Goal: Task Accomplishment & Management: Use online tool/utility

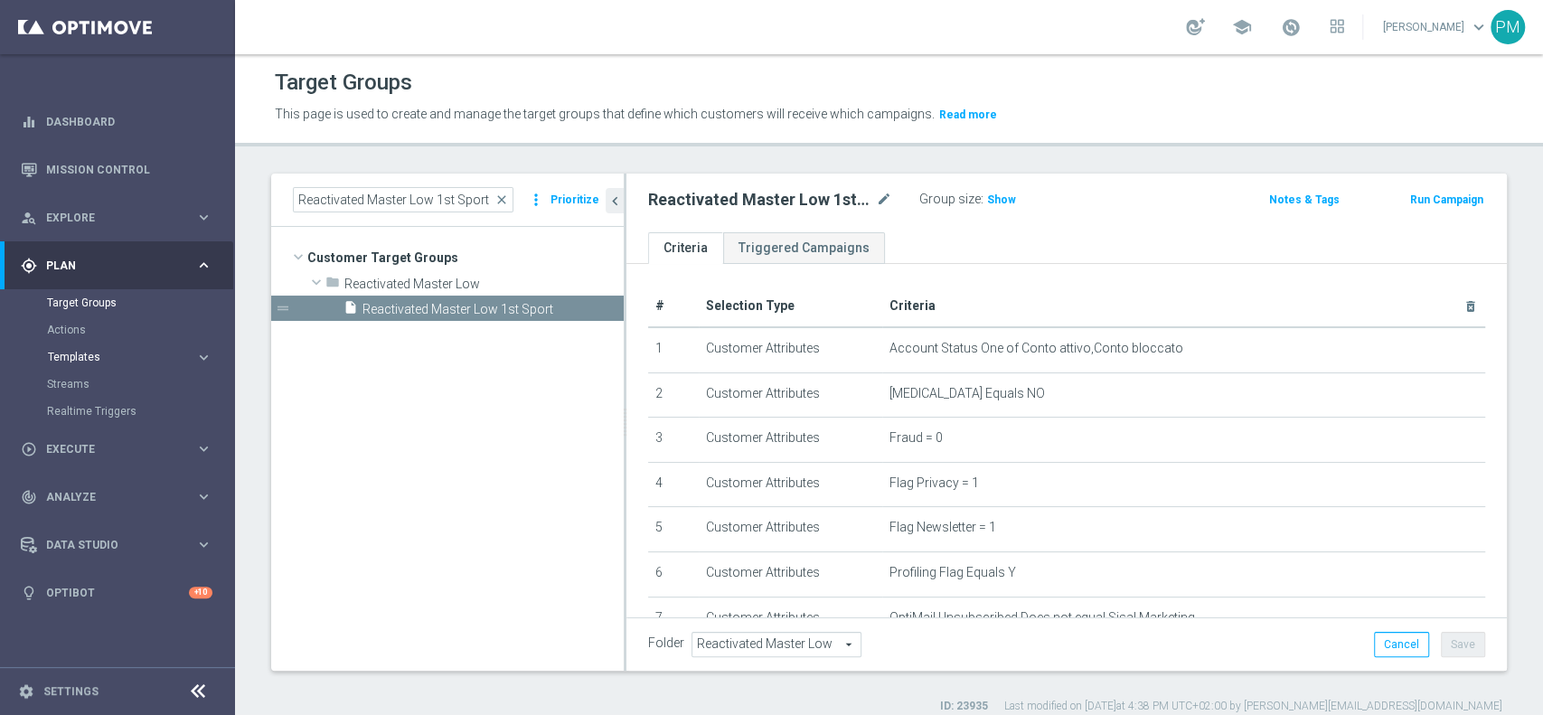
scroll to position [426, 0]
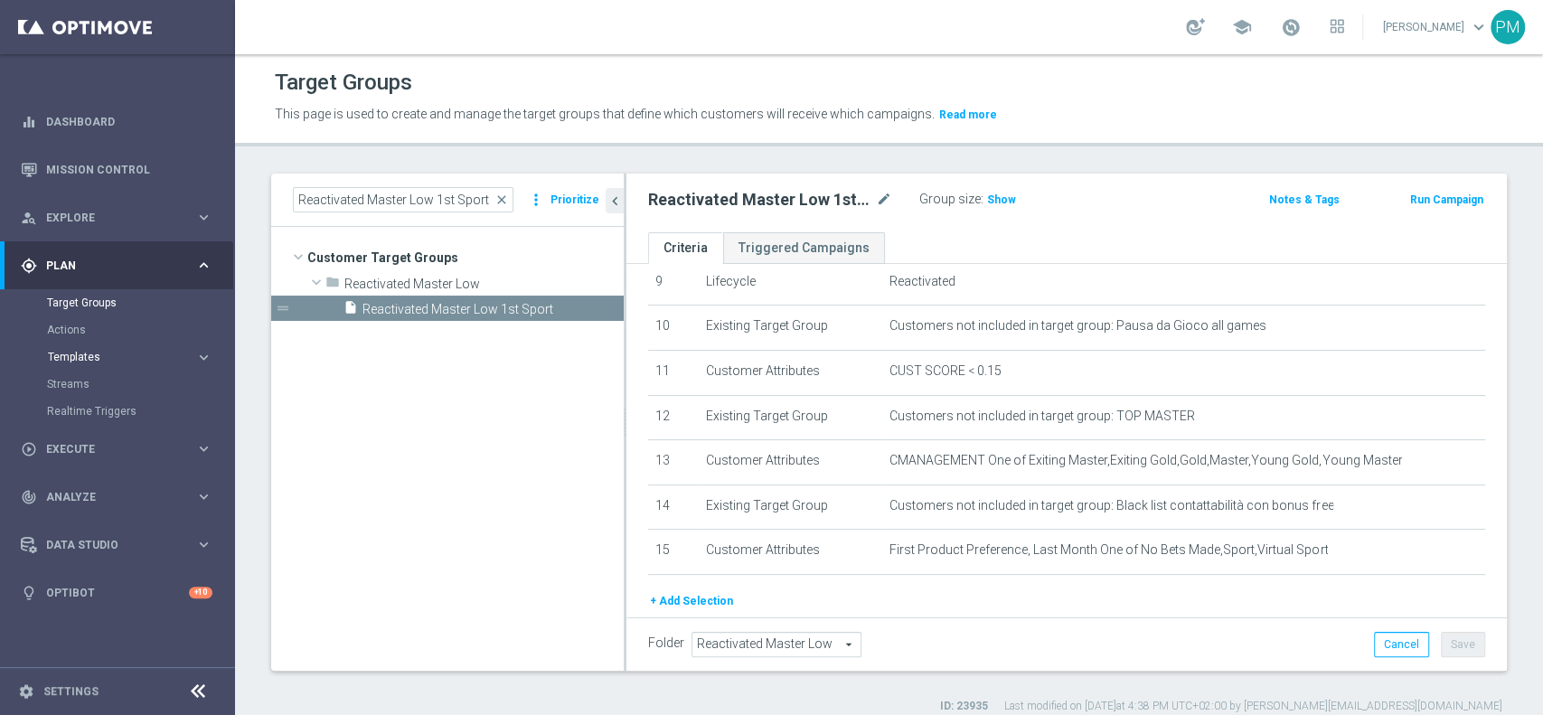
click at [91, 360] on span "Templates" at bounding box center [112, 357] width 129 height 11
click at [92, 384] on link "Optimail" at bounding box center [122, 384] width 132 height 14
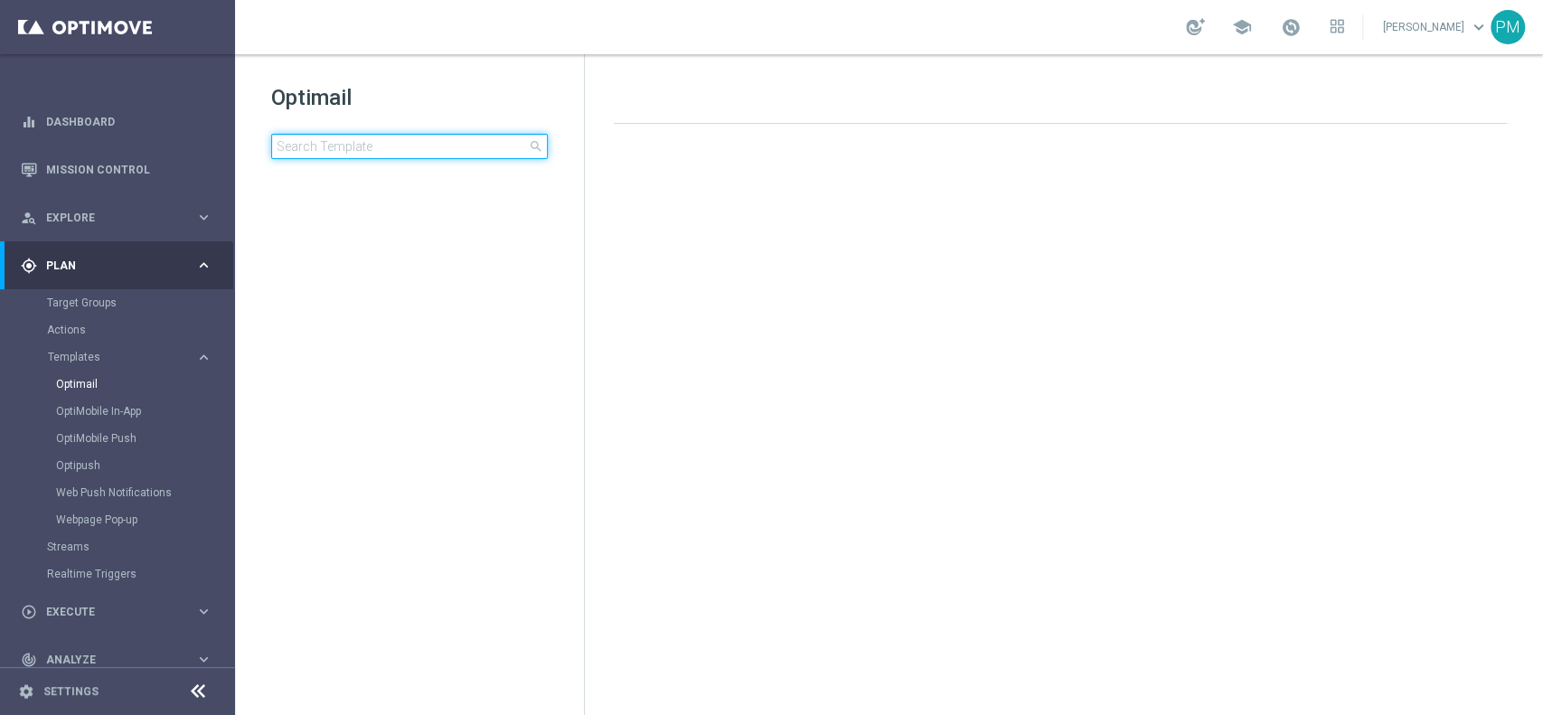
click at [442, 147] on input at bounding box center [409, 146] width 277 height 25
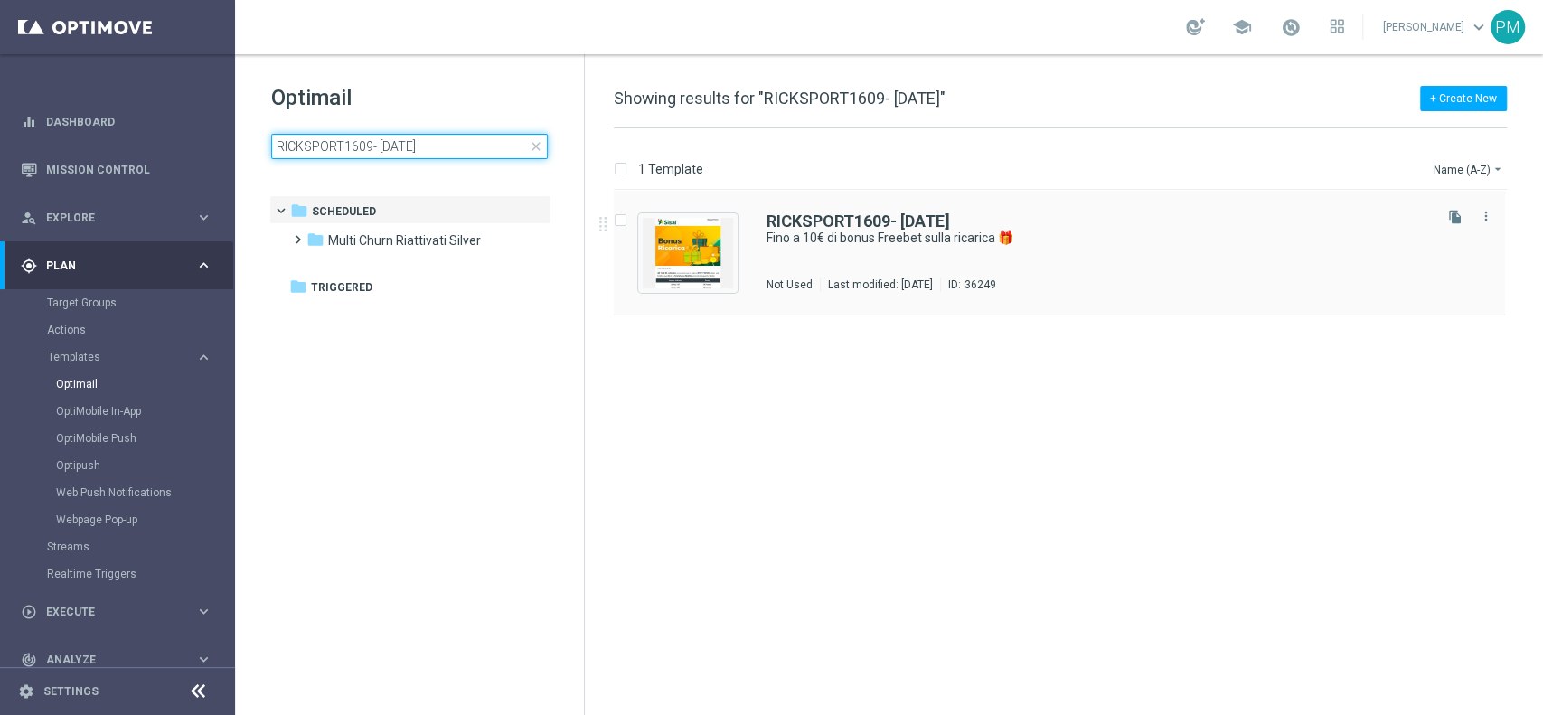
type input "RICKSPORT1609- [DATE]"
click at [856, 220] on b "RICKSPORT1609- [DATE]" at bounding box center [857, 220] width 183 height 19
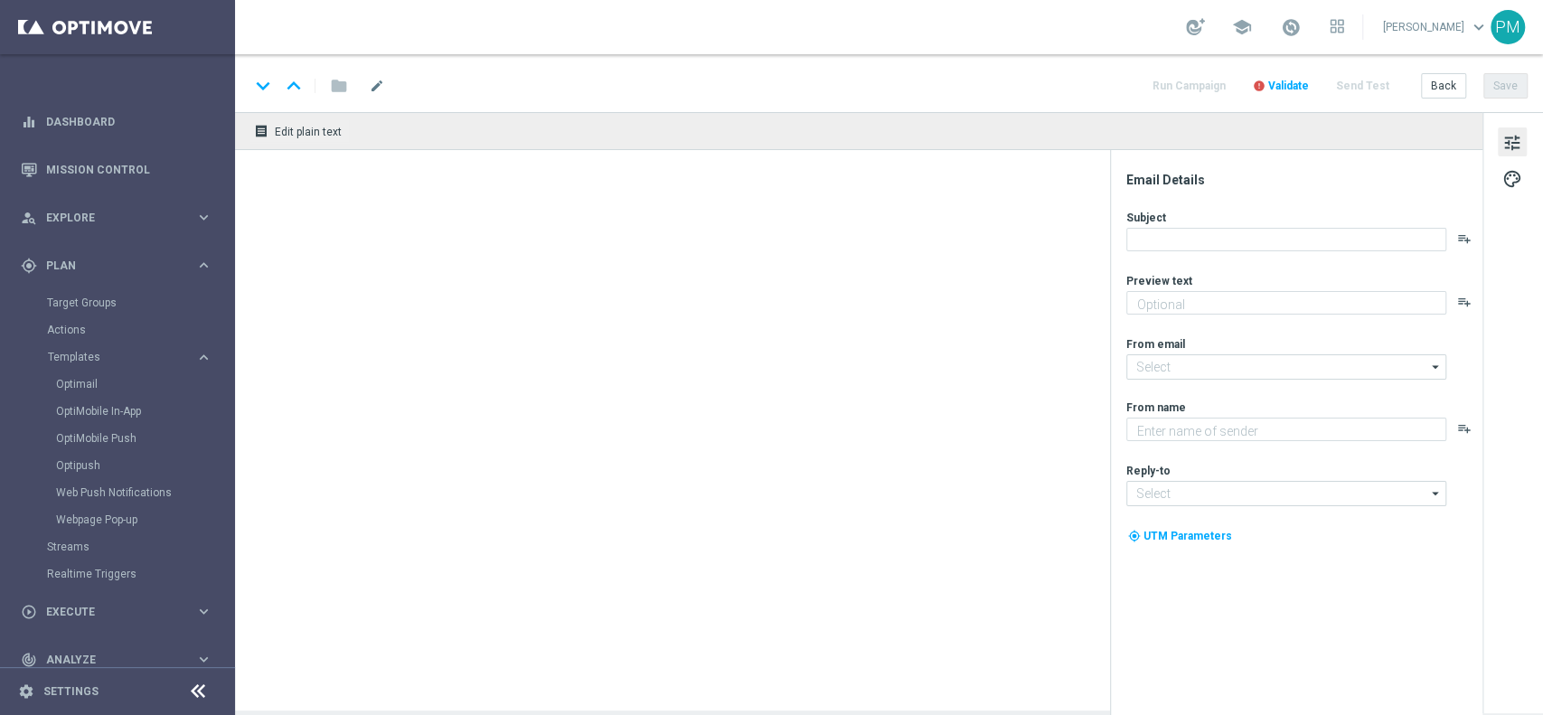
type textarea "Per divertirti [PERSON_NAME] Sport ⚽"
type input "[EMAIL_ADDRESS][DOMAIN_NAME]"
type textarea "Sisal"
type input "[EMAIL_ADDRESS][DOMAIN_NAME]"
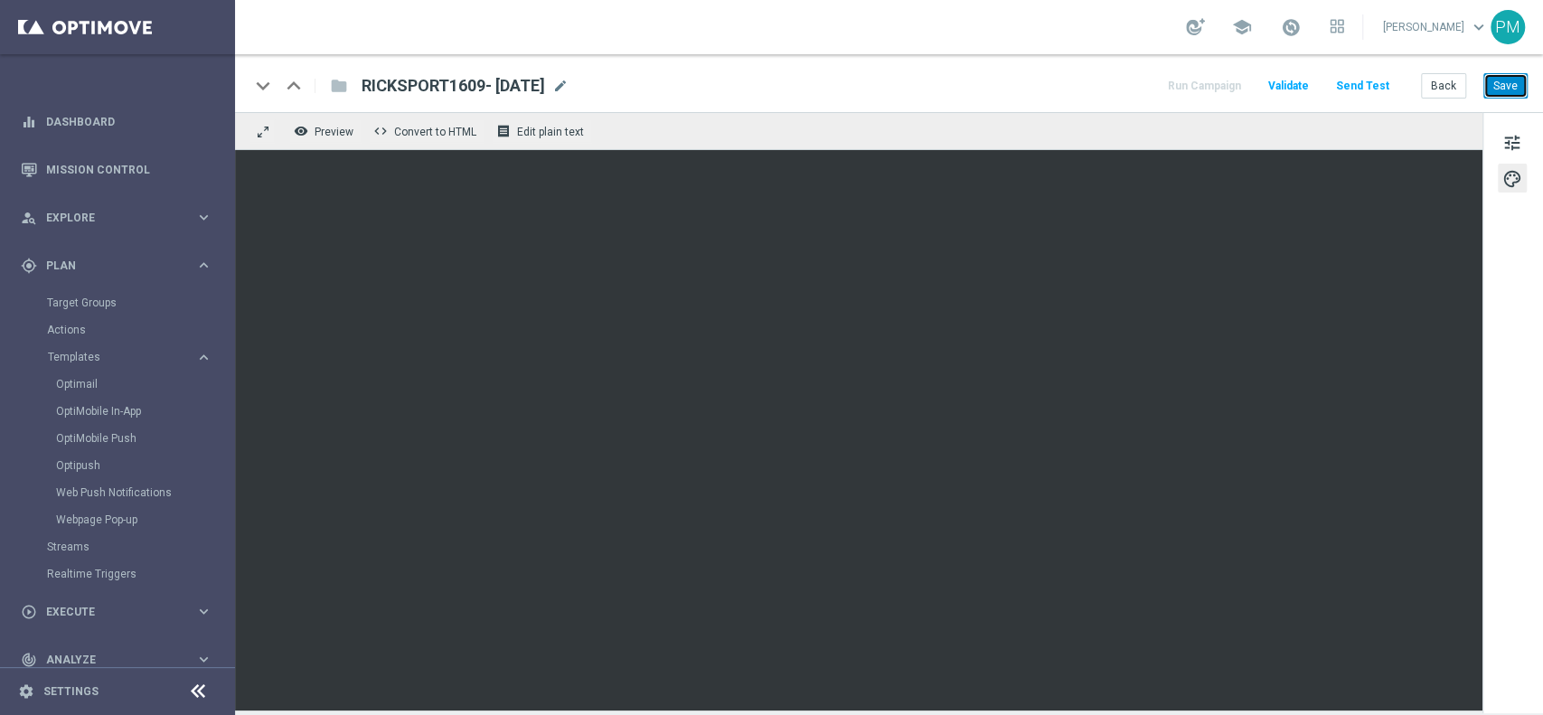
click at [1521, 96] on button "Save" at bounding box center [1505, 85] width 44 height 25
click at [1507, 77] on button "Save" at bounding box center [1505, 85] width 44 height 25
click at [1446, 80] on button "Back" at bounding box center [1443, 85] width 45 height 25
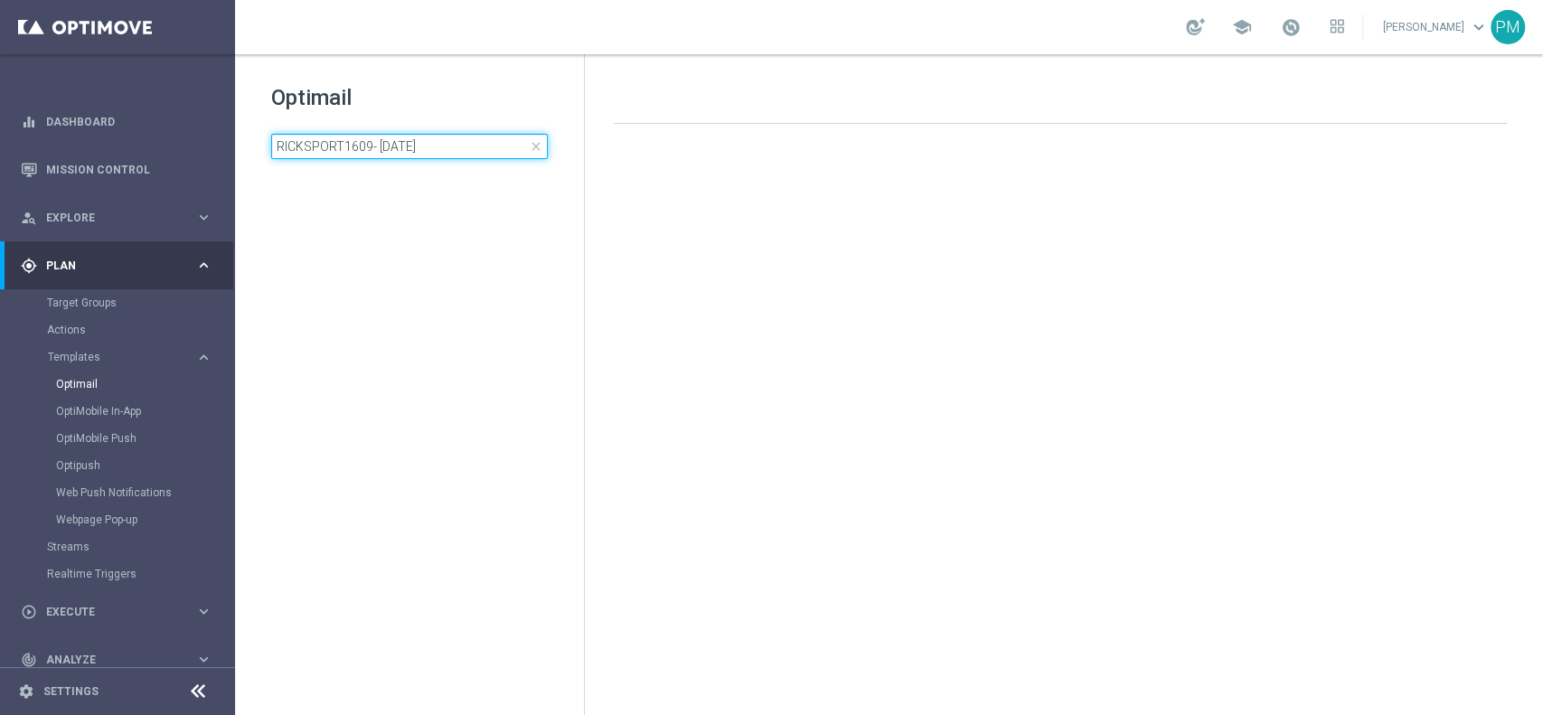
click at [442, 142] on input "RICKSPORT1609- [DATE]" at bounding box center [409, 146] width 277 height 25
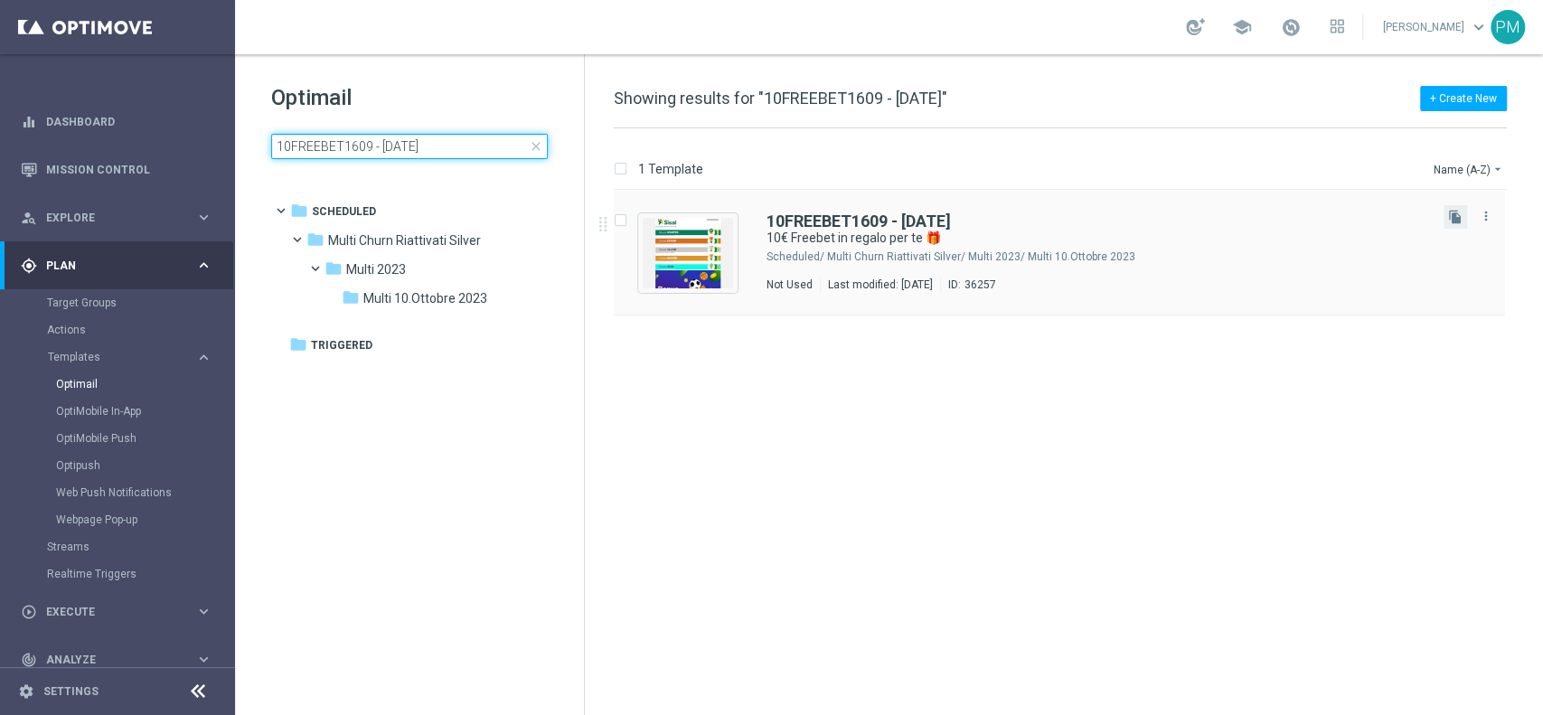
type input "10FREEBET1609 - [DATE]"
click at [1454, 228] on button "file_copy" at bounding box center [1454, 216] width 23 height 23
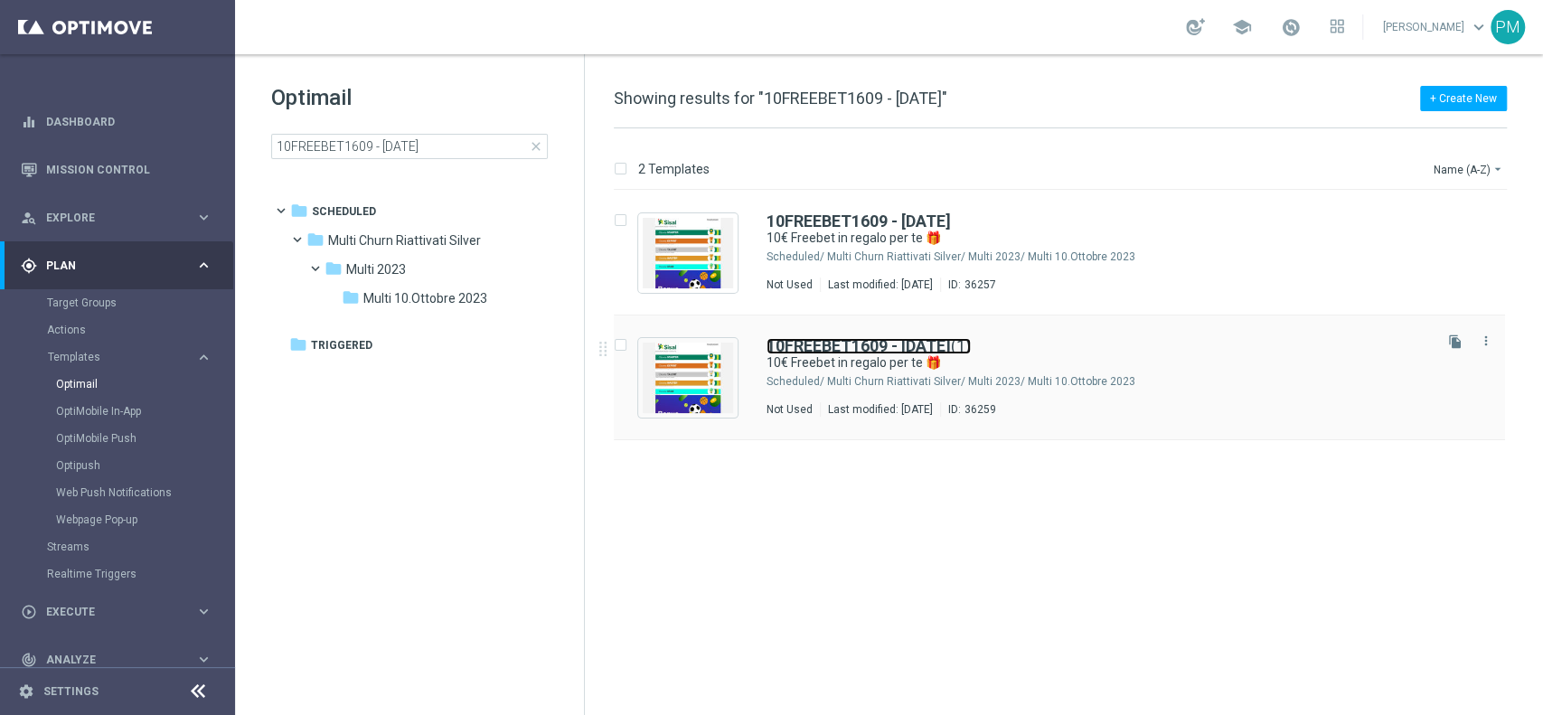
click at [831, 337] on b "10FREEBET1609 - [DATE]" at bounding box center [858, 345] width 184 height 19
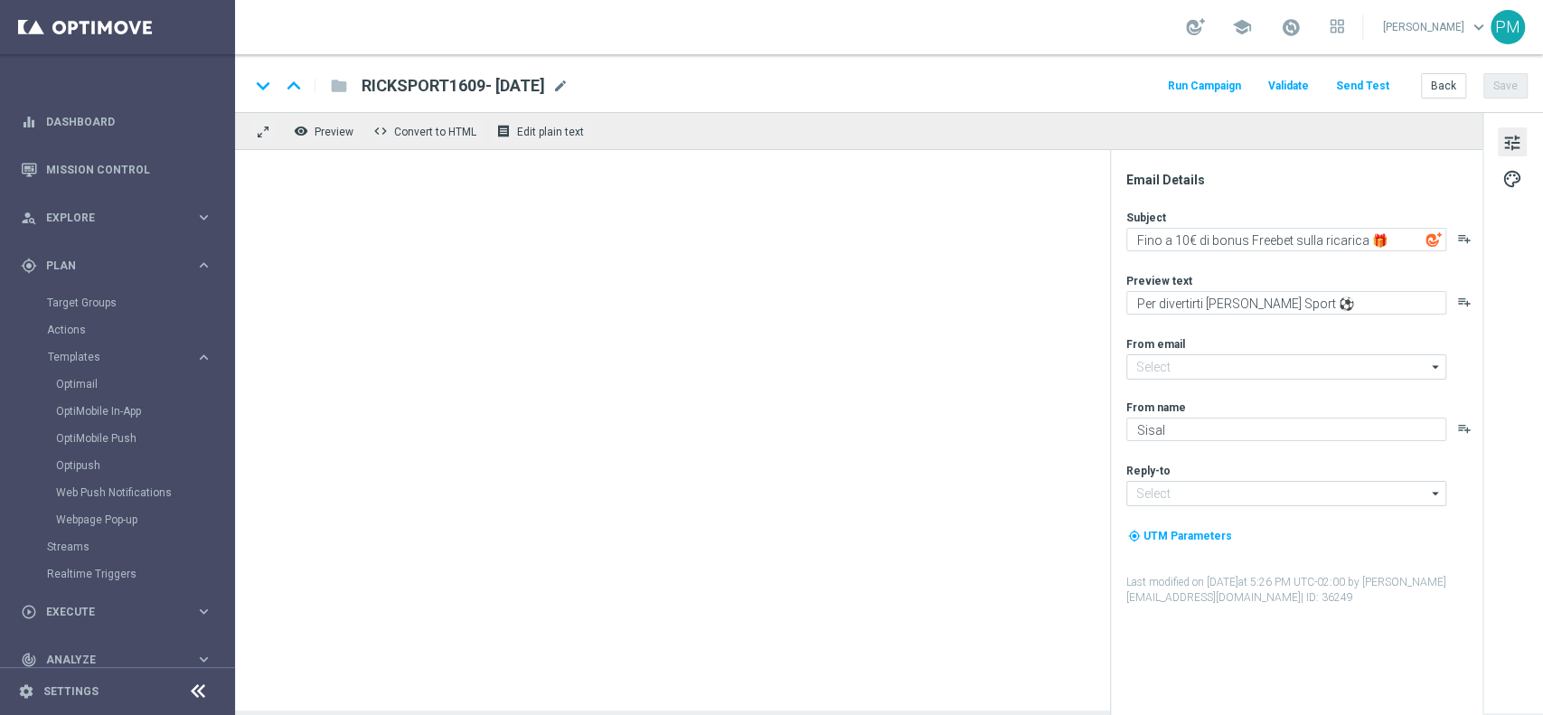
type input "[EMAIL_ADDRESS][DOMAIN_NAME]"
type input "10FREEBET1609 - [DATE](1)"
type textarea "10€ Freebet in regalo per te 🎁"
type textarea "Scopri le novità su Sisal 🎯"
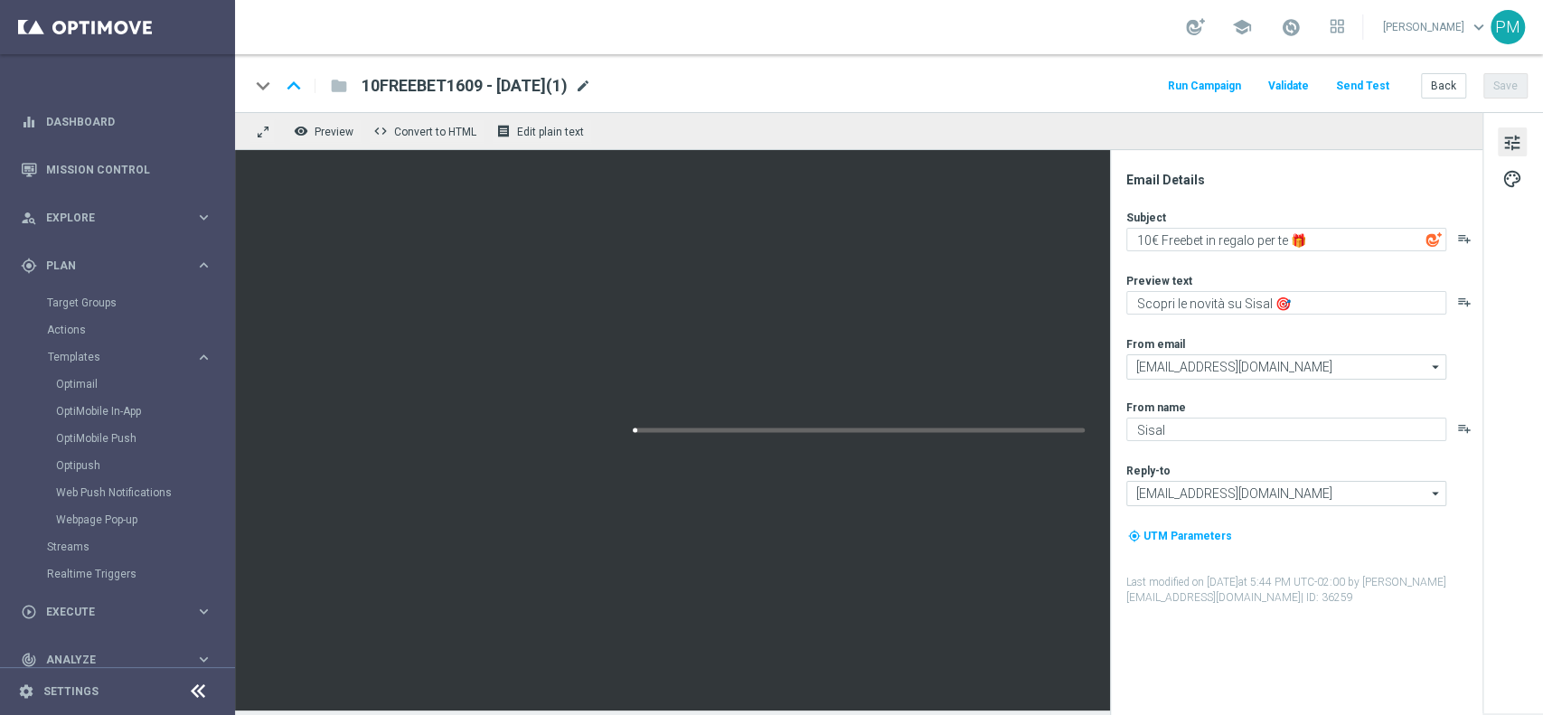
click at [591, 85] on span "mode_edit" at bounding box center [583, 86] width 16 height 16
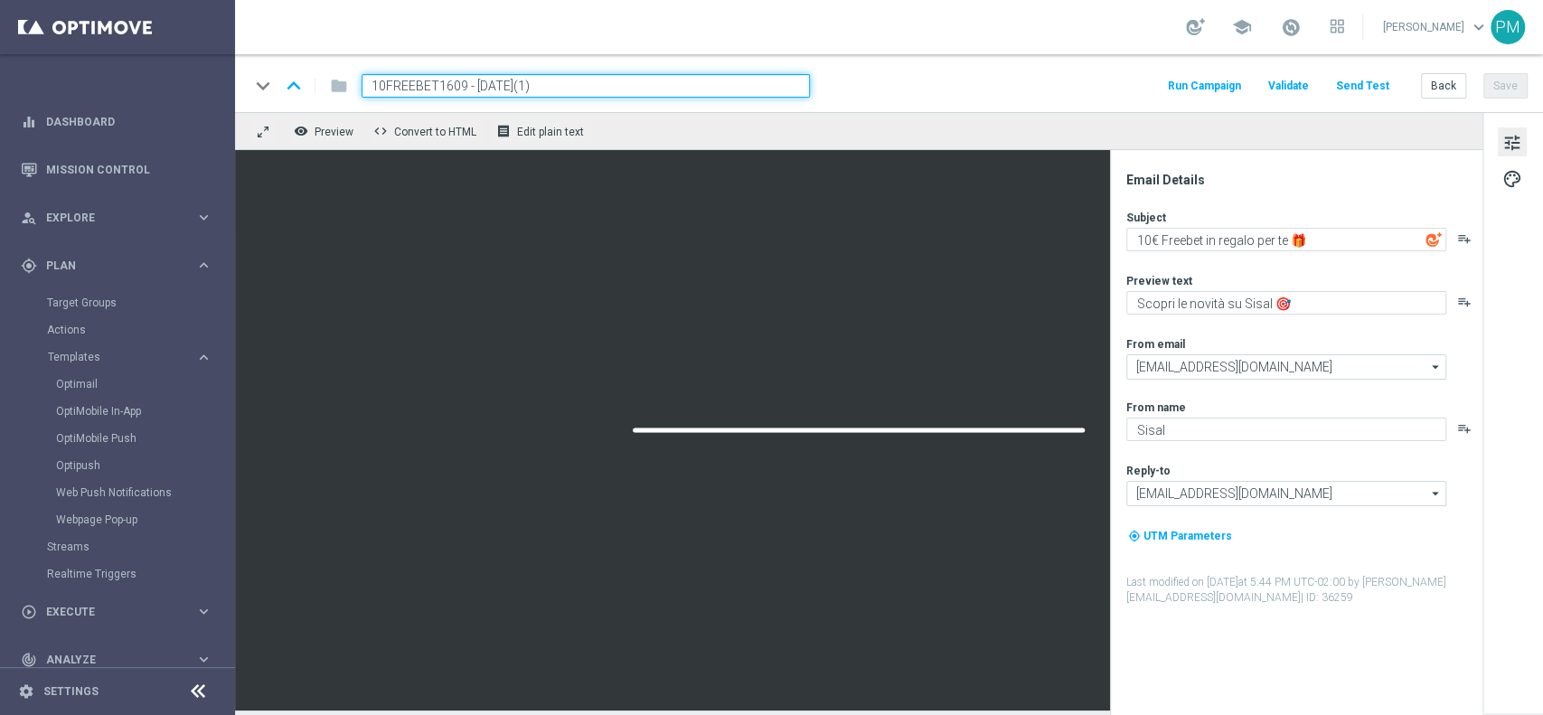
click at [401, 72] on div "keyboard_arrow_down keyboard_arrow_up folder 10FREEBET1609 - [DATE](1) Run Camp…" at bounding box center [889, 83] width 1308 height 58
click at [401, 85] on input "10FREEBET1609 - [DATE](1)" at bounding box center [585, 85] width 448 height 23
paste input "2FREEBET160925"
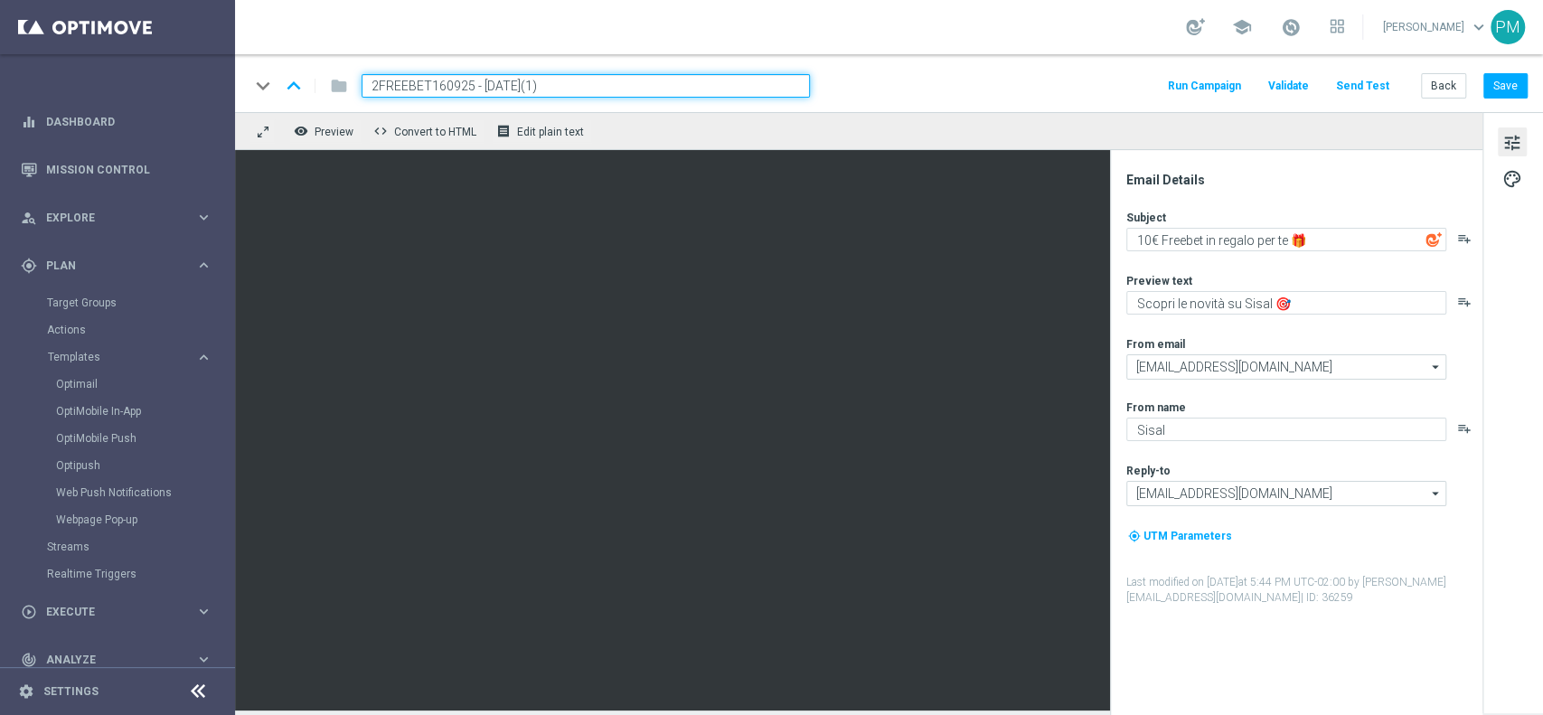
click at [585, 90] on input "2FREEBET160925 - [DATE](1)" at bounding box center [585, 85] width 448 height 23
type input "2FREEBET160925 - [DATE]"
click at [1501, 79] on button "Save" at bounding box center [1505, 85] width 44 height 25
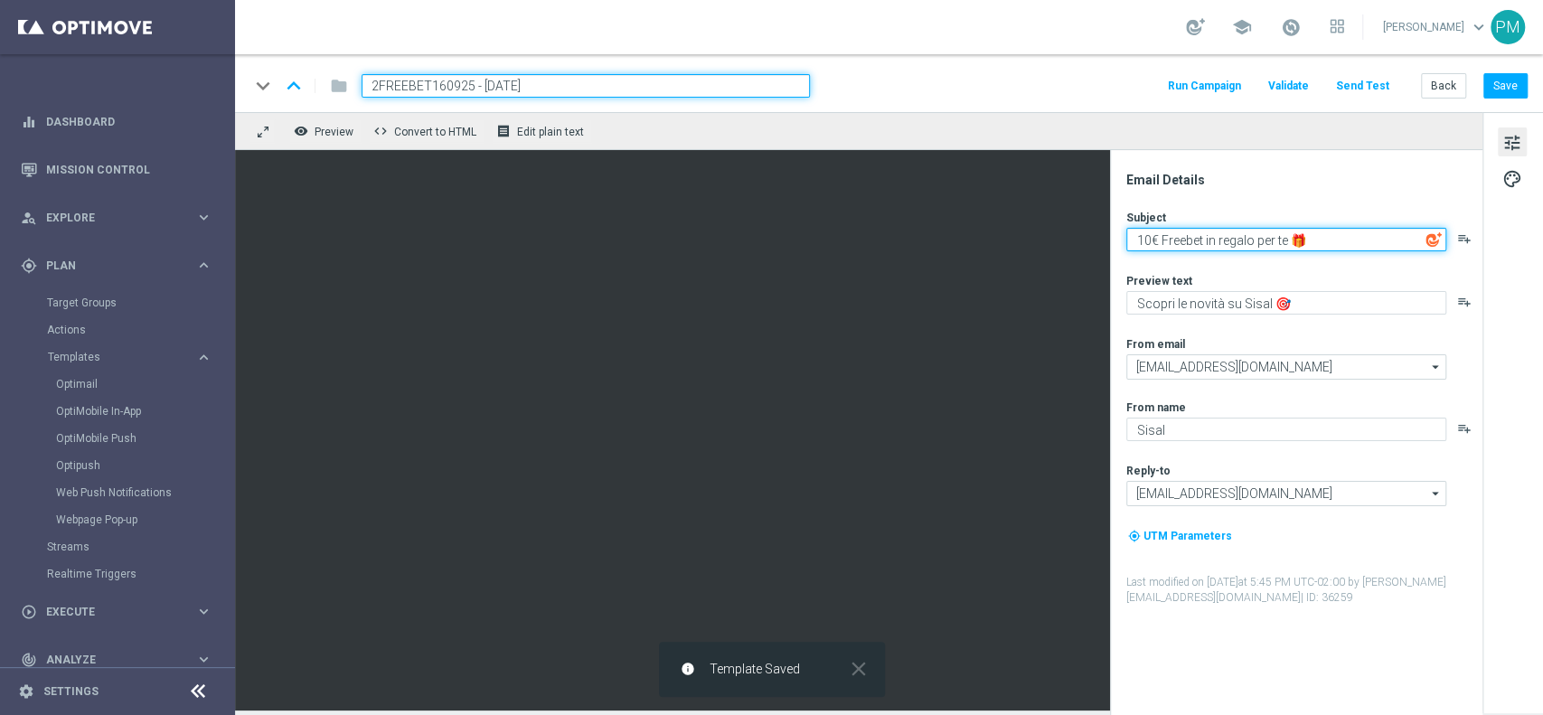
click at [1135, 238] on textarea "10€ Freebet in regalo per te 🎁" at bounding box center [1286, 239] width 320 height 23
type textarea "2€ Freebet in regalo per te 🎁"
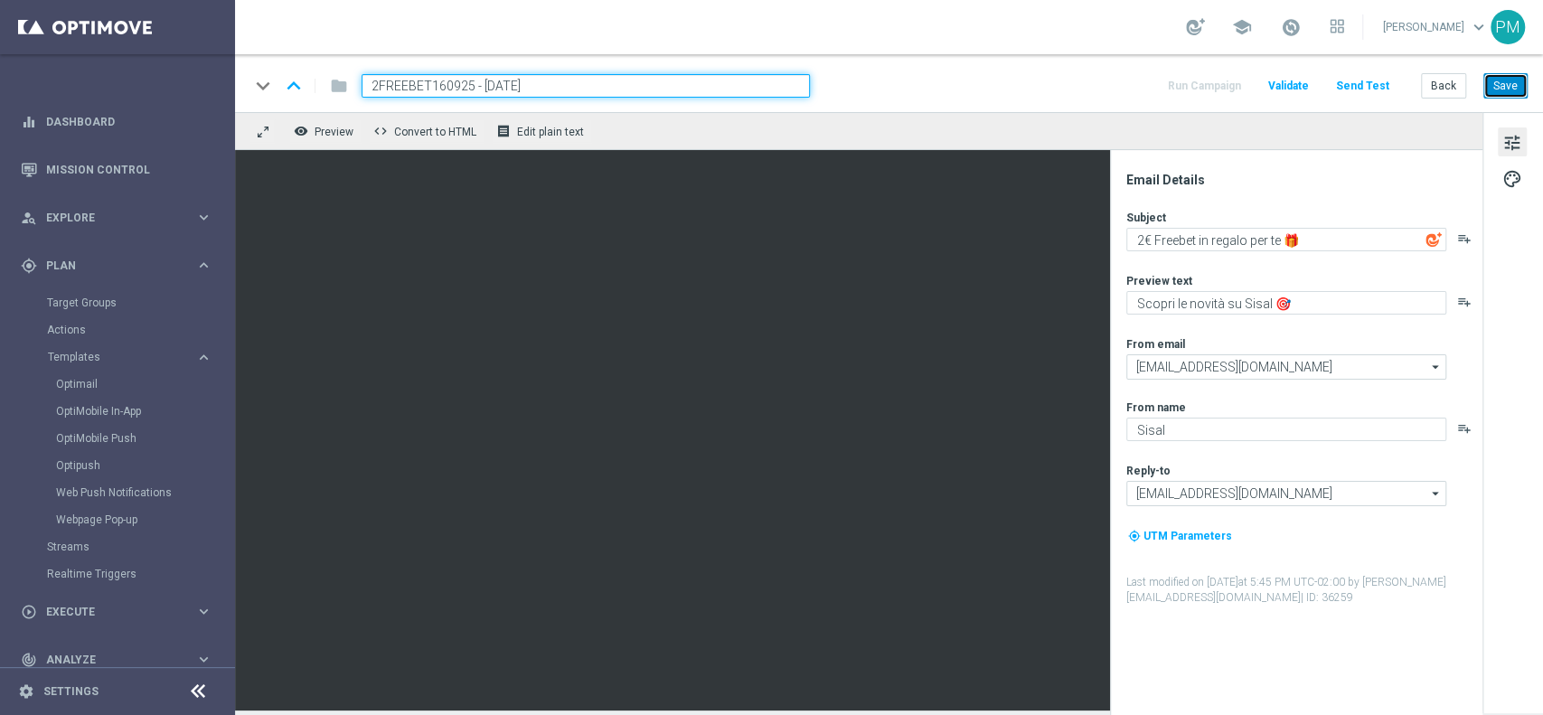
click at [1506, 89] on button "Save" at bounding box center [1505, 85] width 44 height 25
click at [492, 92] on input "2FREEBET160925 - [DATE]" at bounding box center [585, 85] width 448 height 23
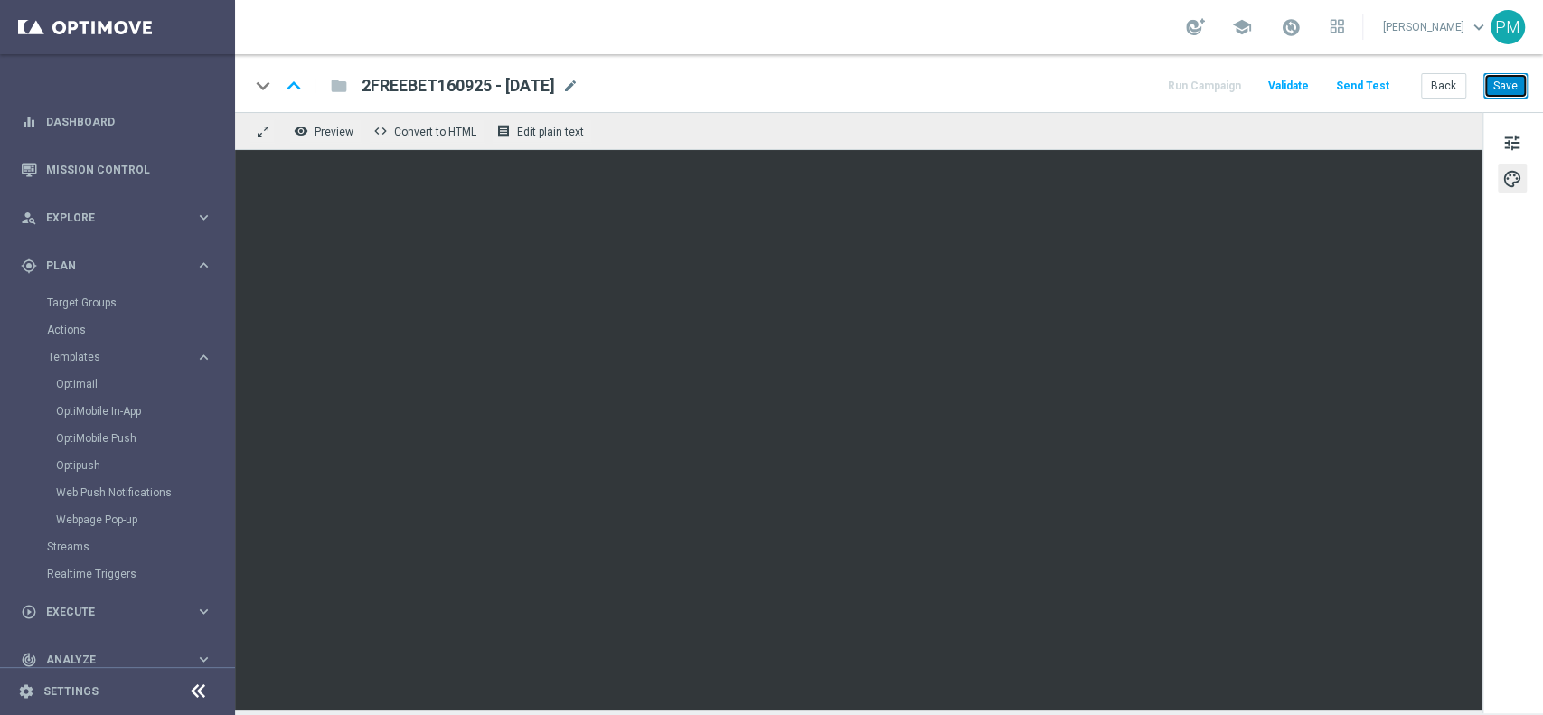
click at [1519, 79] on button "Save" at bounding box center [1505, 85] width 44 height 25
click at [1503, 89] on button "Save" at bounding box center [1505, 85] width 44 height 25
click at [1461, 78] on button "Back" at bounding box center [1443, 85] width 45 height 25
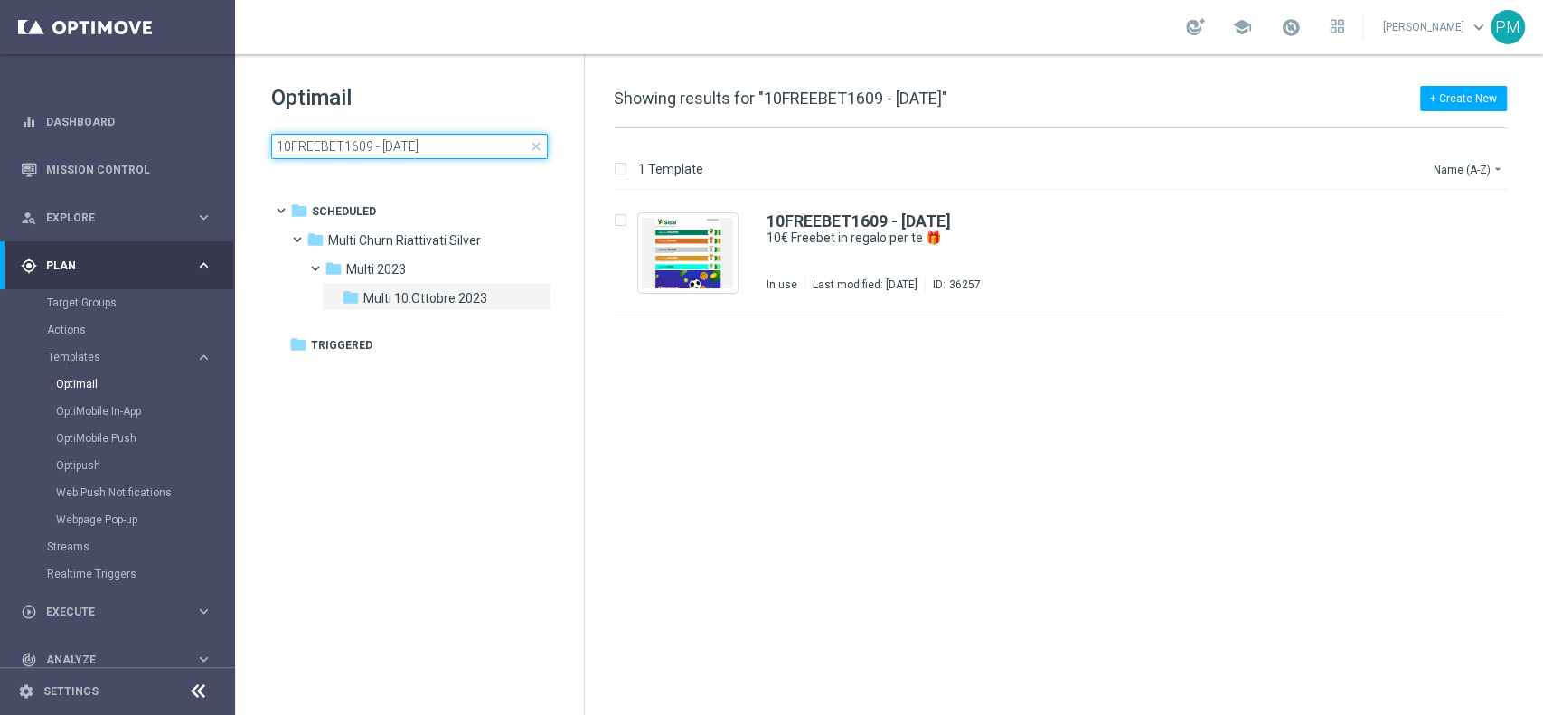
click at [426, 144] on input "10FREEBET1609 - [DATE]" at bounding box center [409, 146] width 277 height 25
type input "30FREEBET1609 - [DATE]"
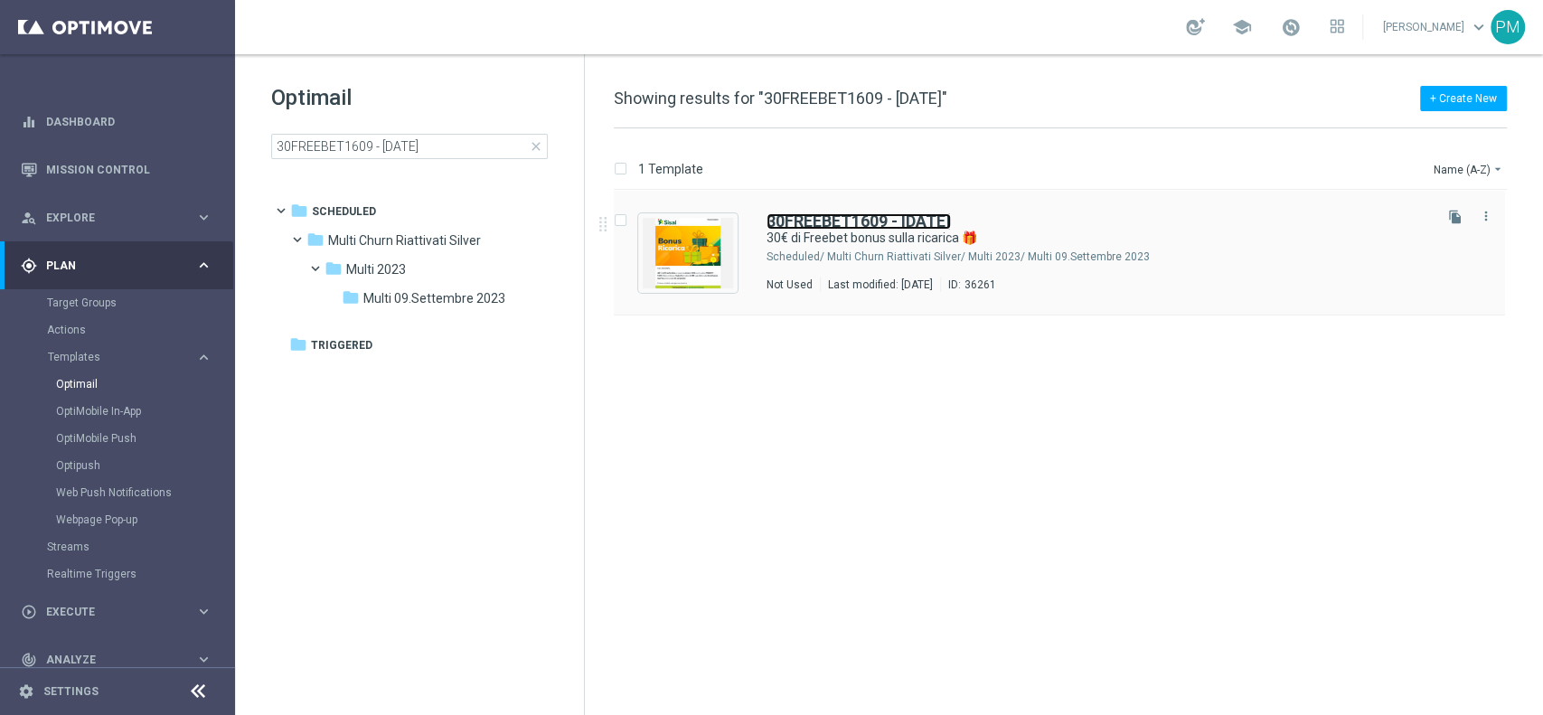
click at [822, 217] on b "30FREEBET1609 - [DATE]" at bounding box center [858, 220] width 184 height 19
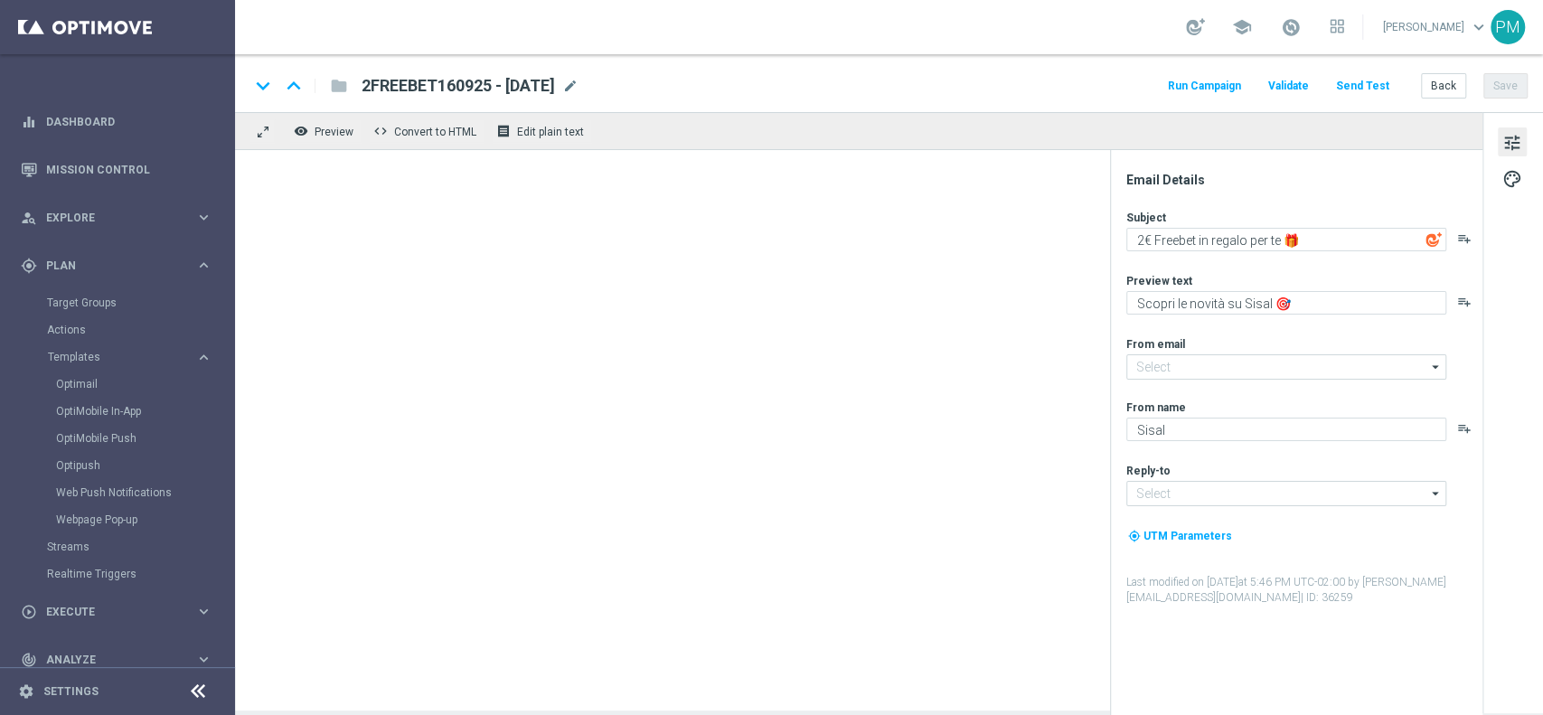
type input "[EMAIL_ADDRESS][DOMAIN_NAME]"
type textarea "30€ di Freebet bonus sulla ricarica 🎁"
type textarea "Per divertirti [PERSON_NAME] Sport ⚽"
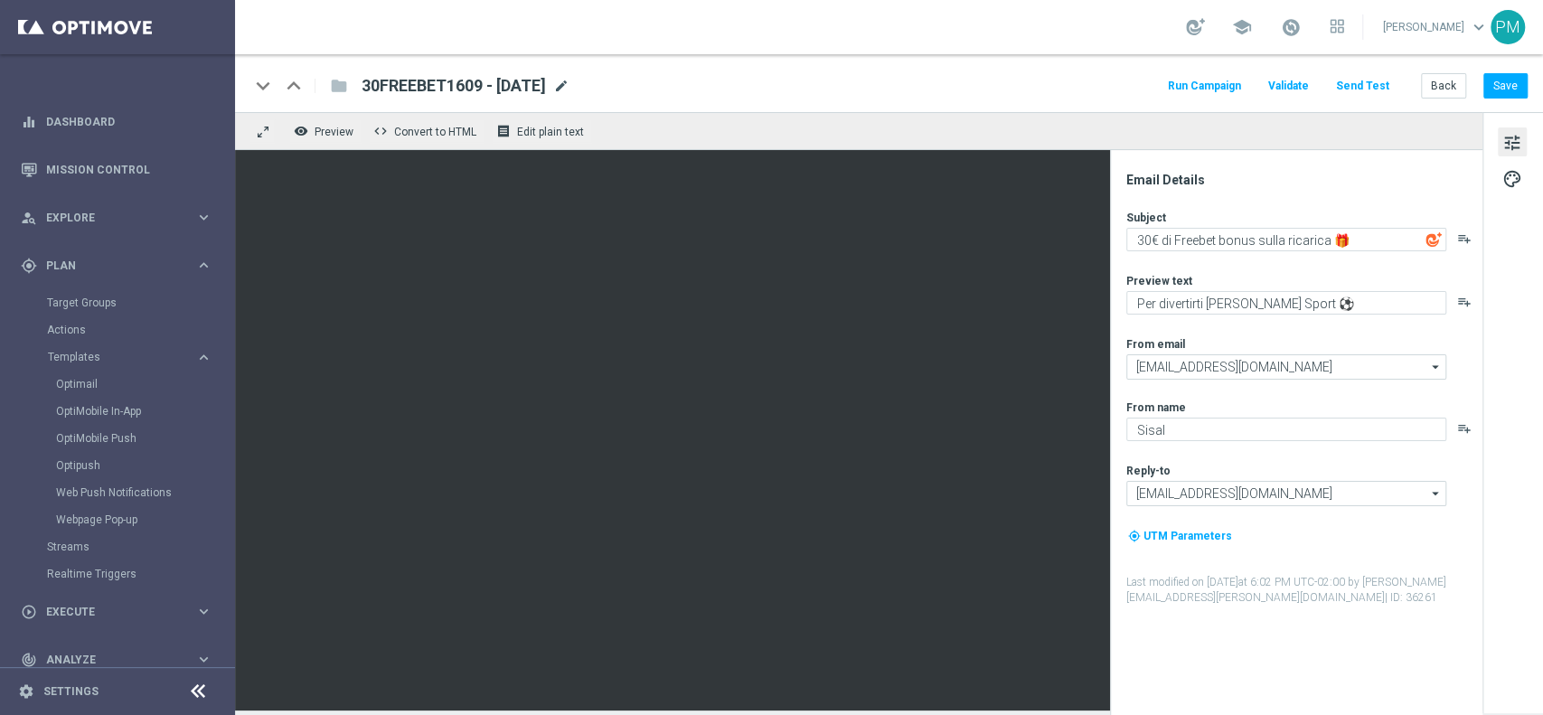
click at [569, 80] on span "mode_edit" at bounding box center [561, 86] width 16 height 16
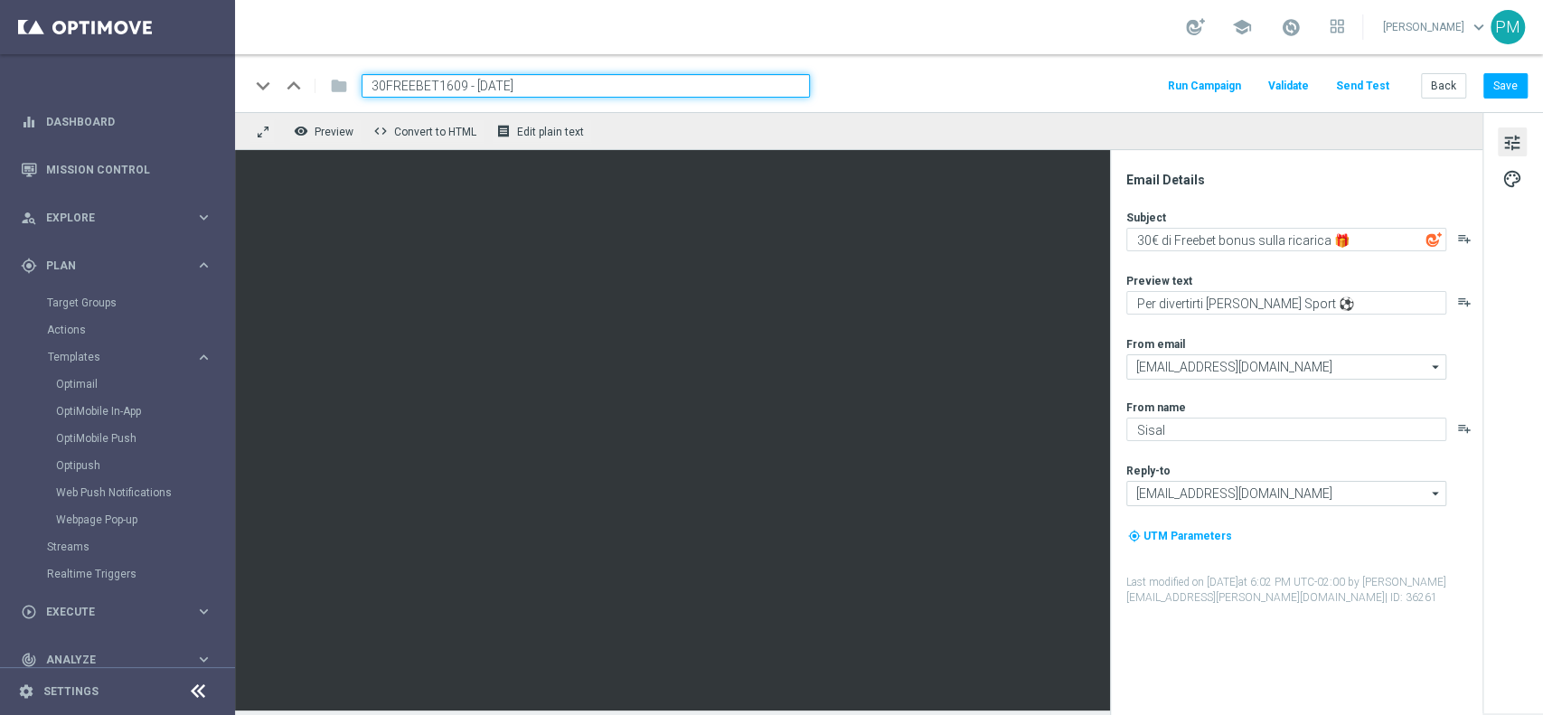
click at [428, 83] on input "30FREEBET1609 - [DATE]" at bounding box center [585, 85] width 448 height 23
paste input "-09-"
click at [1089, 88] on div "keyboard_arrow_down keyboard_arrow_up folder 30FREEBET1609 - [DATE] Run Campaig…" at bounding box center [888, 85] width 1278 height 23
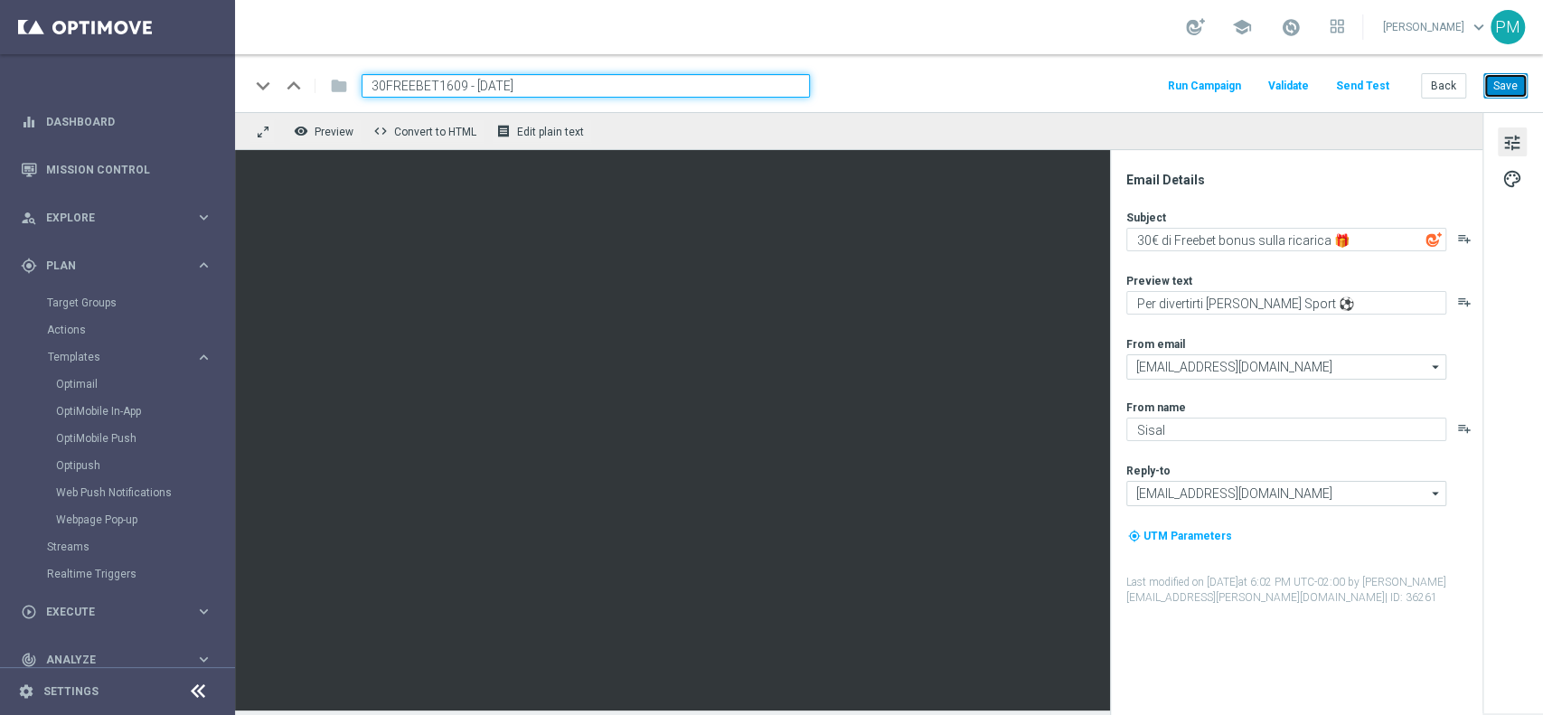
click at [1493, 90] on button "Save" at bounding box center [1505, 85] width 44 height 25
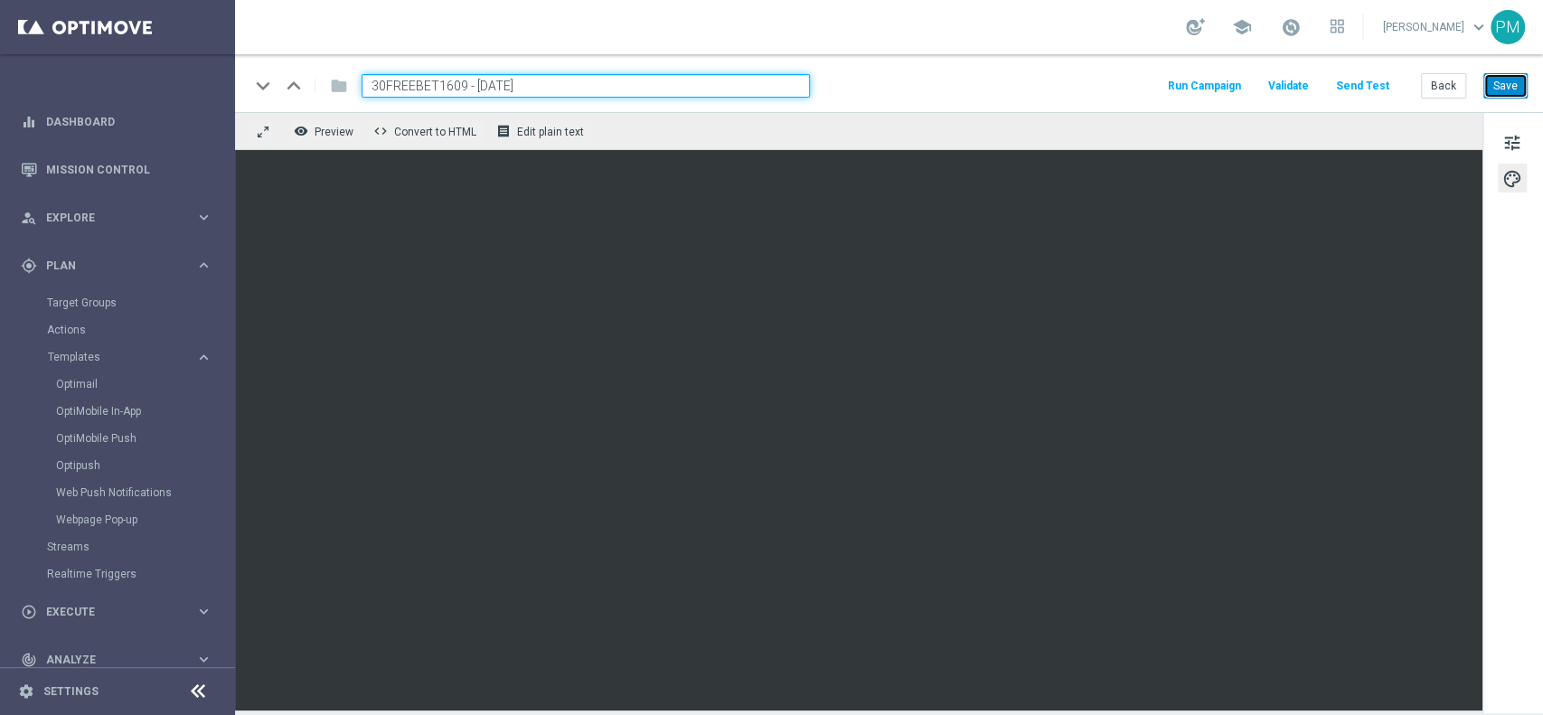
click at [1511, 90] on button "Save" at bounding box center [1505, 85] width 44 height 25
click at [438, 72] on div "keyboard_arrow_down keyboard_arrow_up folder 30FREEBET1609 - [DATE] Run Campaig…" at bounding box center [889, 83] width 1308 height 58
click at [439, 74] on input "30FREEBET1609 - [DATE]" at bounding box center [585, 85] width 448 height 23
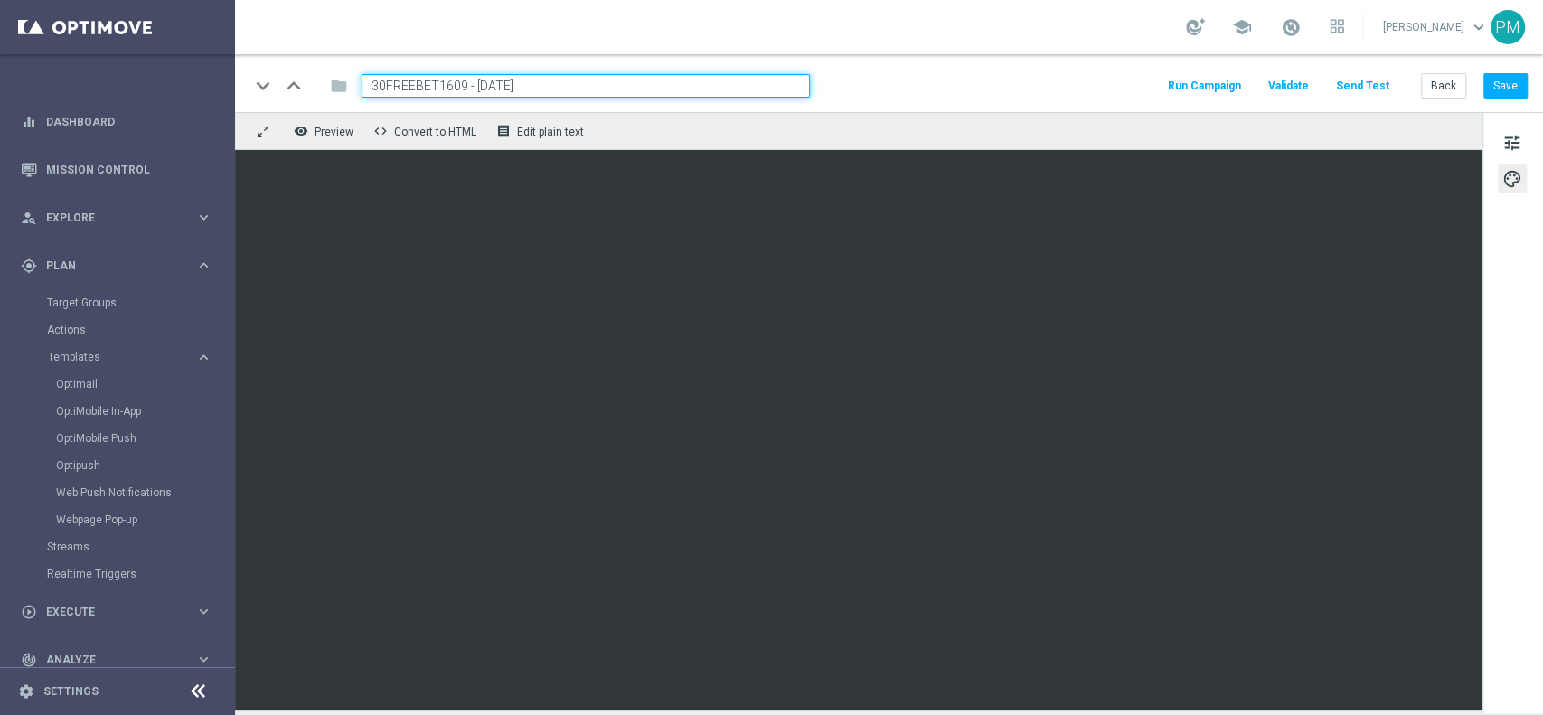
click at [439, 74] on input "30FREEBET1609 - [DATE]" at bounding box center [585, 85] width 448 height 23
paste input "2FREEBET160925"
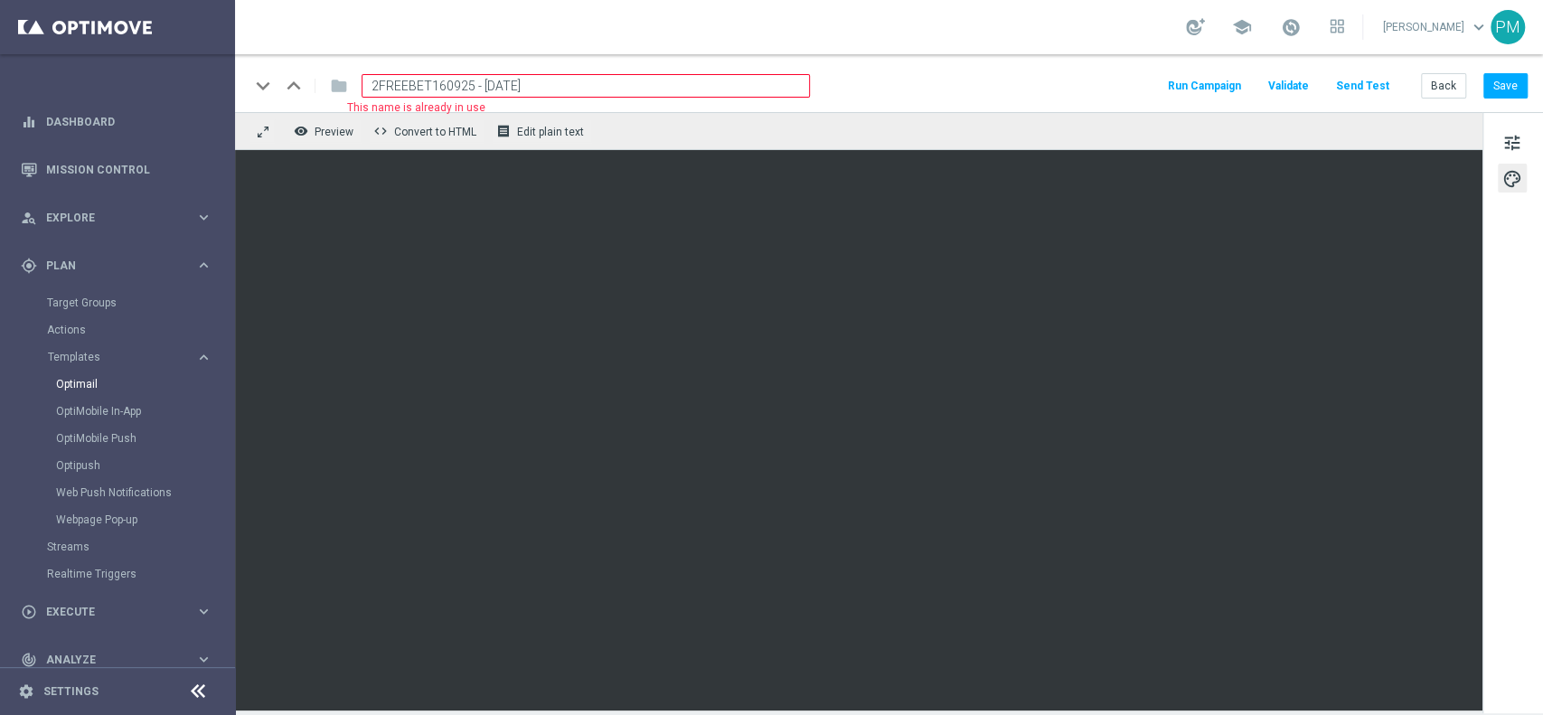
type input "2FREEBET160925 - [DATE]"
click at [94, 389] on link "Optimail" at bounding box center [122, 384] width 132 height 14
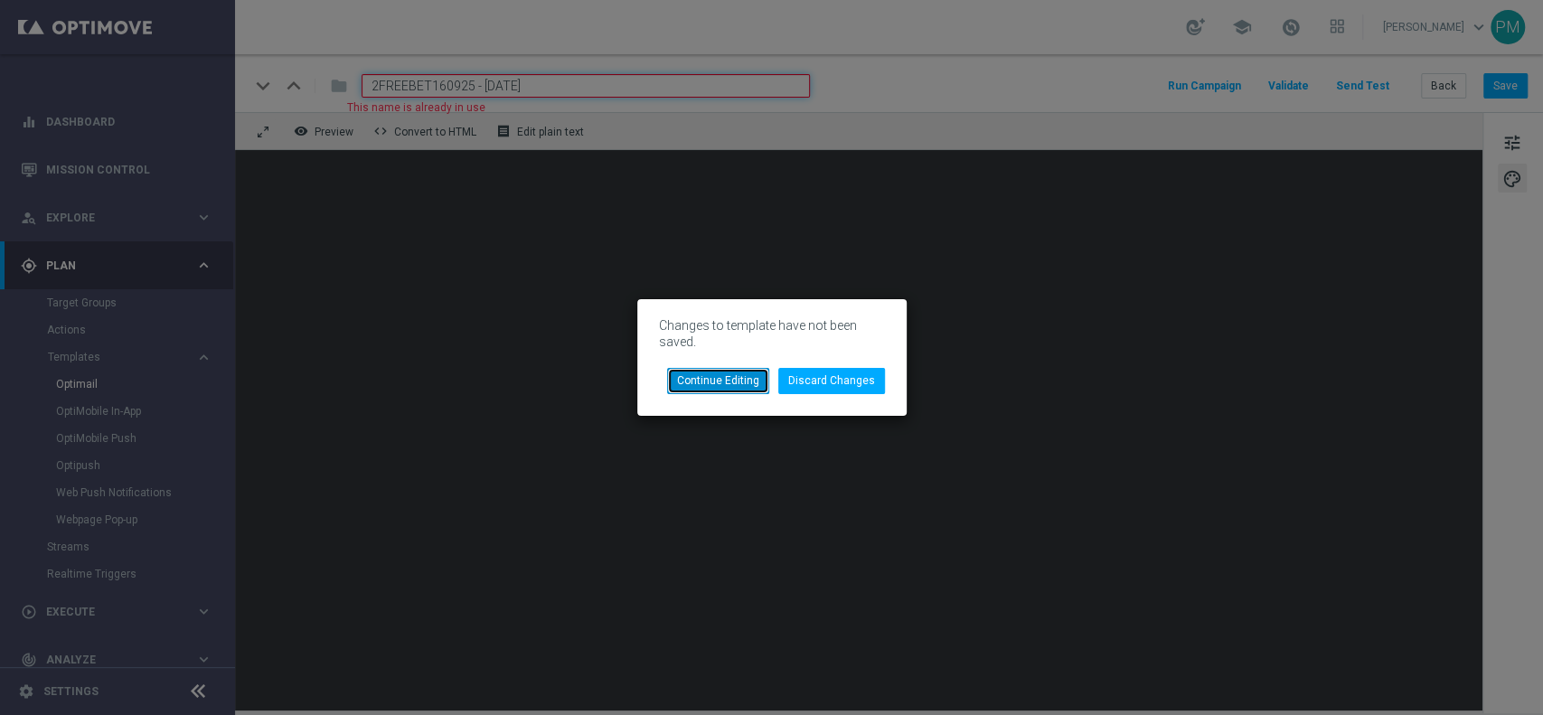
click at [725, 381] on button "Continue Editing" at bounding box center [718, 380] width 102 height 25
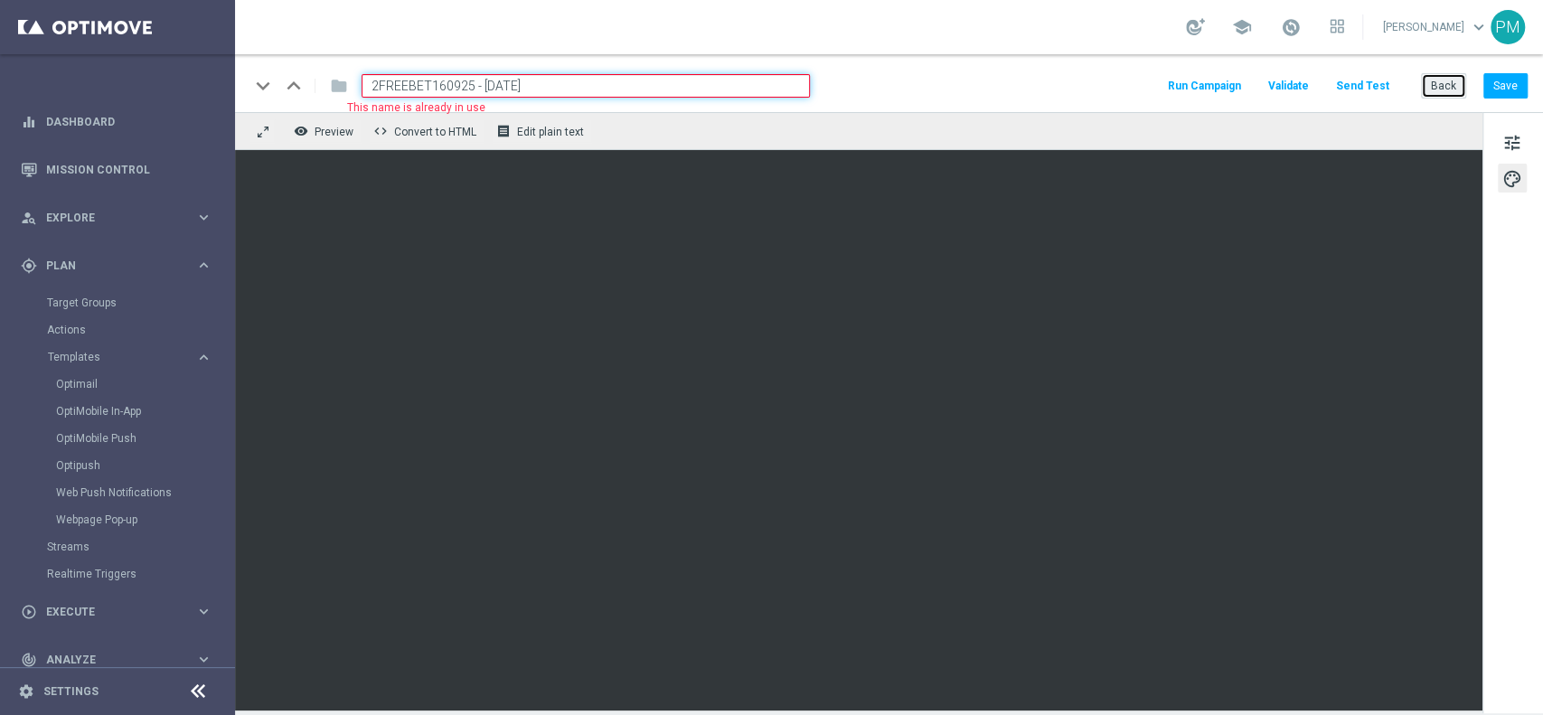
click at [1449, 85] on button "Back" at bounding box center [1443, 85] width 45 height 25
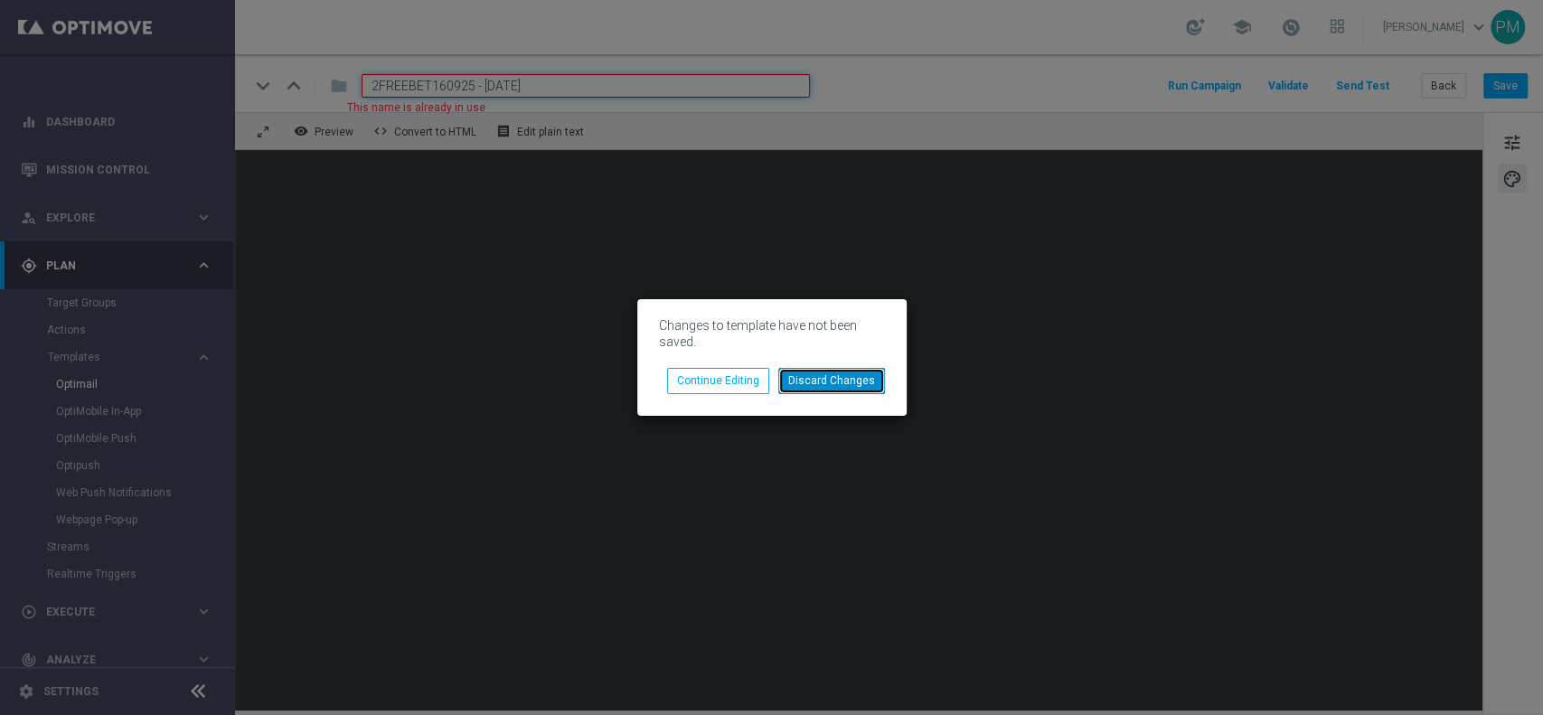
click at [810, 380] on button "Discard Changes" at bounding box center [831, 380] width 107 height 25
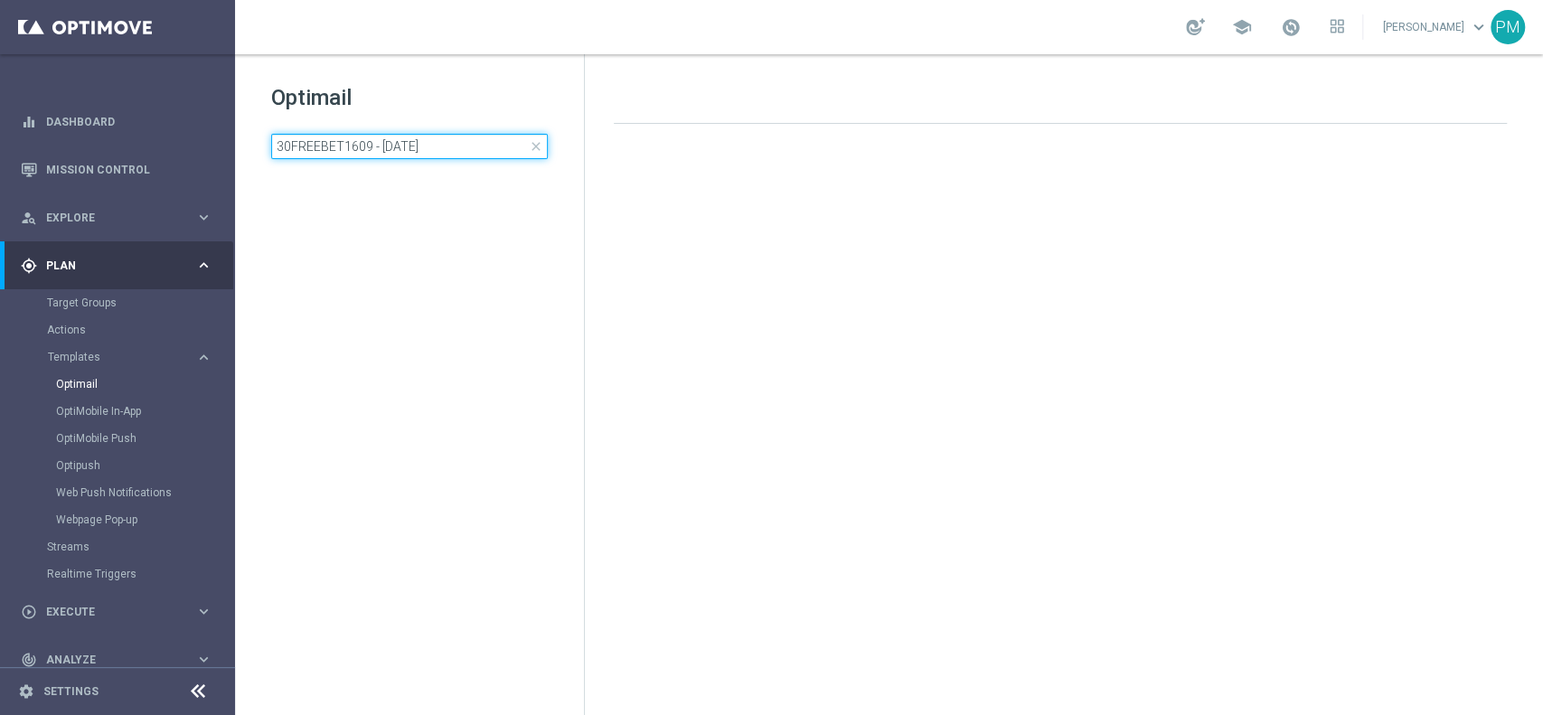
click at [398, 146] on input "30FREEBET1609 - [DATE]" at bounding box center [409, 146] width 277 height 25
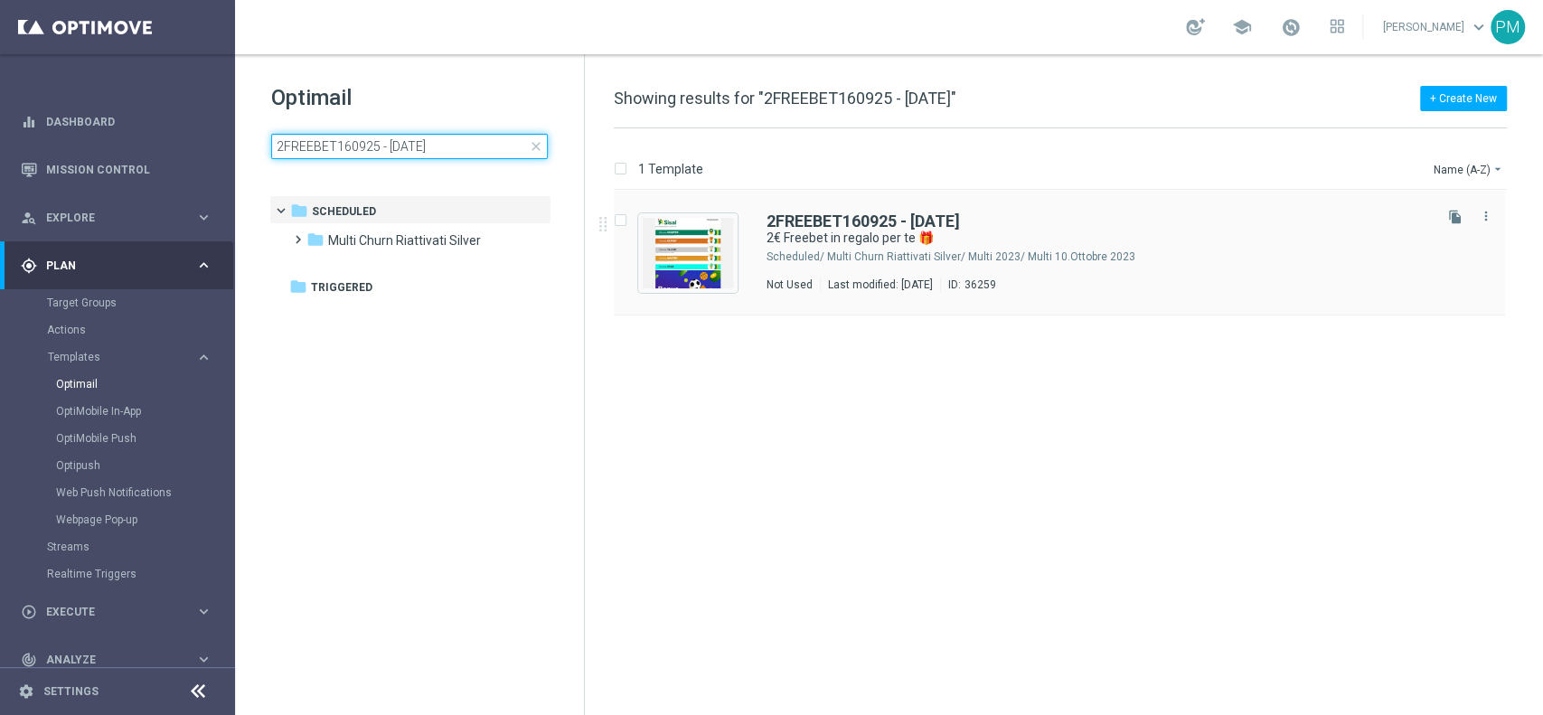
type input "2FREEBET160925 - [DATE]"
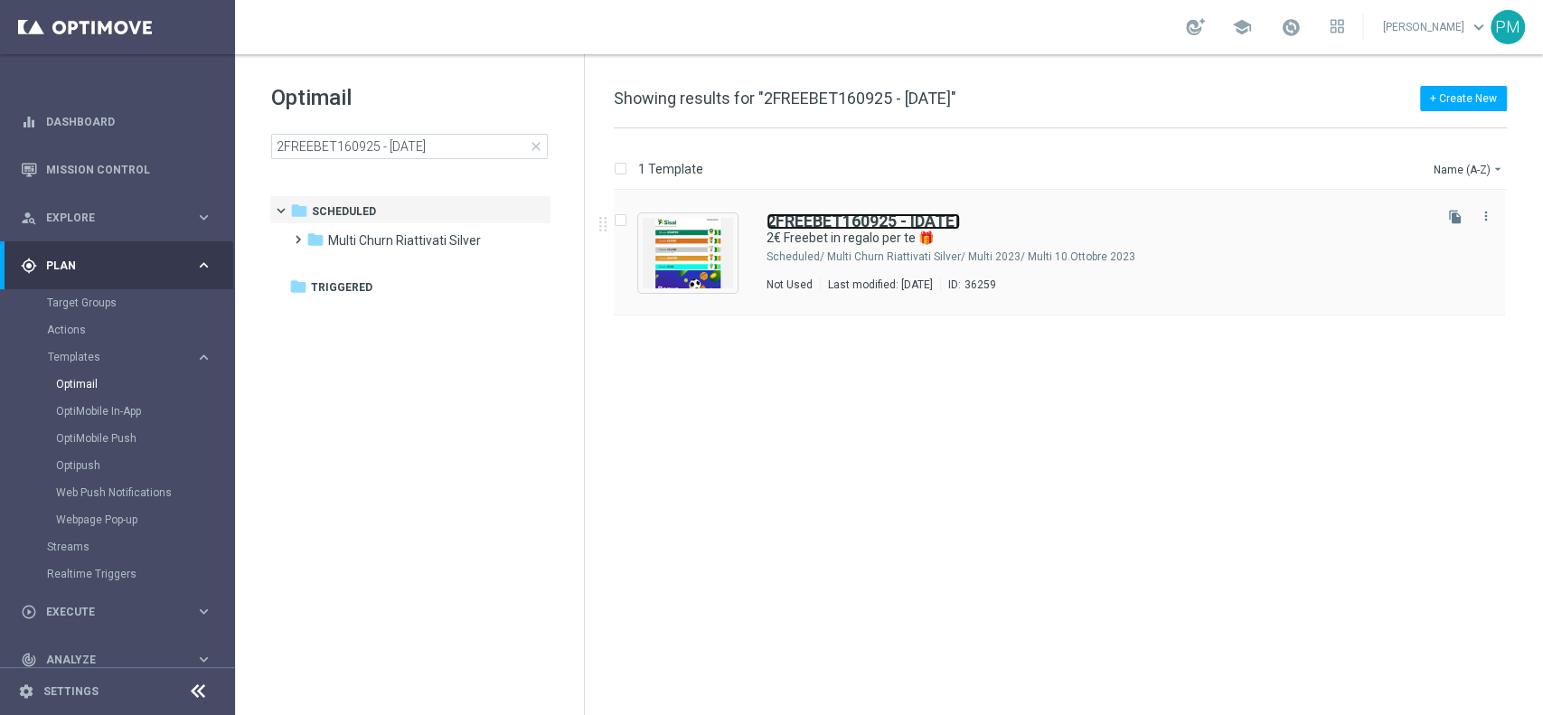
click at [812, 221] on b "2FREEBET160925 - [DATE]" at bounding box center [862, 220] width 193 height 19
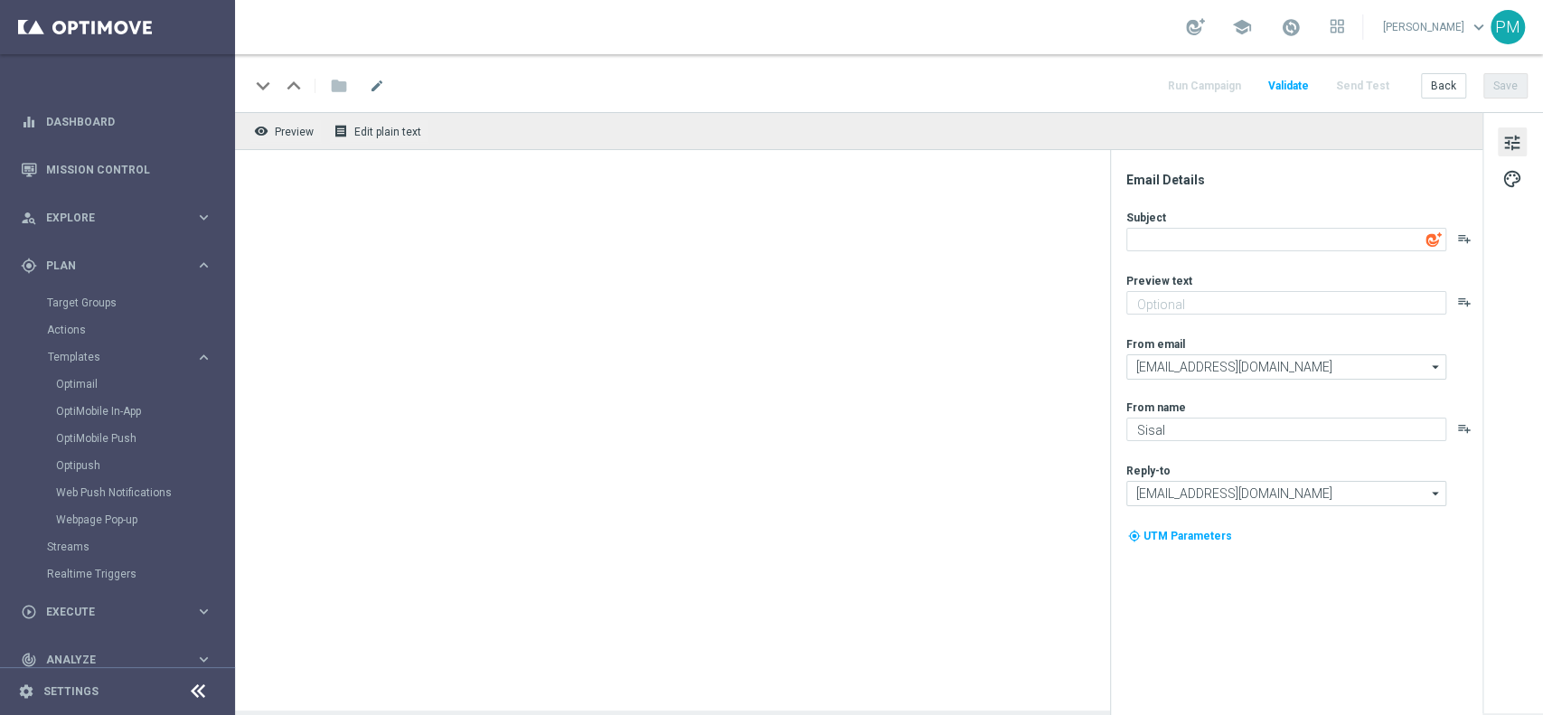
type textarea "2€ Freebet in regalo per te 🎁"
type textarea "Scopri le novità su Sisal 🎯"
type input "[EMAIL_ADDRESS][DOMAIN_NAME]"
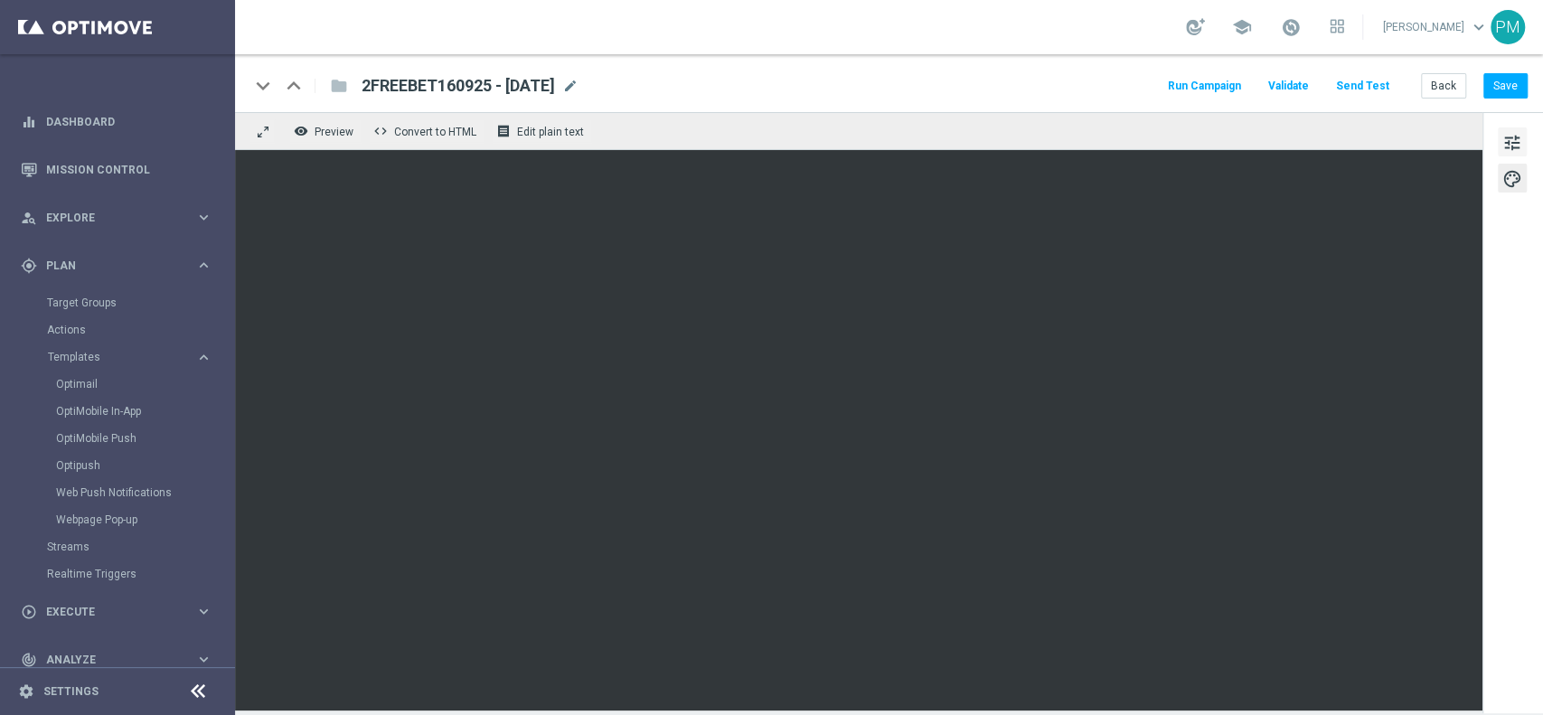
click at [1508, 141] on span "tune" at bounding box center [1512, 142] width 20 height 23
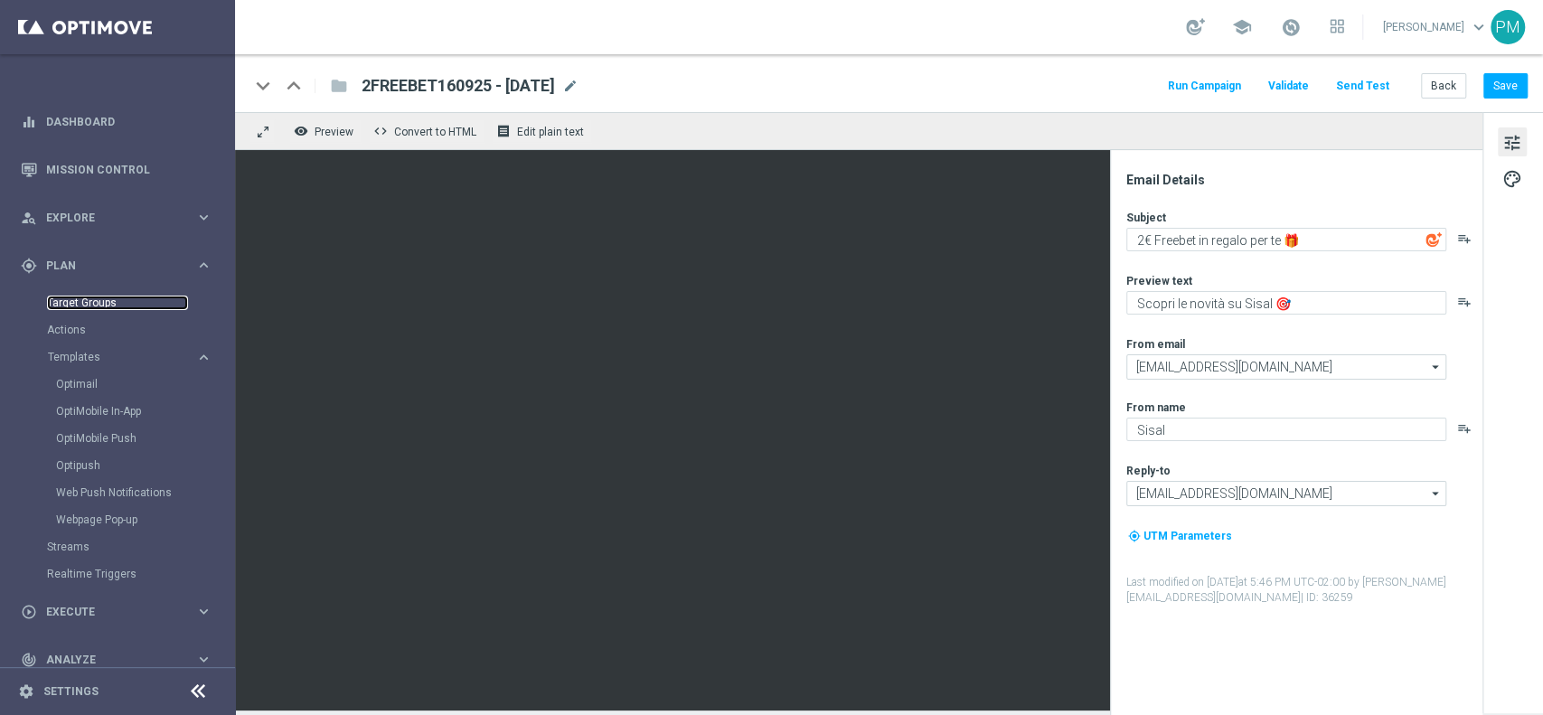
click at [83, 300] on link "Target Groups" at bounding box center [117, 303] width 141 height 14
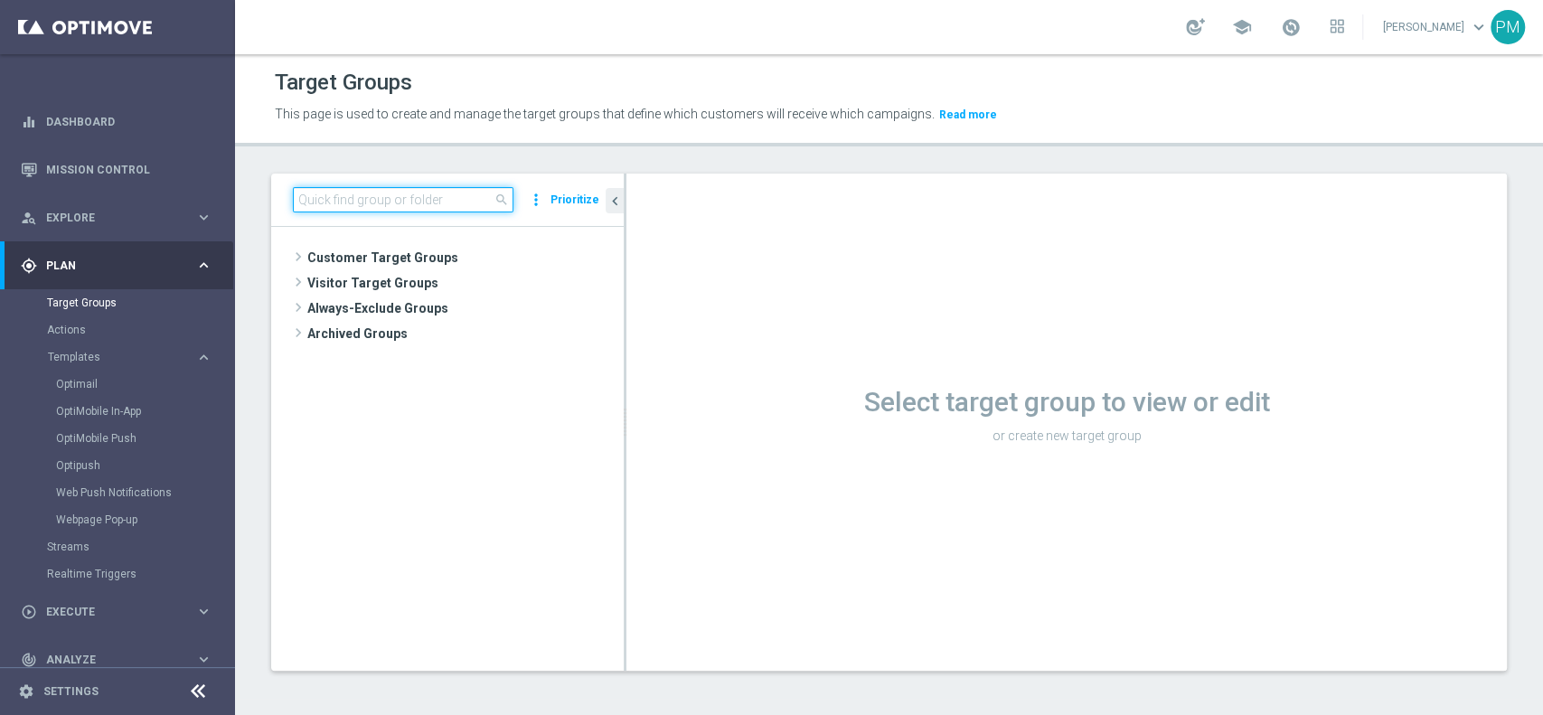
click at [394, 192] on input at bounding box center [403, 199] width 220 height 25
paste input "Churn 0-12M Talent ggr nb tra 0 e 500 1st Sport lftime"
type input "Churn 0-12M Talent ggr nb tra 0 e 500 1st Sport lftime"
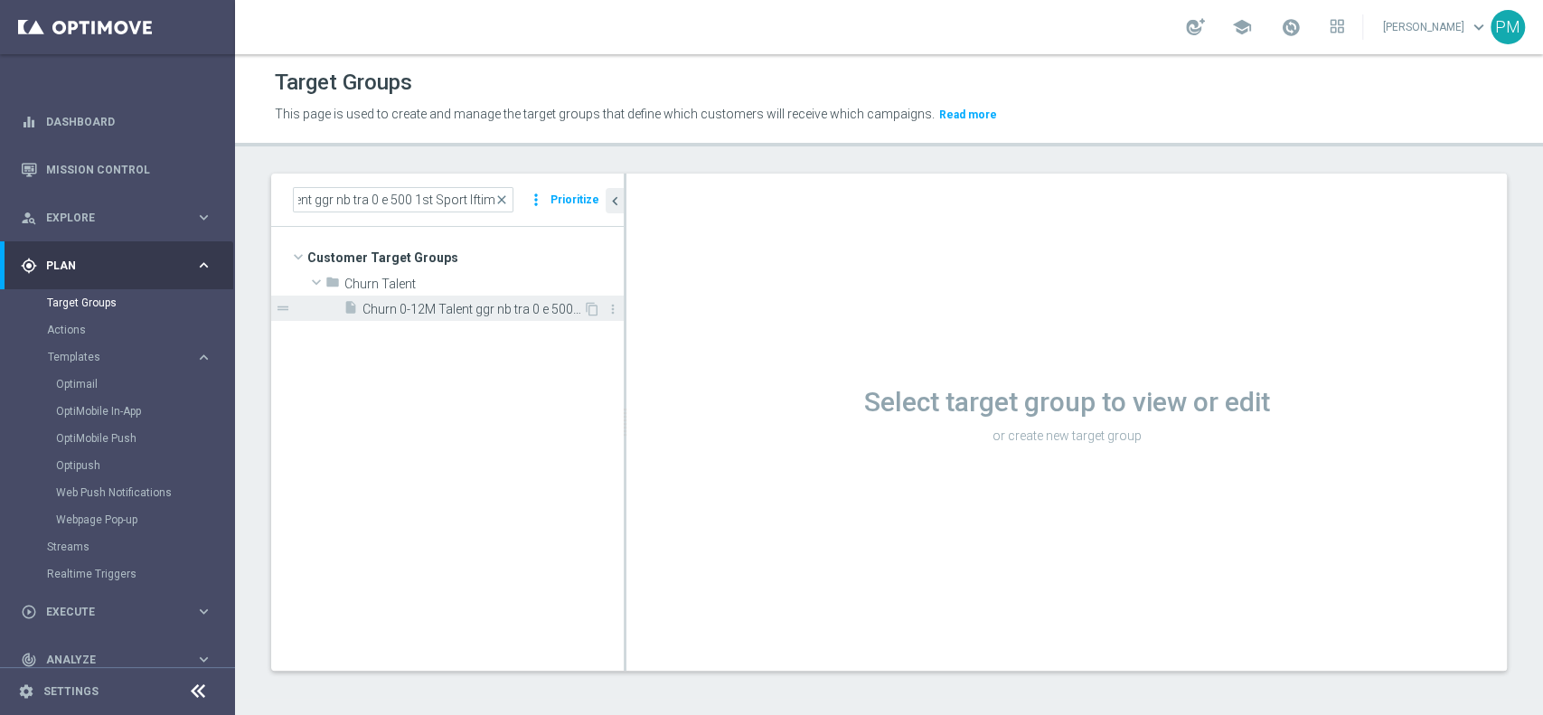
click at [434, 308] on span "Churn 0-12M Talent ggr nb tra 0 e 500 1st Sport lftime" at bounding box center [472, 309] width 220 height 15
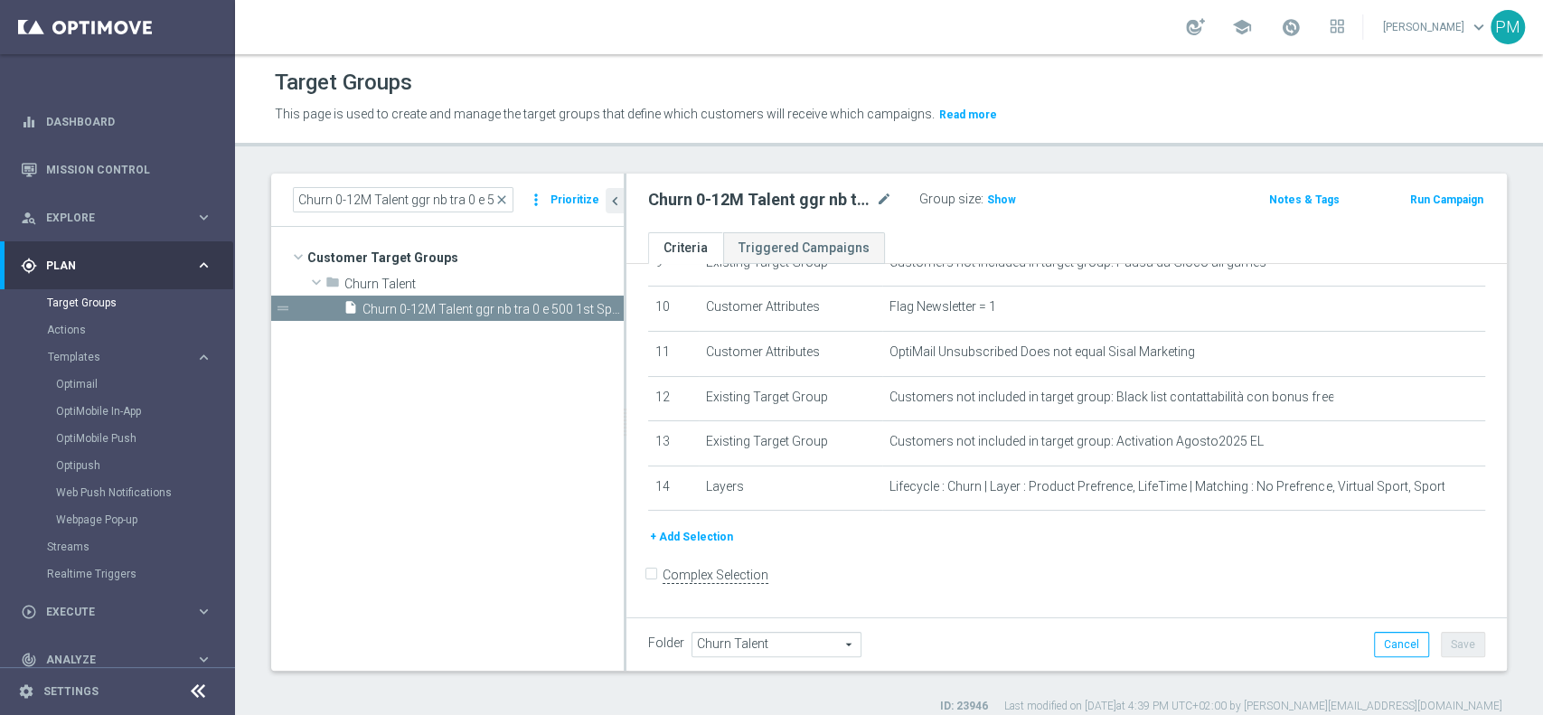
scroll to position [444, 0]
click at [1448, 202] on button "Run Campaign" at bounding box center [1446, 200] width 77 height 20
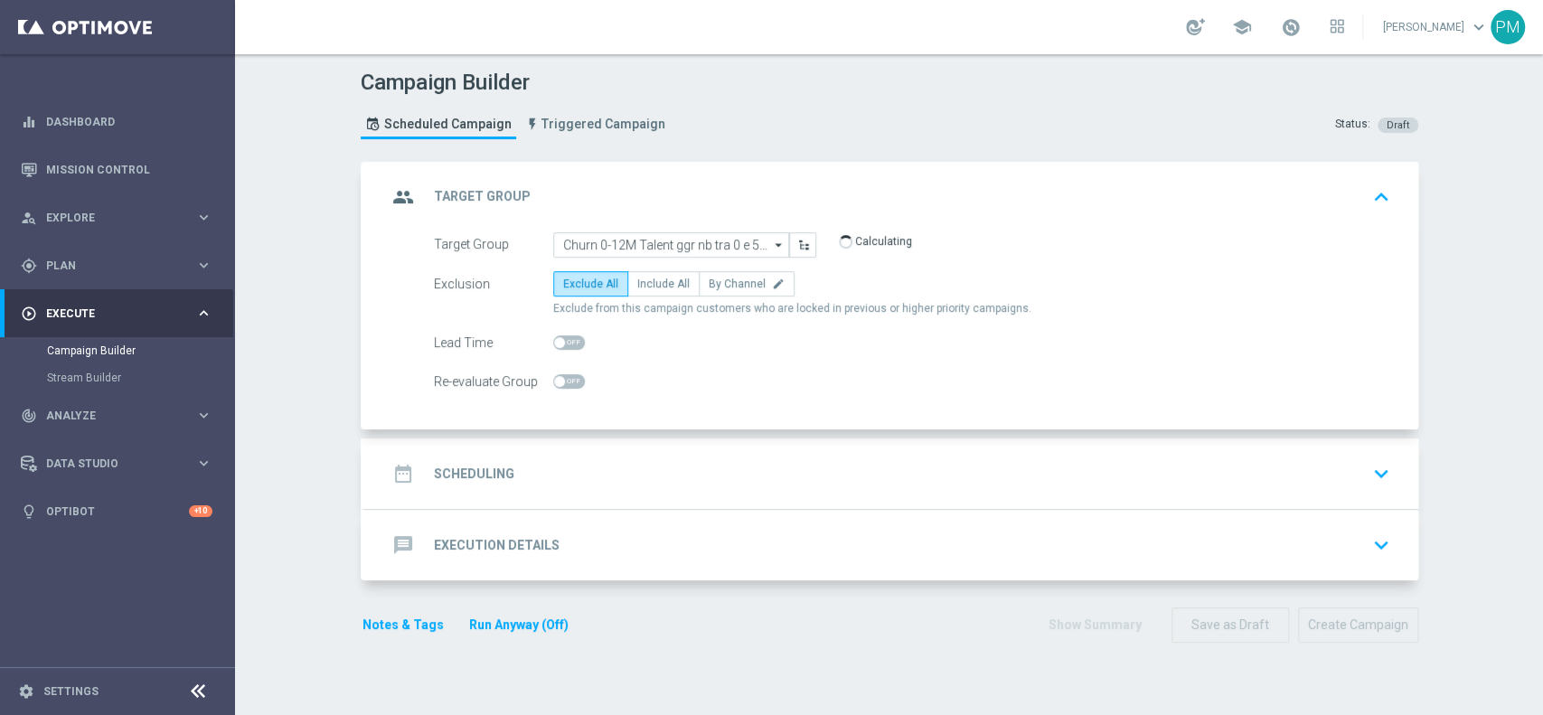
click at [737, 446] on div "date_range Scheduling keyboard_arrow_down" at bounding box center [891, 473] width 1053 height 70
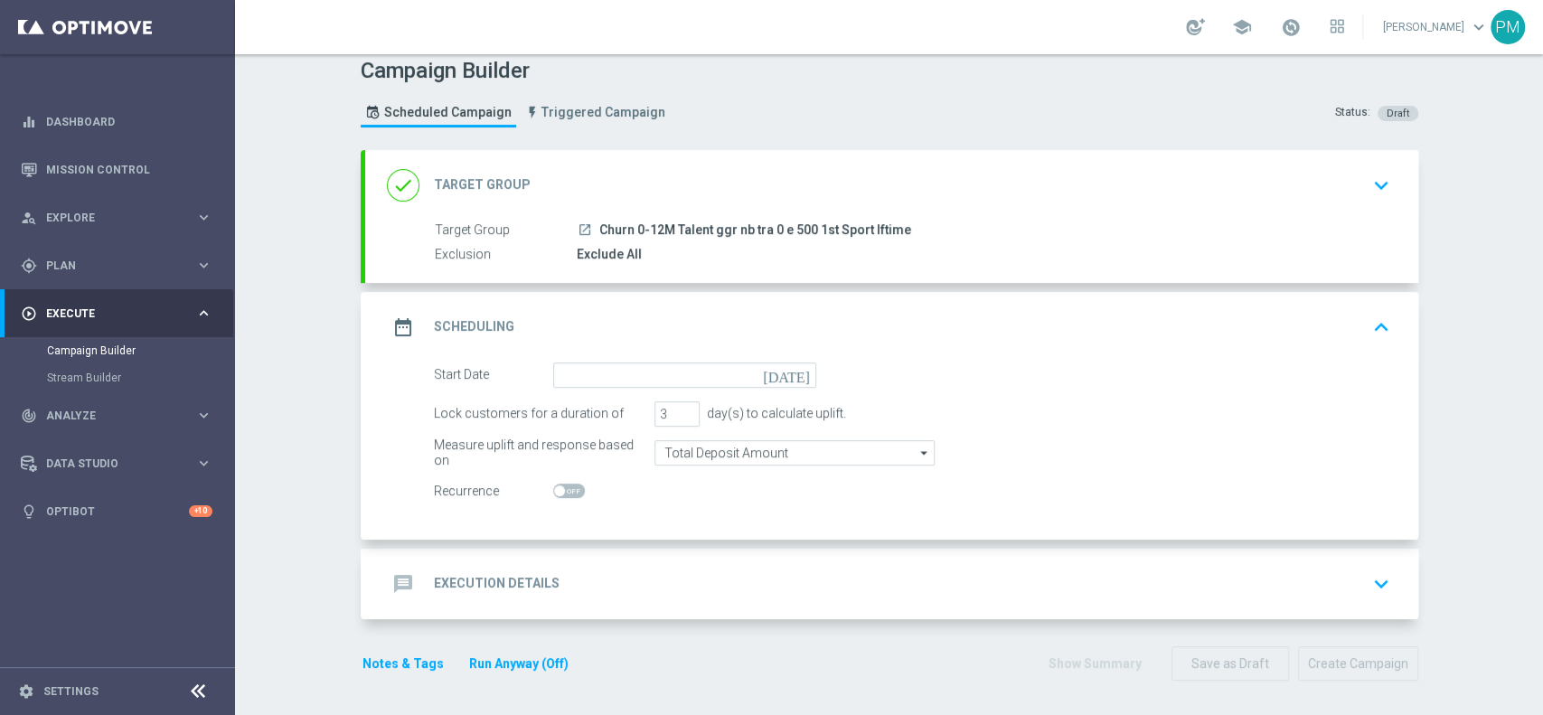
scroll to position [11, 0]
click at [680, 408] on input "4" at bounding box center [676, 414] width 45 height 25
click at [680, 408] on input "5" at bounding box center [676, 414] width 45 height 25
type input "6"
click at [680, 408] on input "6" at bounding box center [676, 414] width 45 height 25
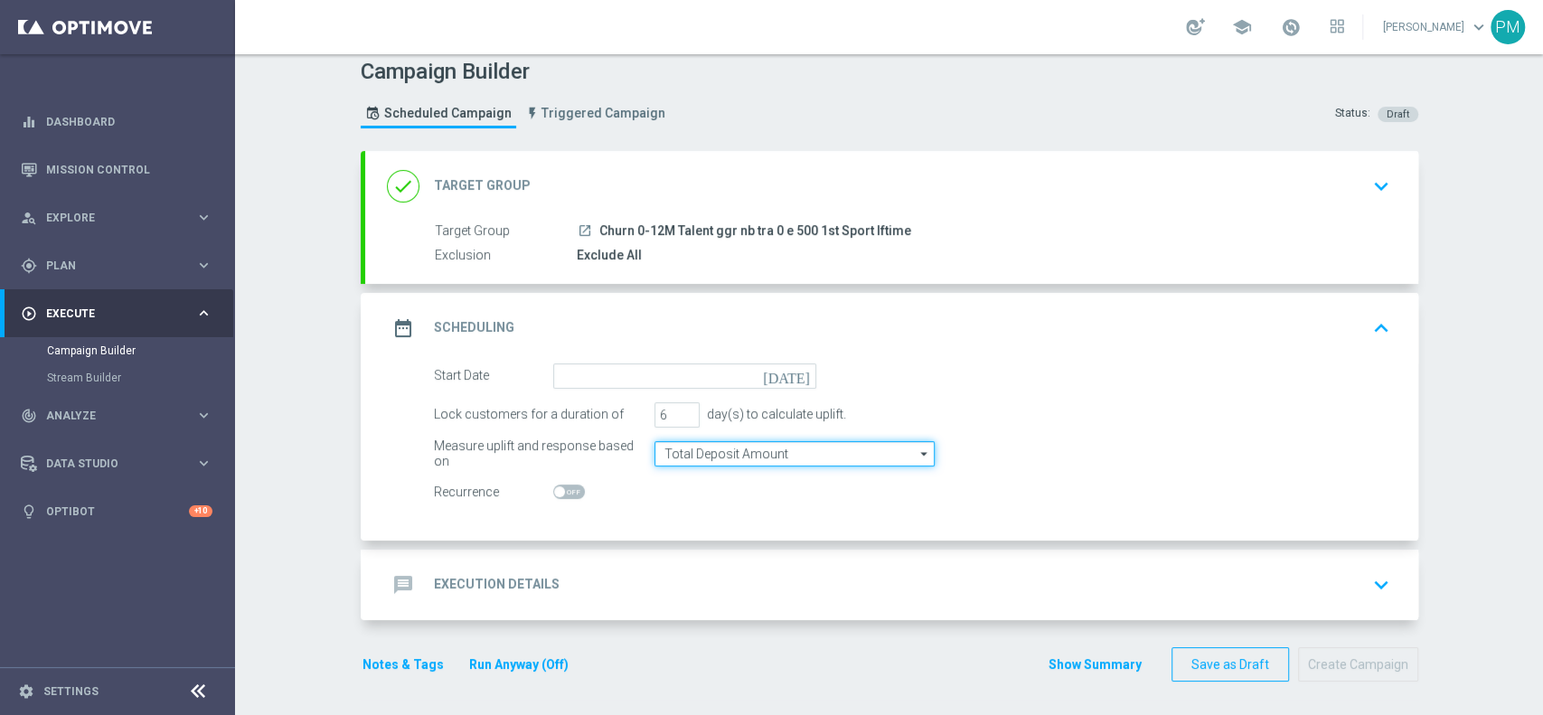
click at [699, 457] on input "Total Deposit Amount" at bounding box center [794, 453] width 280 height 25
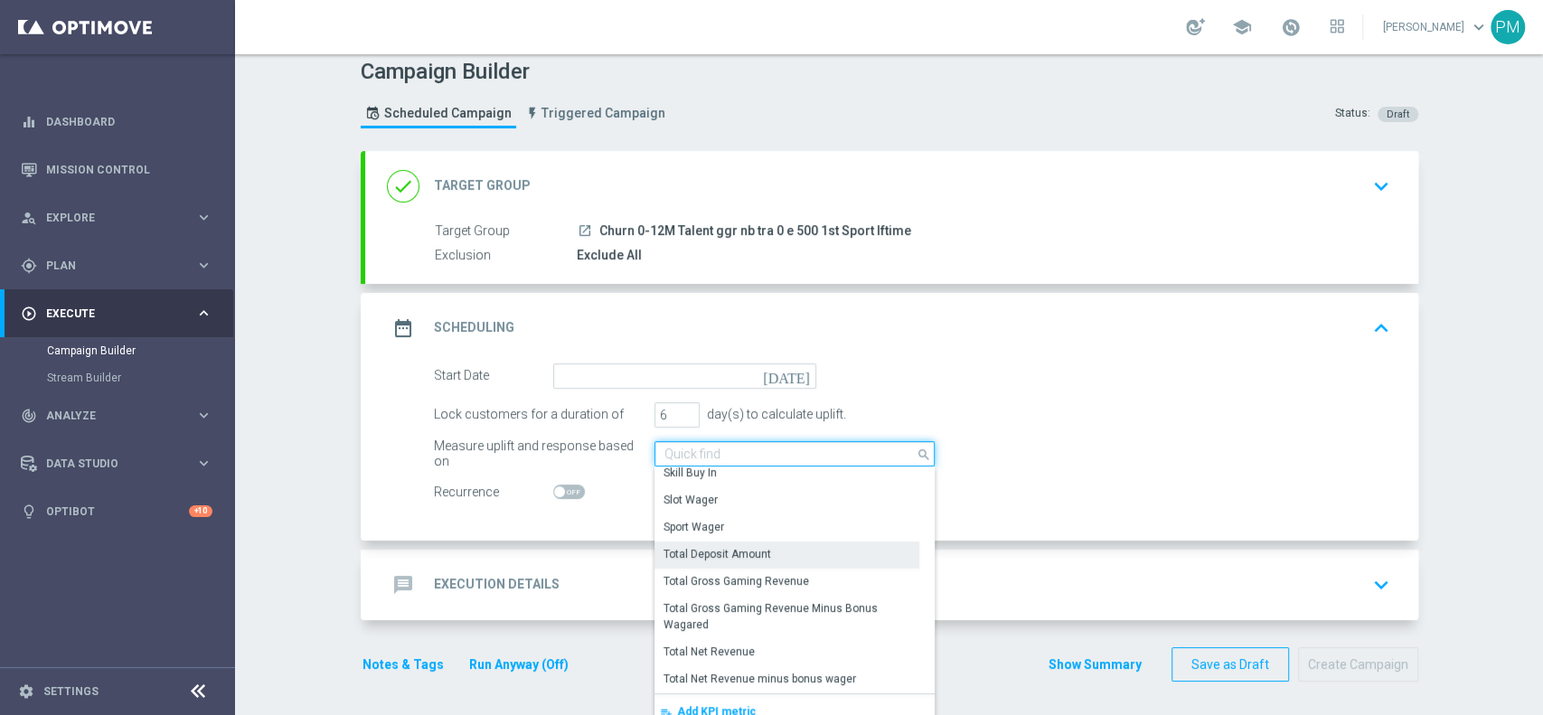
scroll to position [318, 0]
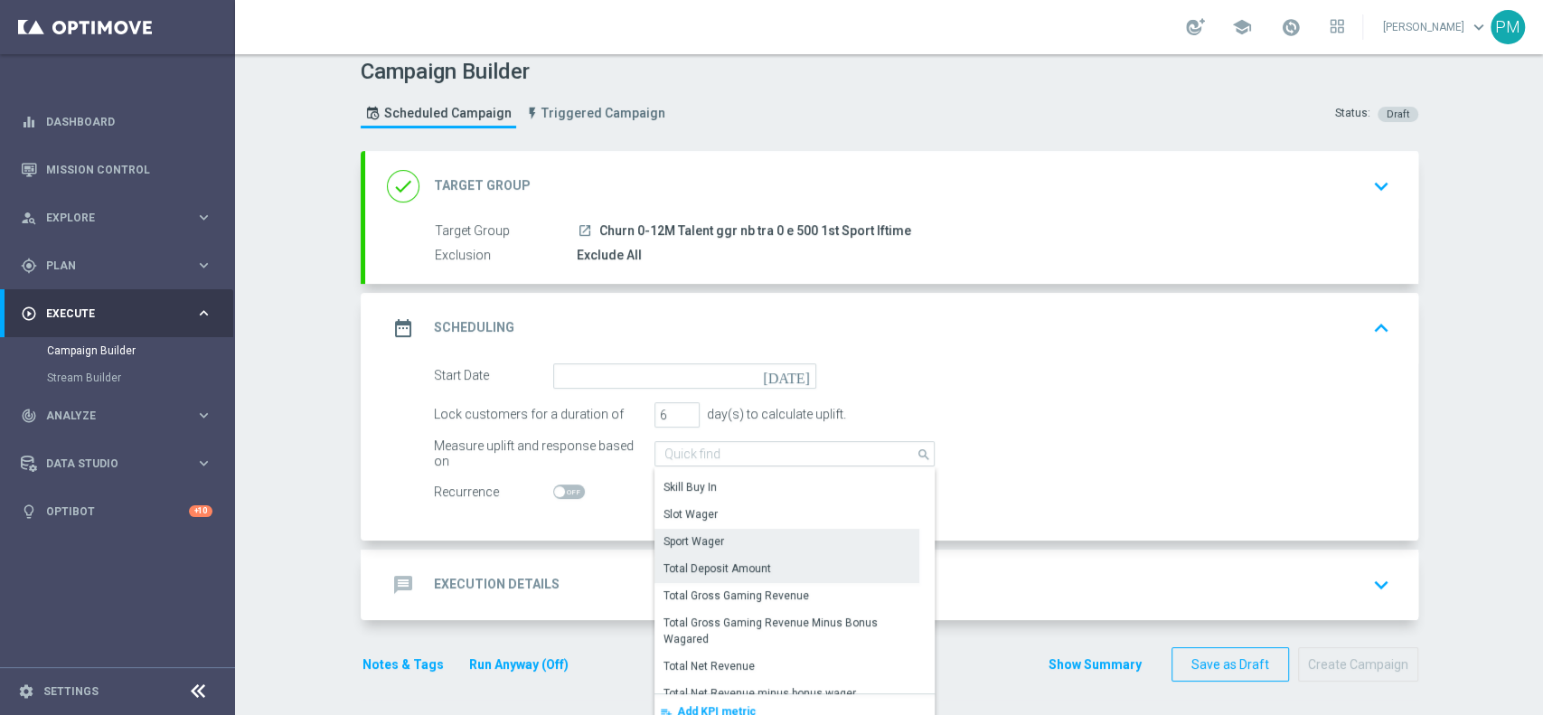
click at [731, 530] on div "Sport Wager" at bounding box center [786, 541] width 265 height 25
type input "Sport Wager"
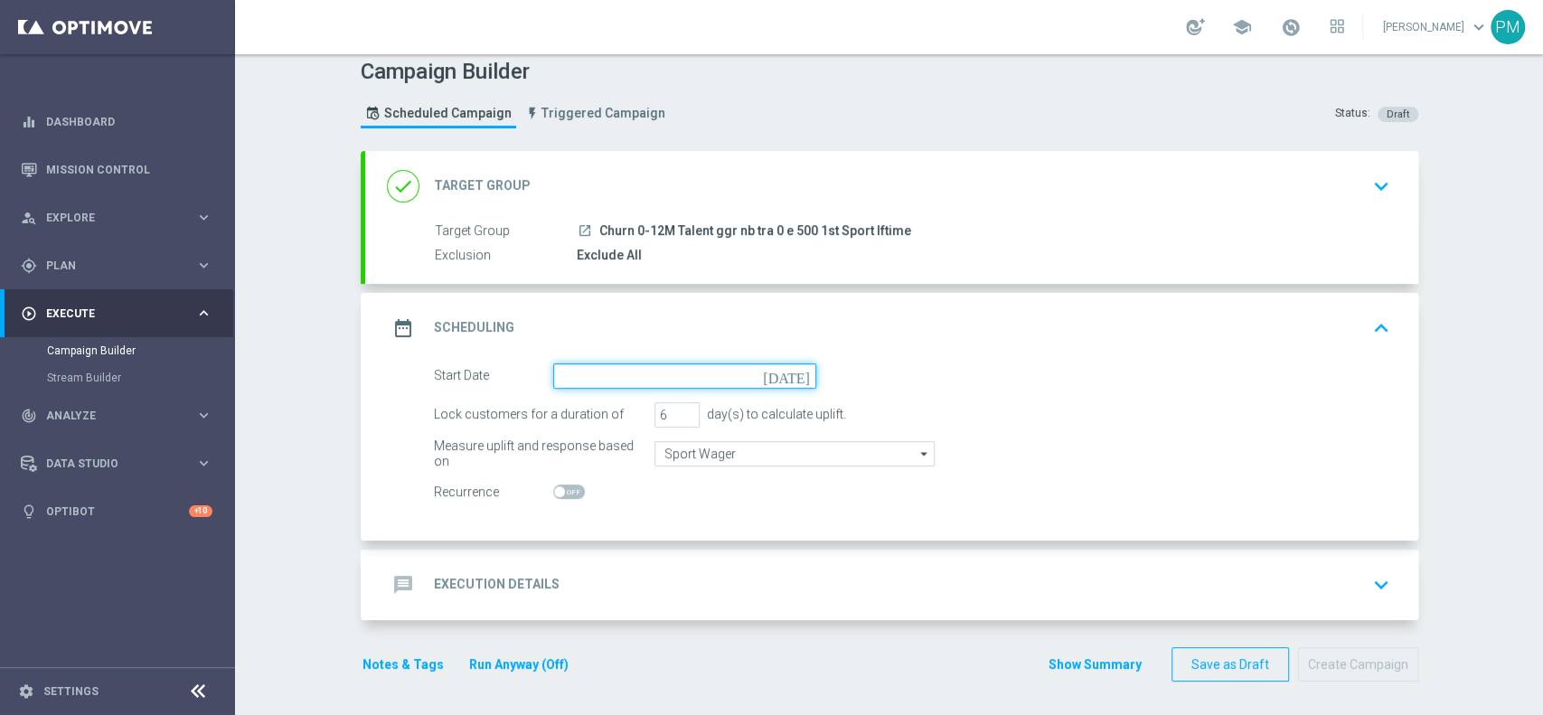
click at [658, 372] on input at bounding box center [684, 375] width 263 height 25
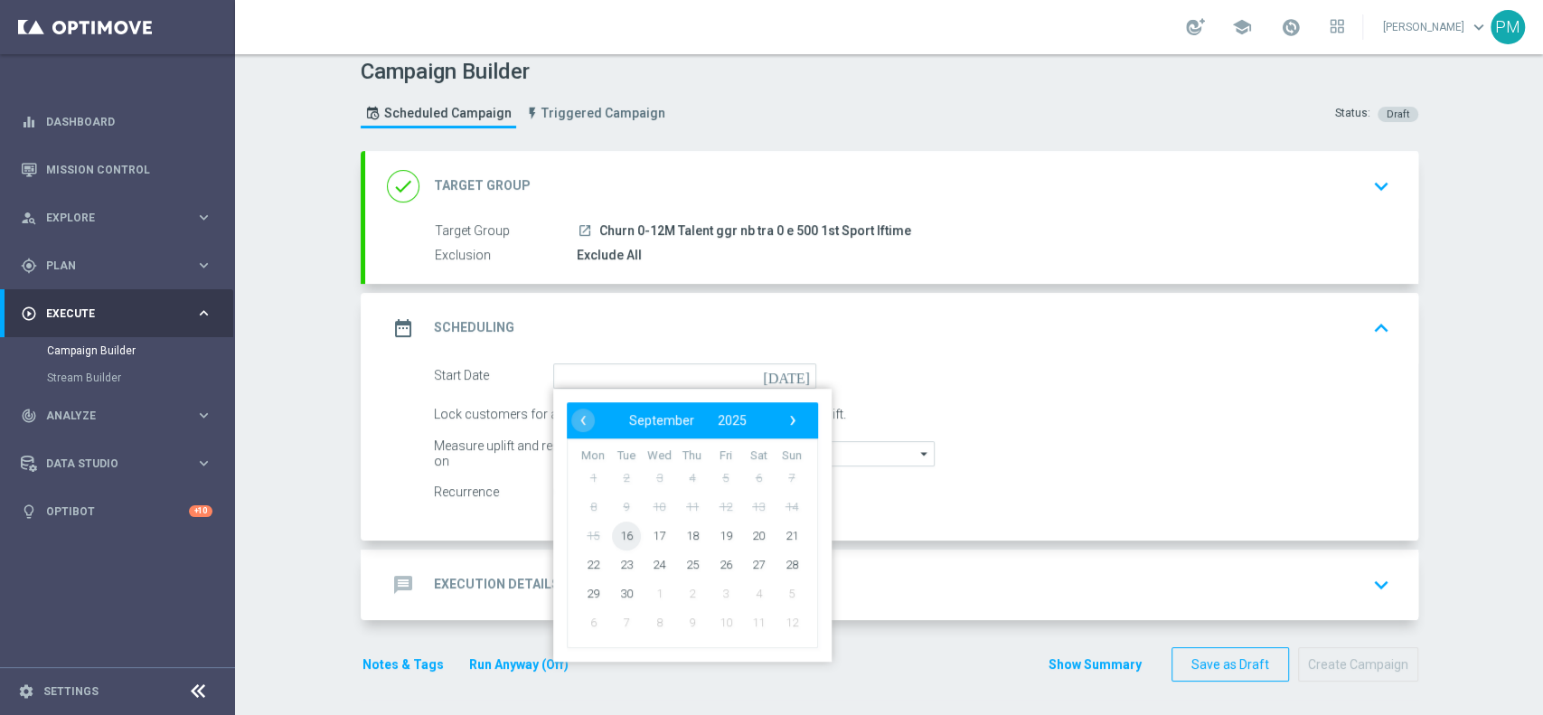
click at [611, 537] on span "16" at bounding box center [625, 535] width 29 height 29
type input "[DATE]"
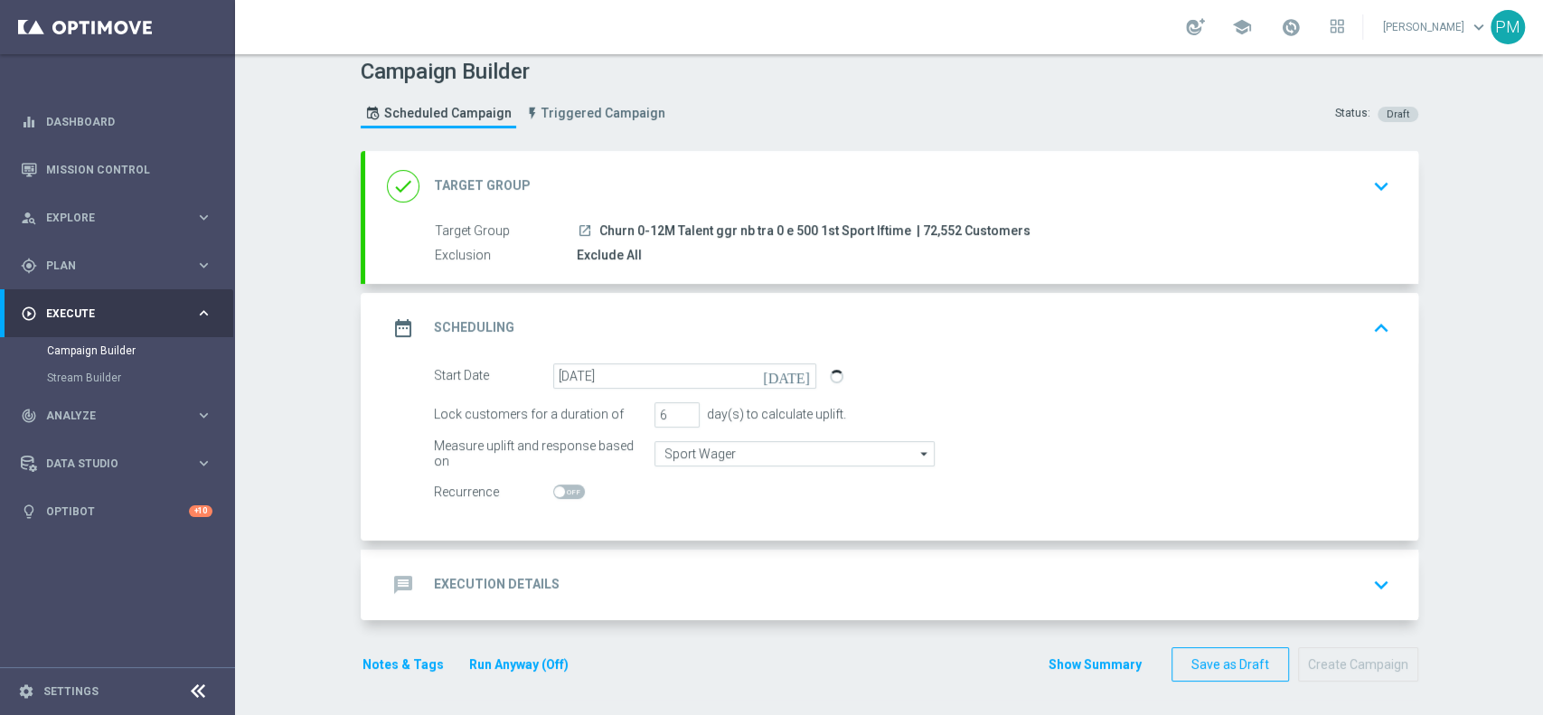
click at [687, 558] on div "message Execution Details keyboard_arrow_down" at bounding box center [891, 584] width 1053 height 70
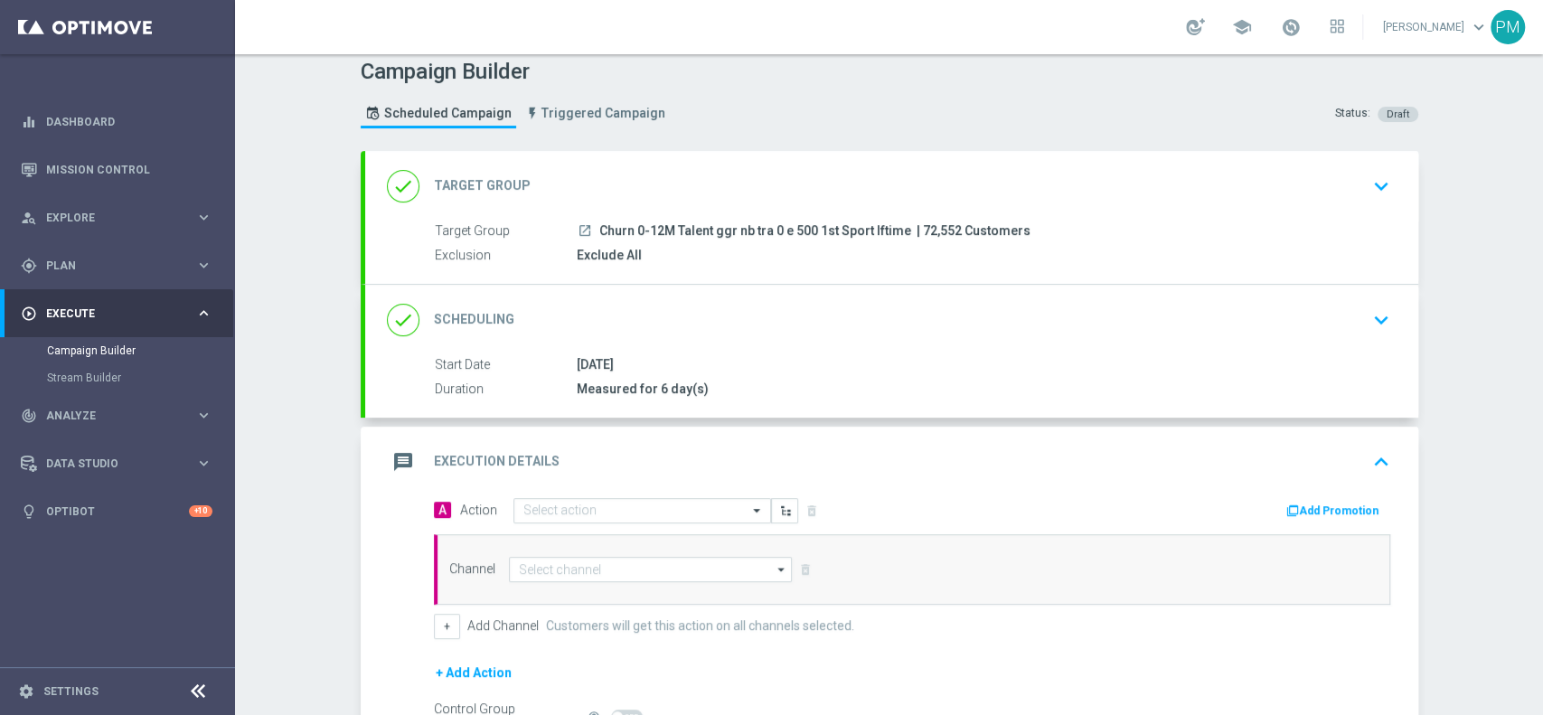
scroll to position [217, 0]
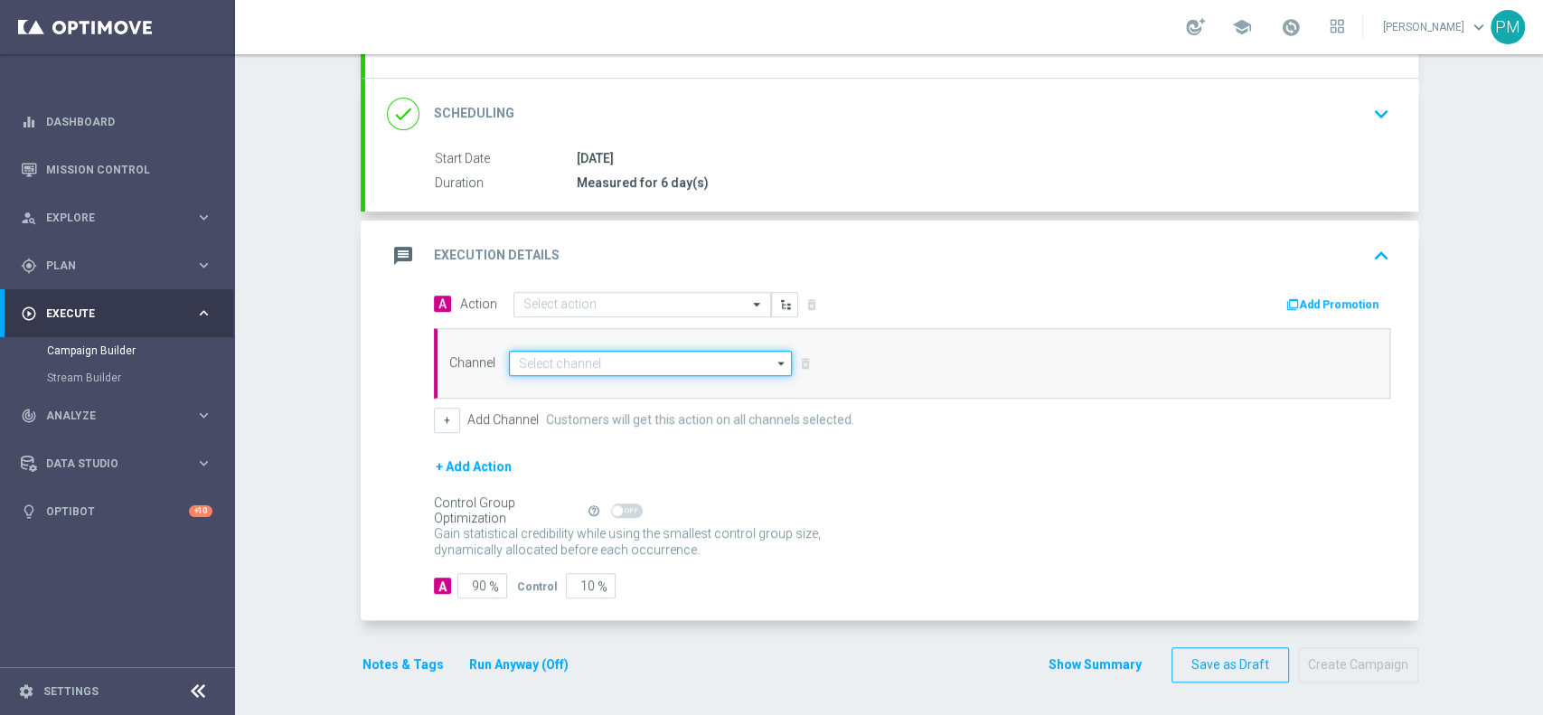
click at [579, 358] on input at bounding box center [651, 363] width 284 height 25
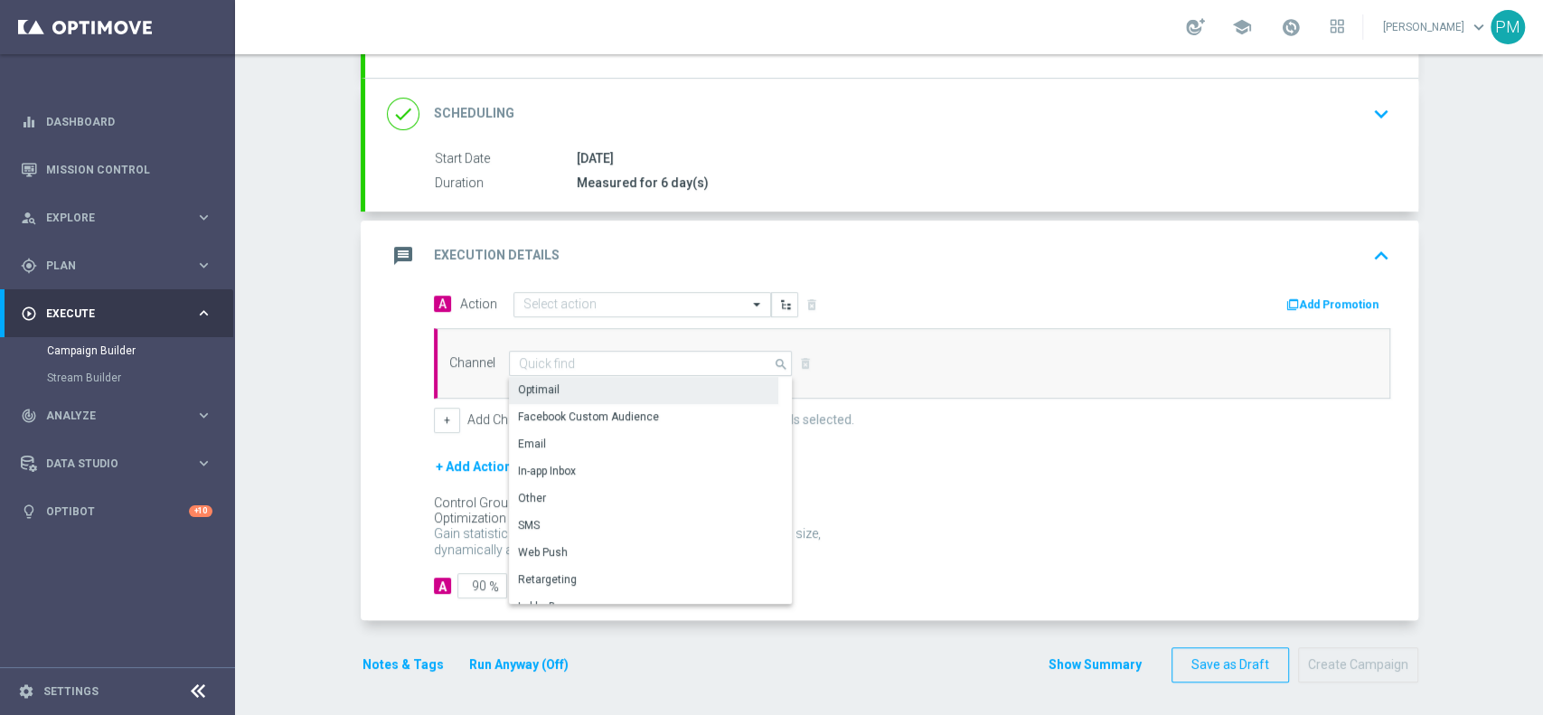
click at [586, 387] on div "Optimail" at bounding box center [643, 389] width 269 height 25
type input "Optimail"
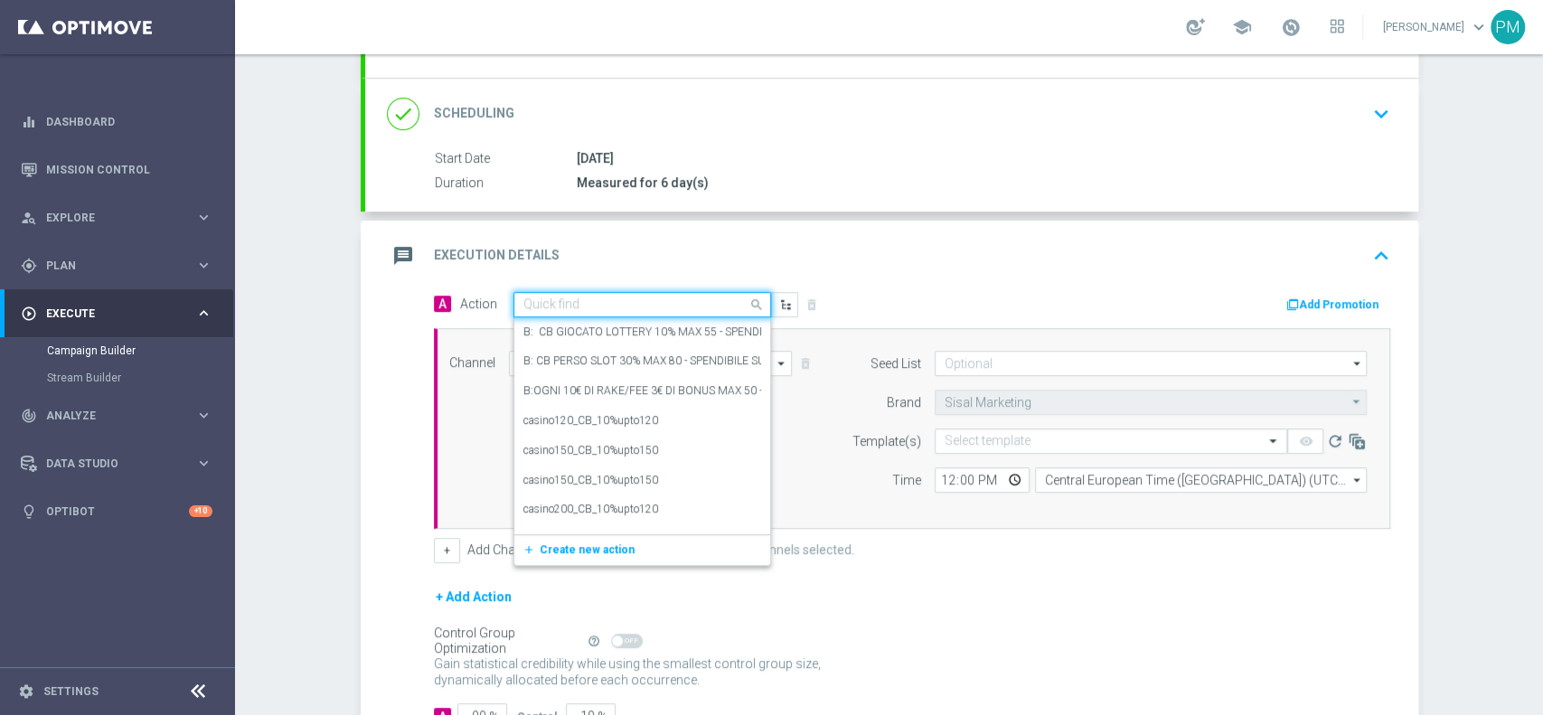
click at [573, 305] on input "text" at bounding box center [624, 304] width 202 height 15
paste input "BF 2€ FREEBET QeL2"
type input "BF 2€ FREEBET QeL2"
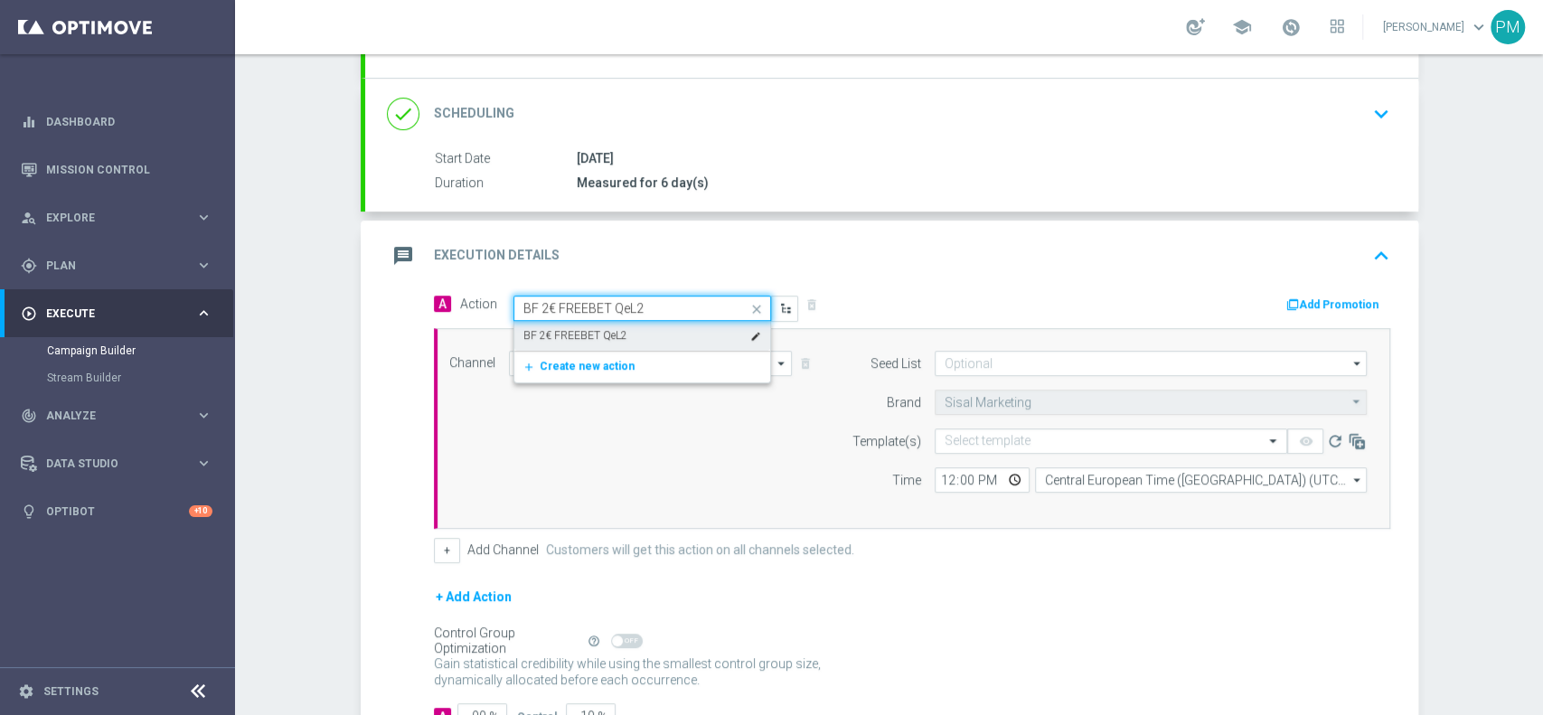
click at [575, 321] on div "BF 2€ FREEBET QeL2 edit" at bounding box center [642, 336] width 238 height 30
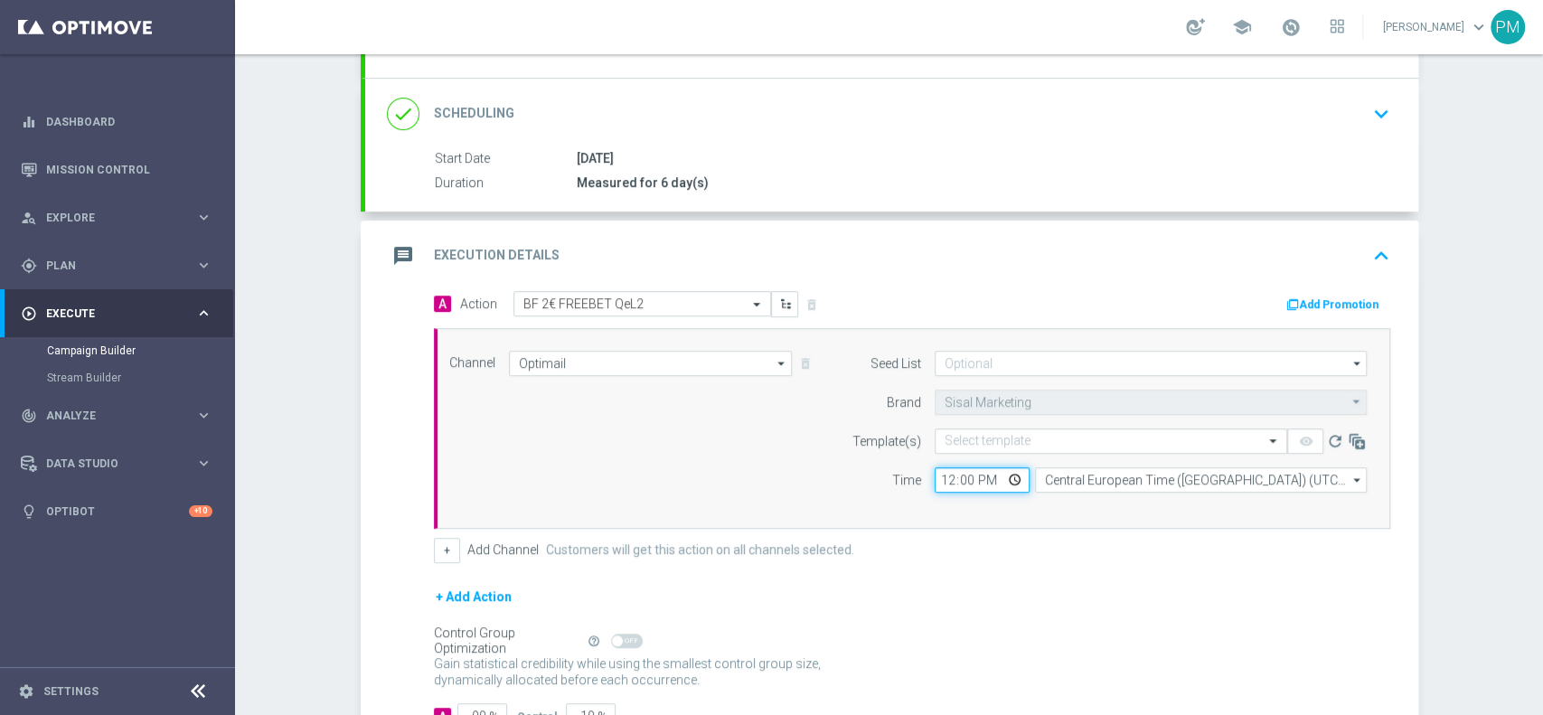
click at [936, 481] on input "12:00" at bounding box center [981, 479] width 95 height 25
type input "19:30"
click at [978, 429] on div "Select template" at bounding box center [1110, 440] width 352 height 25
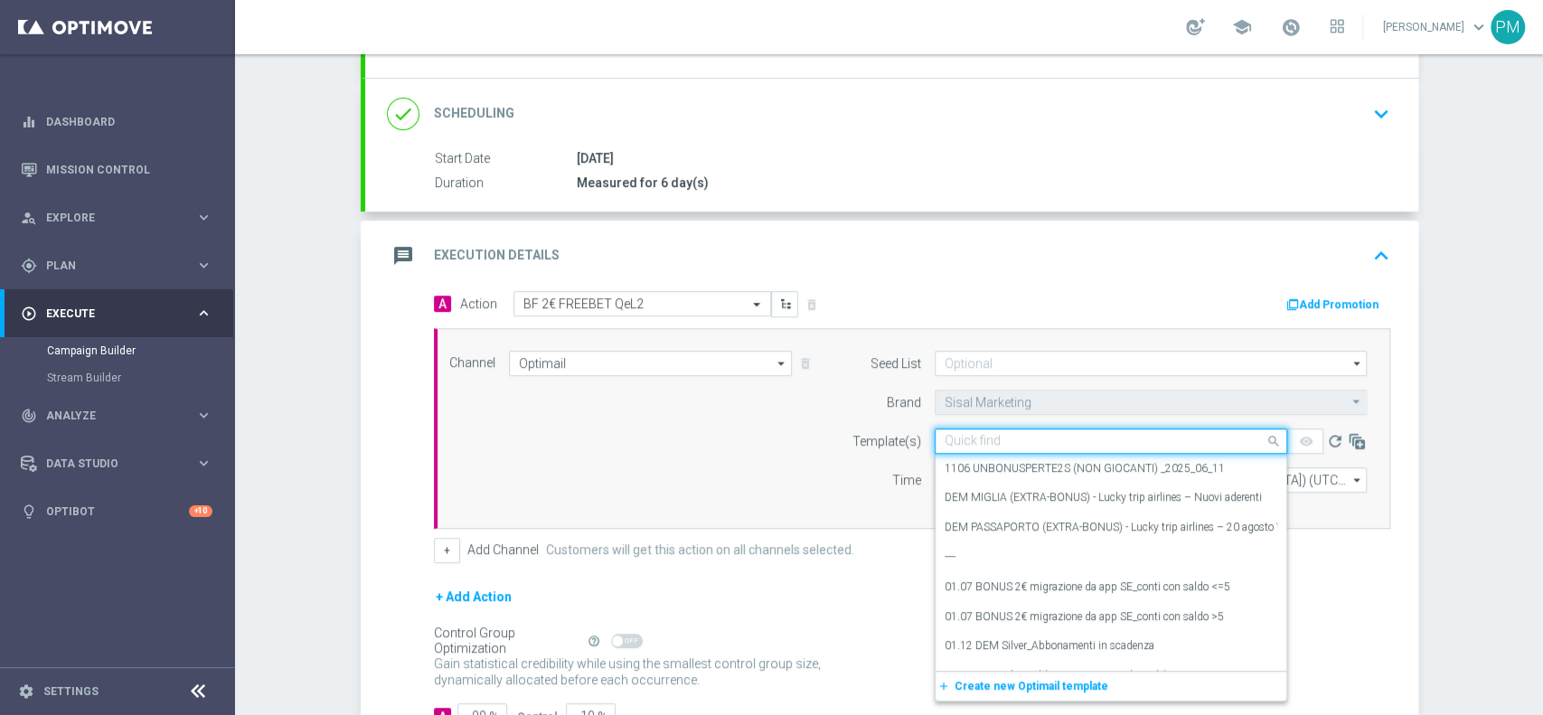
paste input "2FREEBET160925 - [DATE]"
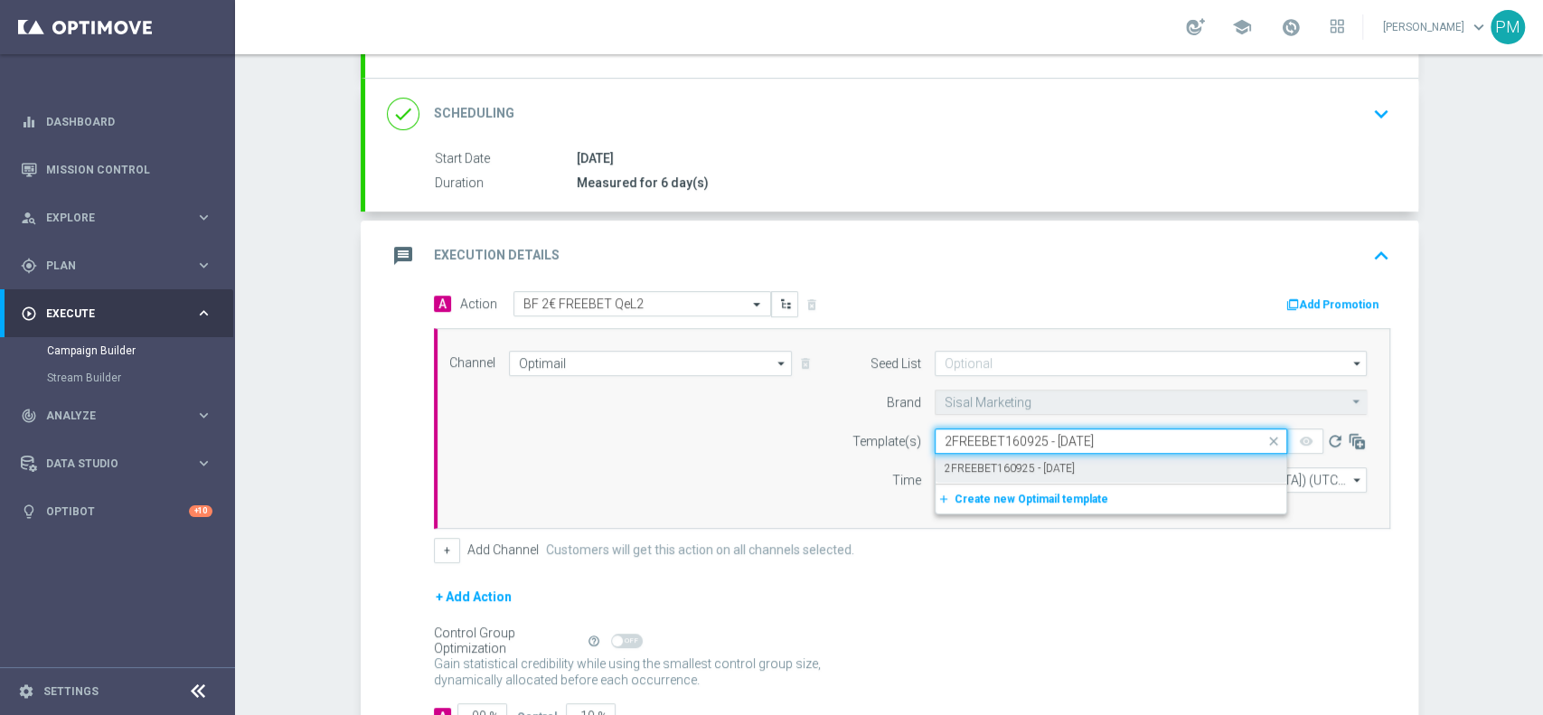
click at [980, 464] on label "2FREEBET160925 - [DATE]" at bounding box center [1009, 468] width 130 height 15
type input "2FREEBET160925 - [DATE]"
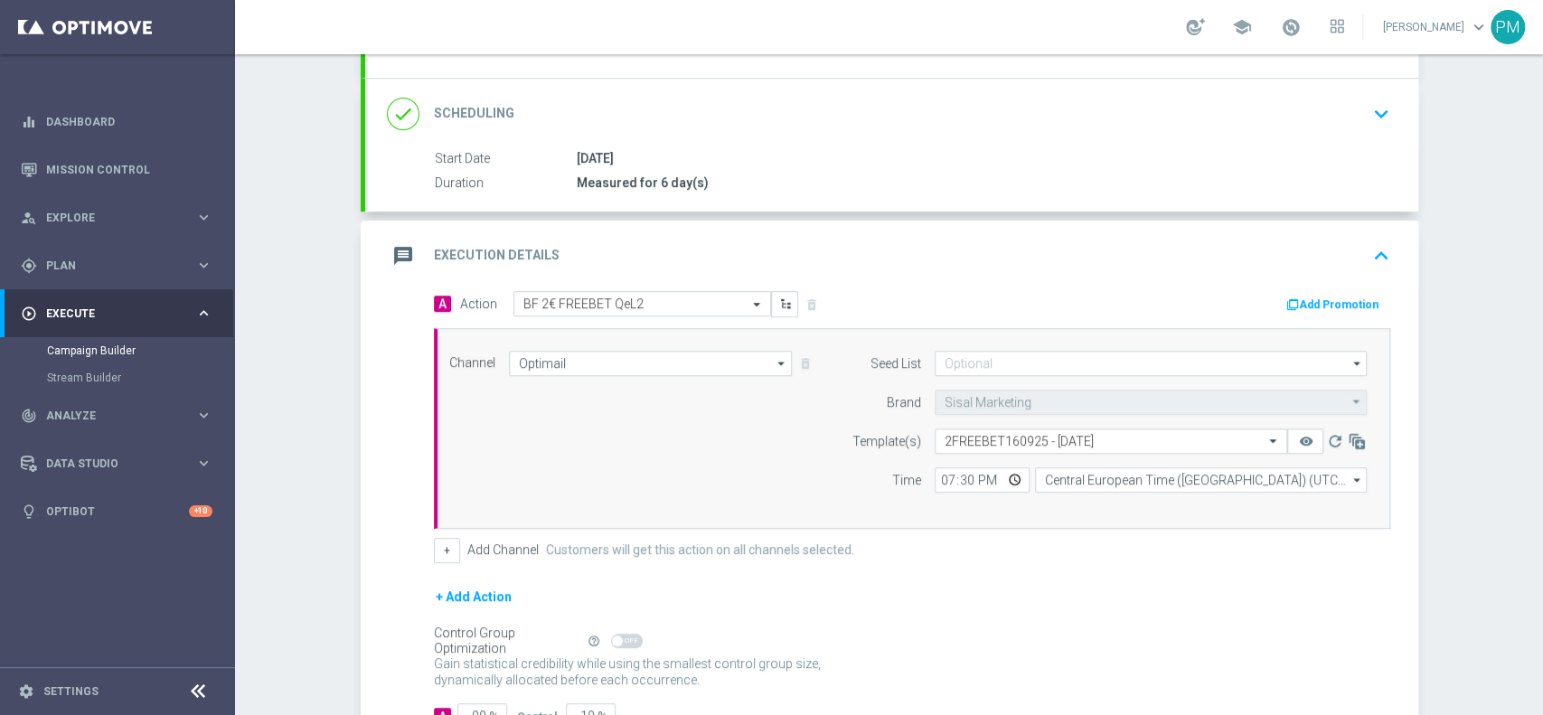
click at [1309, 296] on button "Add Promotion" at bounding box center [1334, 305] width 100 height 20
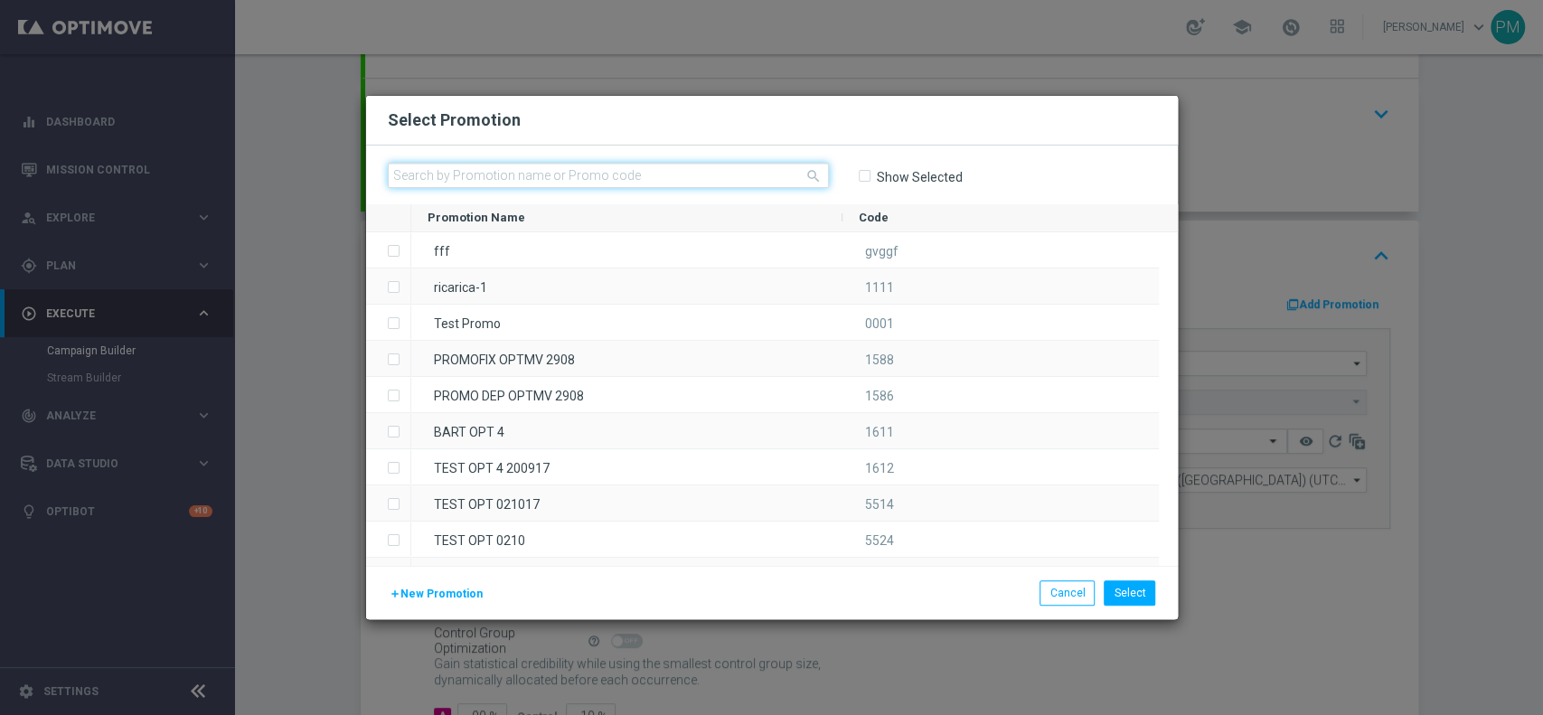
click at [604, 181] on input "text" at bounding box center [608, 175] width 441 height 25
paste input "235644"
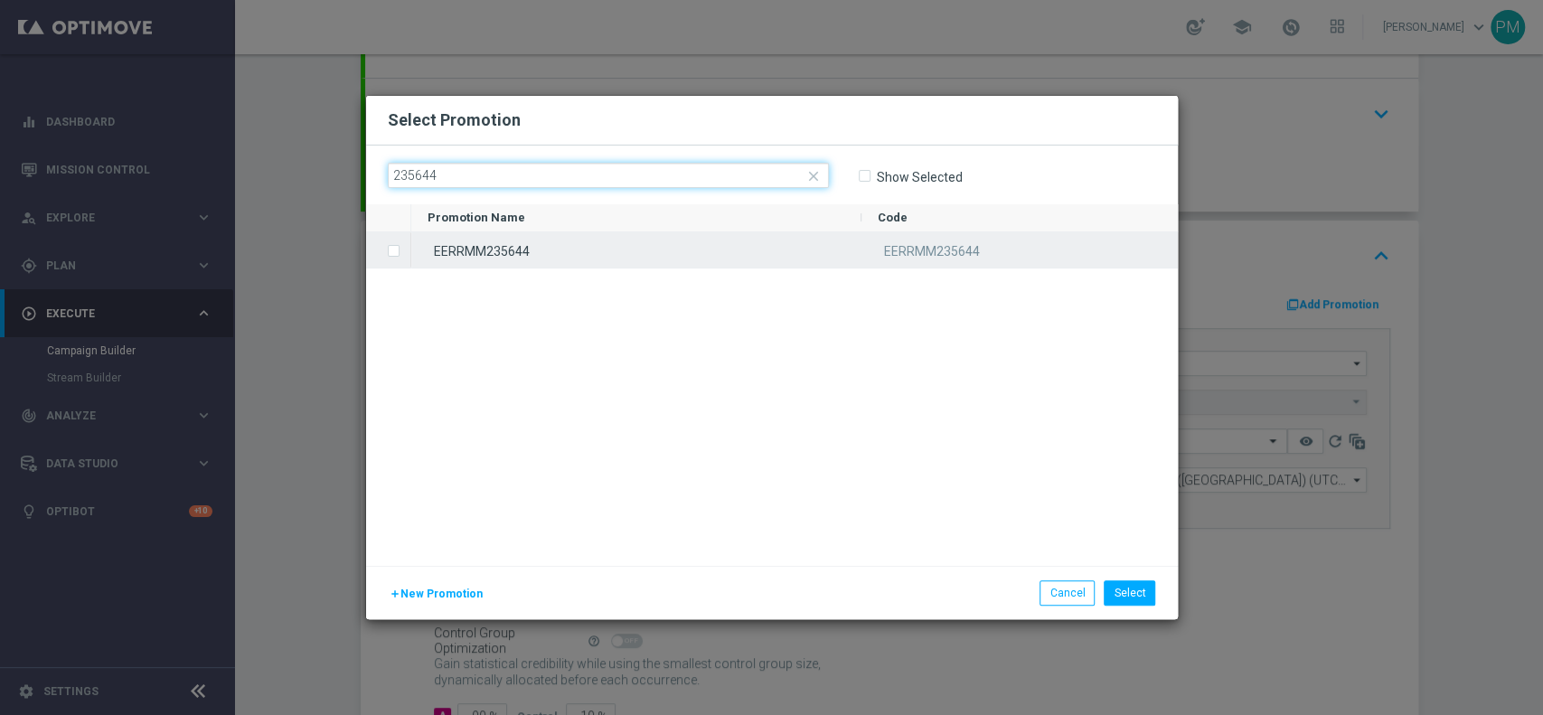
type input "235644"
click at [624, 251] on div "EERRMM235644" at bounding box center [636, 249] width 450 height 35
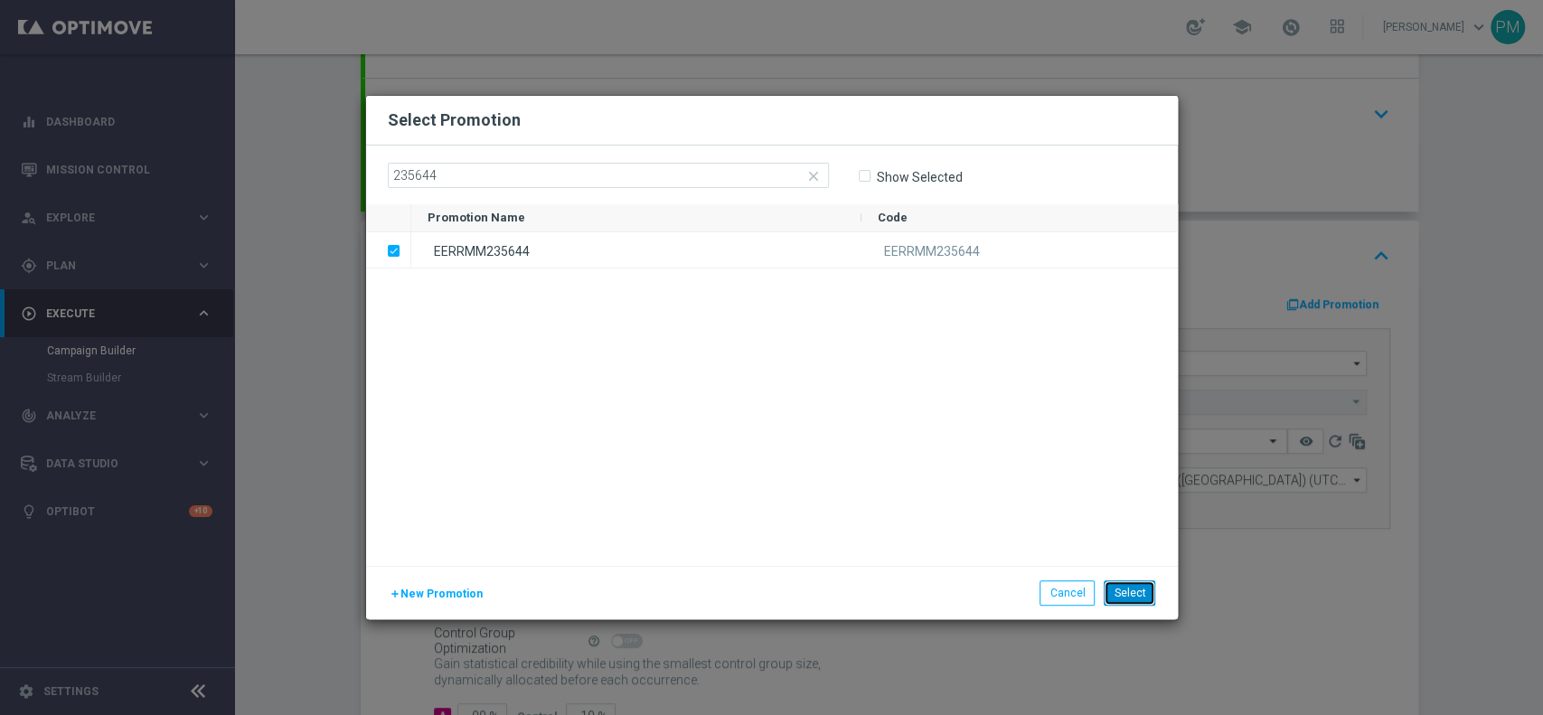
click at [1126, 594] on button "Select" at bounding box center [1129, 592] width 52 height 25
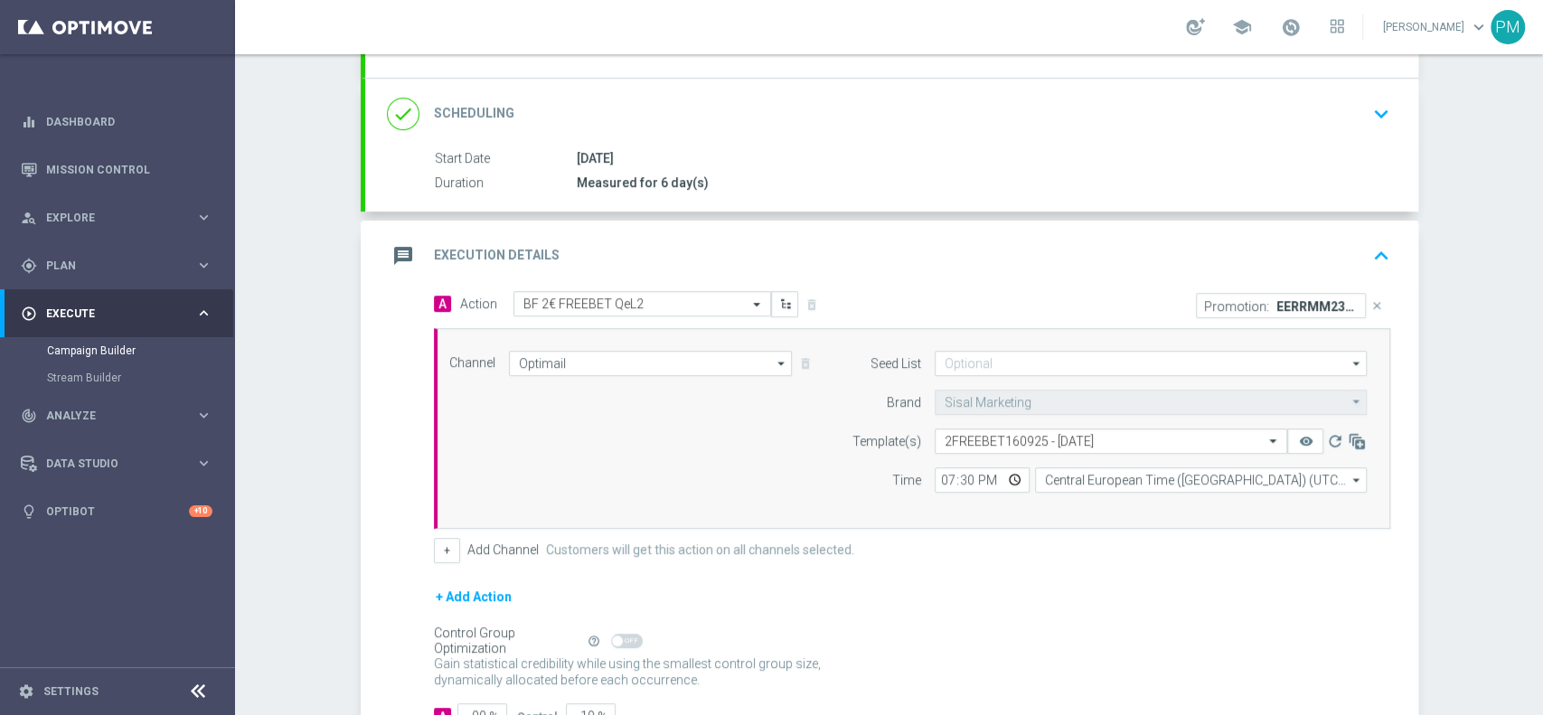
click at [1027, 256] on div "message Execution Details keyboard_arrow_up" at bounding box center [891, 256] width 1009 height 34
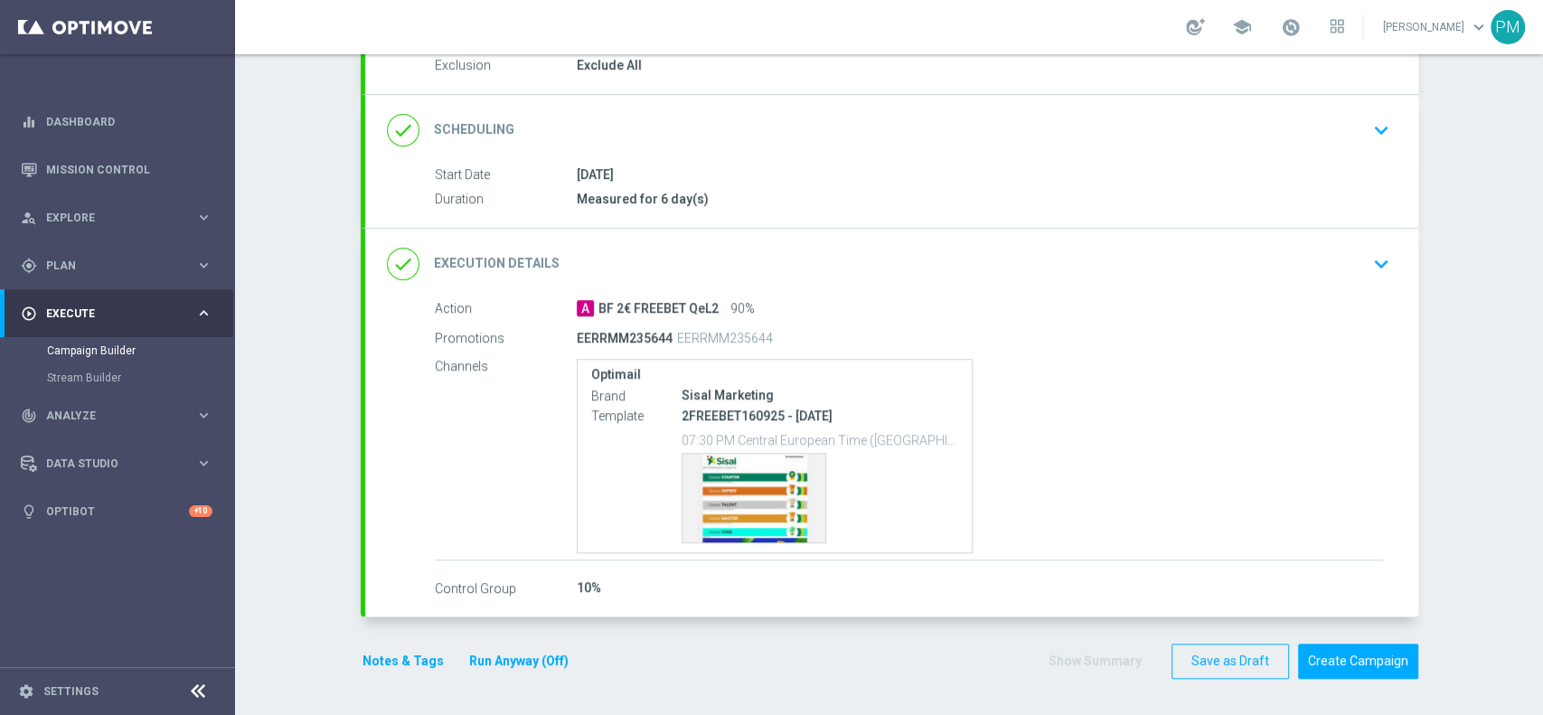
scroll to position [198, 0]
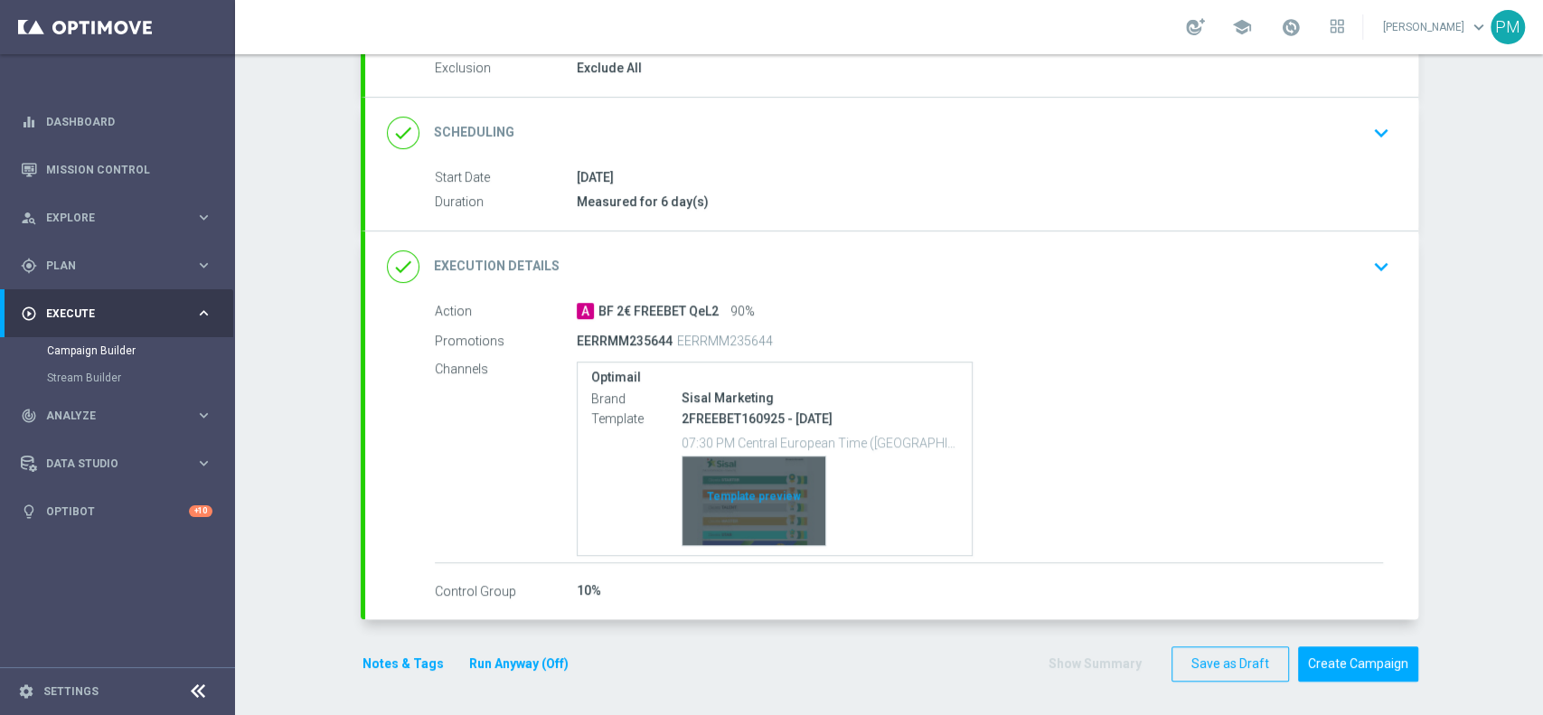
click at [755, 480] on div "Template preview" at bounding box center [753, 500] width 143 height 89
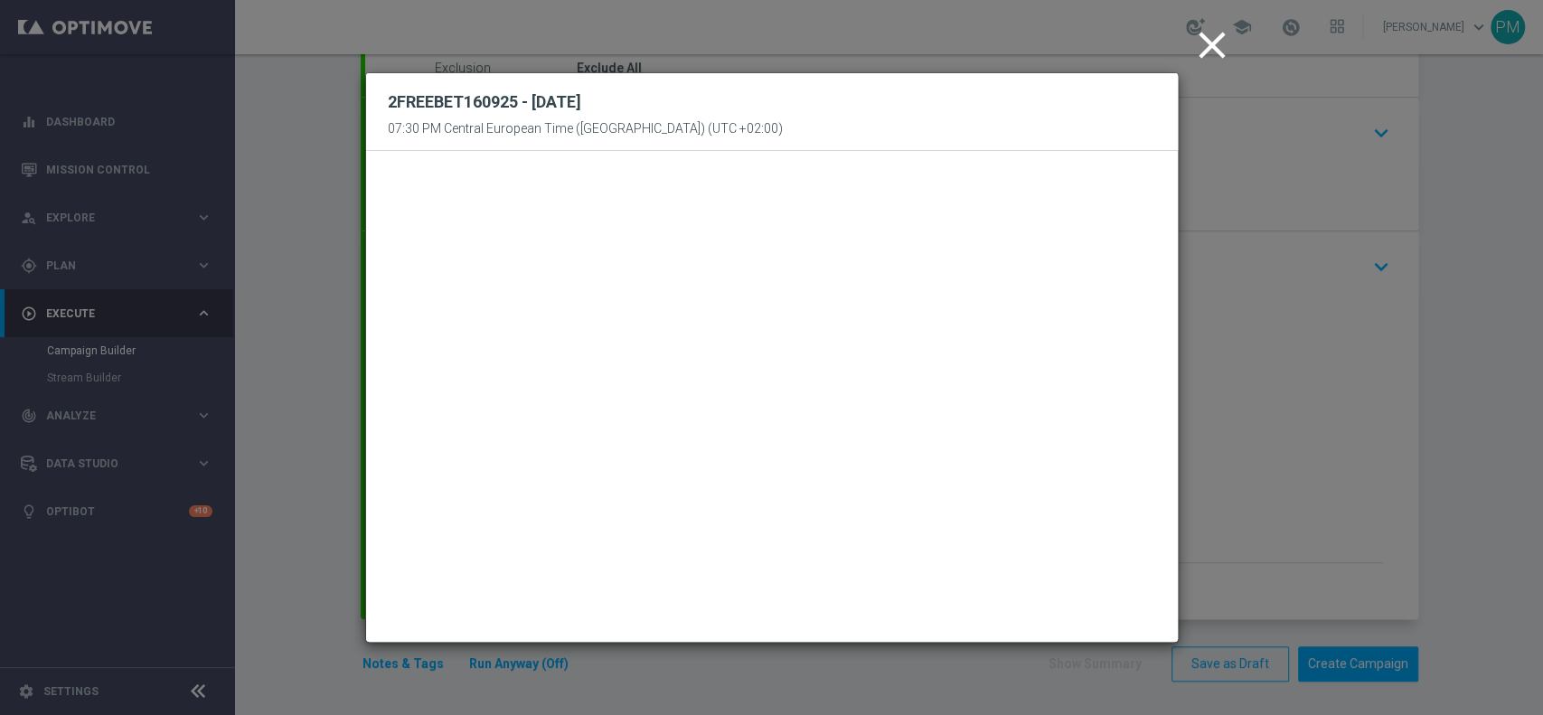
click at [1211, 45] on icon "close" at bounding box center [1211, 45] width 45 height 45
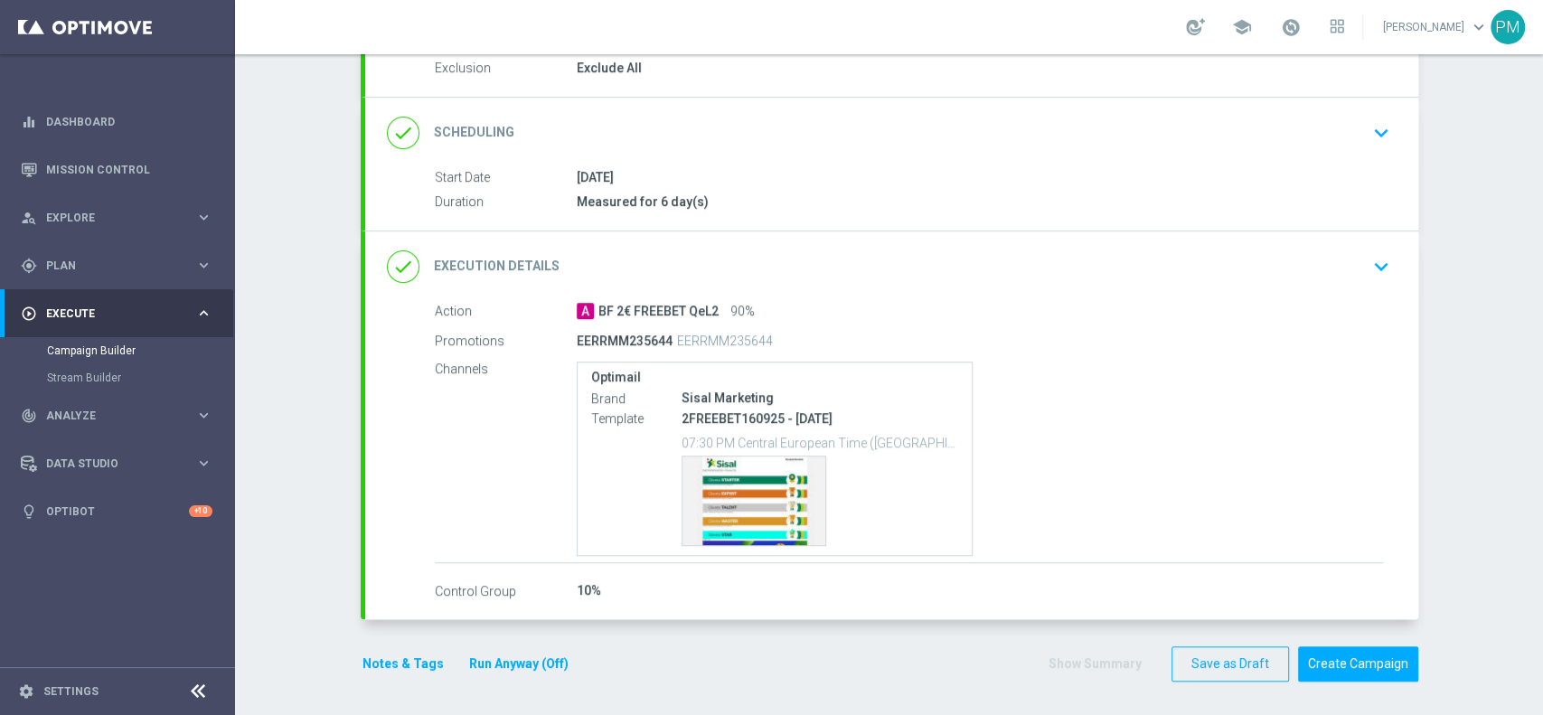
click at [401, 665] on button "Notes & Tags" at bounding box center [403, 663] width 85 height 23
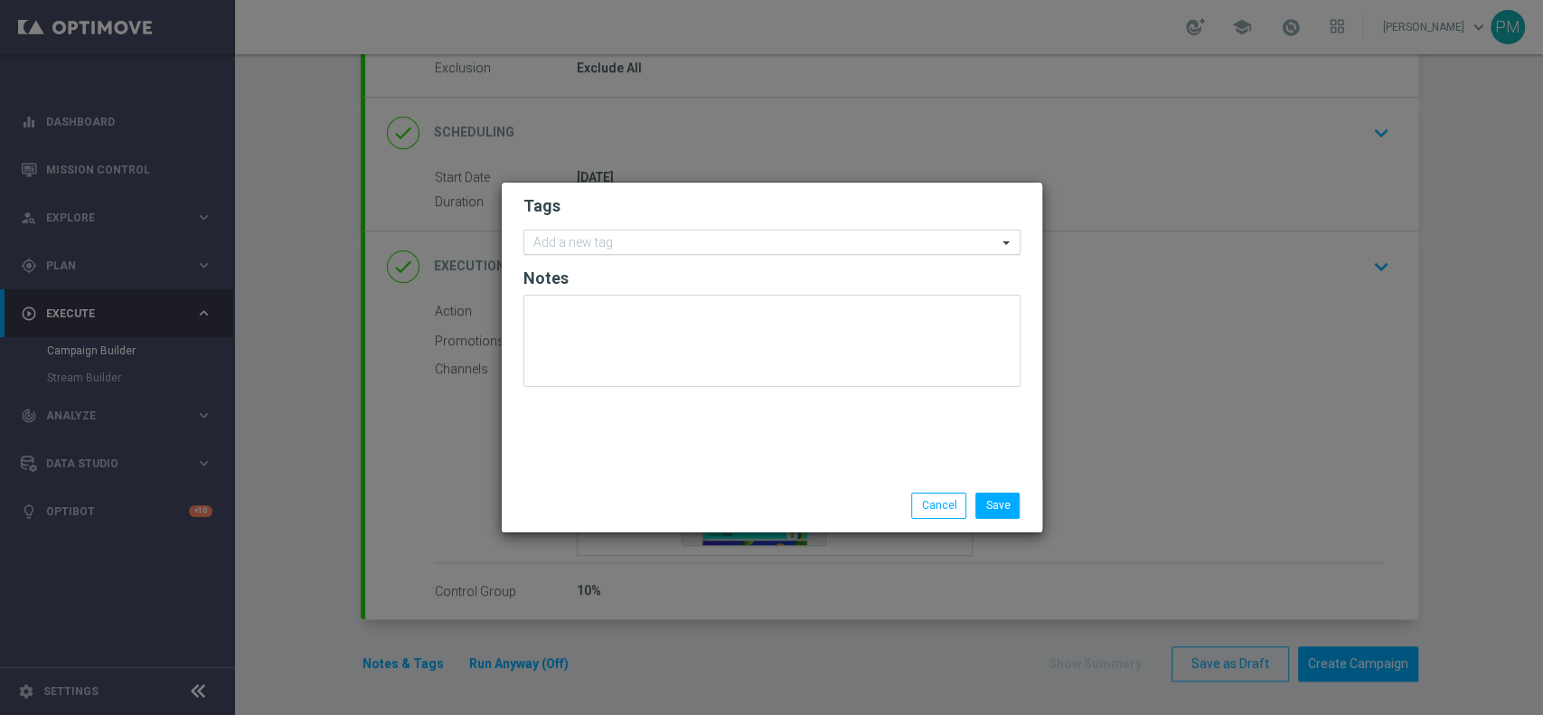
click at [702, 239] on input "text" at bounding box center [765, 243] width 464 height 15
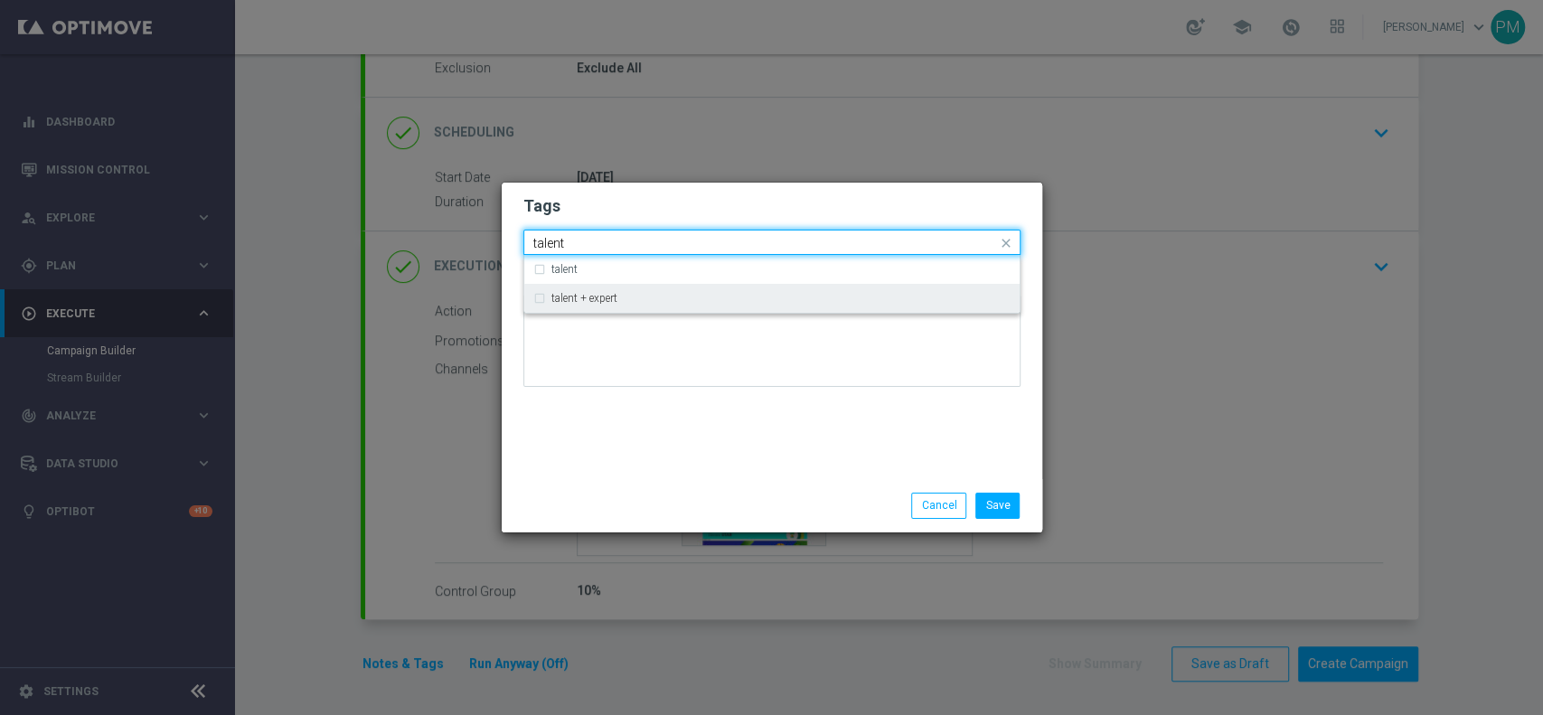
click at [693, 304] on div "talent + expert" at bounding box center [771, 298] width 477 height 29
click at [552, 245] on input "talent" at bounding box center [765, 243] width 464 height 15
click at [552, 246] on input "talent" at bounding box center [765, 243] width 464 height 15
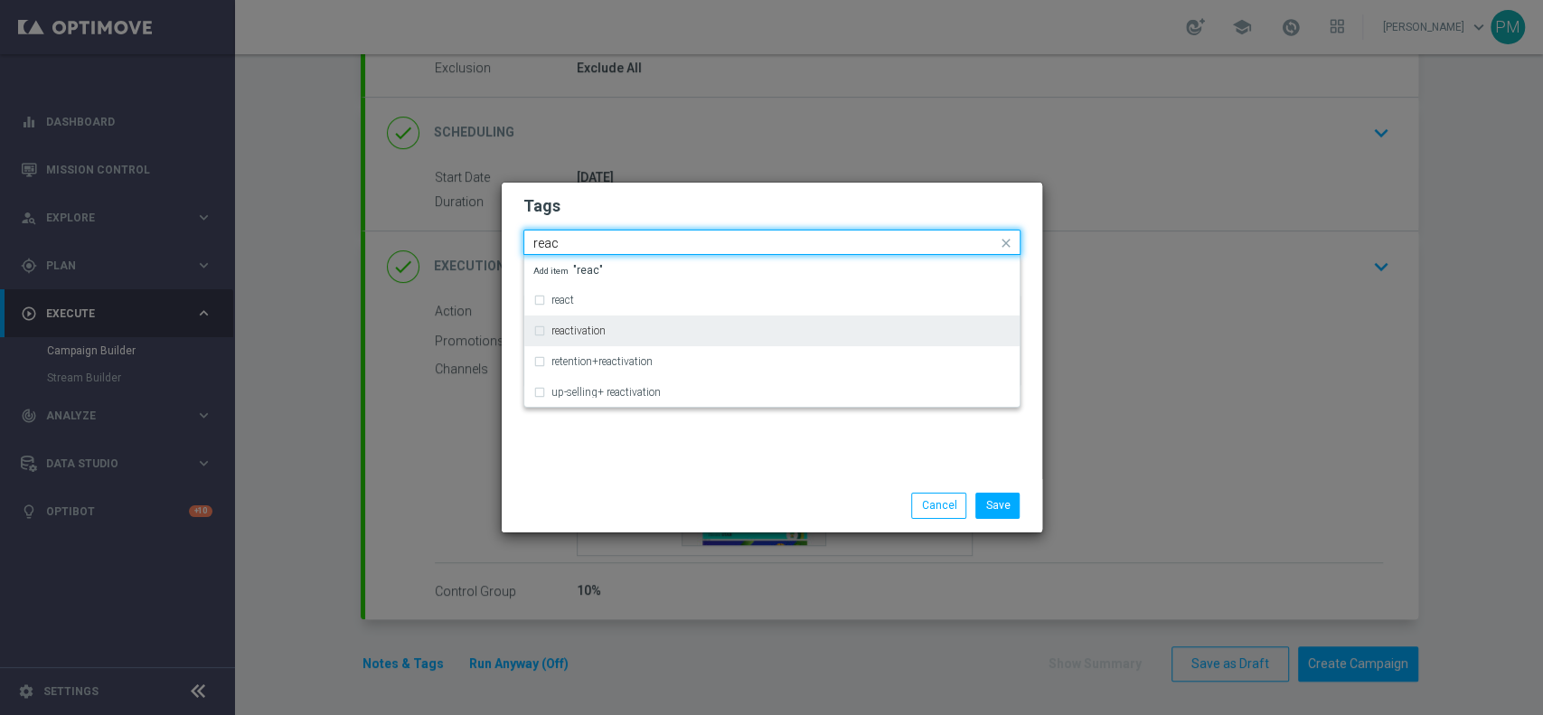
click at [575, 338] on div "reactivation" at bounding box center [771, 330] width 477 height 29
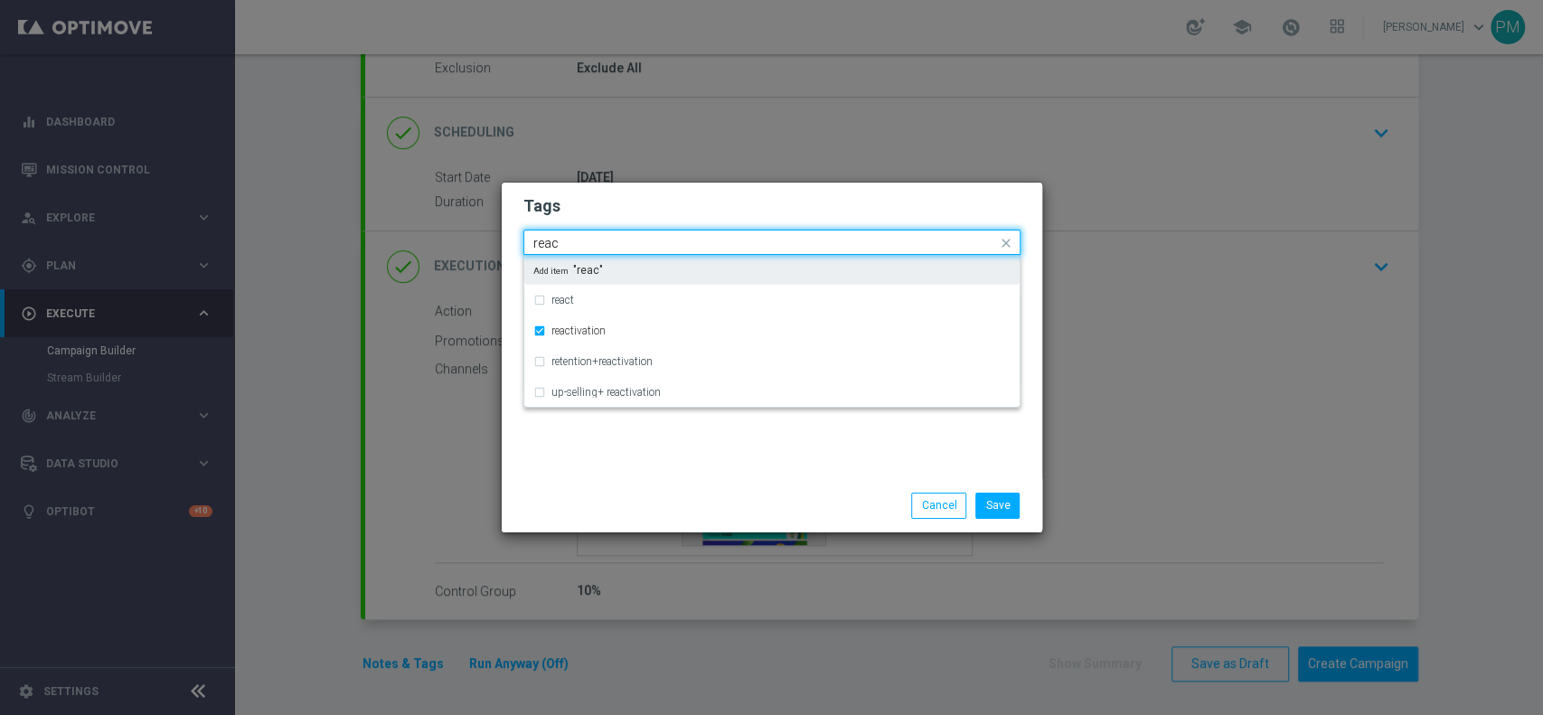
click at [541, 246] on input "reac" at bounding box center [765, 243] width 464 height 15
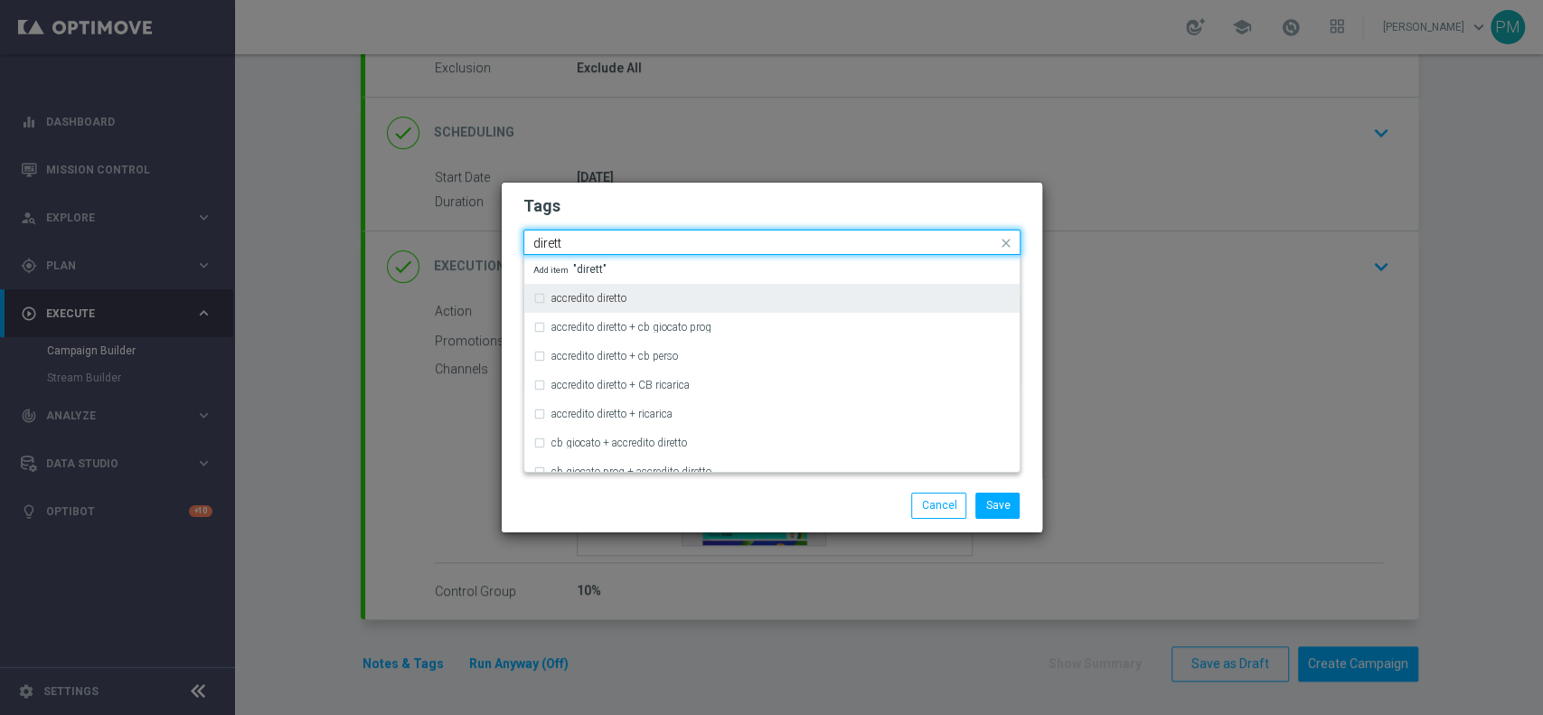
click at [549, 295] on div "accredito diretto" at bounding box center [771, 298] width 477 height 29
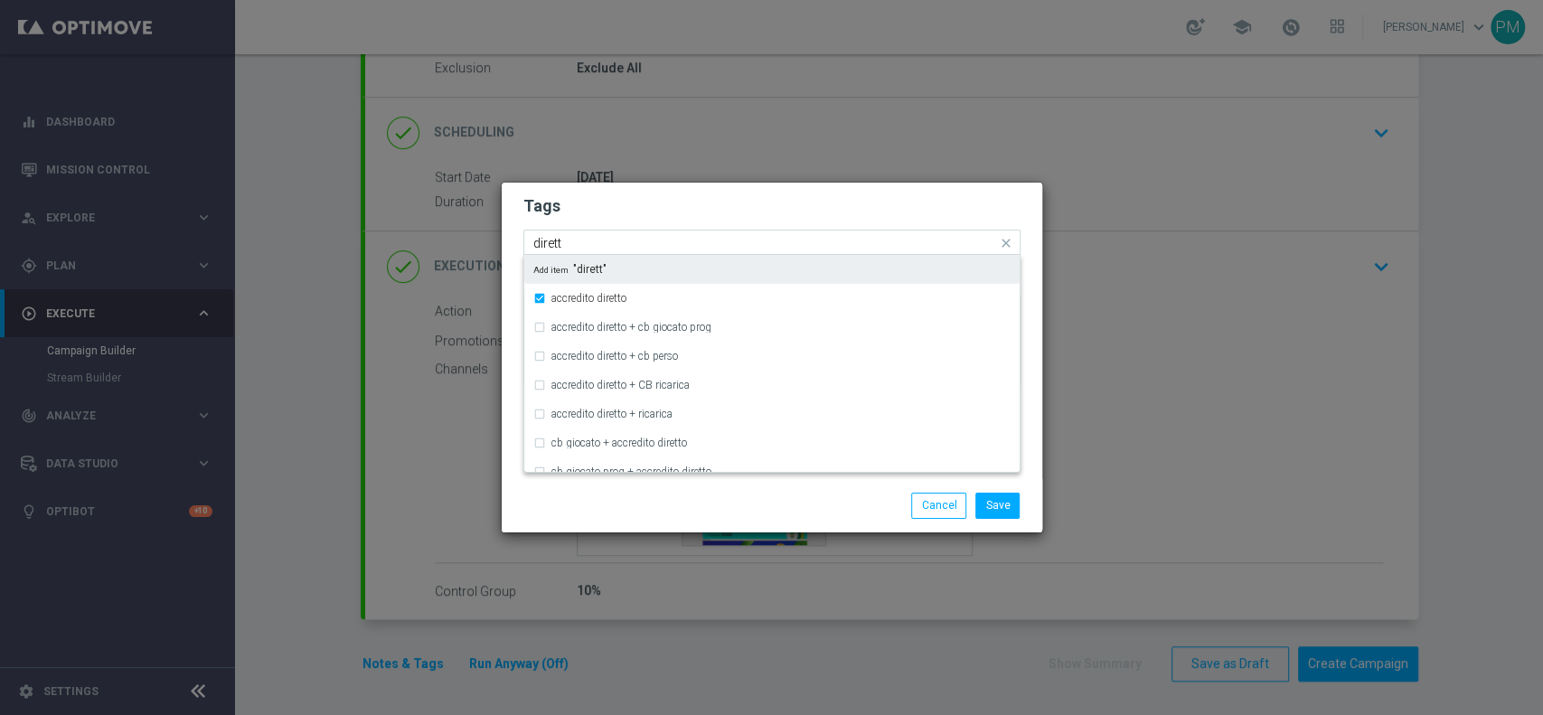
click at [548, 249] on input "dirett" at bounding box center [765, 243] width 464 height 15
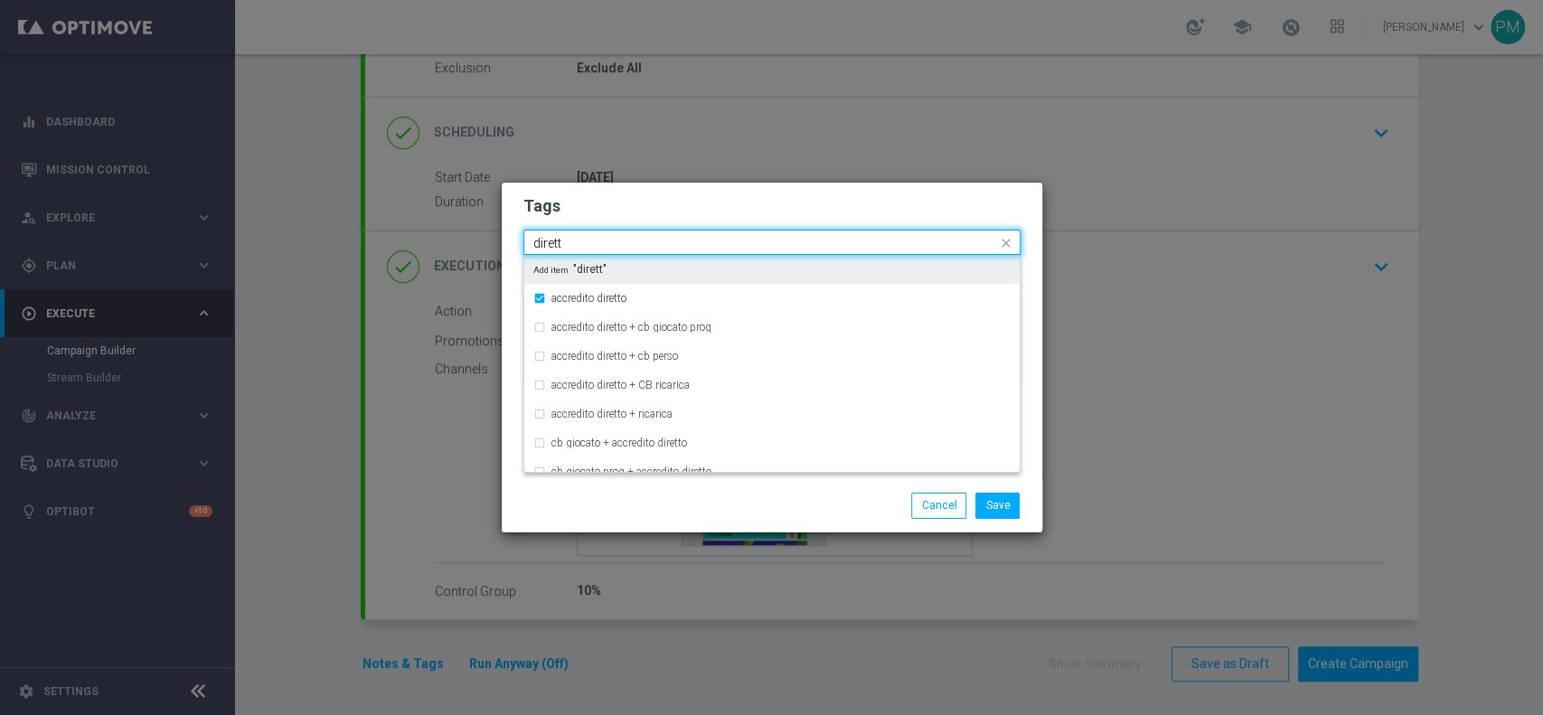
click at [548, 249] on input "dirett" at bounding box center [765, 243] width 464 height 15
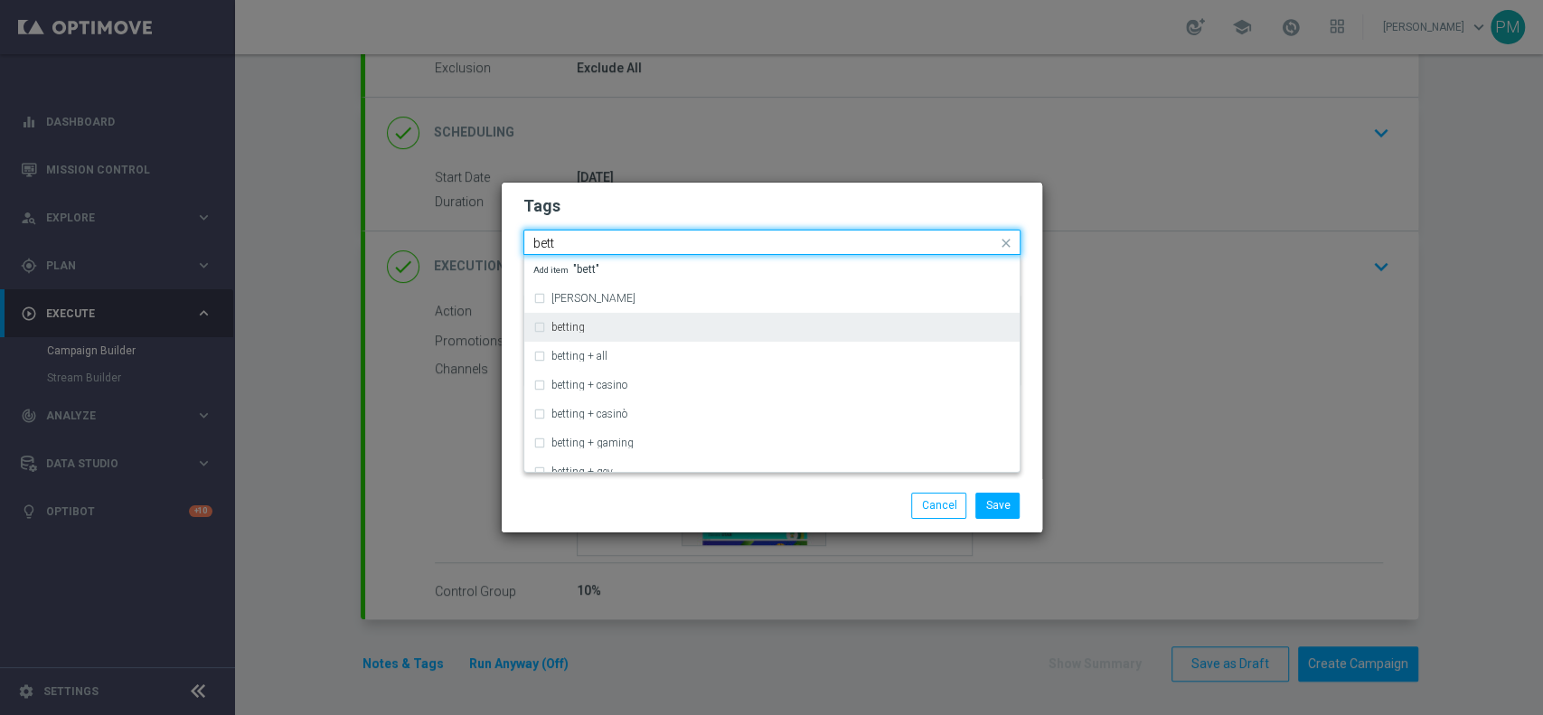
drag, startPoint x: 567, startPoint y: 327, endPoint x: 568, endPoint y: 315, distance: 11.8
click at [567, 325] on label "betting" at bounding box center [567, 327] width 33 height 11
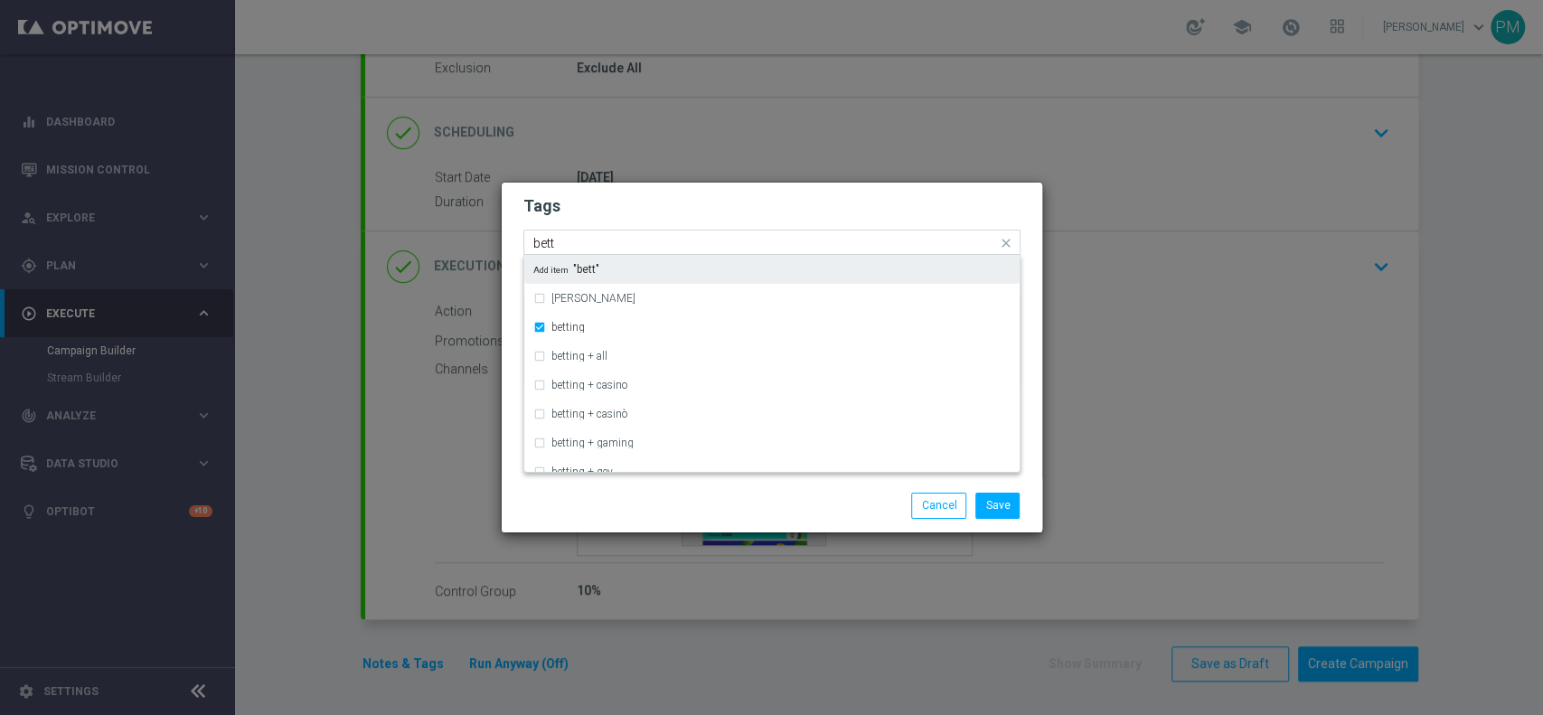
click at [546, 241] on input "bett" at bounding box center [765, 243] width 464 height 15
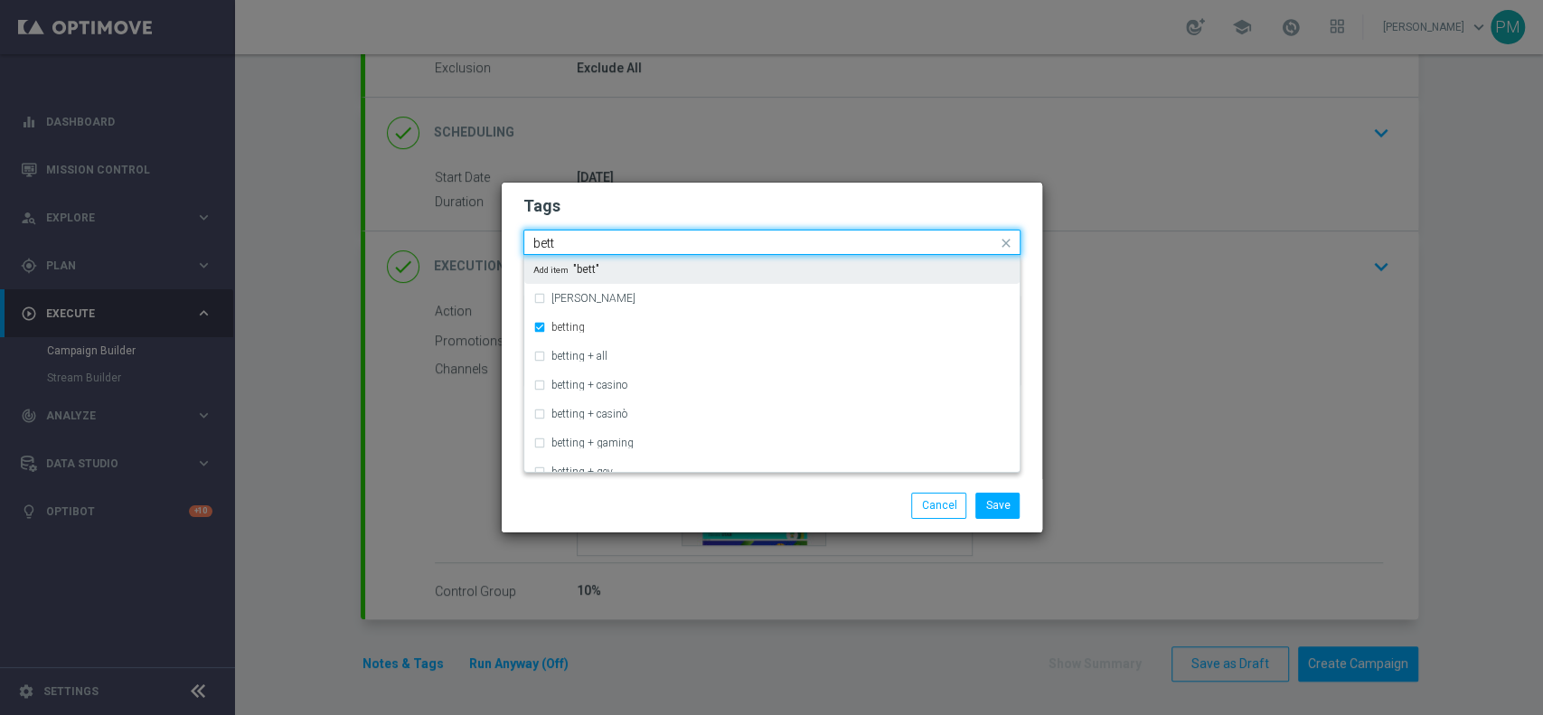
click at [546, 241] on input "bett" at bounding box center [765, 243] width 464 height 15
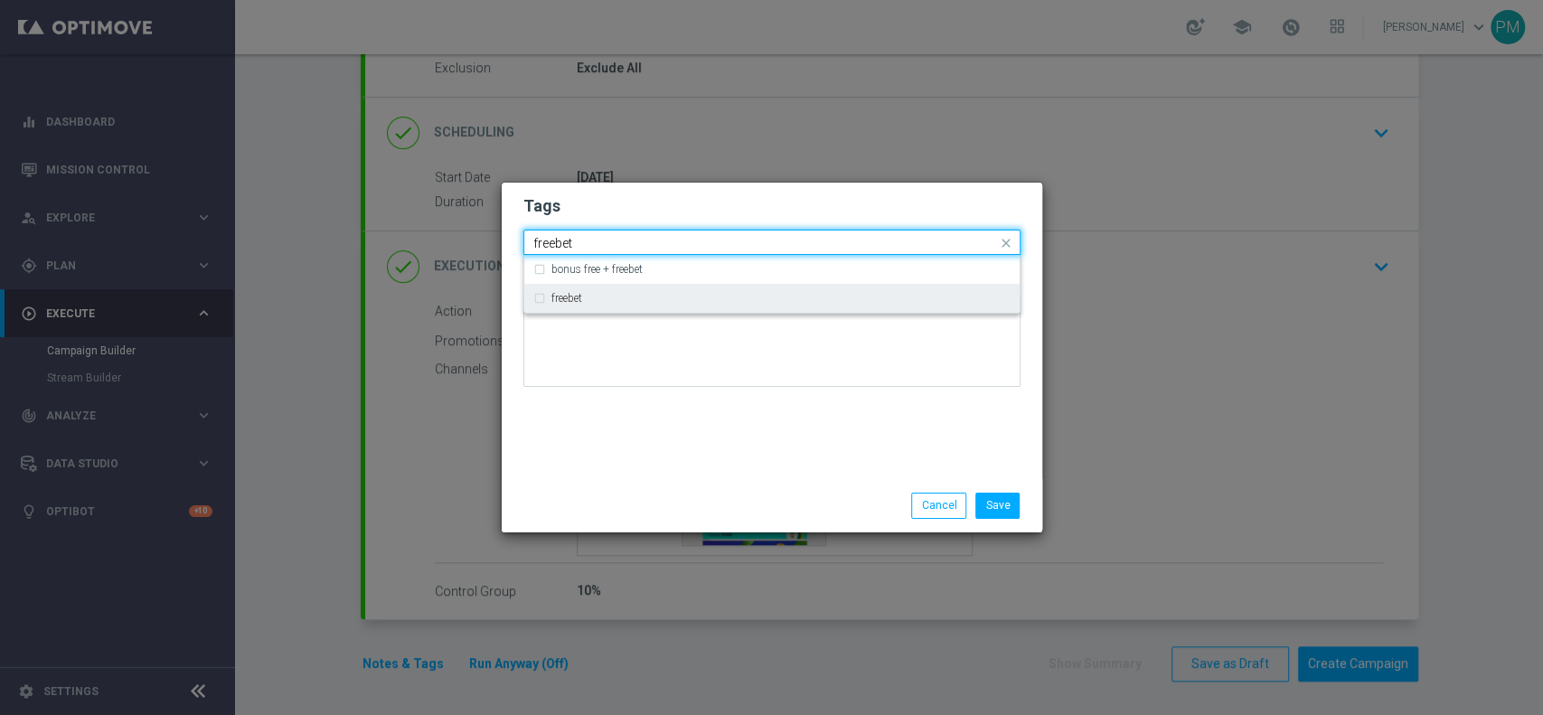
click at [573, 311] on div "freebet" at bounding box center [771, 298] width 477 height 29
type input "freebet"
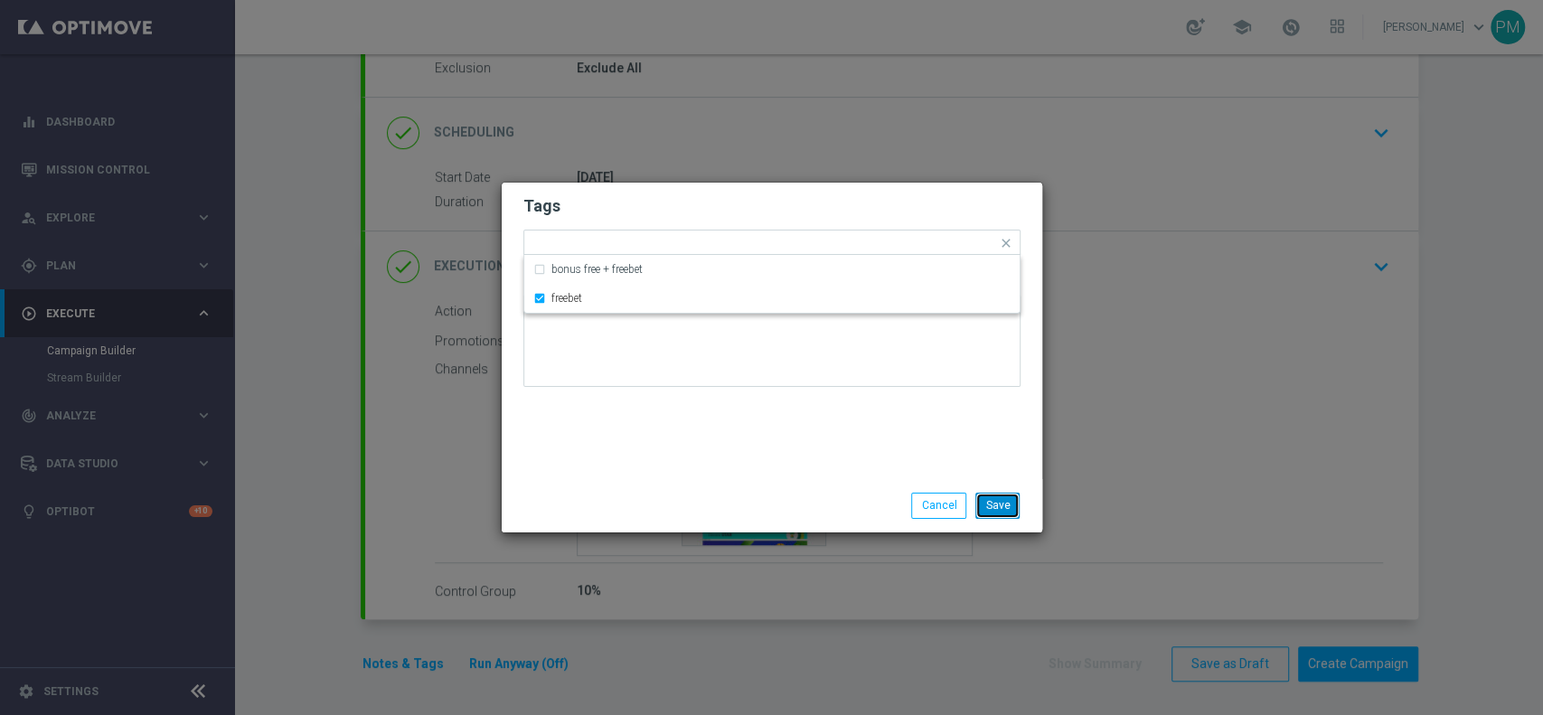
click at [990, 502] on button "Save" at bounding box center [997, 505] width 44 height 25
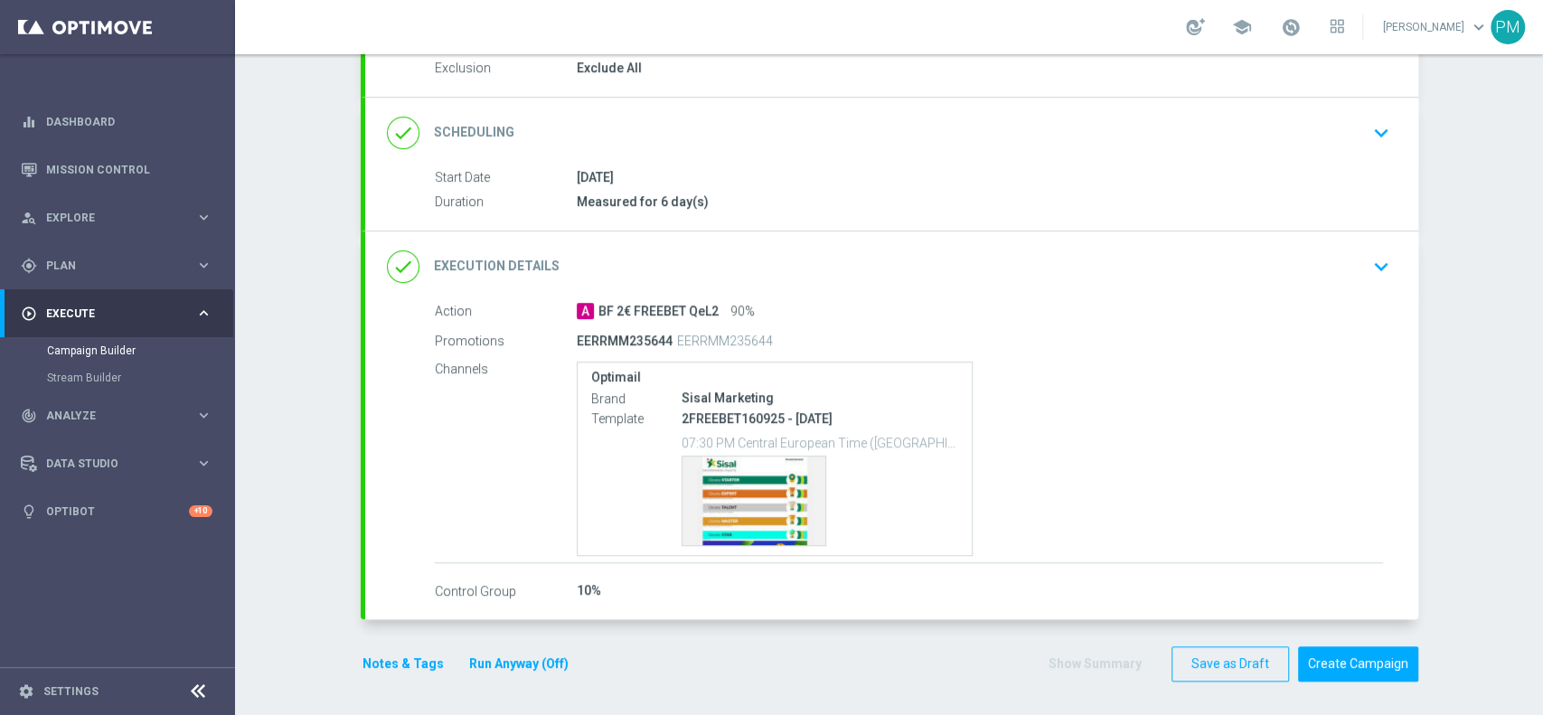
scroll to position [0, 0]
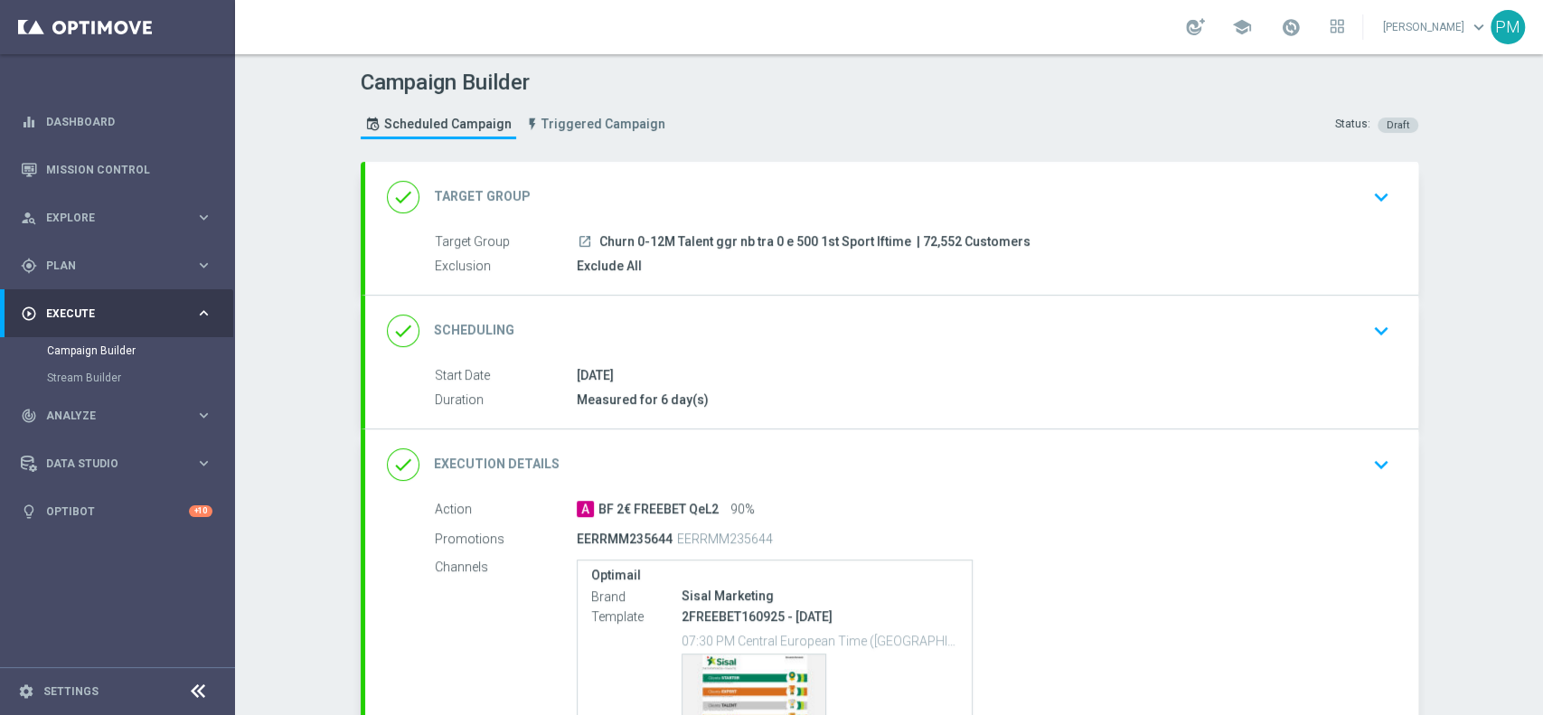
click at [886, 319] on div "done Scheduling keyboard_arrow_down" at bounding box center [891, 331] width 1009 height 34
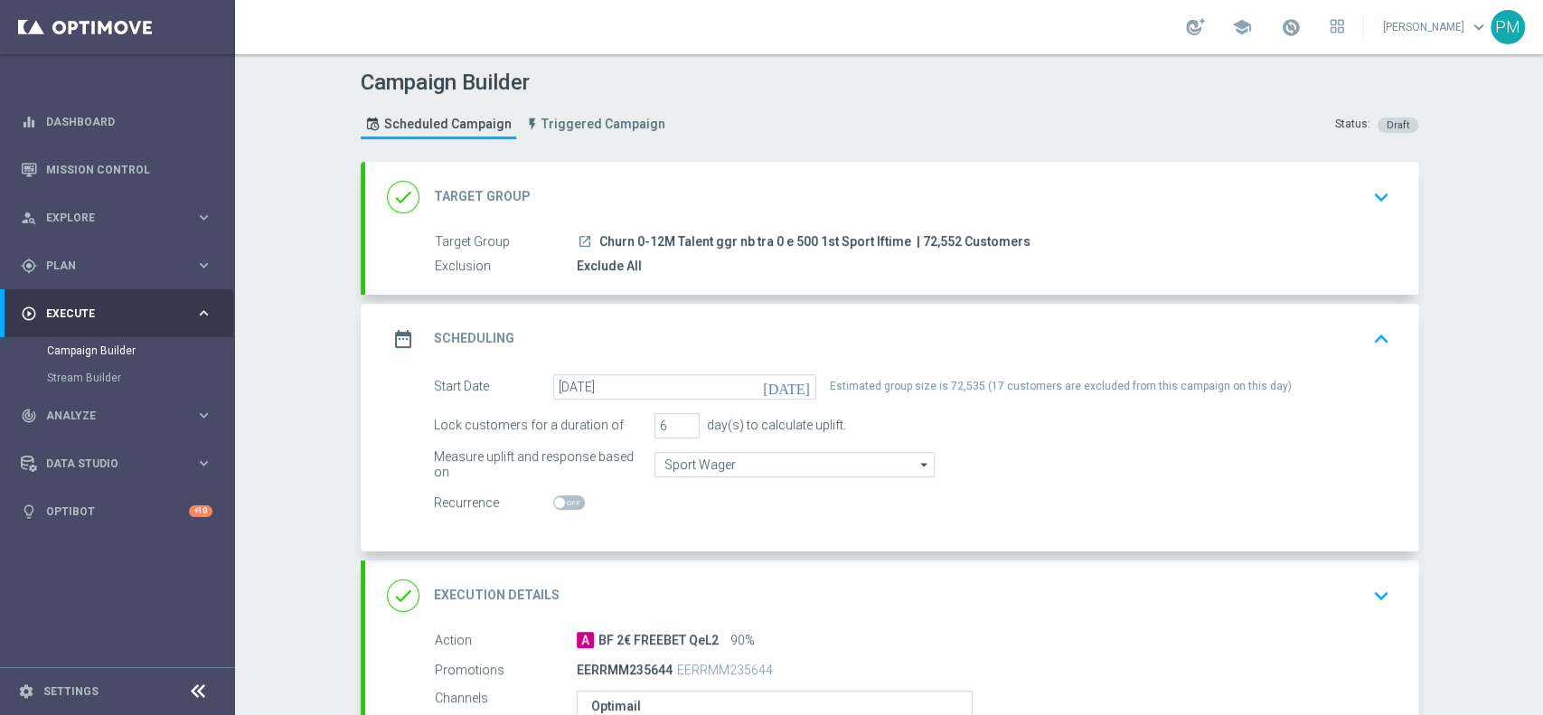
scroll to position [329, 0]
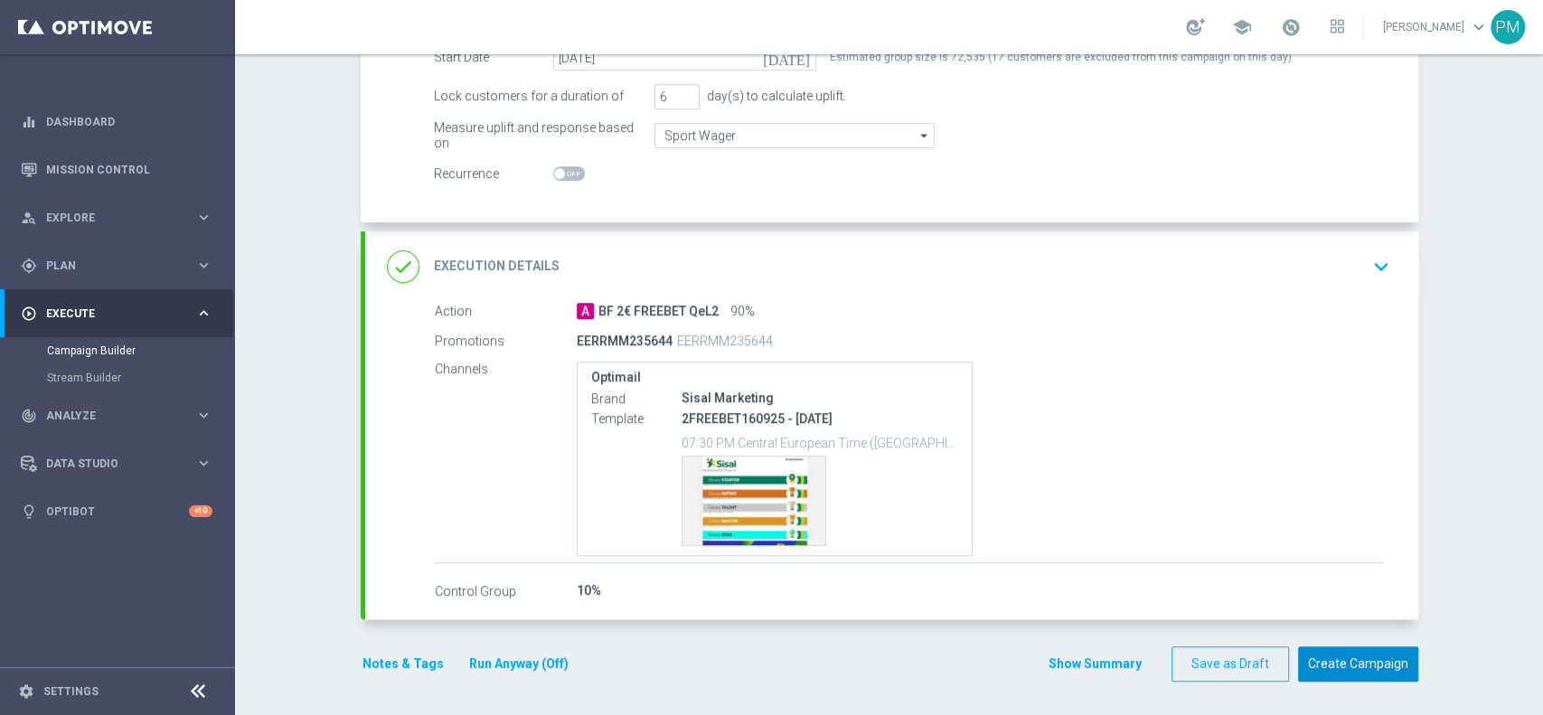
click at [1318, 666] on button "Create Campaign" at bounding box center [1358, 663] width 120 height 35
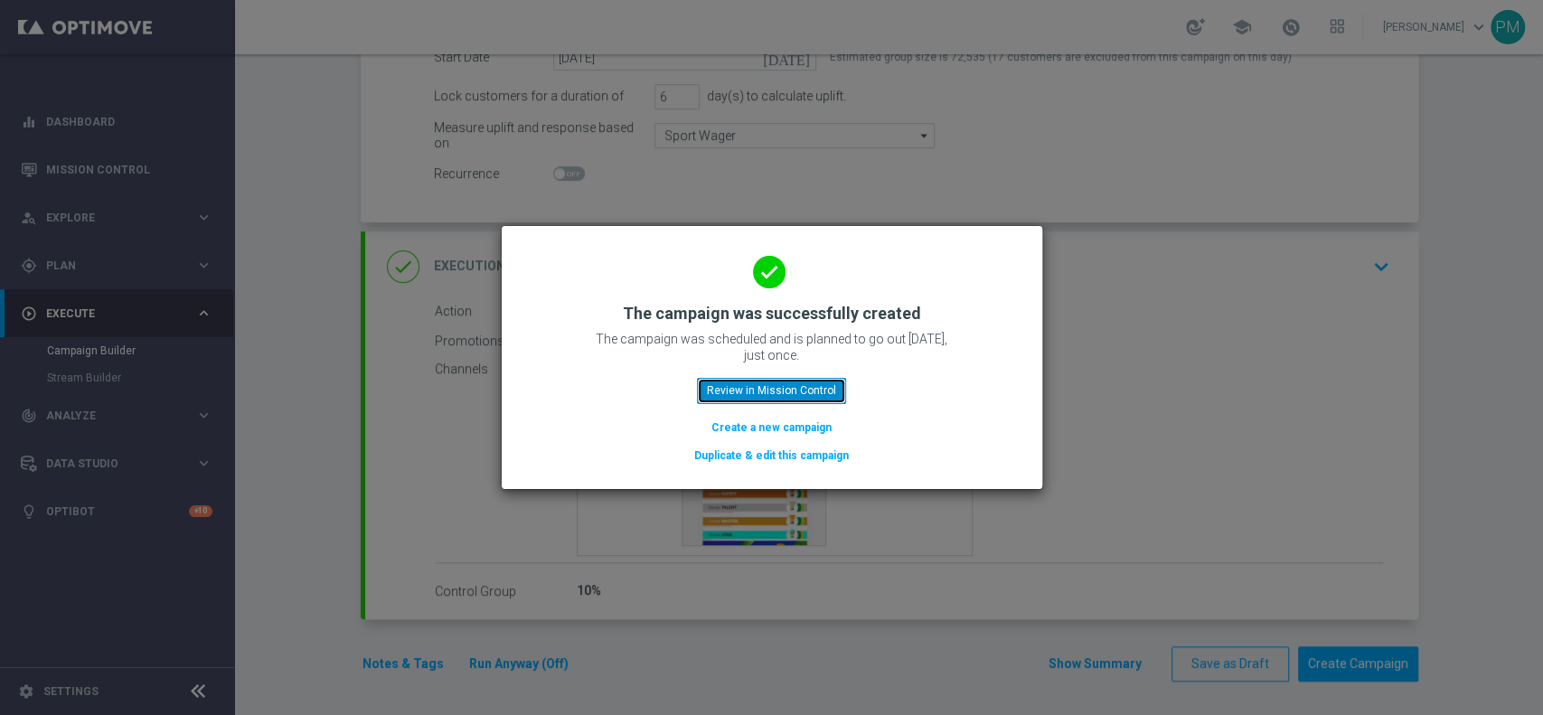
click at [799, 382] on button "Review in Mission Control" at bounding box center [771, 390] width 149 height 25
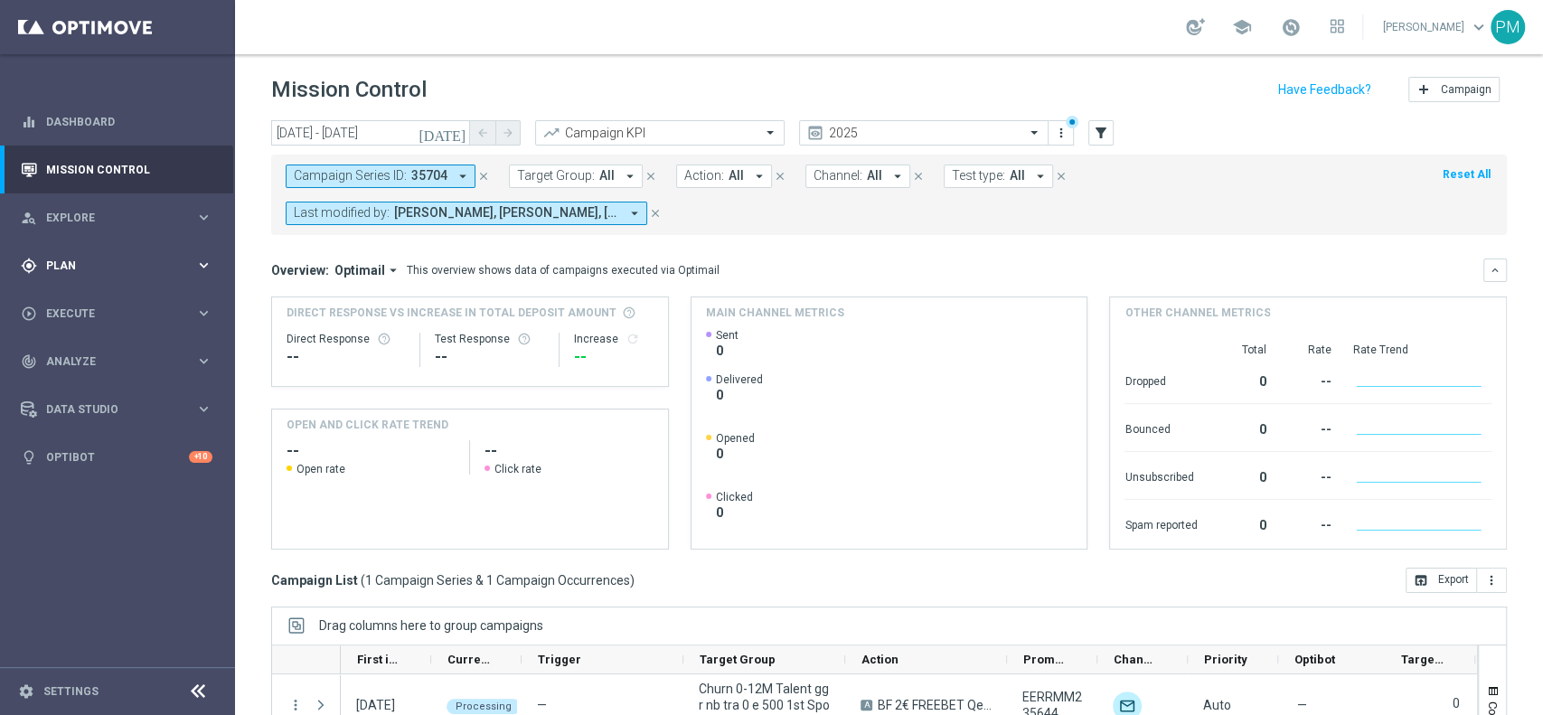
click at [89, 262] on span "Plan" at bounding box center [120, 265] width 149 height 11
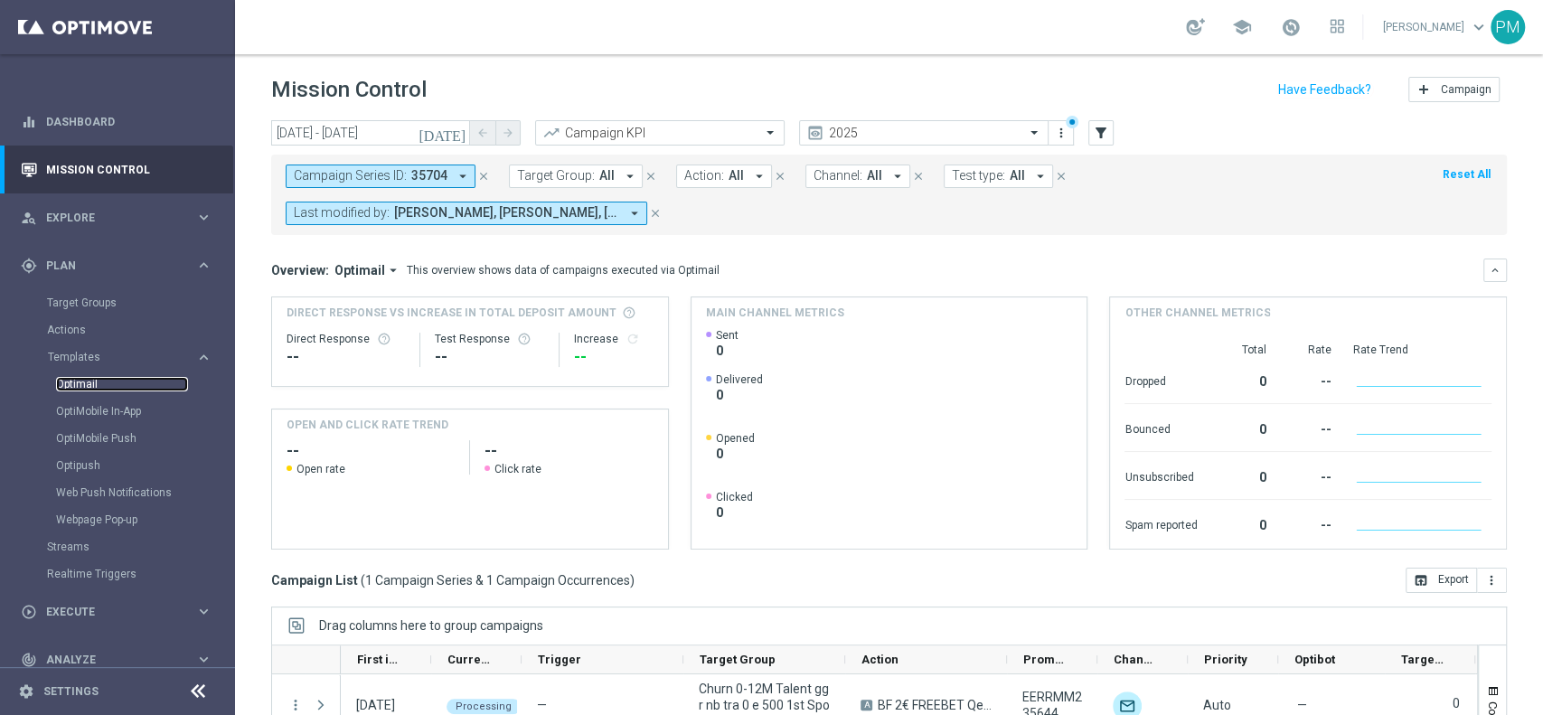
click at [81, 380] on link "Optimail" at bounding box center [122, 384] width 132 height 14
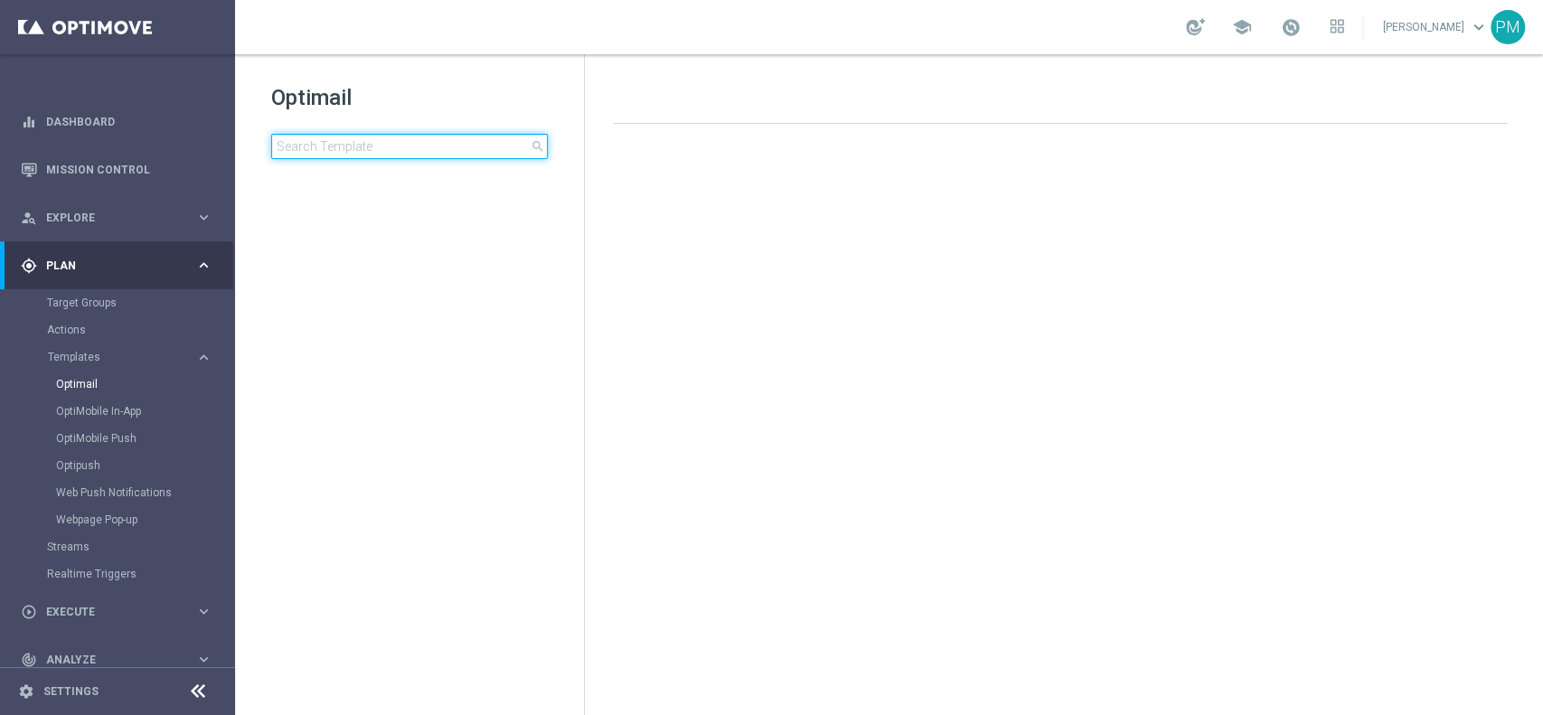
click at [382, 154] on input at bounding box center [409, 146] width 277 height 25
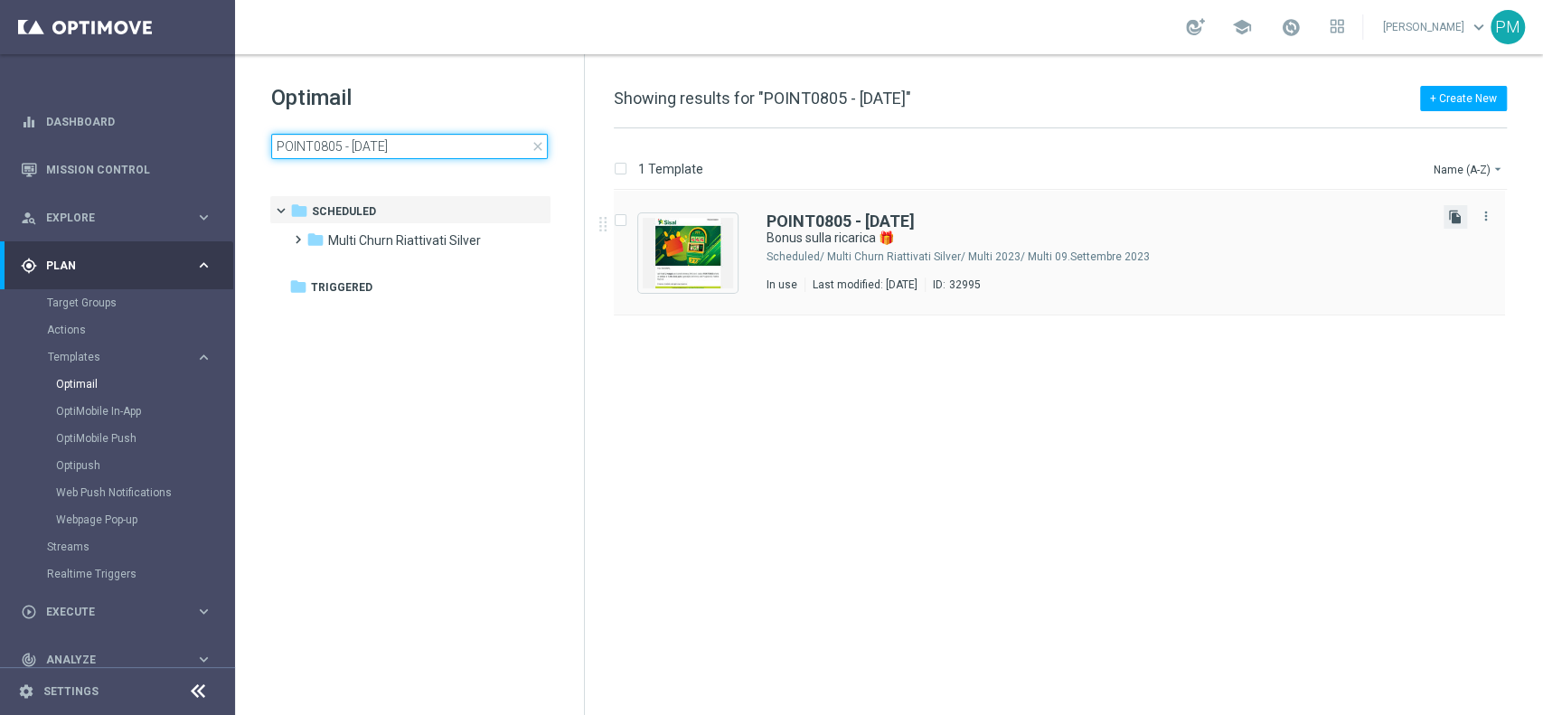
type input "POINT0805 - [DATE]"
click at [1453, 223] on icon "file_copy" at bounding box center [1455, 217] width 14 height 14
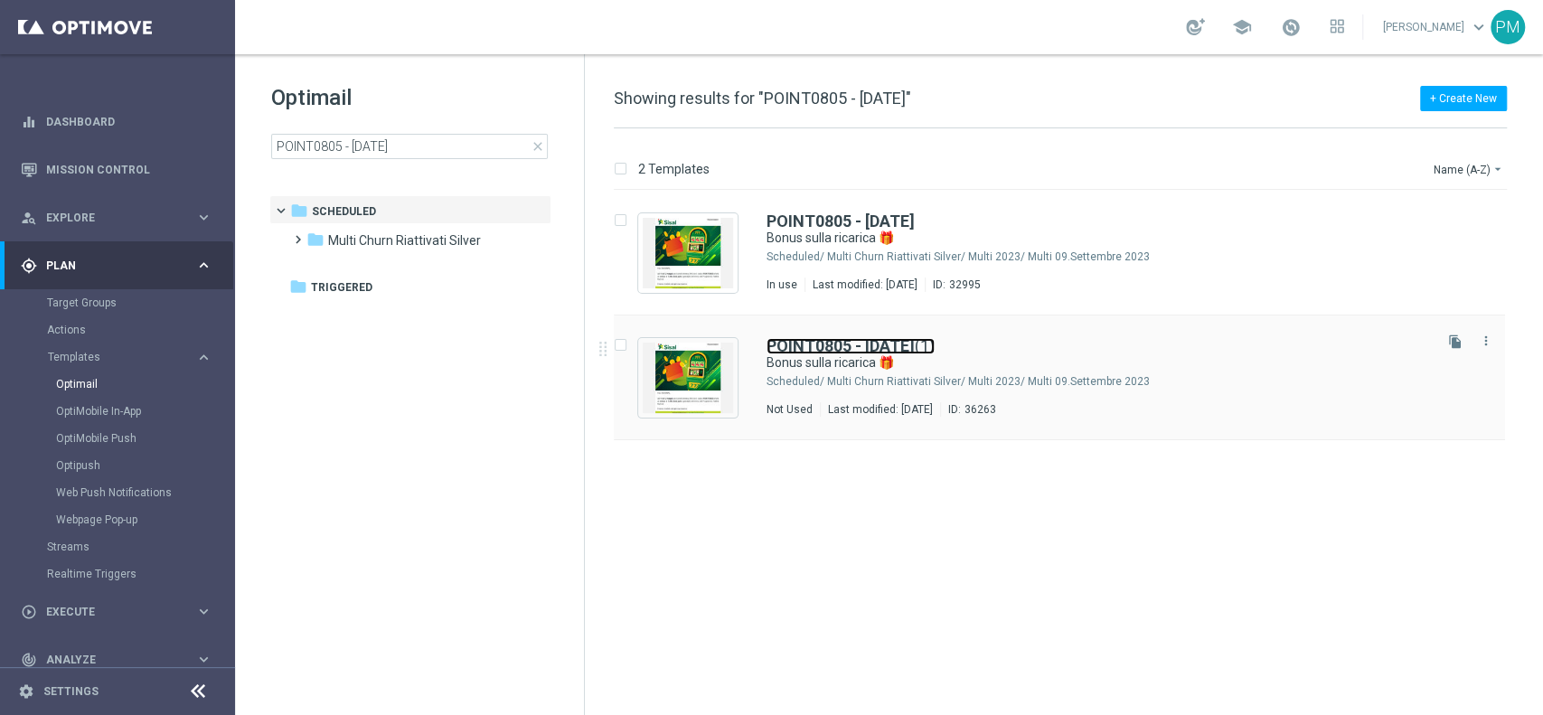
click at [915, 350] on b "POINT0805 - [DATE]" at bounding box center [840, 345] width 148 height 19
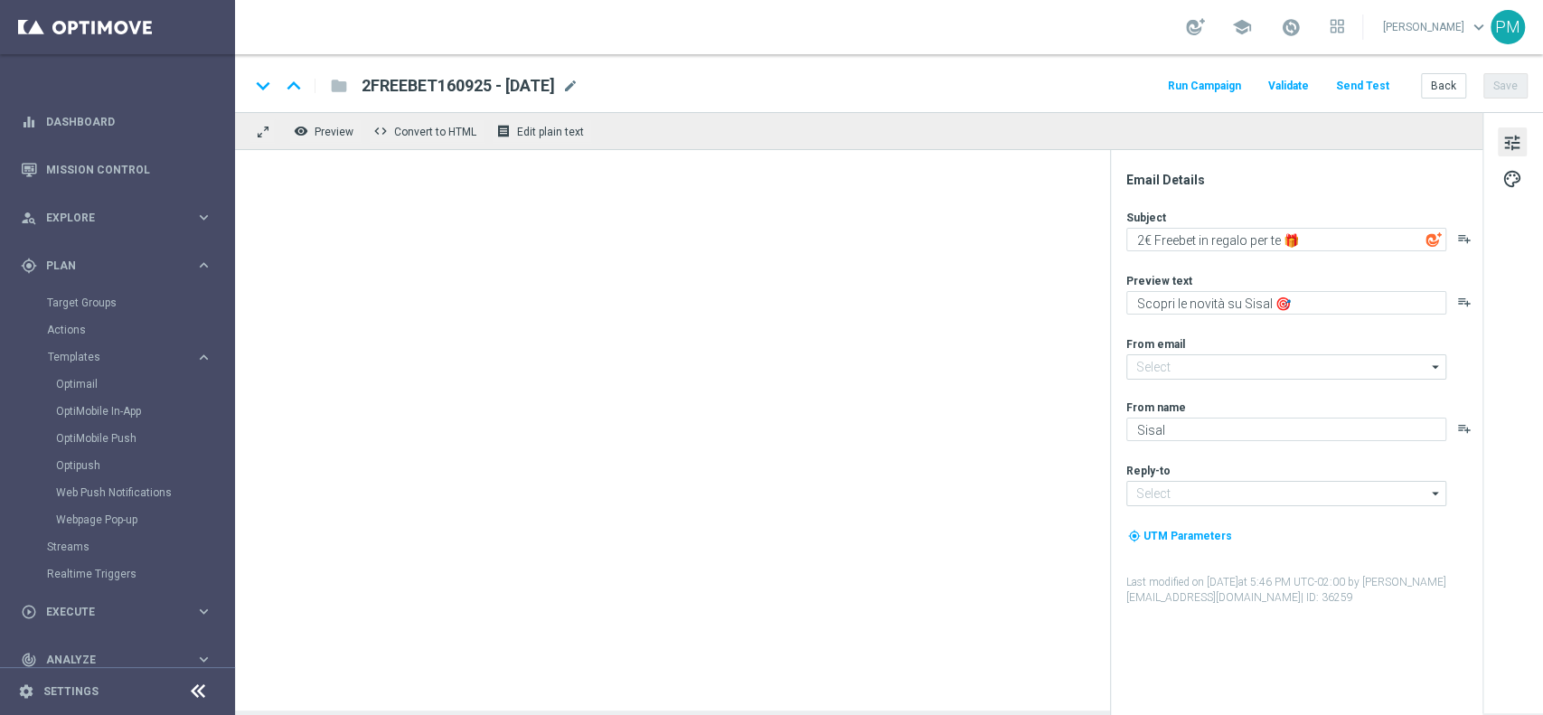
type input "[EMAIL_ADDRESS][DOMAIN_NAME]"
type textarea "Bonus sulla ricarica 🎁"
type textarea "Scopri la nuova promozione 🎯"
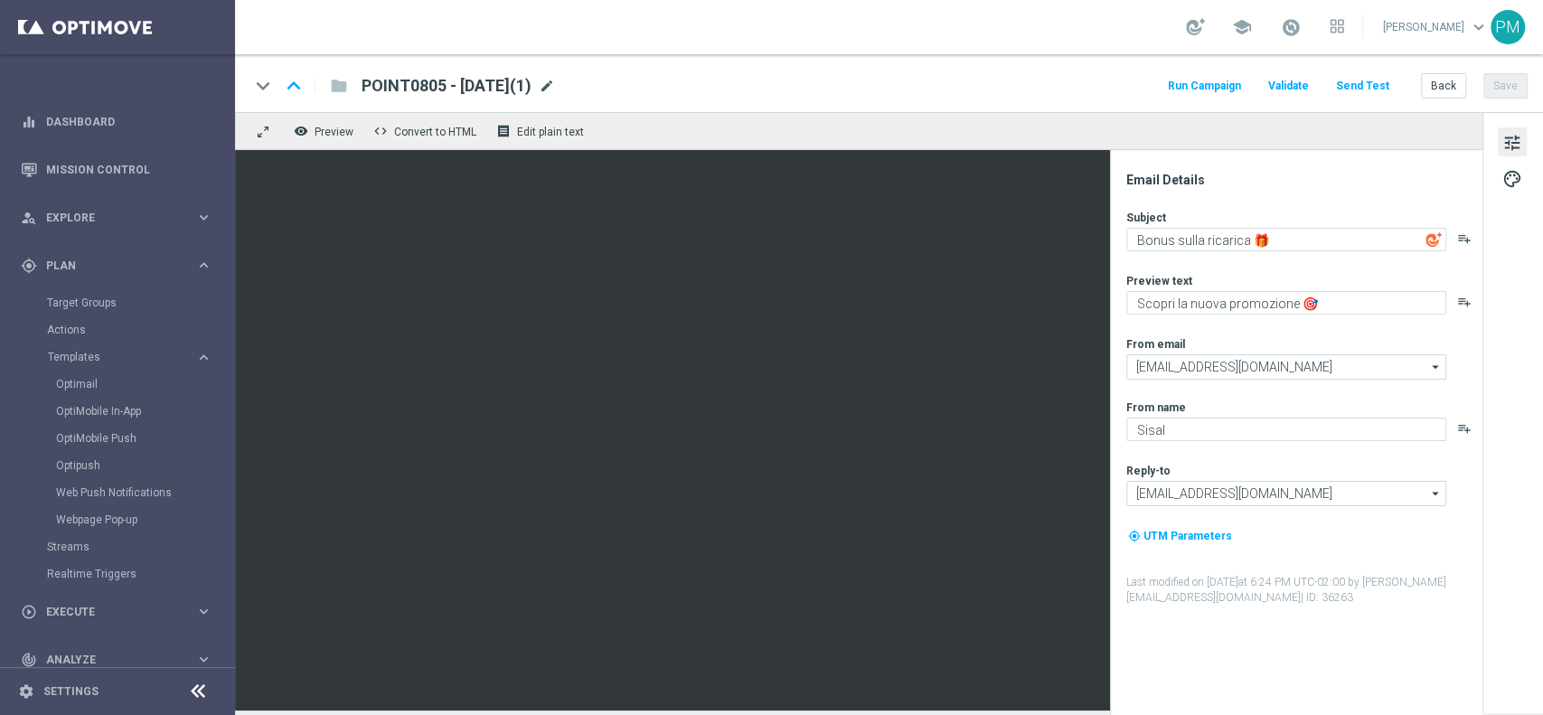
click at [555, 82] on span "mode_edit" at bounding box center [547, 86] width 16 height 16
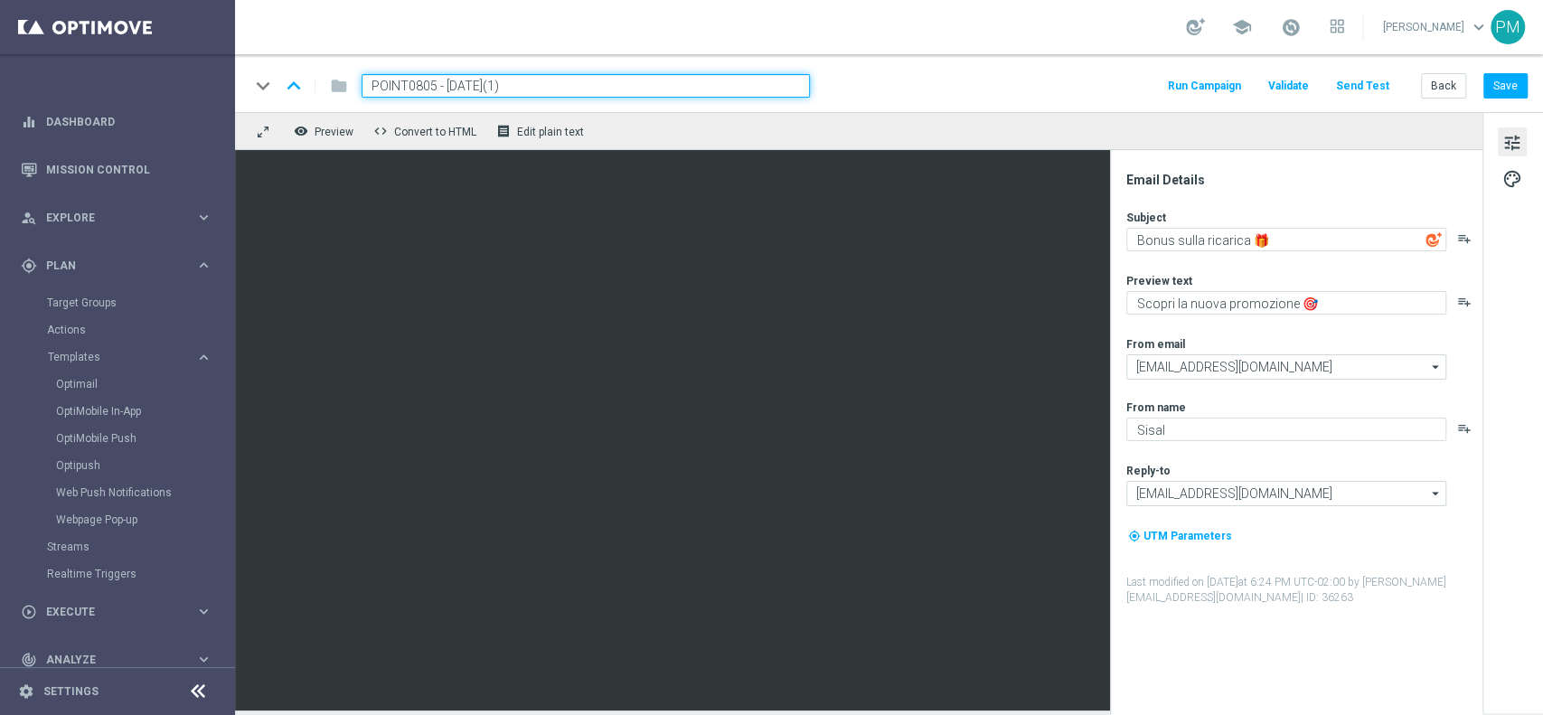
click at [407, 78] on input "POINT0805 - [DATE](1)" at bounding box center [585, 85] width 448 height 23
paste input "160925"
click at [553, 84] on input "POINT160925 - [DATE](1)" at bounding box center [585, 85] width 448 height 23
type input "POINT160925 - [DATE]"
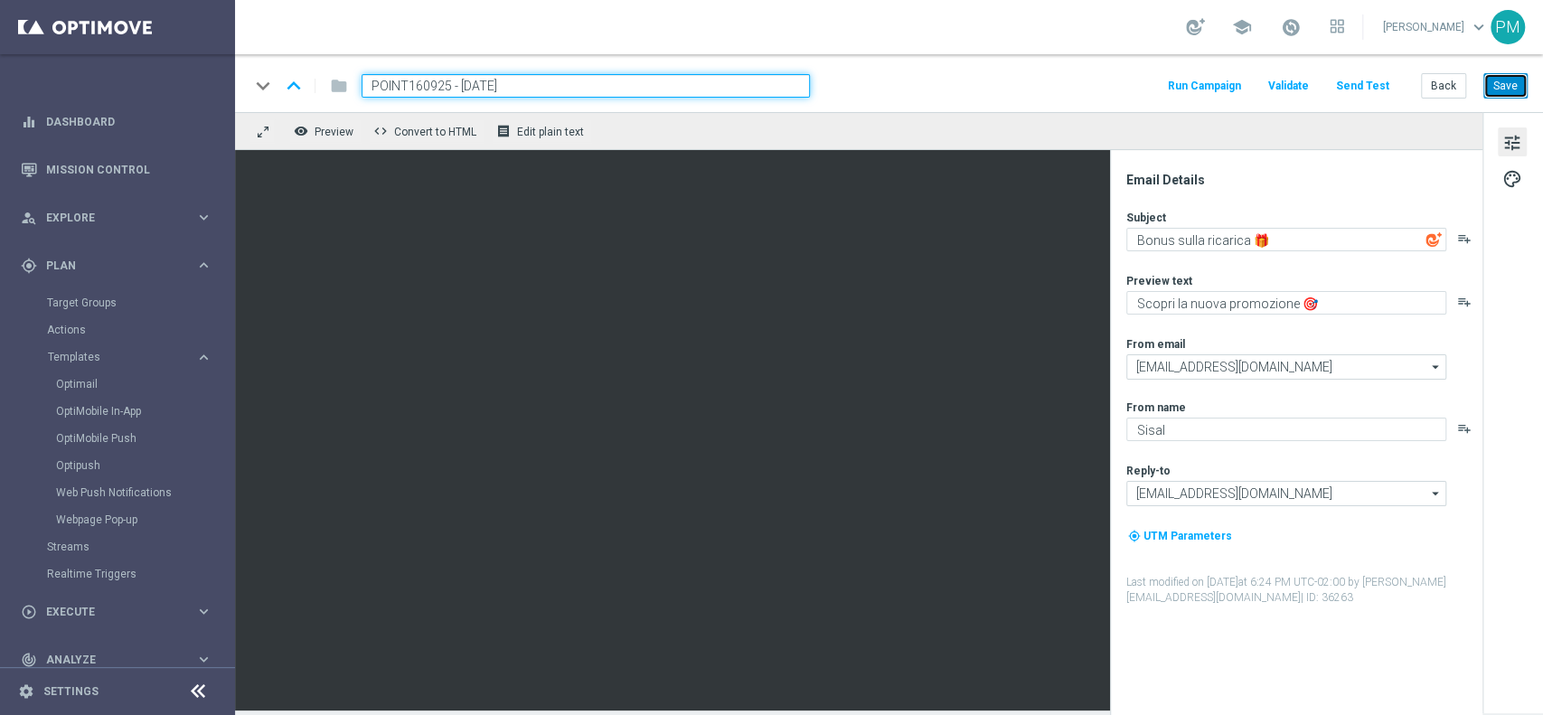
click at [1508, 93] on button "Save" at bounding box center [1505, 85] width 44 height 25
click at [622, 83] on input "POINT160925 - [DATE]" at bounding box center [585, 85] width 448 height 23
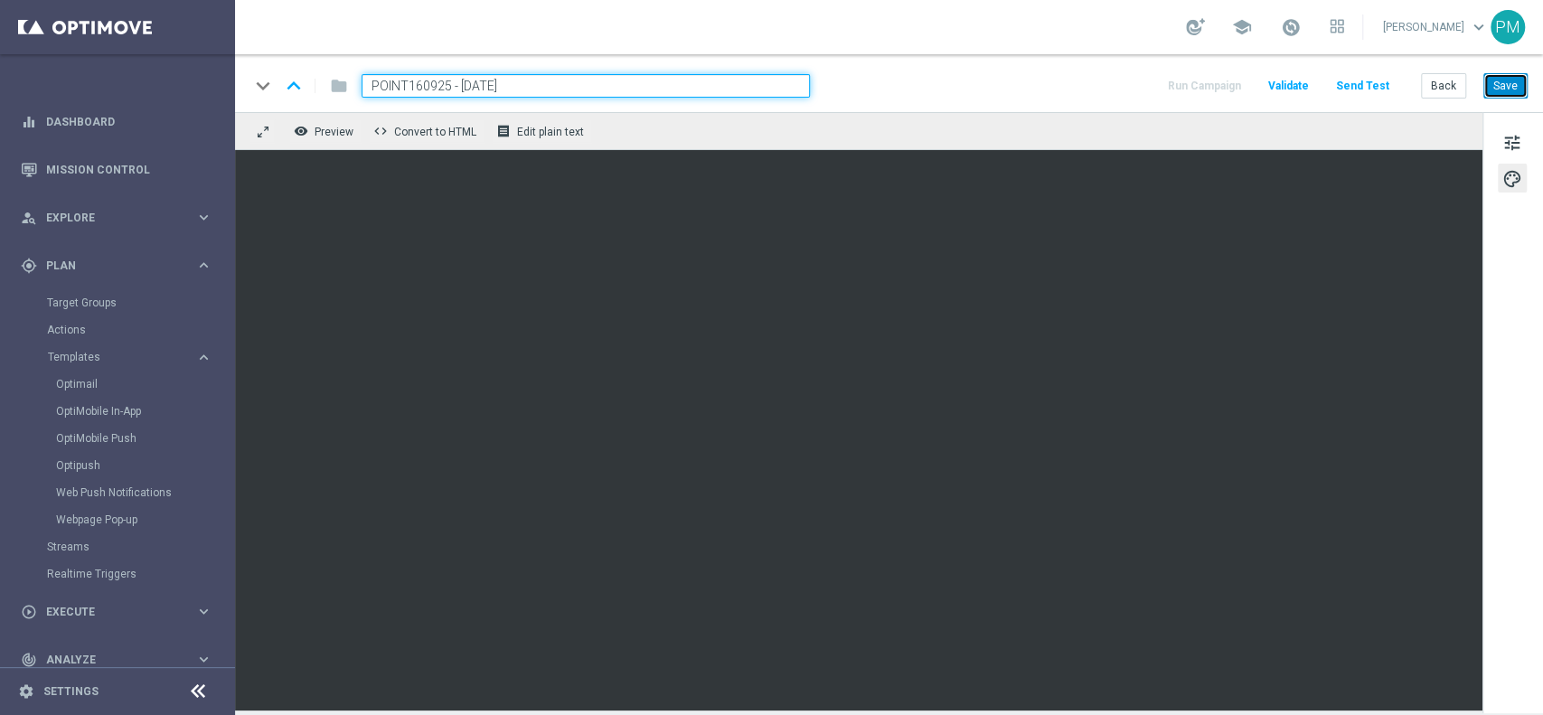
click at [1511, 89] on button "Save" at bounding box center [1505, 85] width 44 height 25
click at [1503, 85] on button "Save" at bounding box center [1505, 85] width 44 height 25
click at [1498, 65] on div "keyboard_arrow_down keyboard_arrow_up folder POINT160925 - [DATE] Run Campaign …" at bounding box center [889, 83] width 1308 height 58
click at [1500, 79] on button "Save" at bounding box center [1505, 85] width 44 height 25
click at [74, 297] on link "Target Groups" at bounding box center [117, 303] width 141 height 14
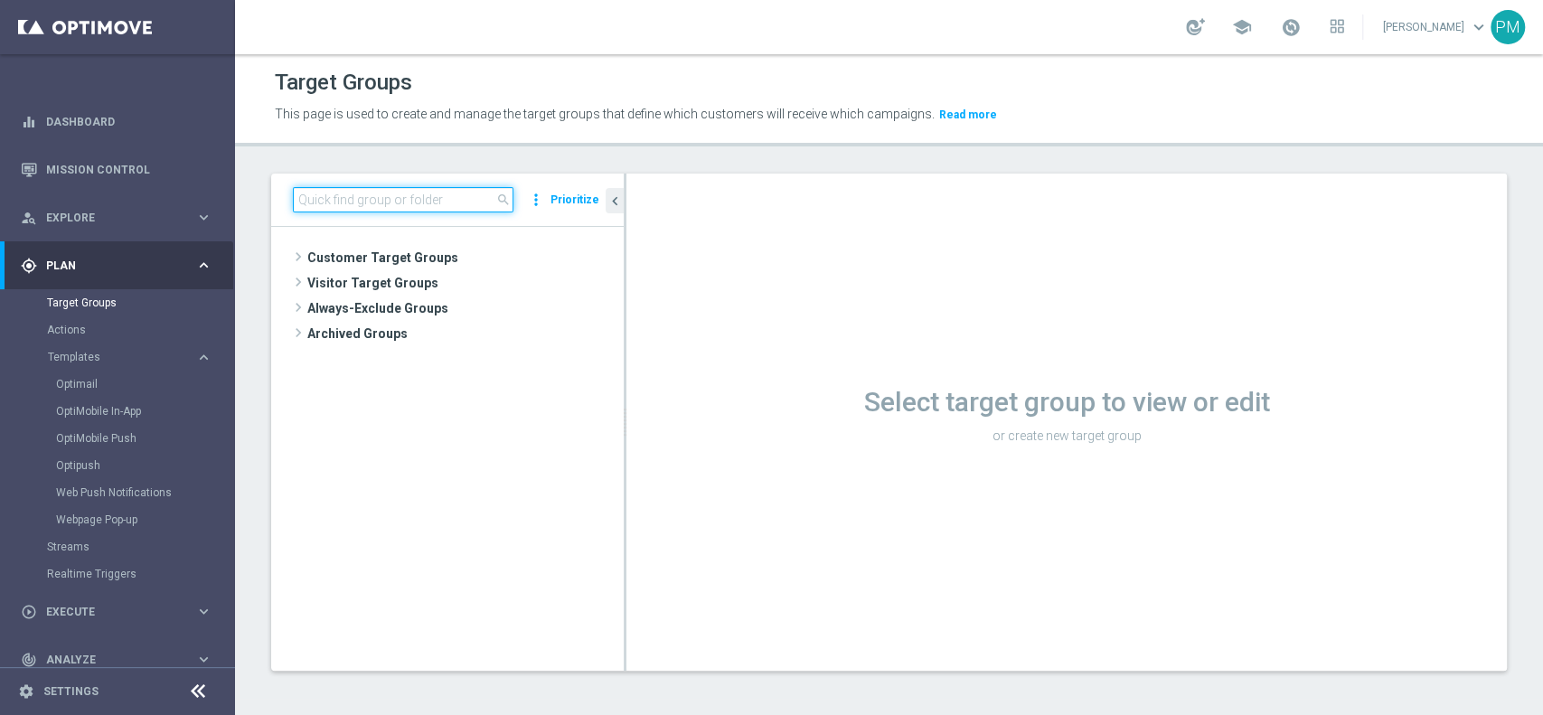
click at [380, 210] on input at bounding box center [403, 199] width 220 height 25
paste input "Reactivated Talent ggr nb lm > 0 1st Sport lm"
type input "Reactivated Talent ggr nb lm > 0 1st Sport lm"
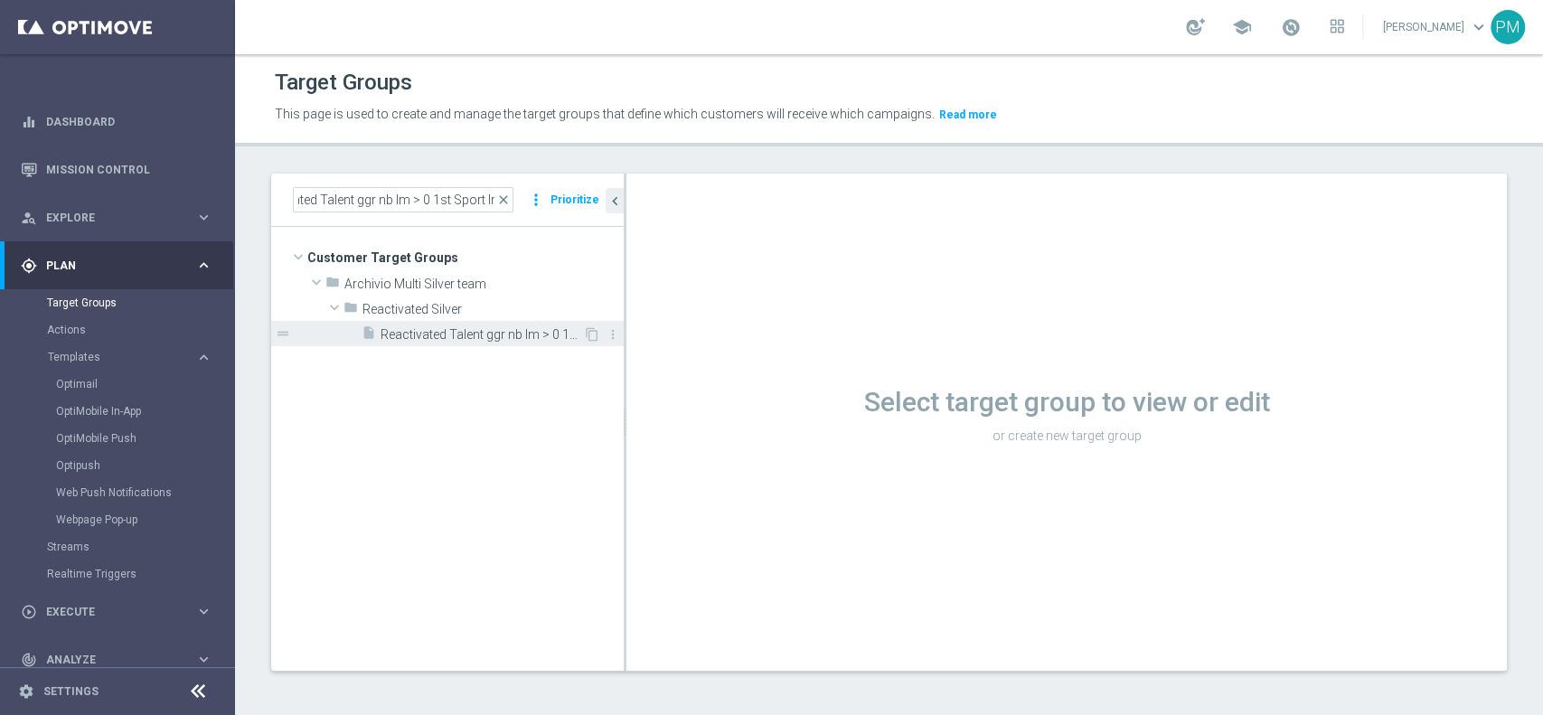
click at [445, 327] on span "Reactivated Talent ggr nb lm > 0 1st Sport lm" at bounding box center [481, 334] width 202 height 15
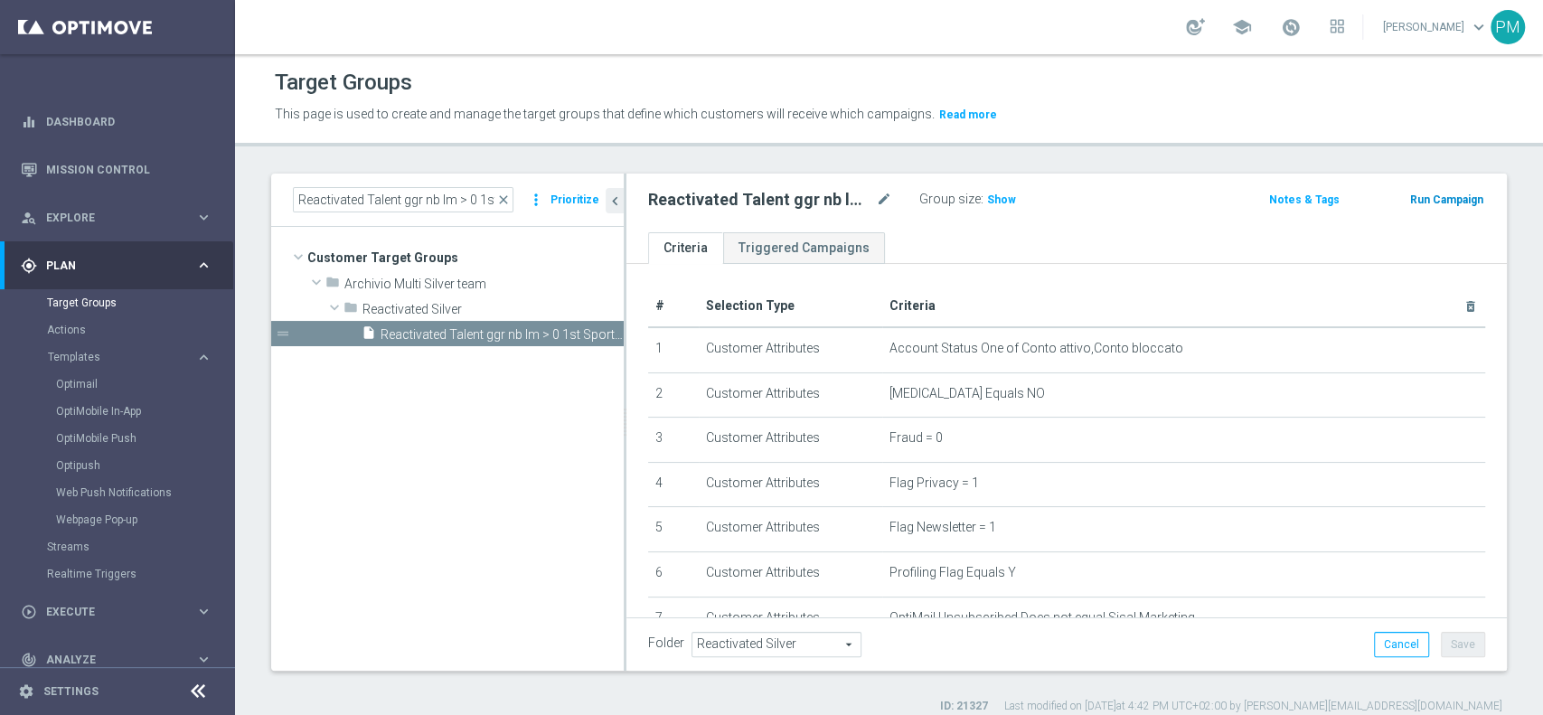
drag, startPoint x: 1421, startPoint y: 186, endPoint x: 1421, endPoint y: 196, distance: 10.0
click at [1421, 196] on div "Run Campaign" at bounding box center [1426, 198] width 117 height 23
click at [1421, 196] on button "Run Campaign" at bounding box center [1446, 200] width 77 height 20
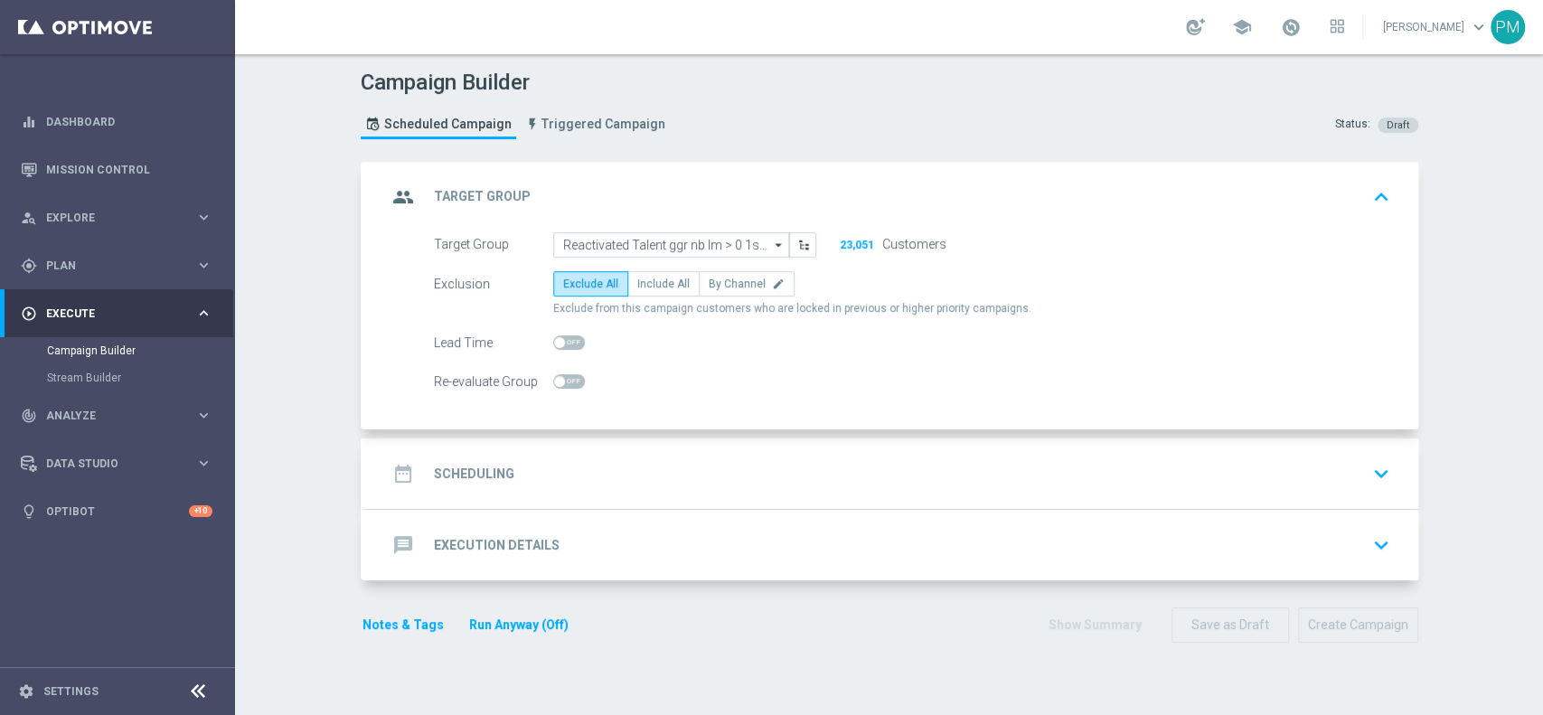
click at [731, 483] on div "date_range Scheduling keyboard_arrow_down" at bounding box center [891, 473] width 1009 height 34
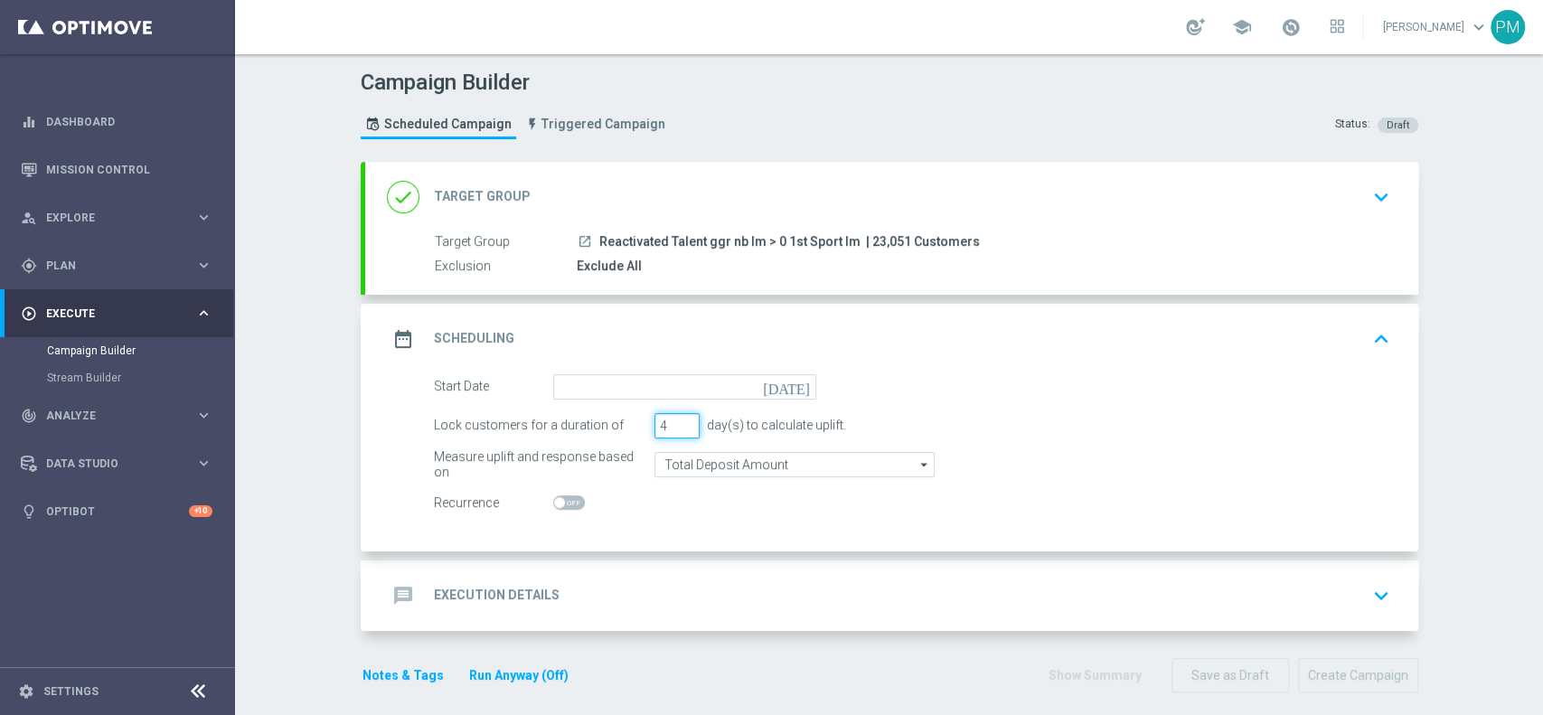
click at [680, 420] on input "4" at bounding box center [676, 425] width 45 height 25
click at [680, 419] on input "5" at bounding box center [676, 425] width 45 height 25
type input "6"
click at [680, 419] on input "6" at bounding box center [676, 425] width 45 height 25
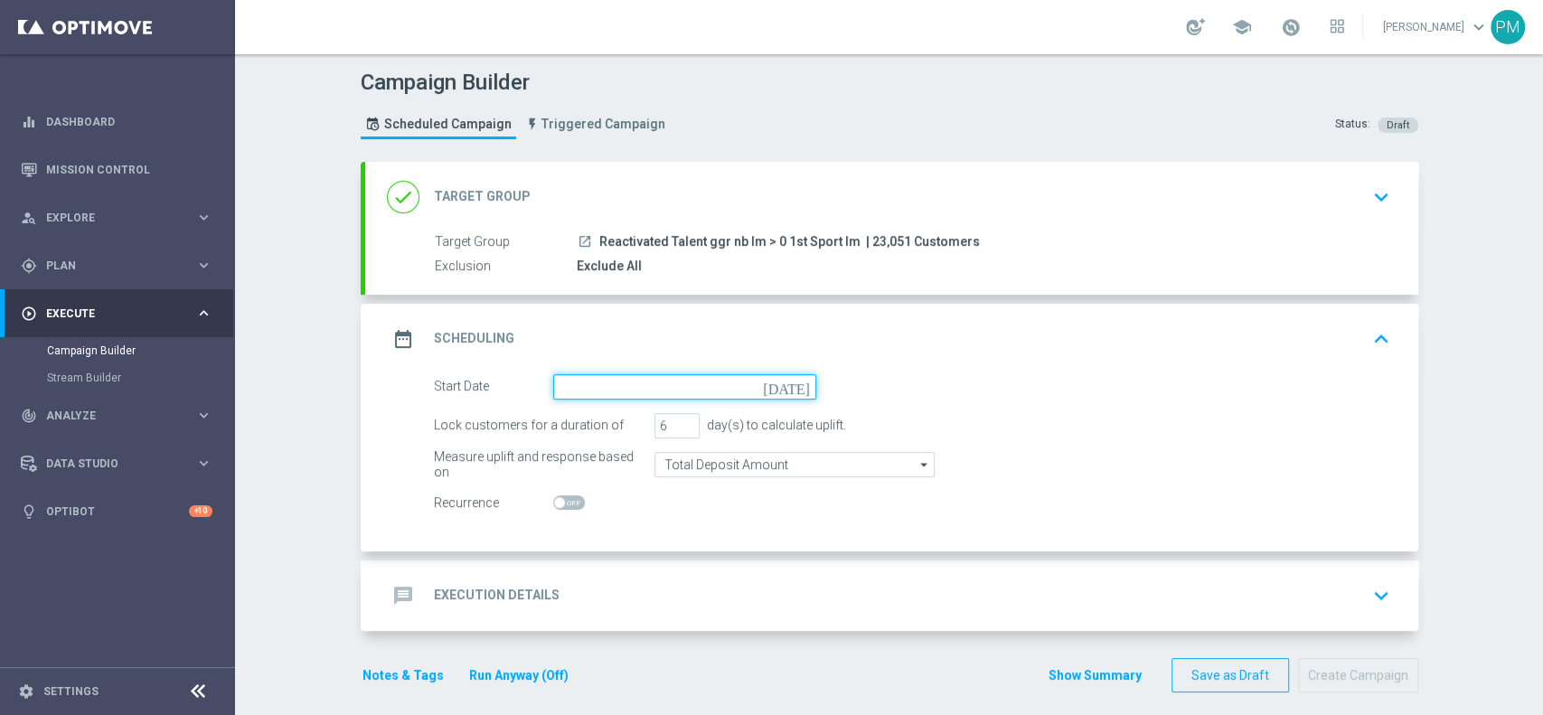
click at [642, 394] on input at bounding box center [684, 386] width 263 height 25
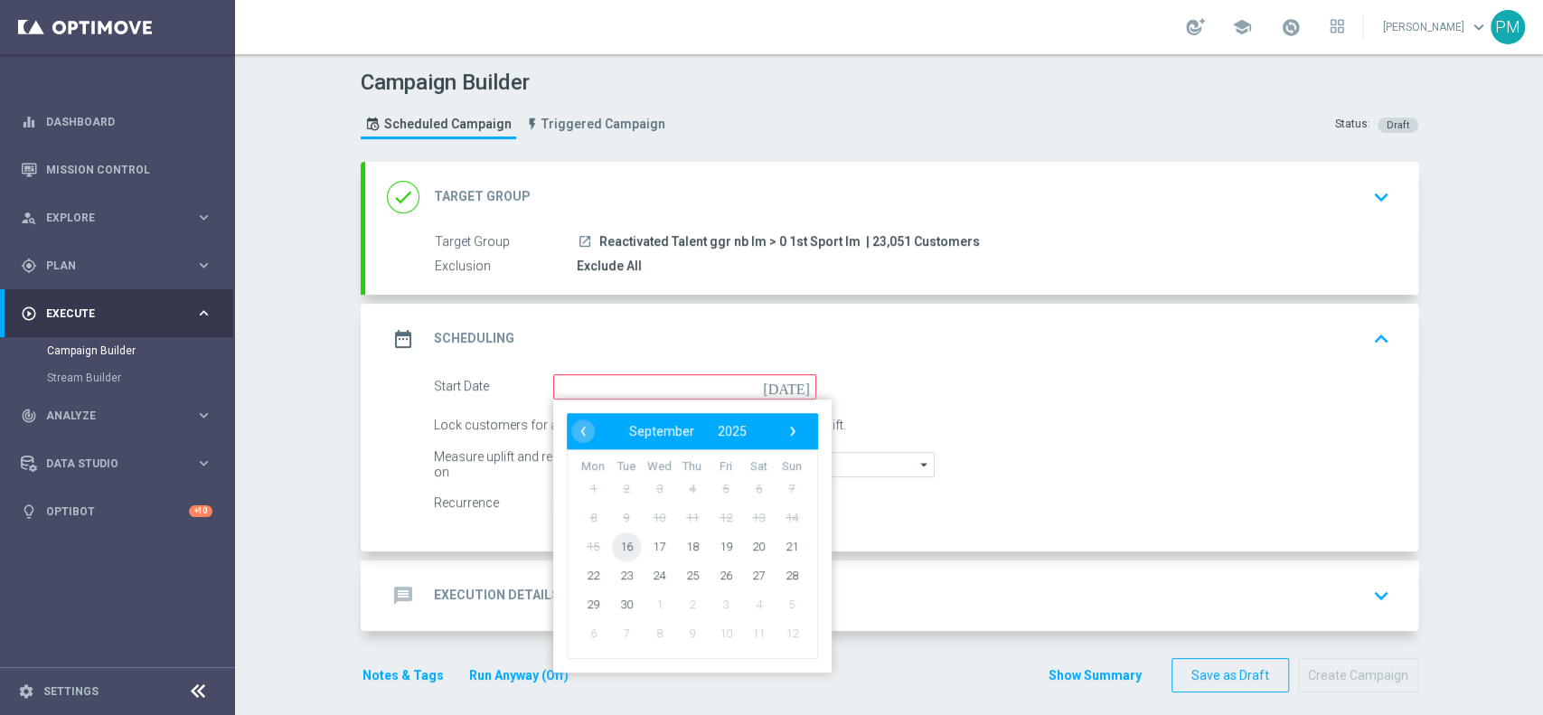
click at [615, 546] on span "16" at bounding box center [625, 545] width 29 height 29
type input "[DATE]"
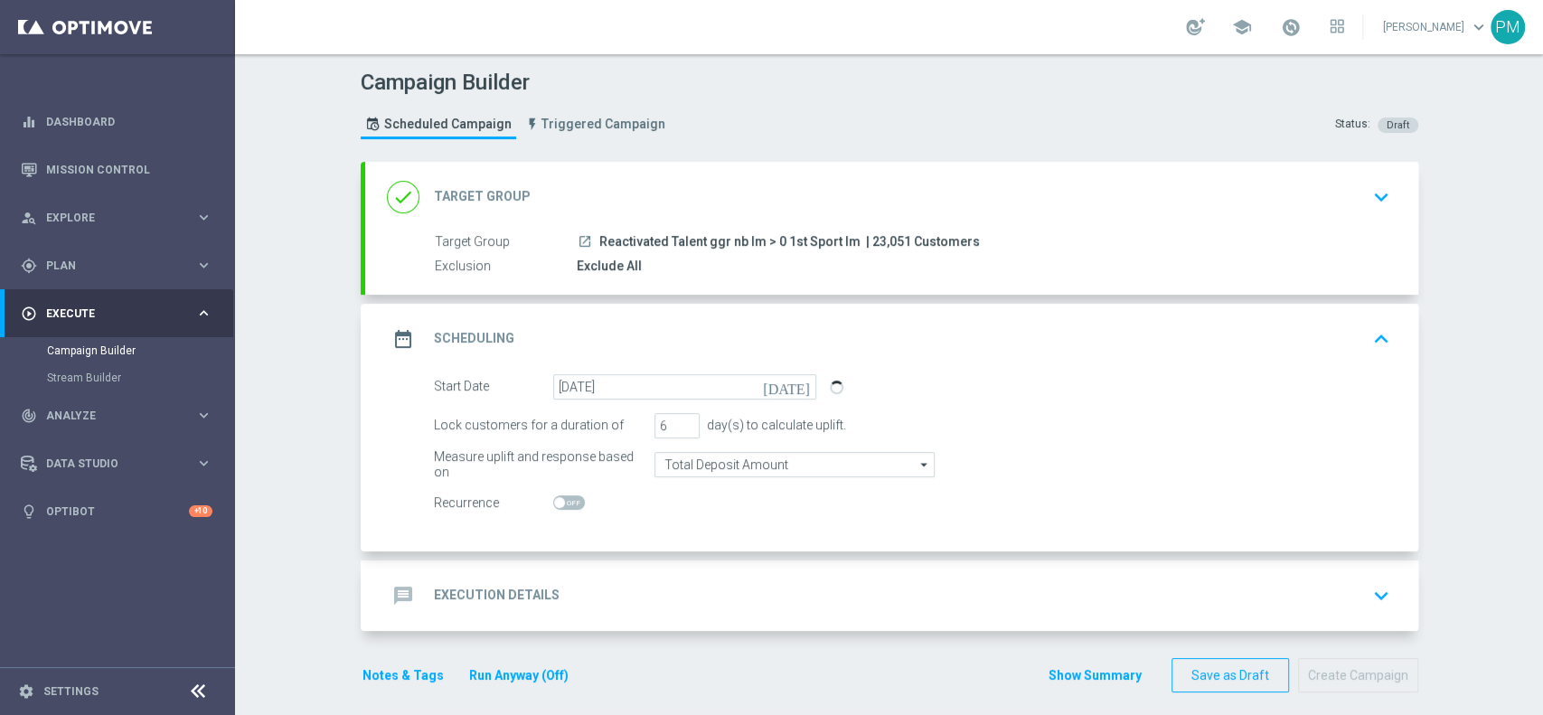
click at [649, 573] on div "message Execution Details keyboard_arrow_down" at bounding box center [891, 595] width 1053 height 70
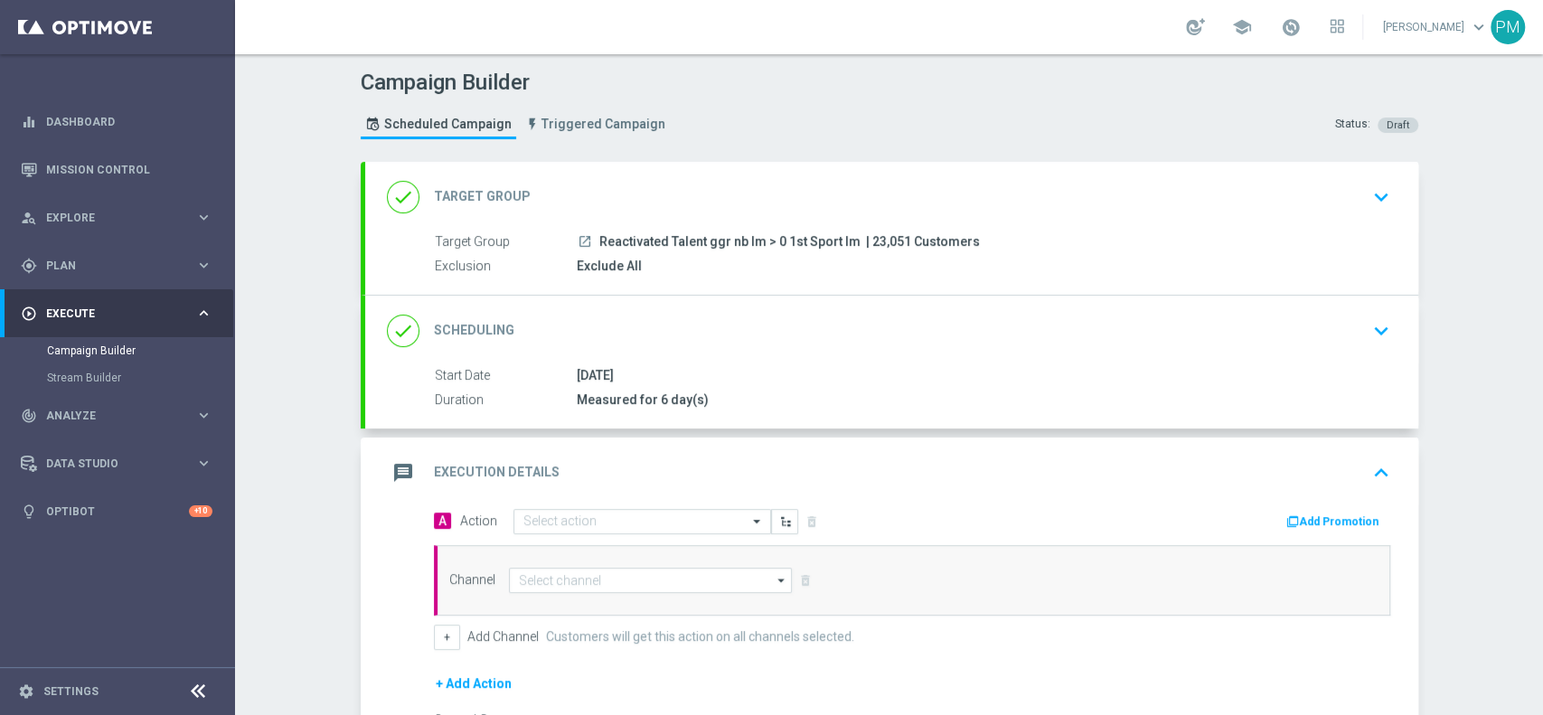
scroll to position [174, 0]
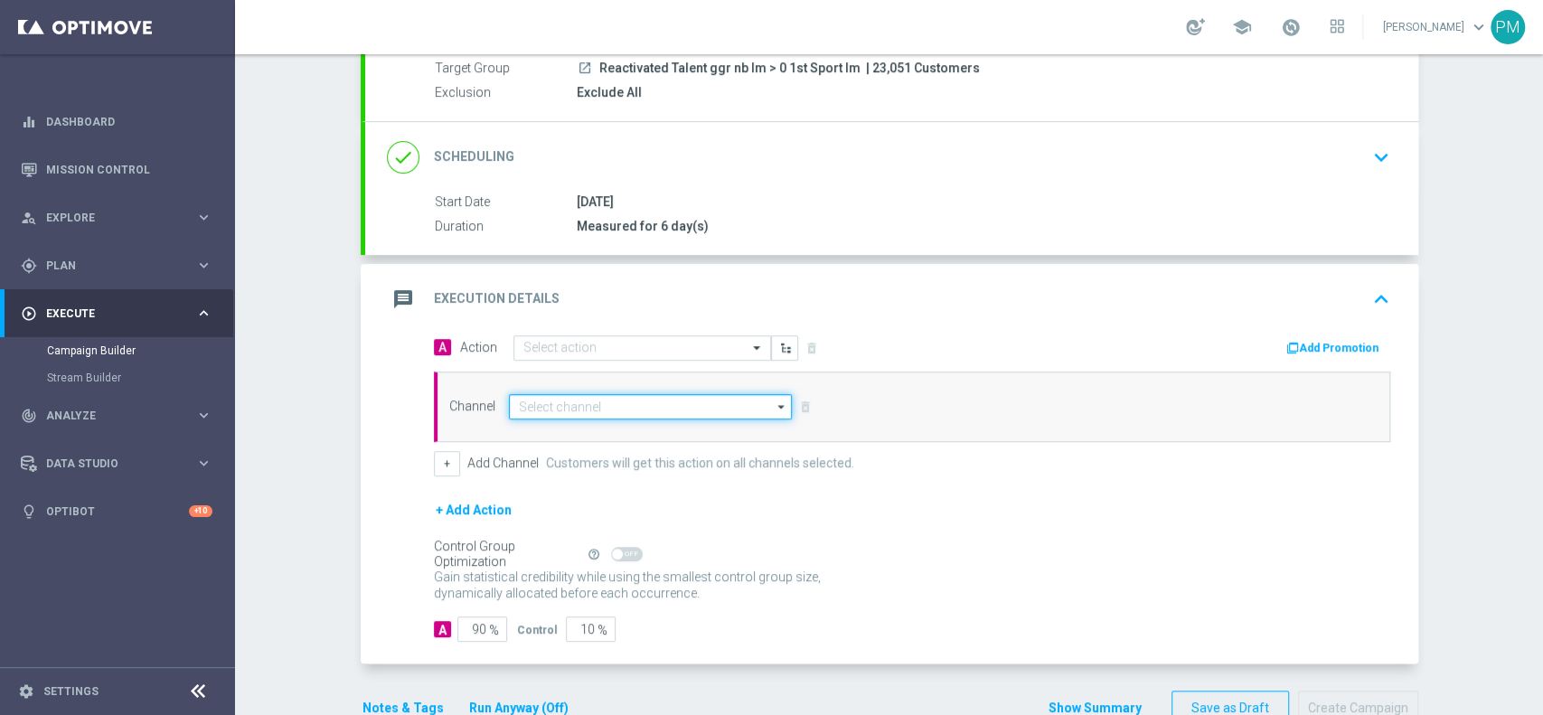
click at [638, 401] on input at bounding box center [651, 406] width 284 height 25
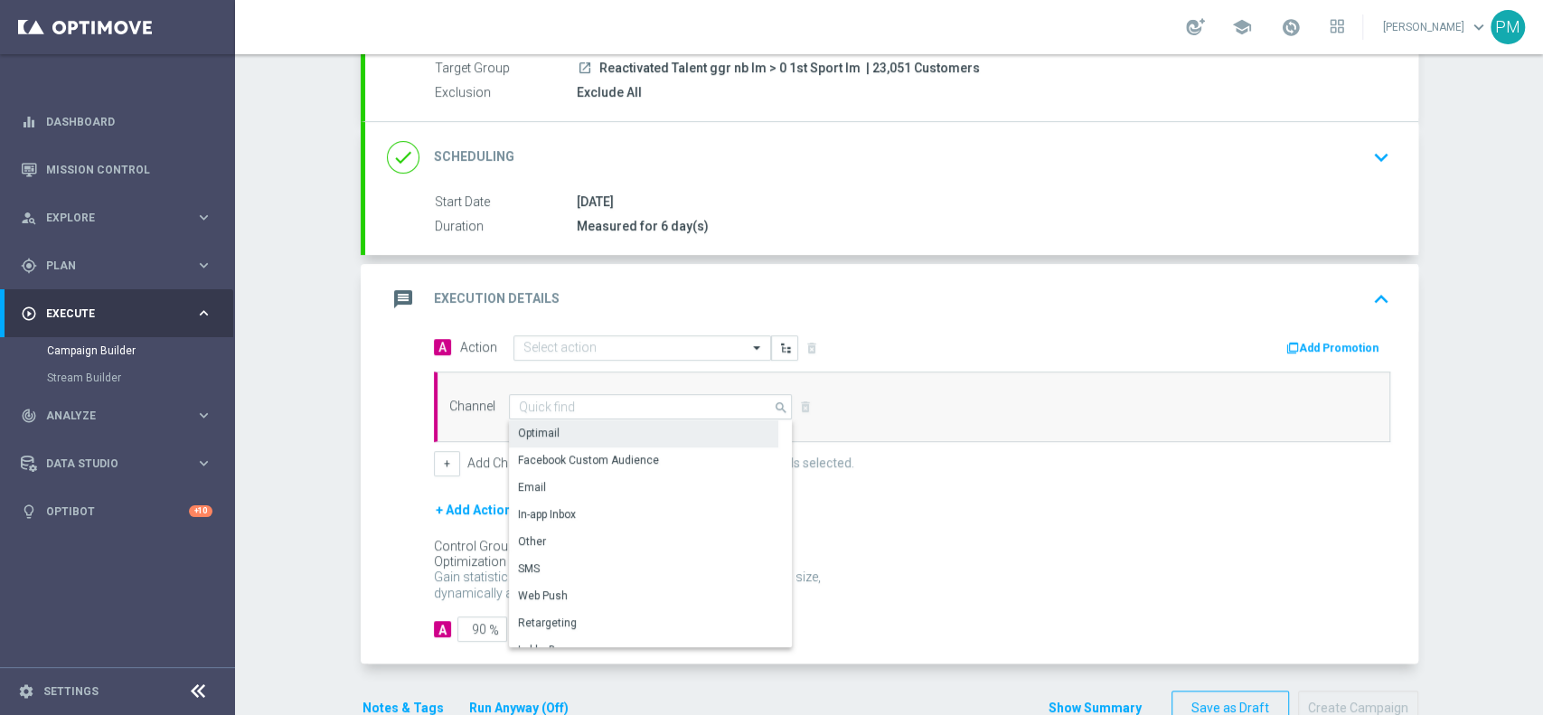
click at [609, 427] on div "Optimail" at bounding box center [643, 432] width 269 height 25
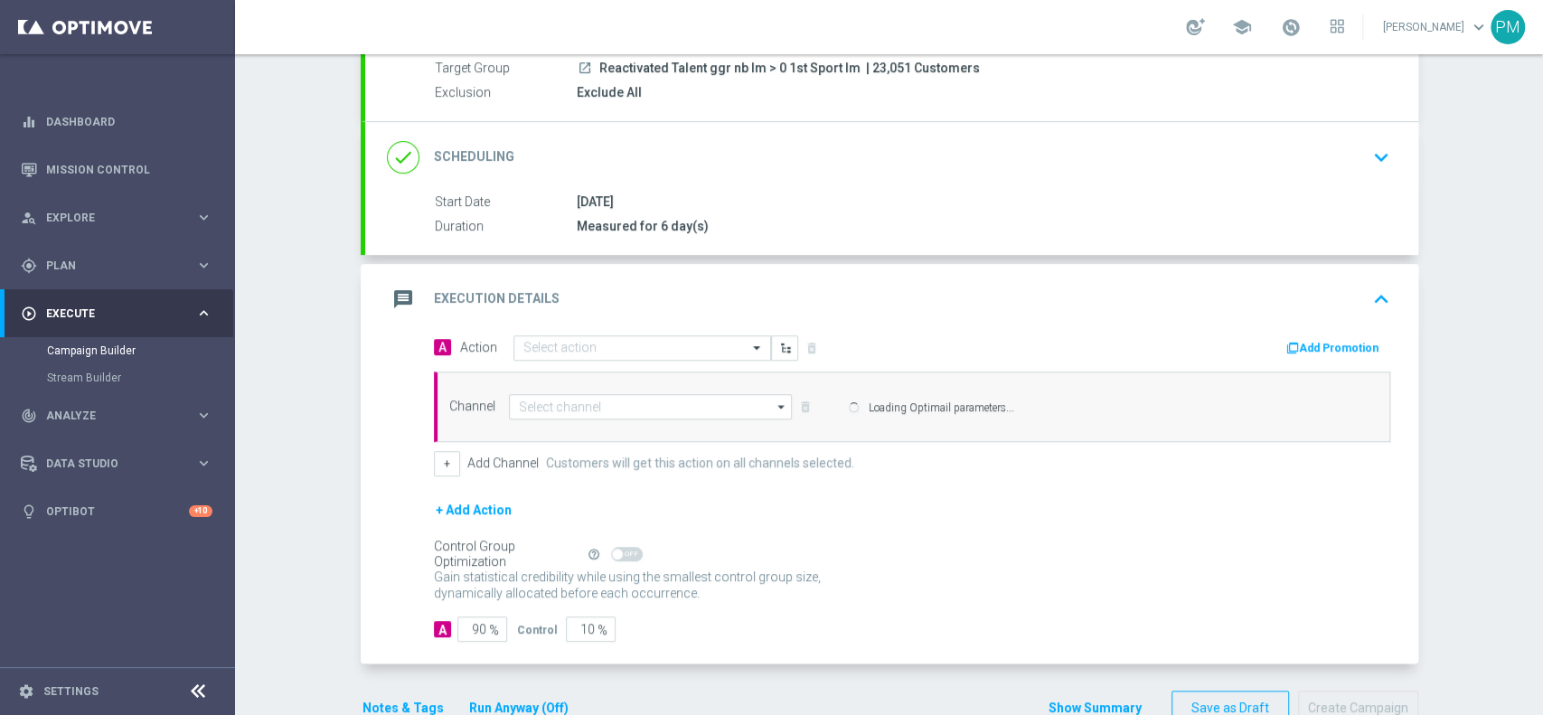
type input "Optimail"
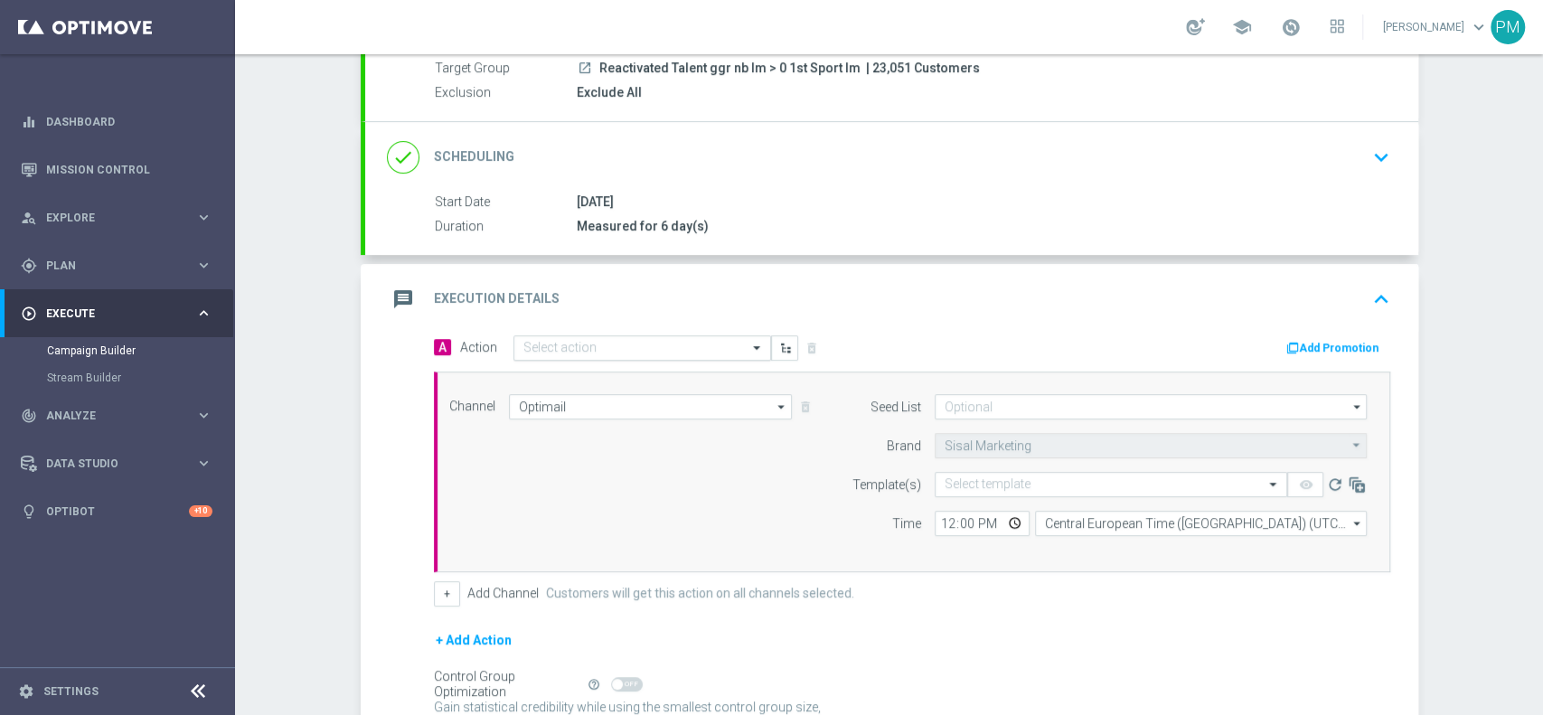
click at [592, 341] on input "text" at bounding box center [624, 348] width 202 height 15
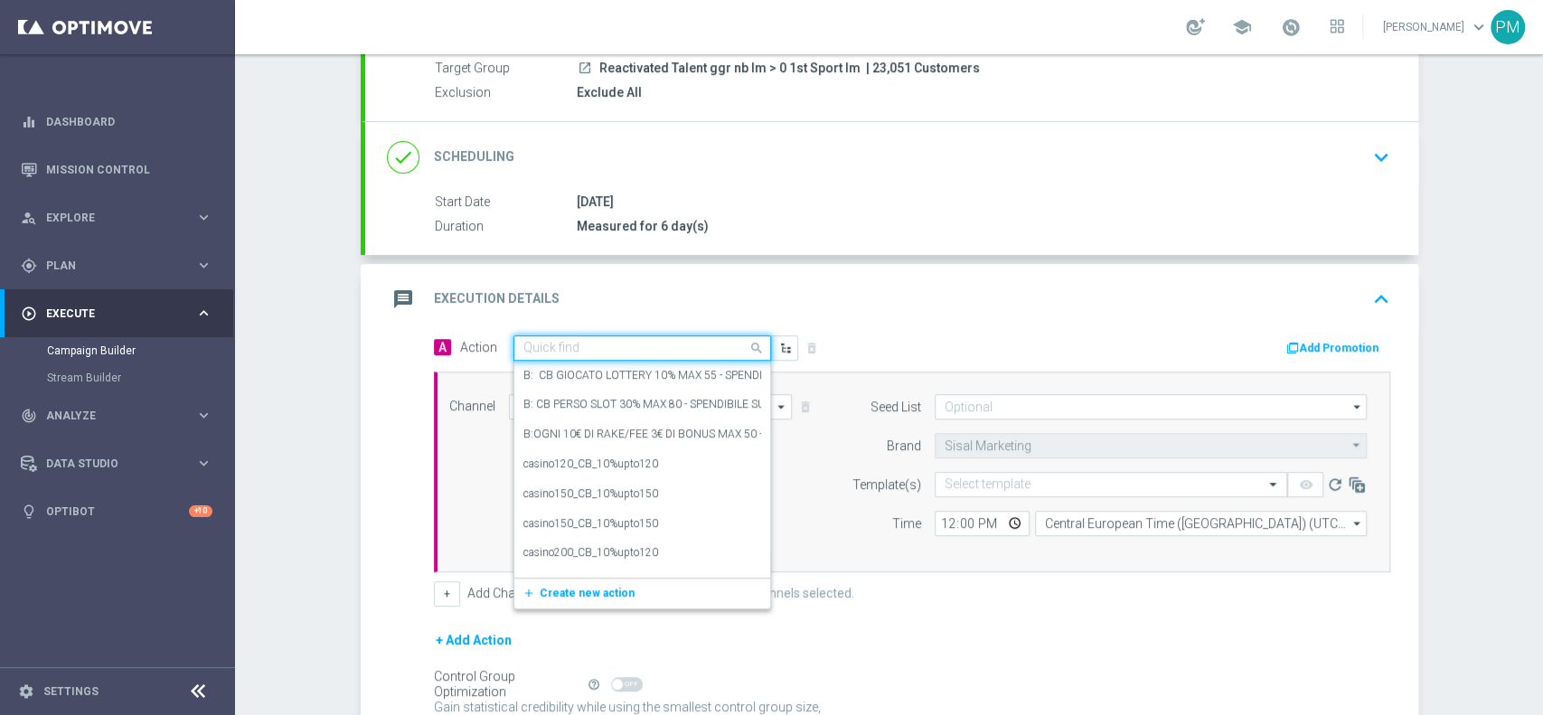
paste input "Ricarica 10€ ricevi 1.500 Sisal point"
type input "Ricarica 10€ ricevi 1.500 Sisal point"
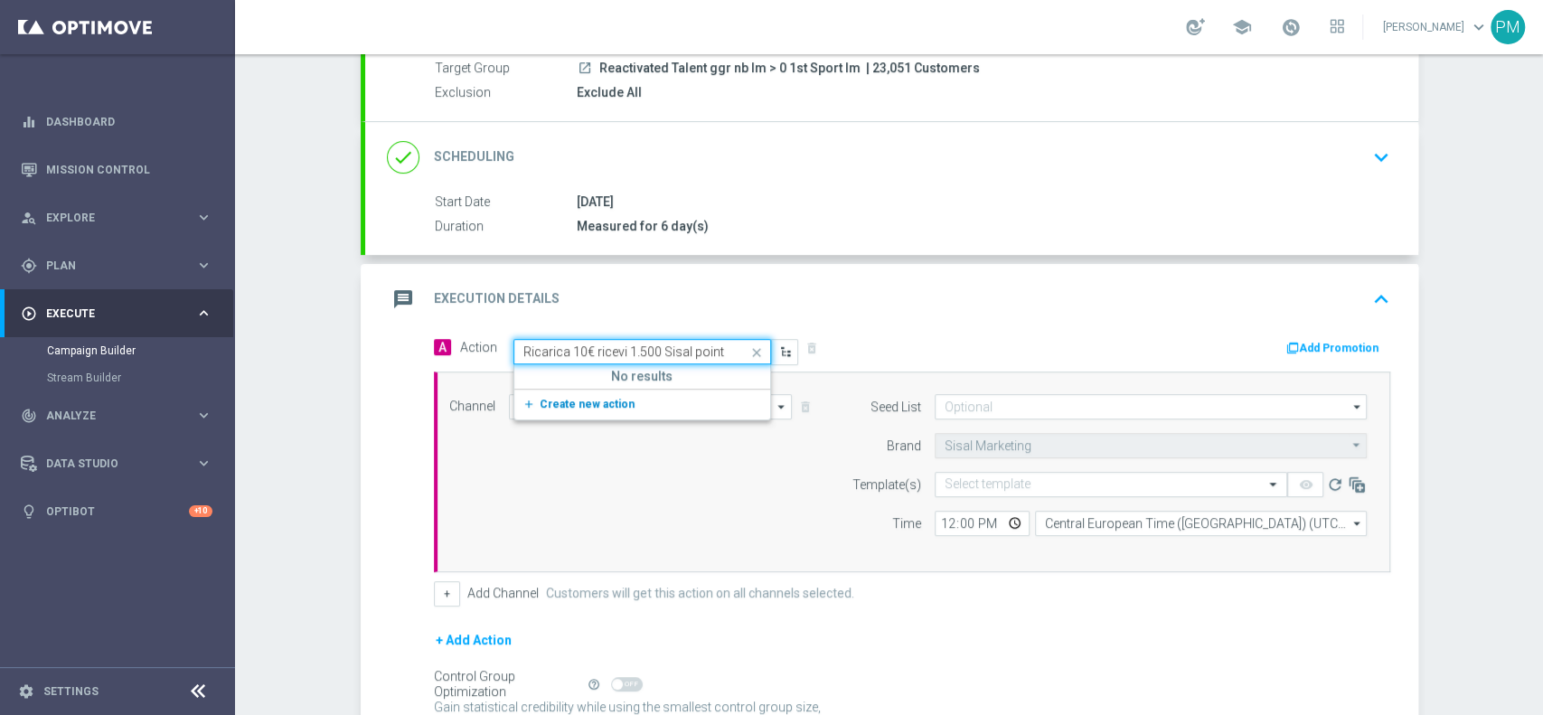
click at [593, 409] on button "add_new Create new action" at bounding box center [638, 404] width 249 height 21
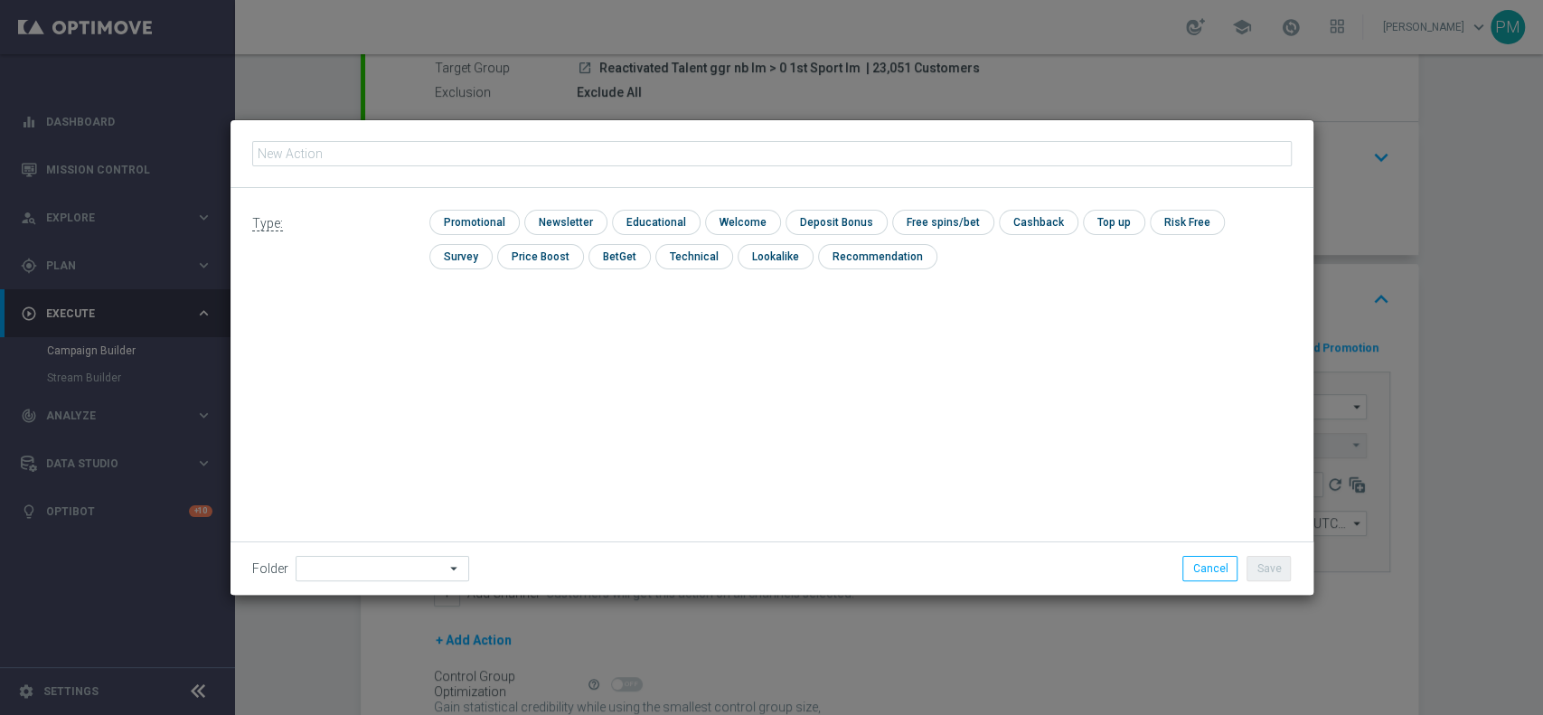
click at [485, 207] on div "Type: check Promotional check Newsletter check Educational check Welcome check …" at bounding box center [771, 246] width 1083 height 117
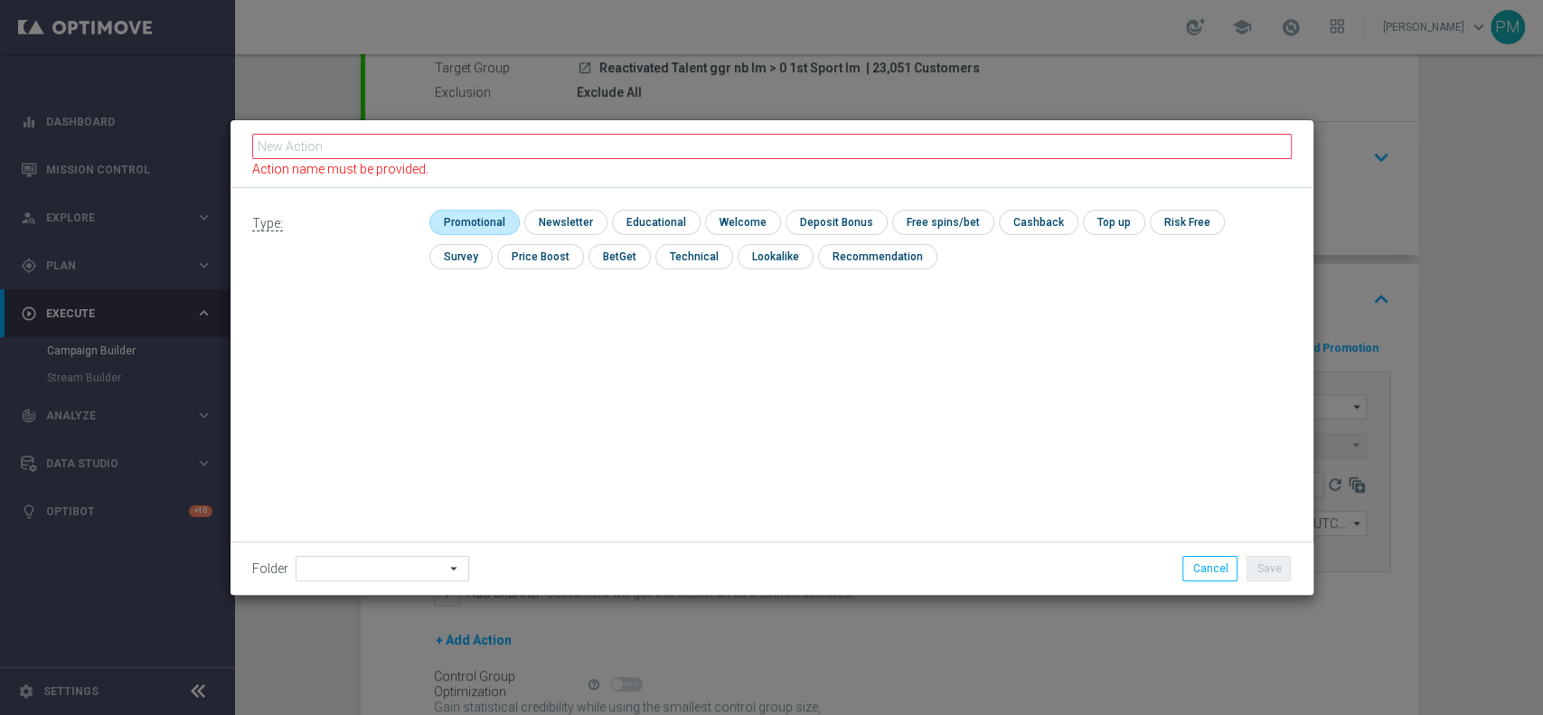
click at [489, 211] on input "checkbox" at bounding box center [472, 222] width 86 height 24
click at [490, 211] on input "checkbox" at bounding box center [480, 222] width 103 height 24
click at [476, 218] on input "checkbox" at bounding box center [472, 222] width 86 height 24
checkbox input "true"
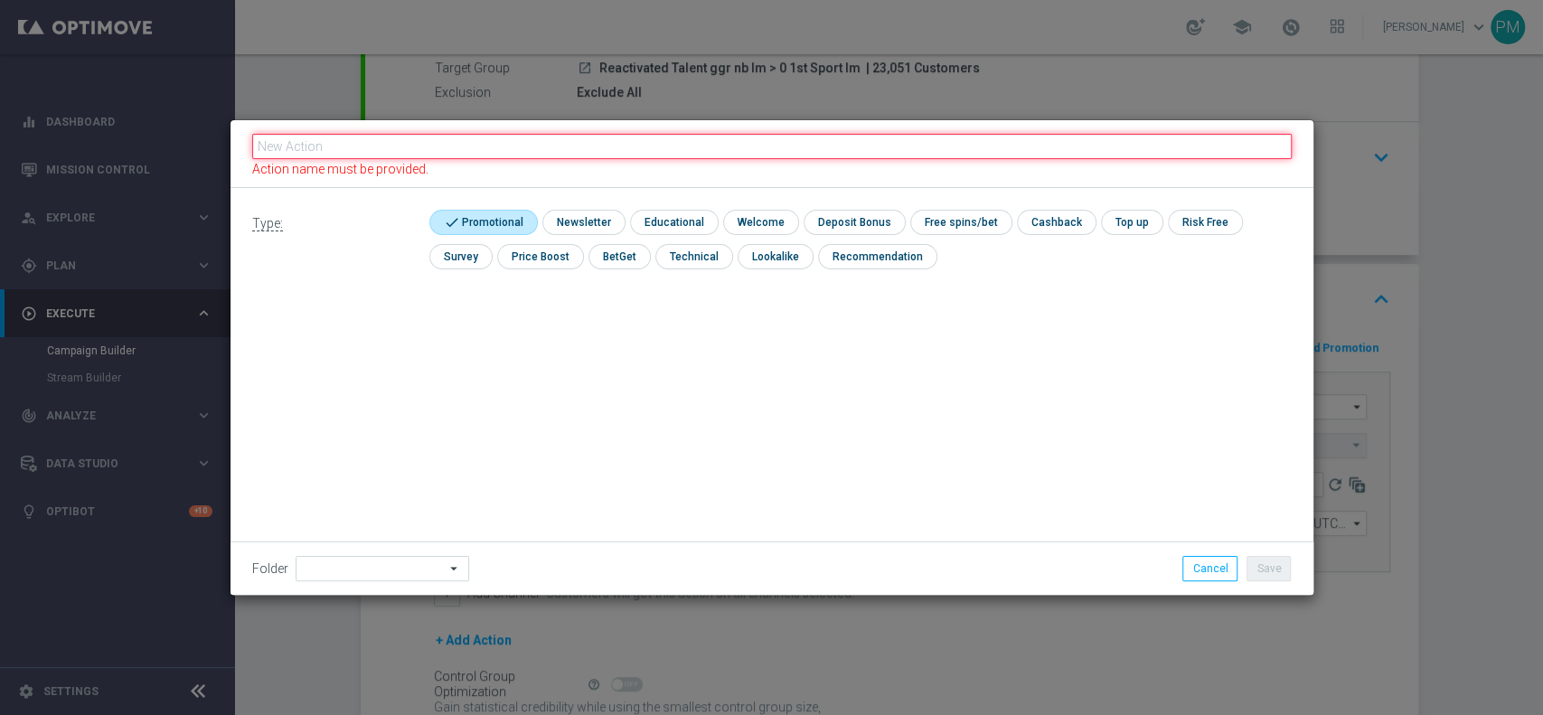
click at [478, 151] on input "text" at bounding box center [771, 146] width 1039 height 25
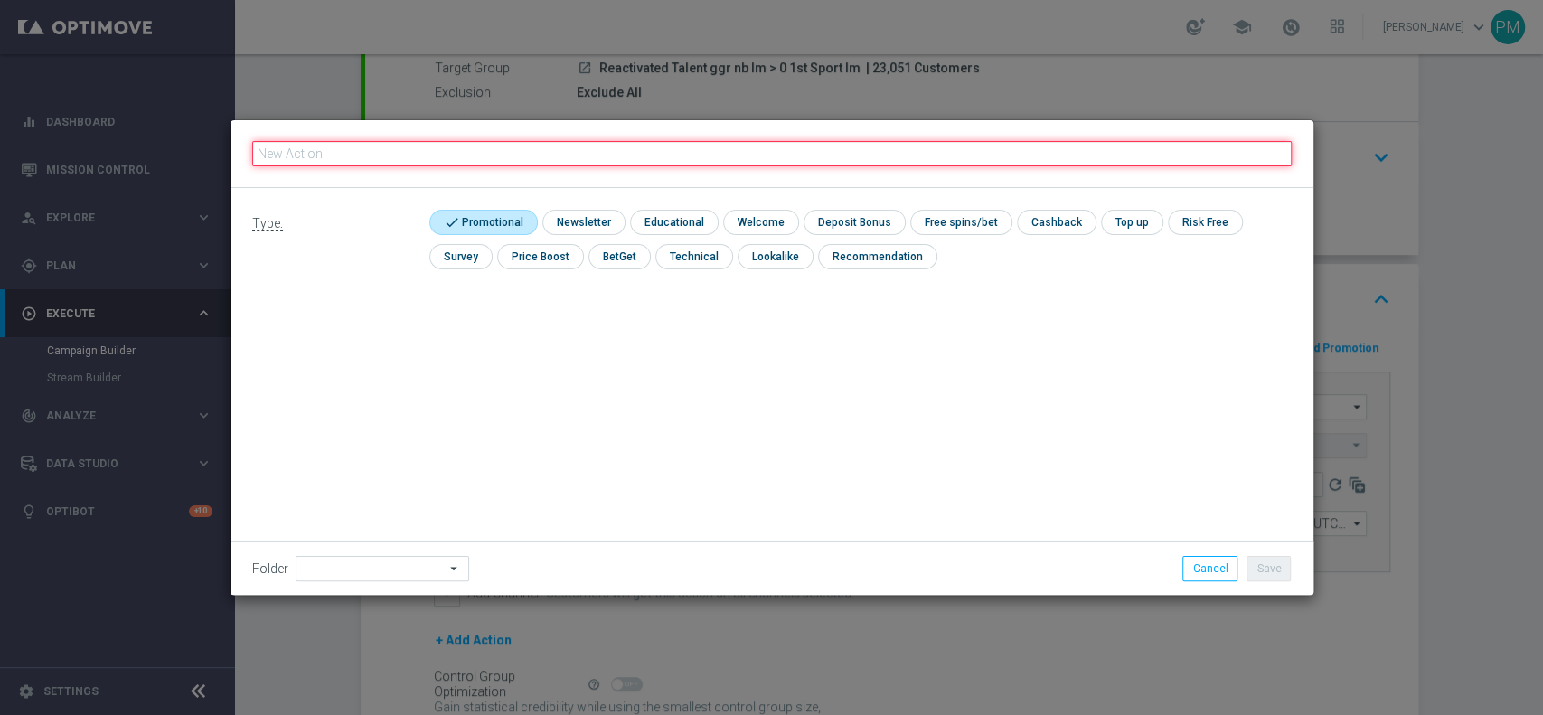
paste input "Ricarica 10€ ricevi 1.500 Sisal point"
type input "Ricarica 10€ ricevi 1.500 Sisal point"
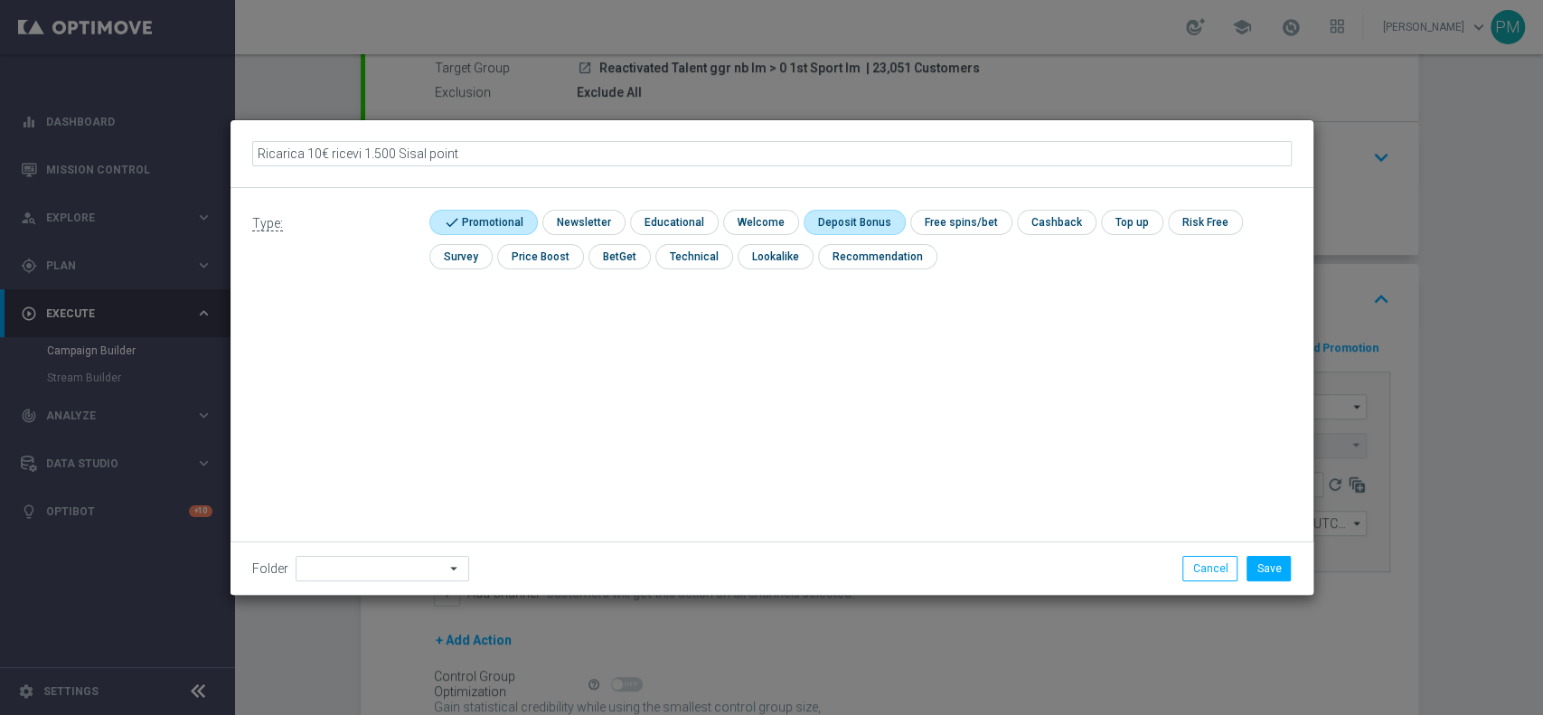
click at [866, 225] on input "checkbox" at bounding box center [851, 222] width 97 height 24
checkbox input "true"
click at [1287, 574] on button "Save" at bounding box center [1268, 568] width 44 height 25
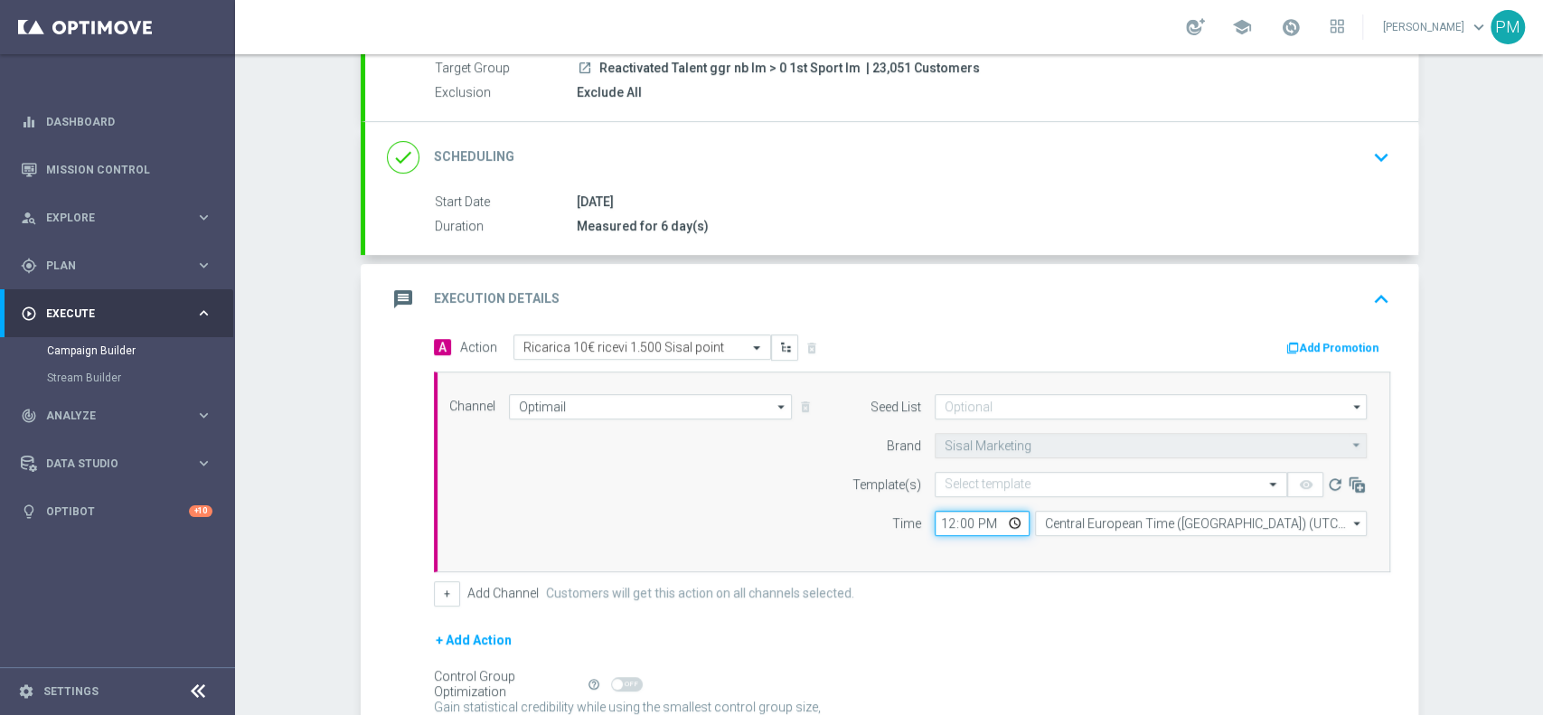
click at [934, 523] on input "12:00" at bounding box center [981, 523] width 95 height 25
type input "19:30"
click at [990, 483] on input "text" at bounding box center [1092, 484] width 296 height 15
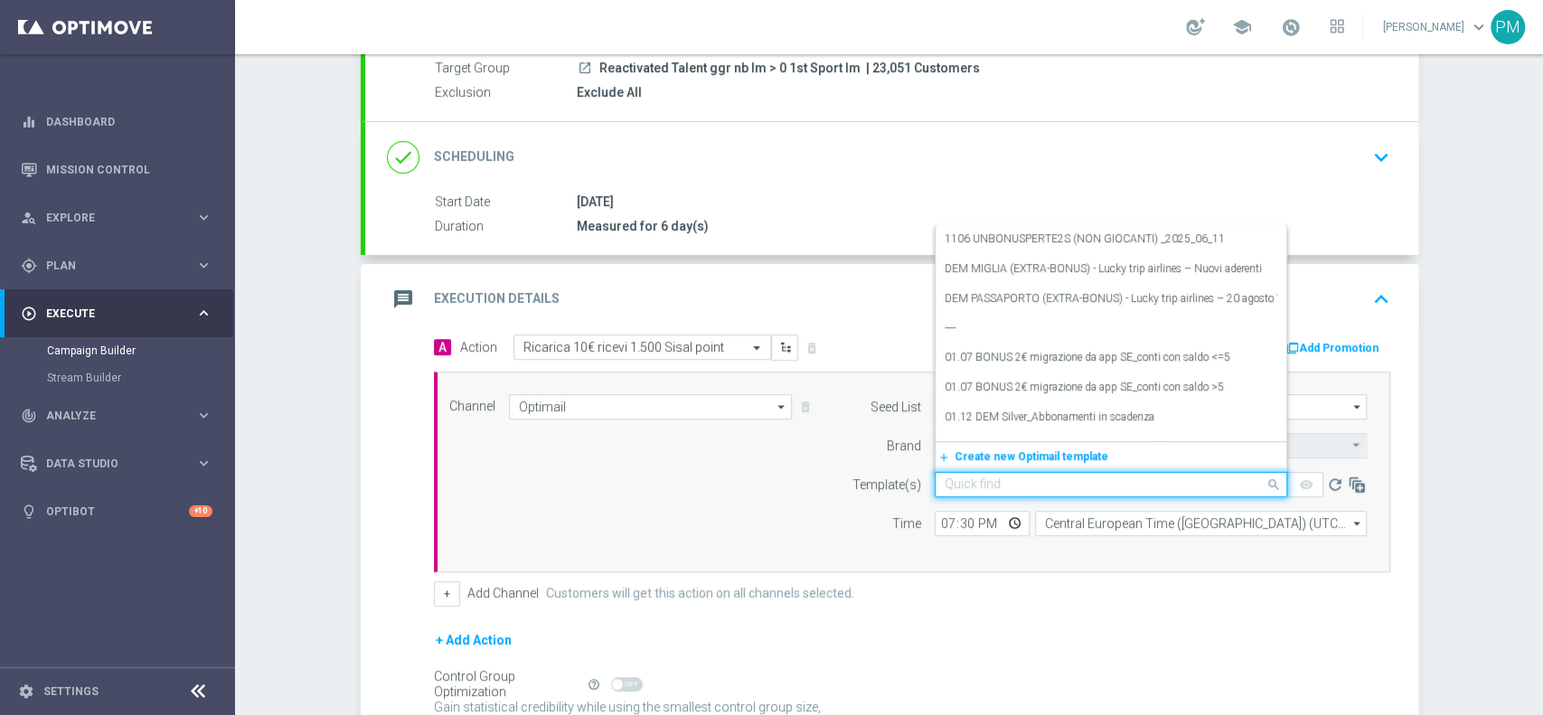
paste input "POINT160925 - [DATE]"
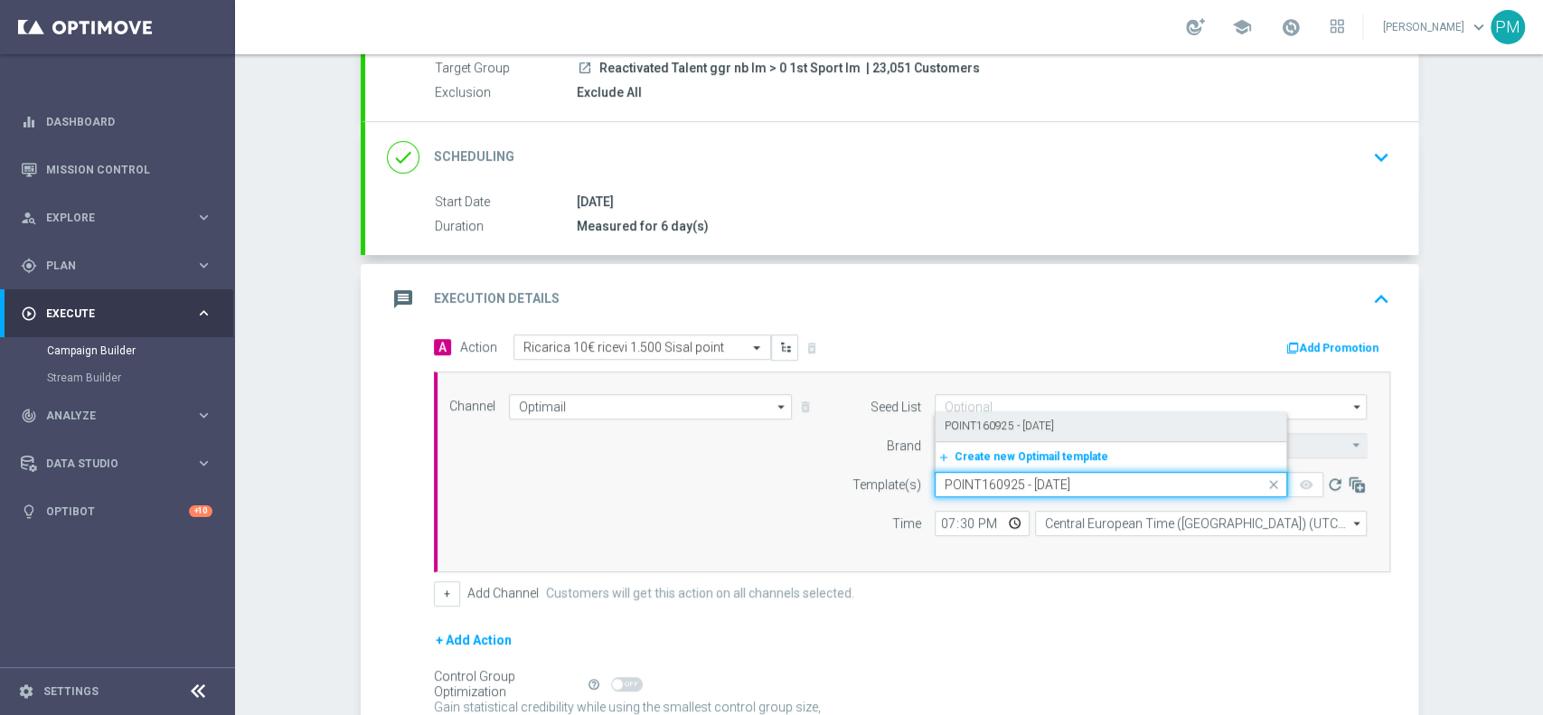
click at [1017, 426] on label "POINT160925 - [DATE]" at bounding box center [998, 425] width 109 height 15
type input "POINT160925 - [DATE]"
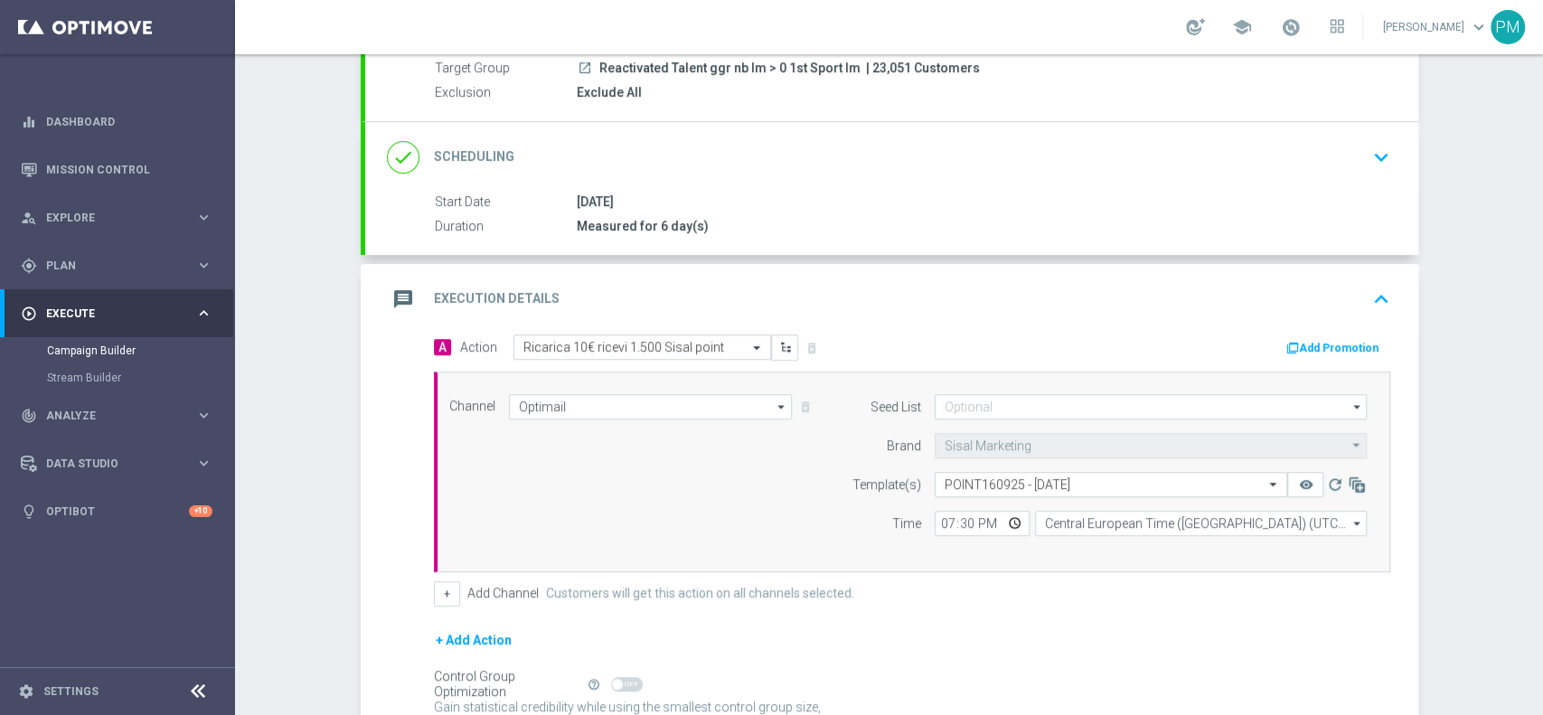
click at [1300, 343] on button "Add Promotion" at bounding box center [1334, 348] width 100 height 20
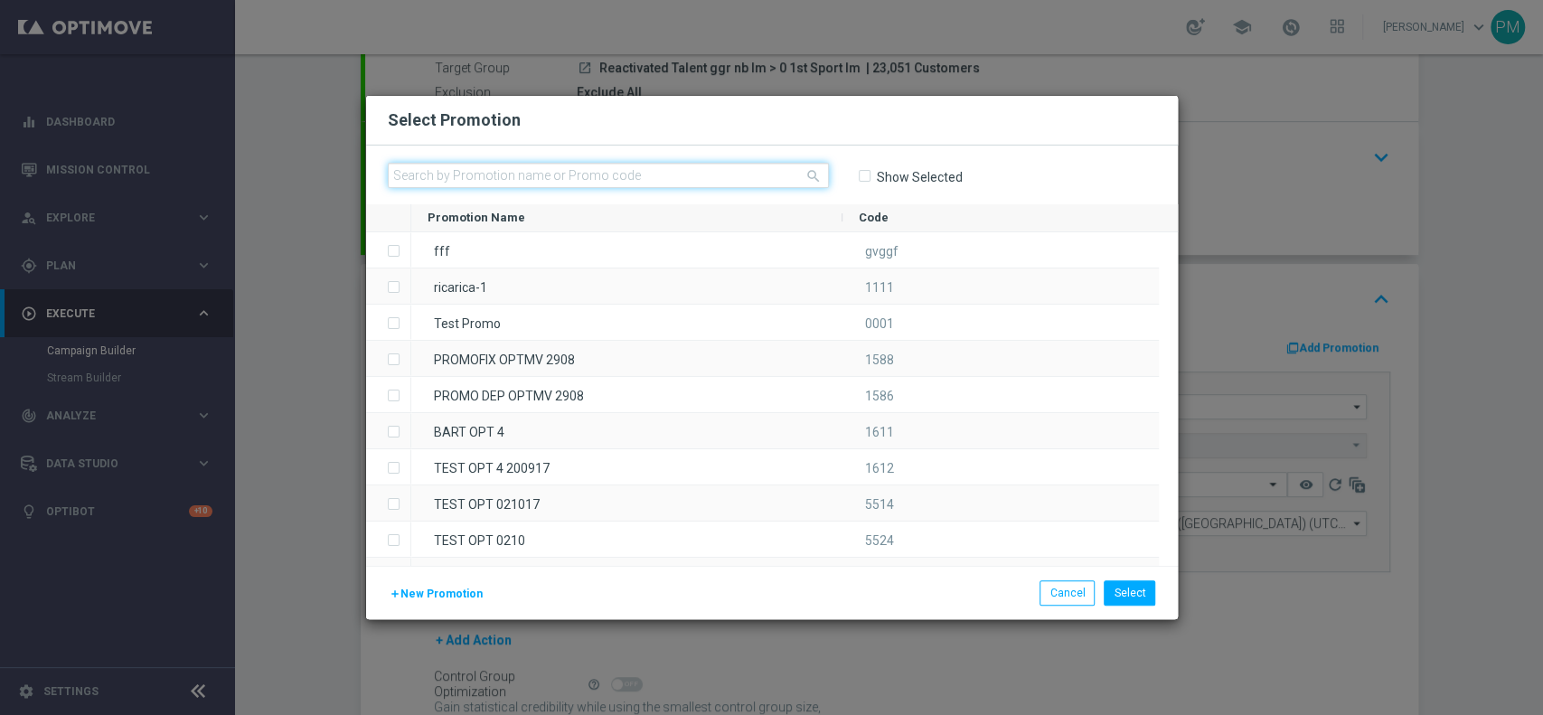
click at [665, 173] on input "text" at bounding box center [608, 175] width 441 height 25
paste input "POINT160925"
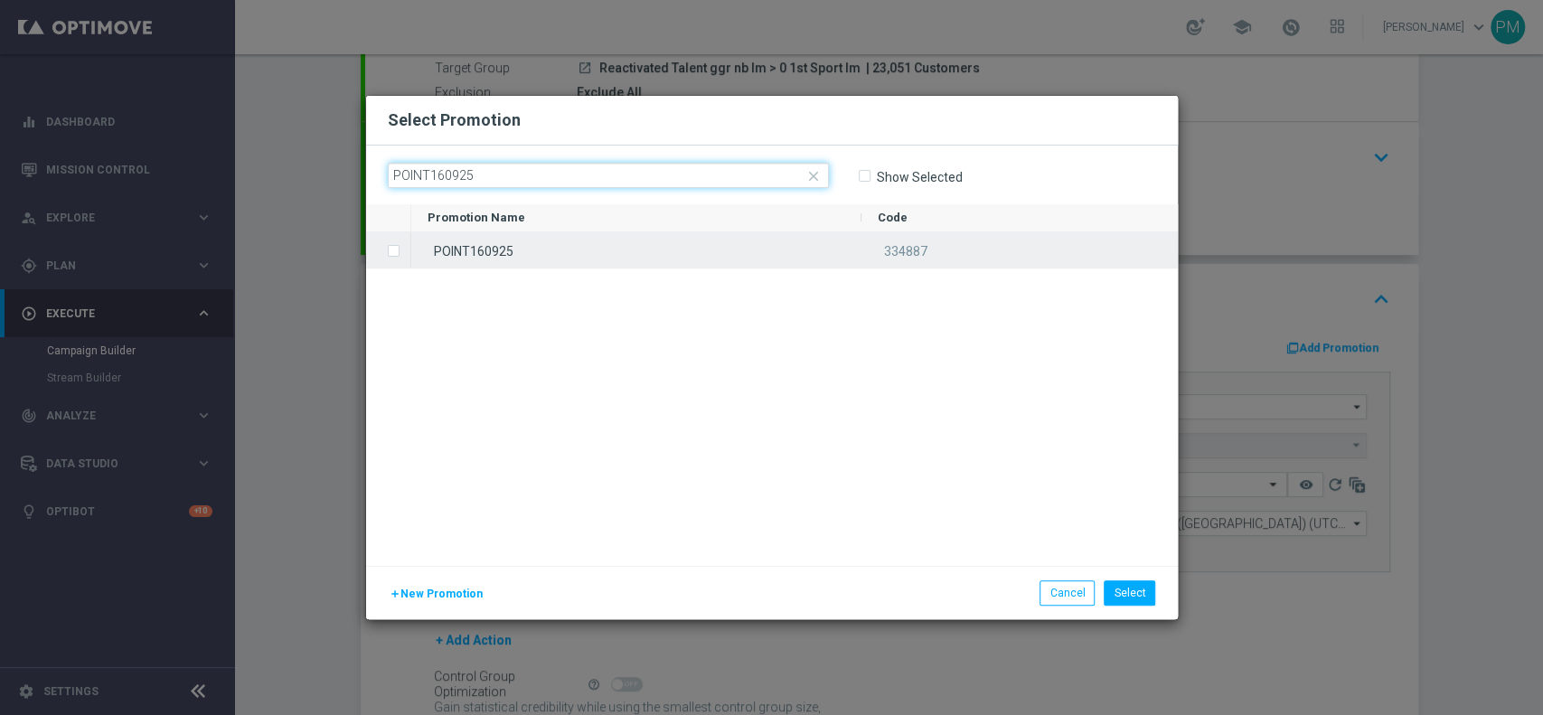
type input "POINT160925"
click at [611, 255] on div "POINT160925" at bounding box center [636, 249] width 450 height 35
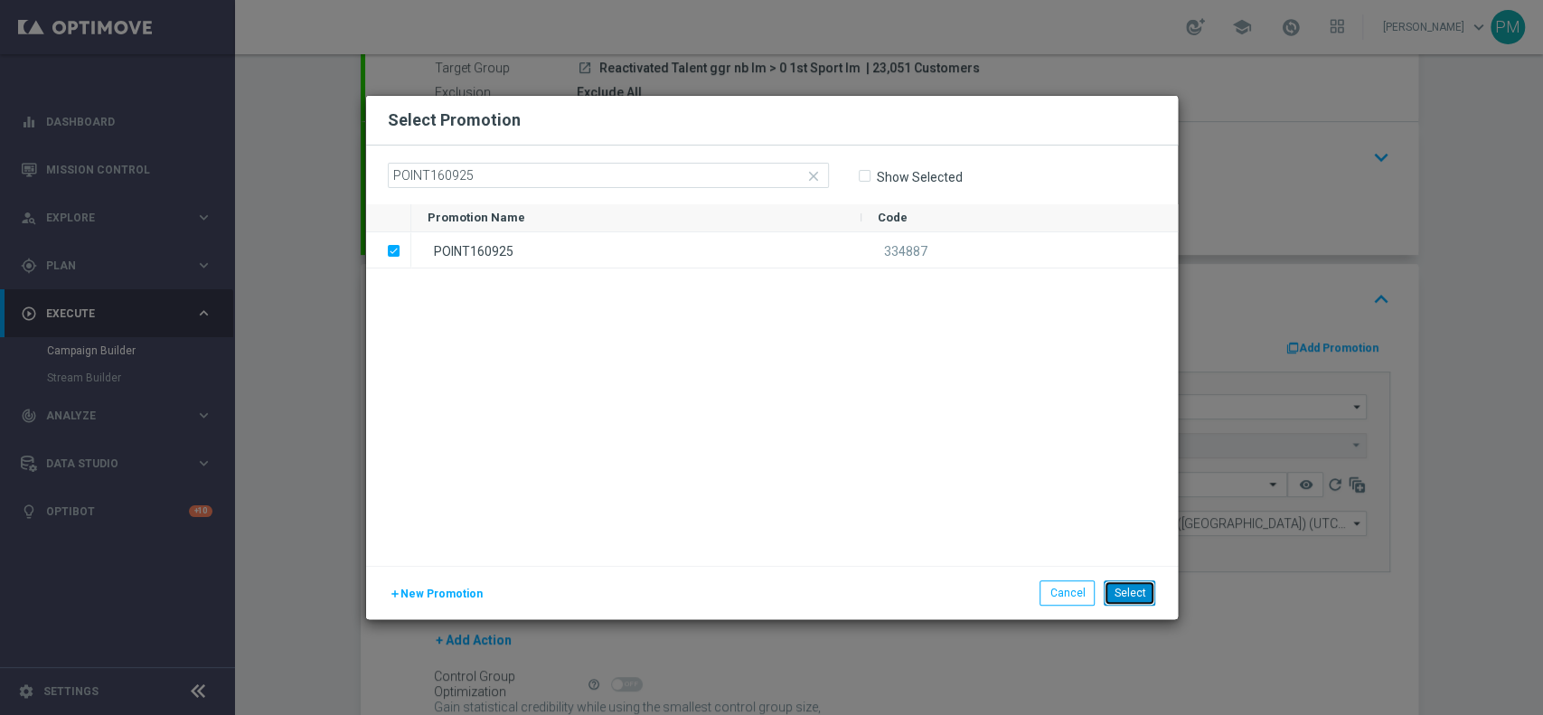
click at [1127, 590] on button "Select" at bounding box center [1129, 592] width 52 height 25
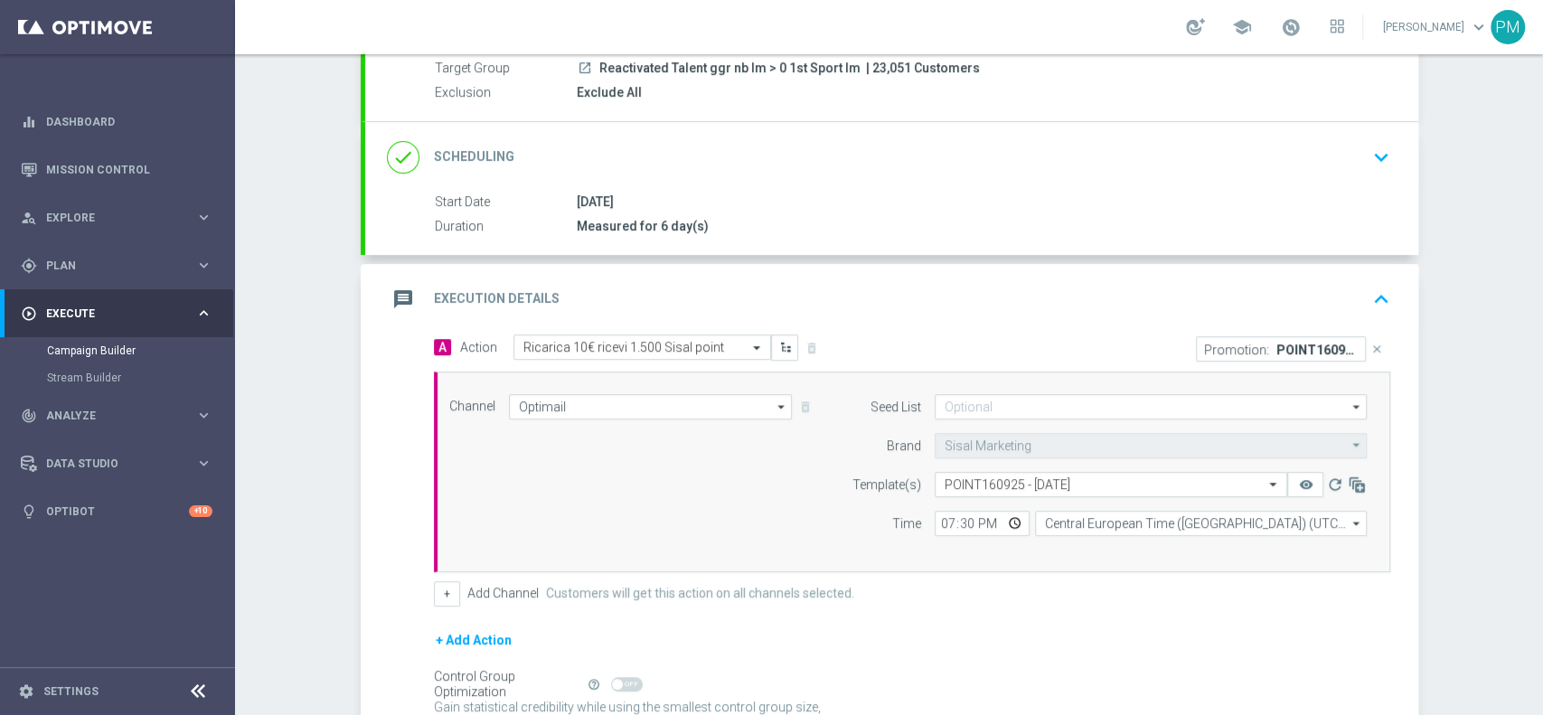
click at [1122, 296] on div "message Execution Details keyboard_arrow_up" at bounding box center [891, 299] width 1009 height 34
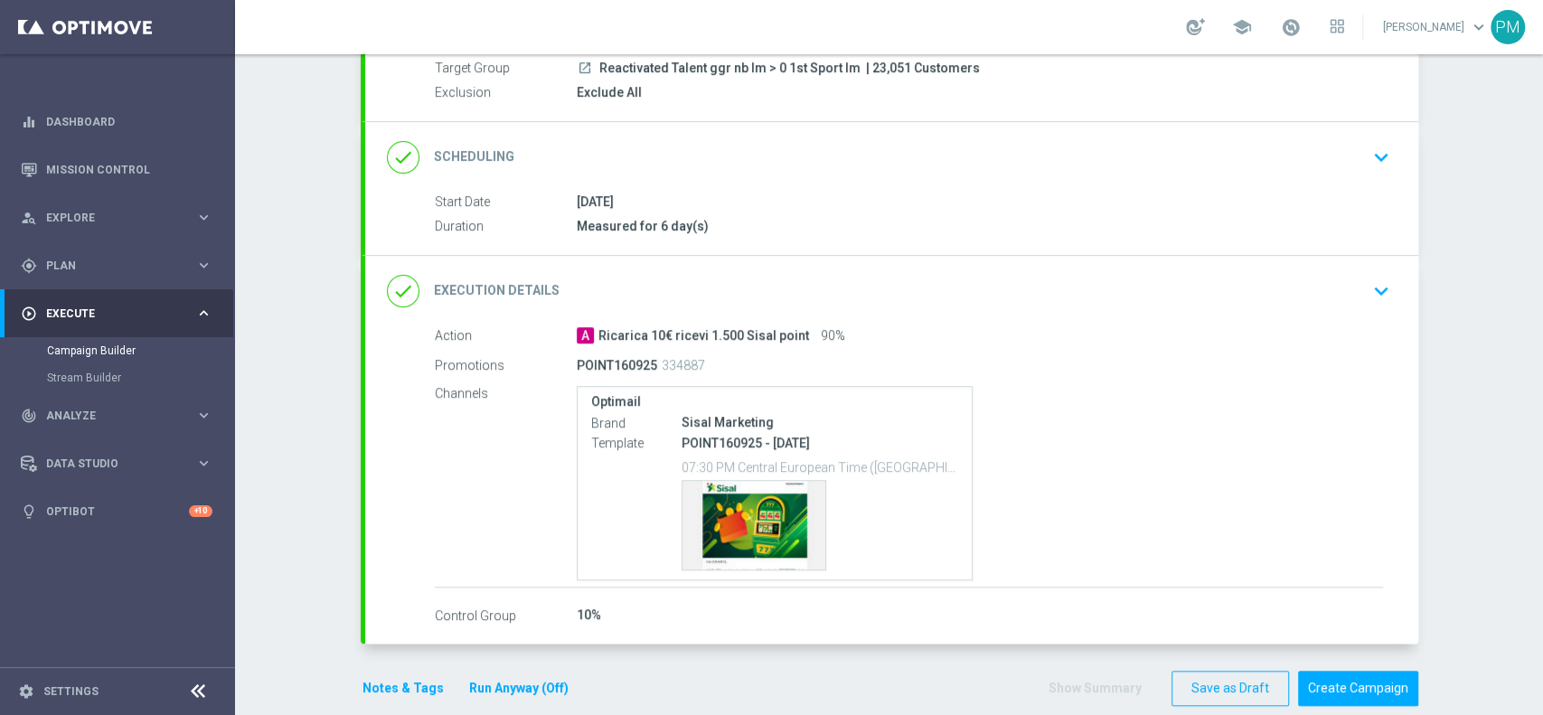
click at [409, 671] on div "Notes & Tags Run Anyway (Off)" at bounding box center [476, 688] width 231 height 35
click at [408, 674] on div "Notes & Tags Run Anyway (Off)" at bounding box center [476, 688] width 231 height 35
click at [407, 681] on button "Notes & Tags" at bounding box center [403, 688] width 85 height 23
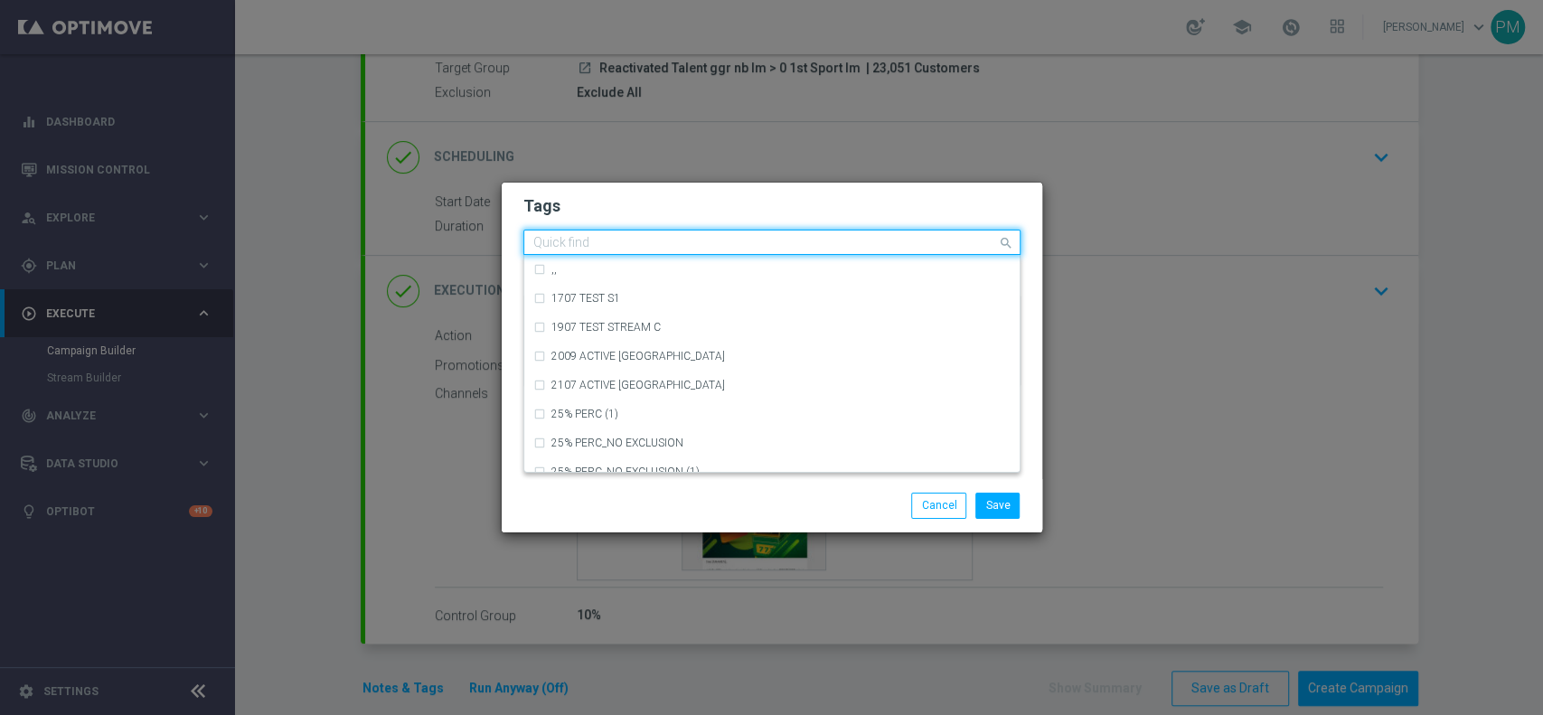
click at [614, 239] on input "text" at bounding box center [765, 243] width 464 height 15
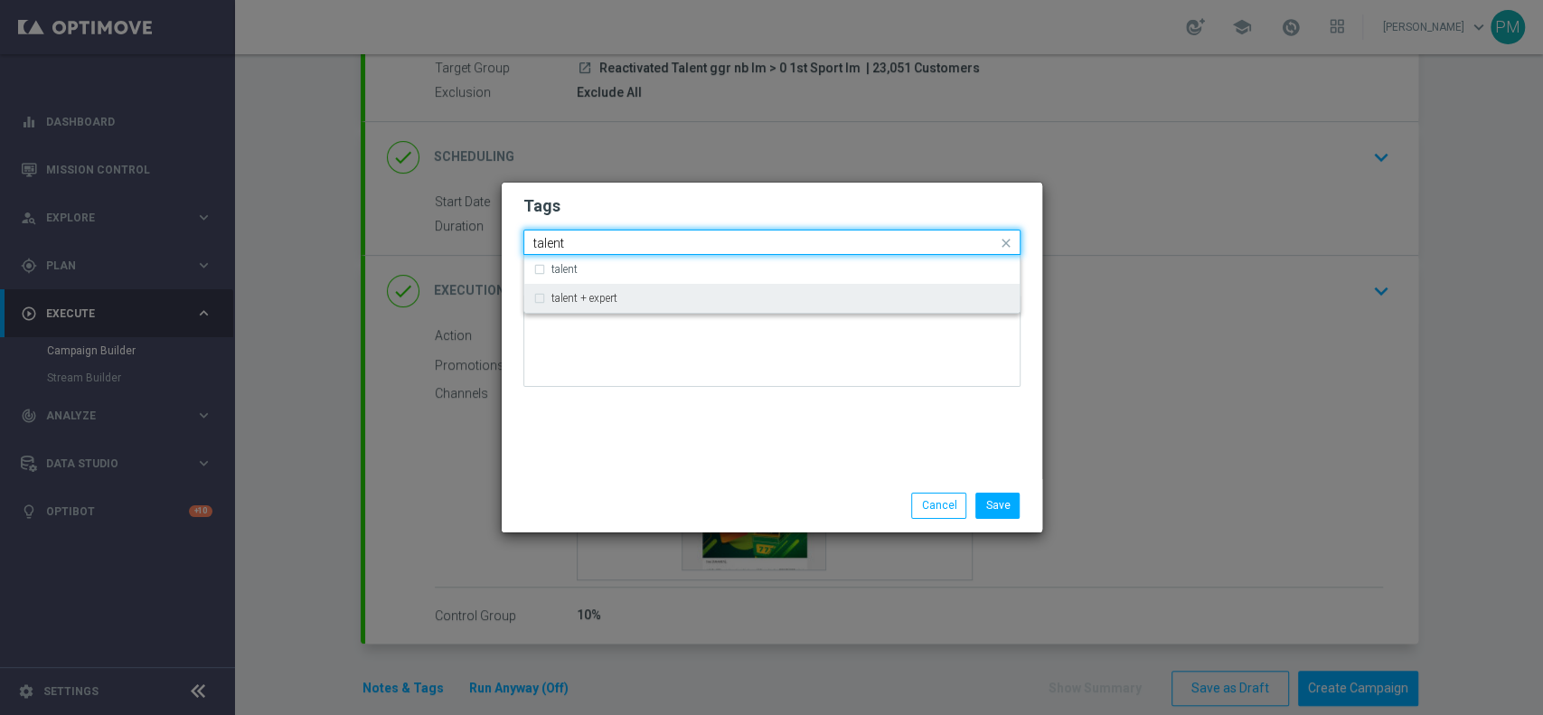
click at [620, 301] on div "talent + expert" at bounding box center [780, 298] width 459 height 11
type input "talent"
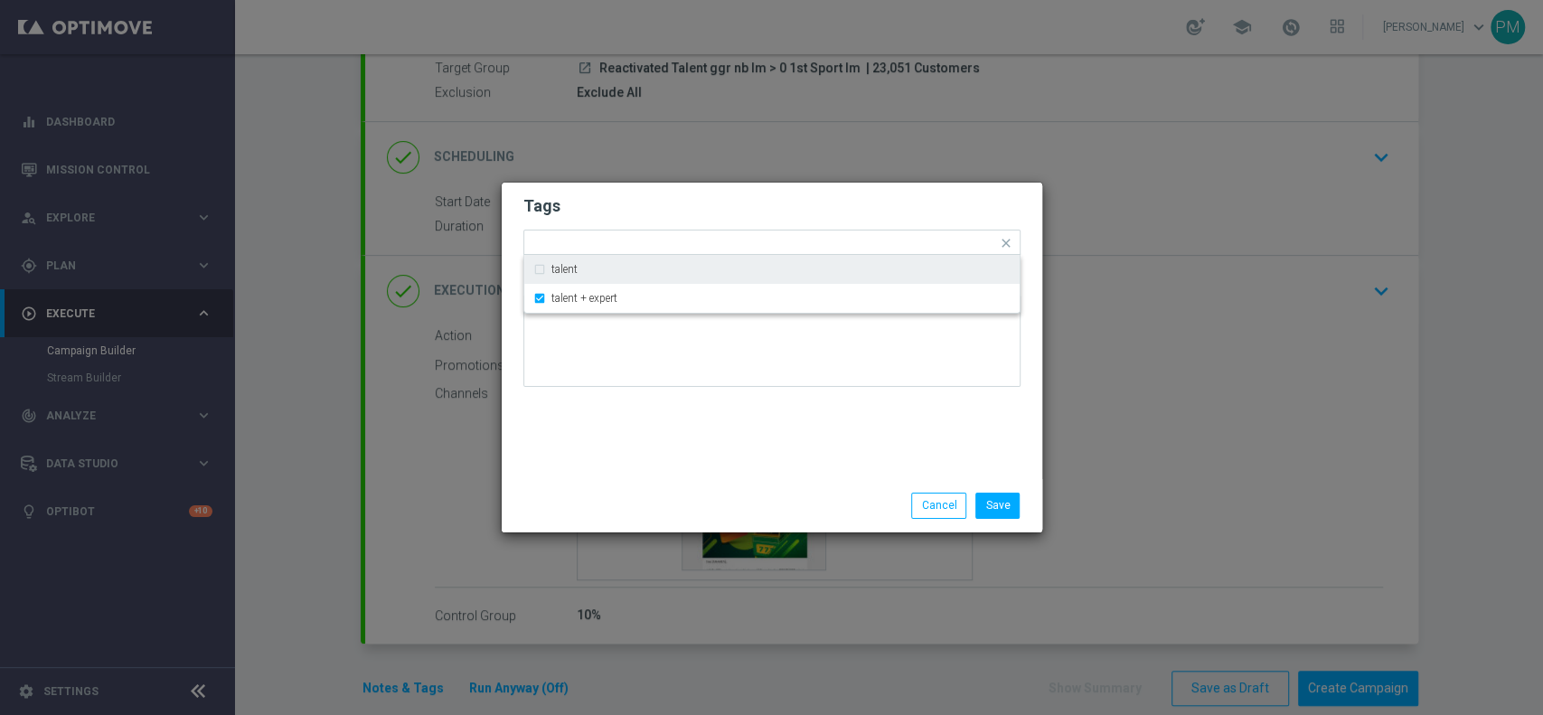
click at [594, 196] on h2 "Tags" at bounding box center [771, 206] width 497 height 22
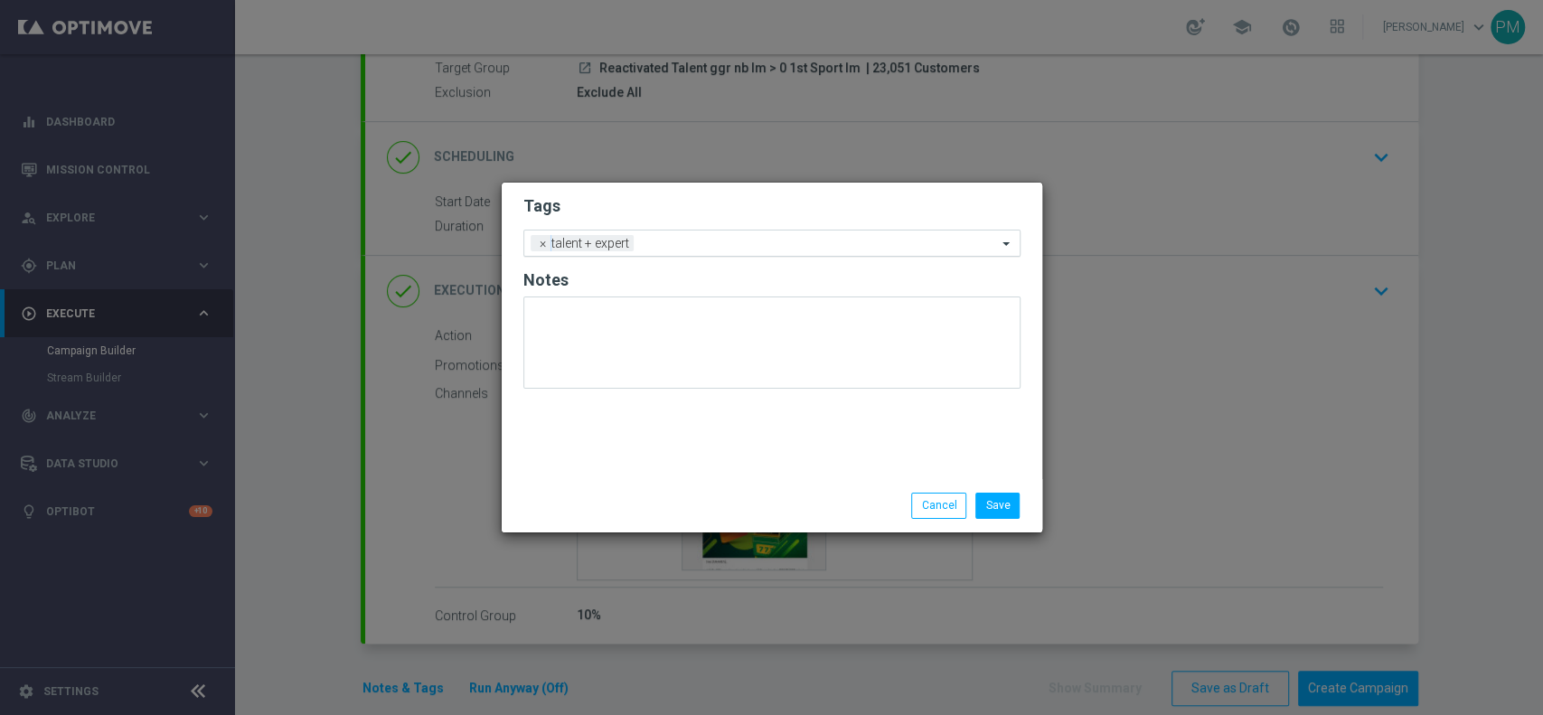
click at [670, 249] on input "text" at bounding box center [819, 244] width 356 height 15
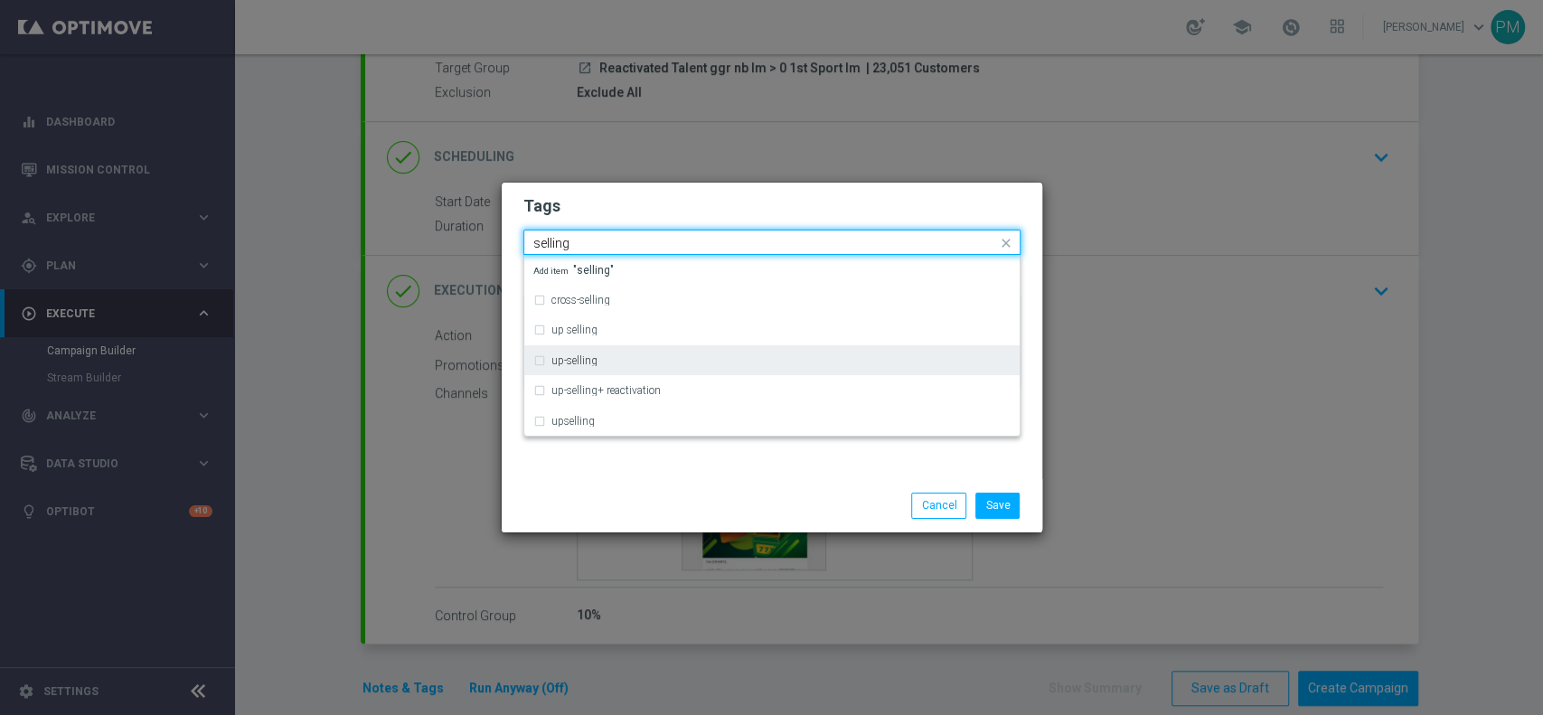
click at [629, 361] on div "up-selling" at bounding box center [780, 360] width 459 height 11
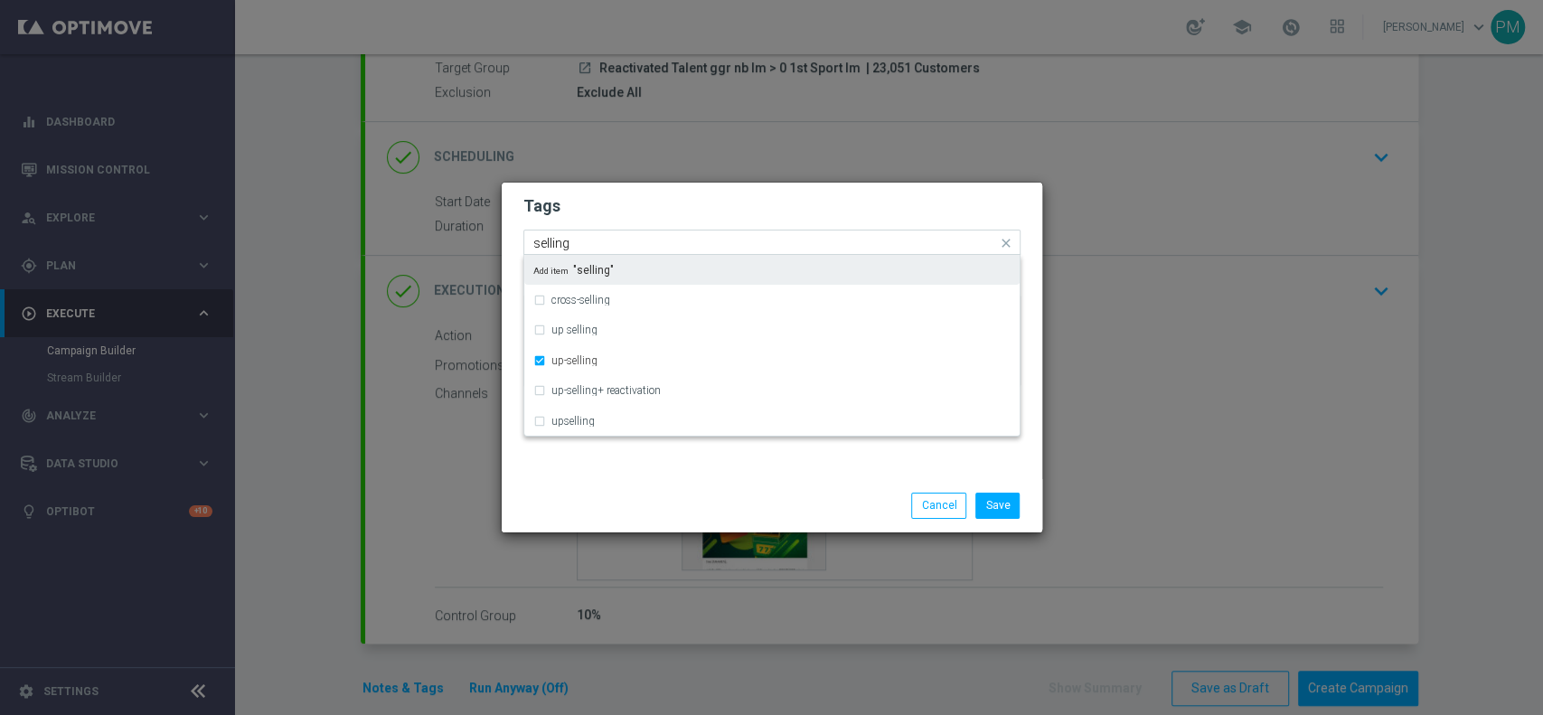
click at [555, 242] on input "selling" at bounding box center [765, 243] width 464 height 15
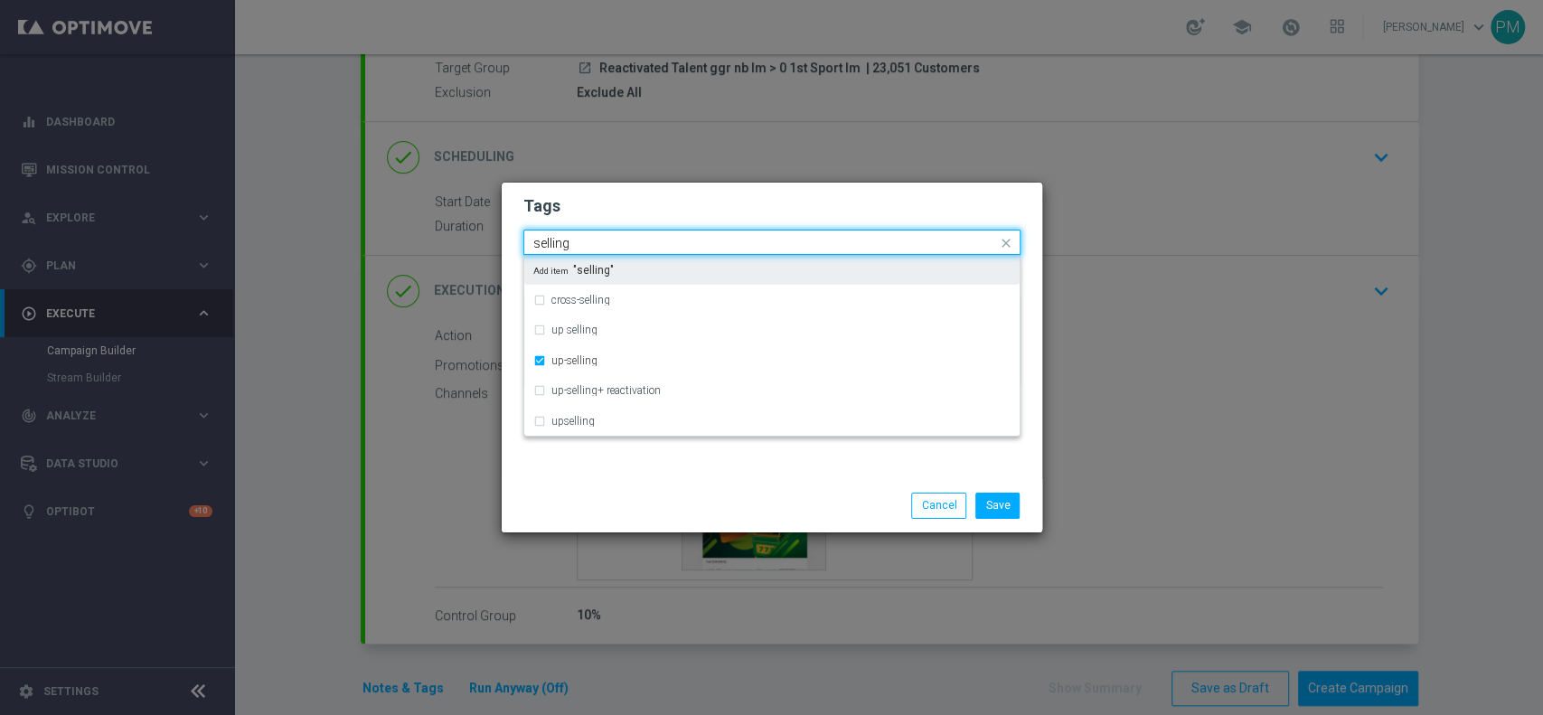
click at [555, 242] on input "selling" at bounding box center [765, 243] width 464 height 15
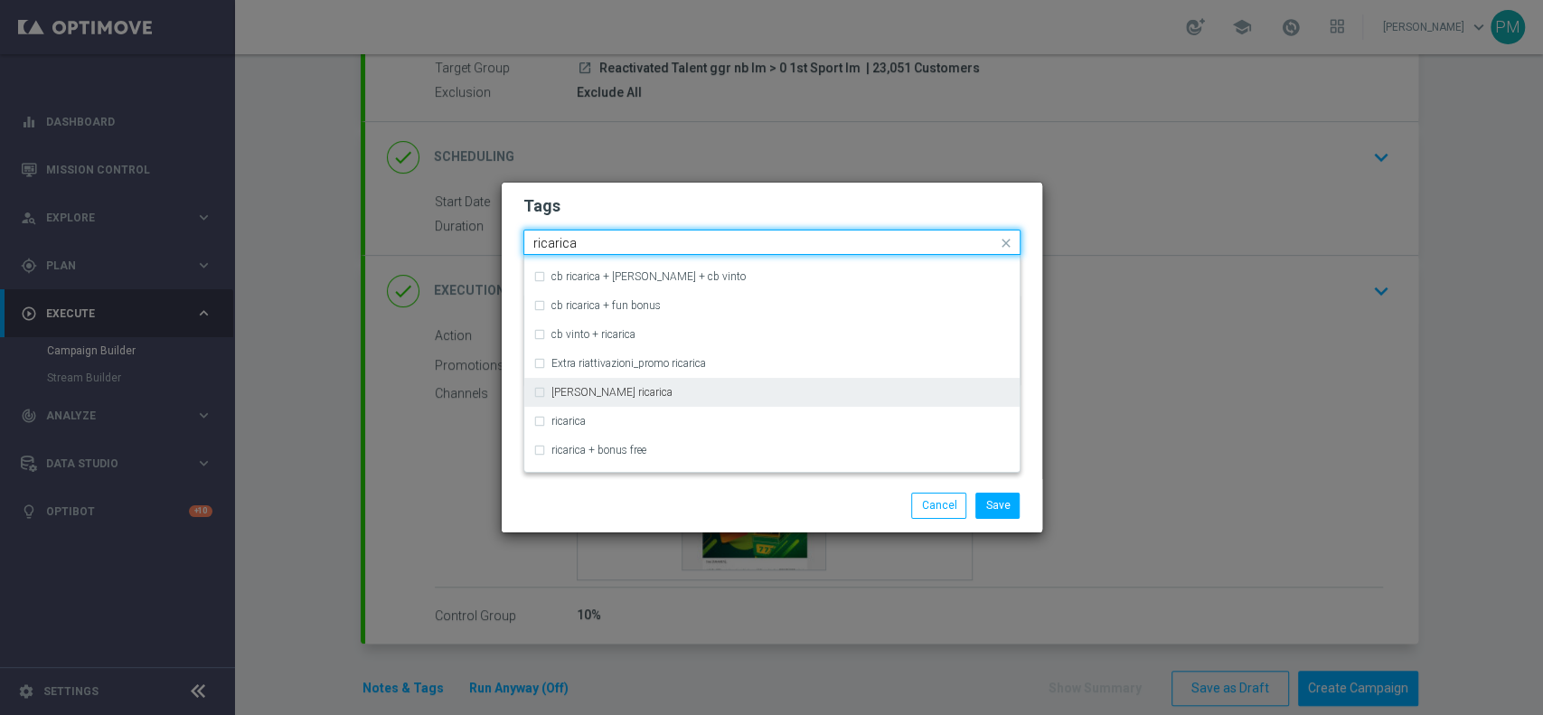
scroll to position [456, 0]
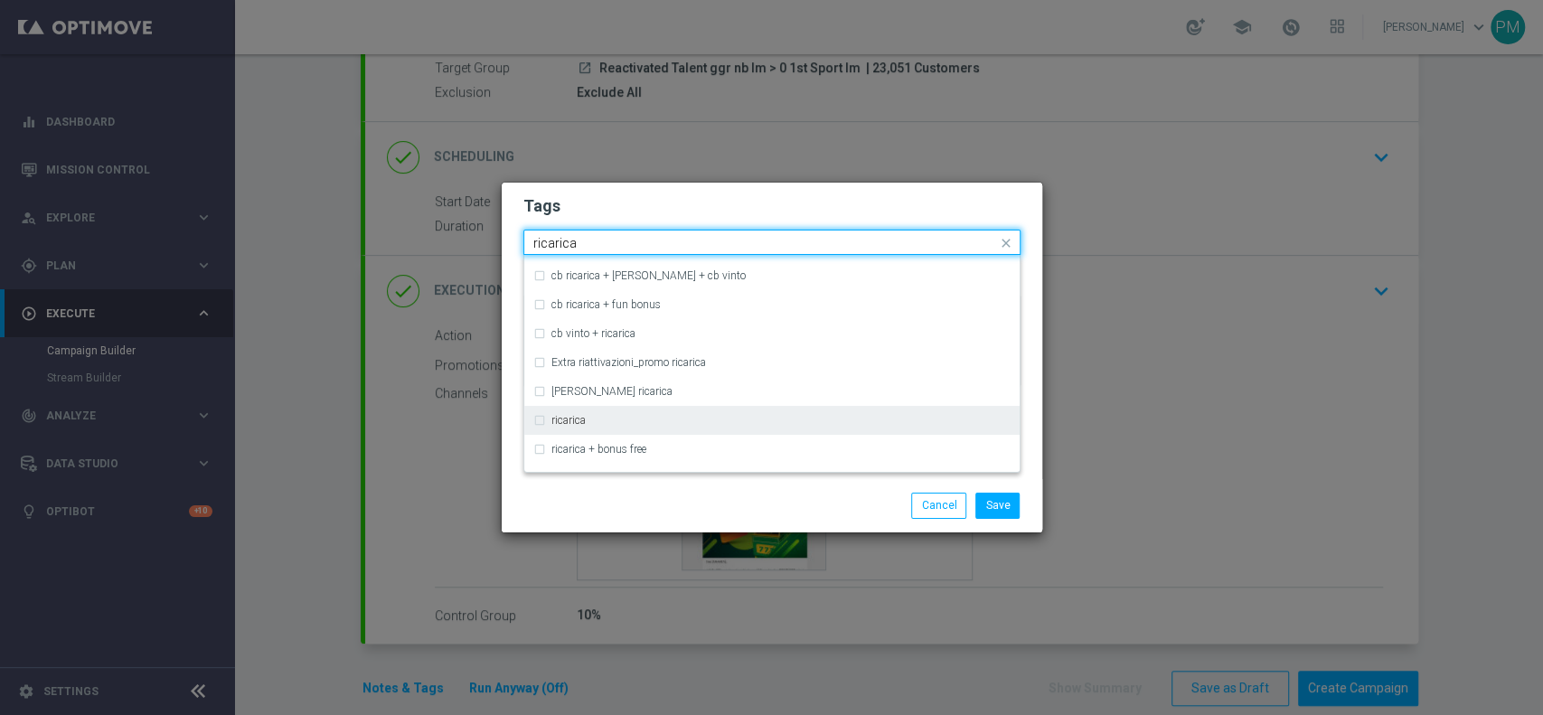
click at [609, 421] on div "ricarica" at bounding box center [780, 420] width 459 height 11
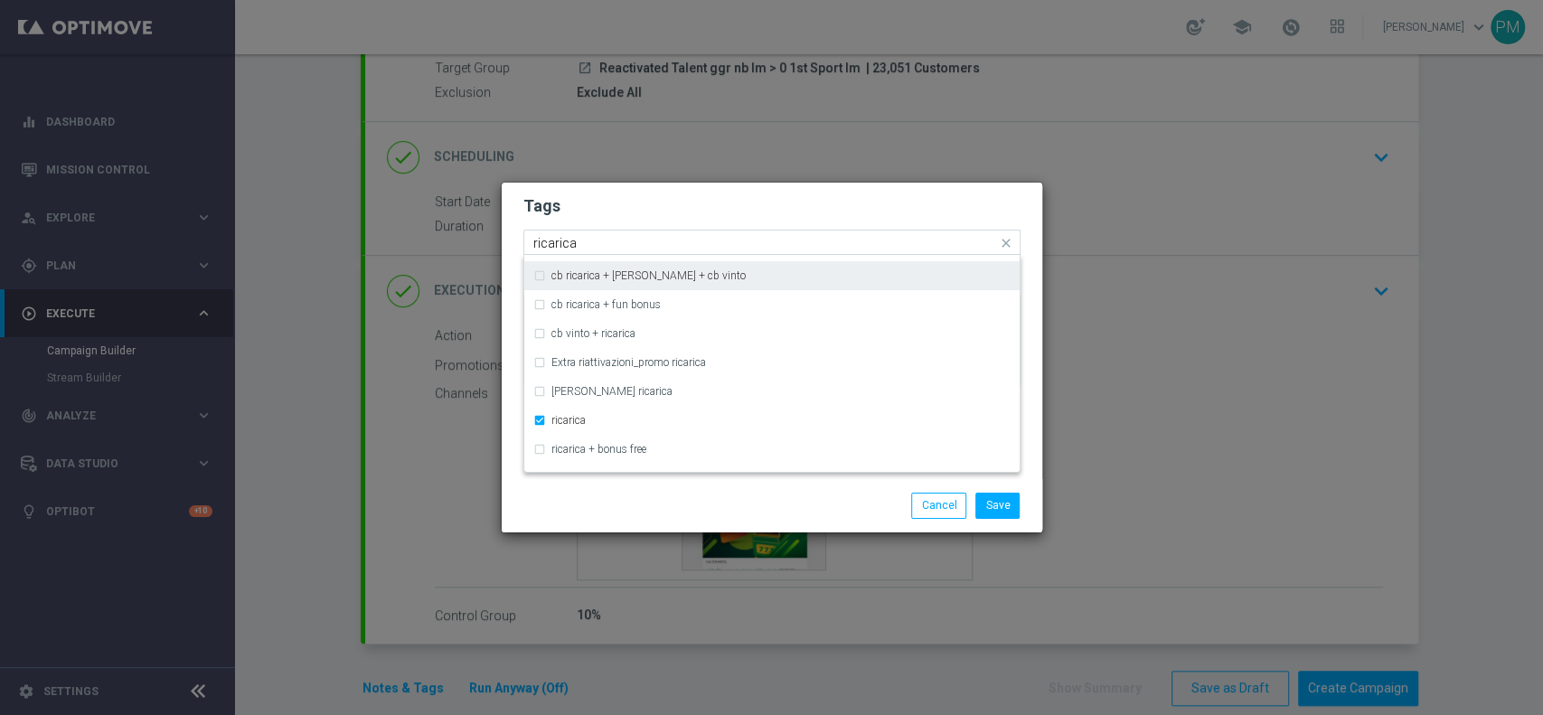
click at [557, 237] on input "ricarica" at bounding box center [765, 243] width 464 height 15
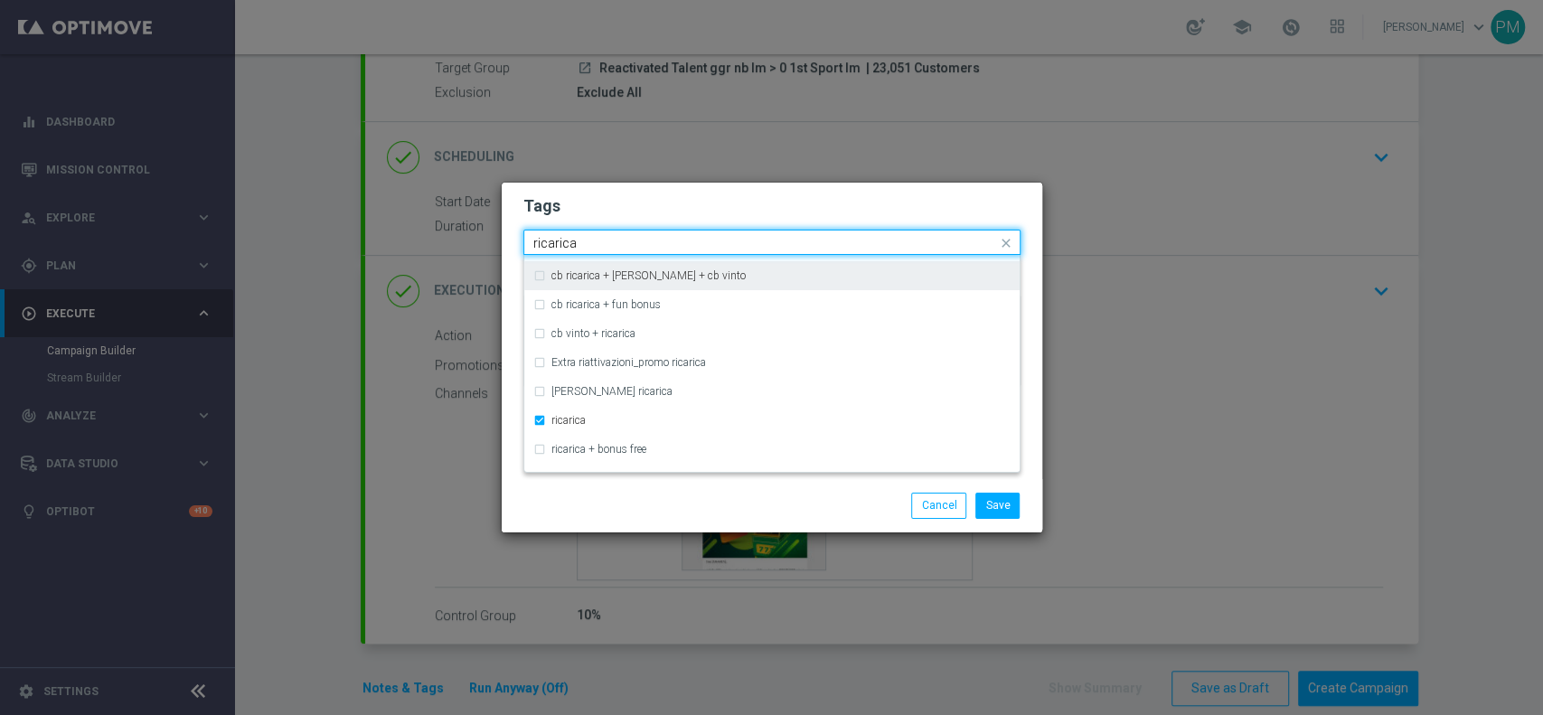
click at [557, 237] on input "ricarica" at bounding box center [765, 243] width 464 height 15
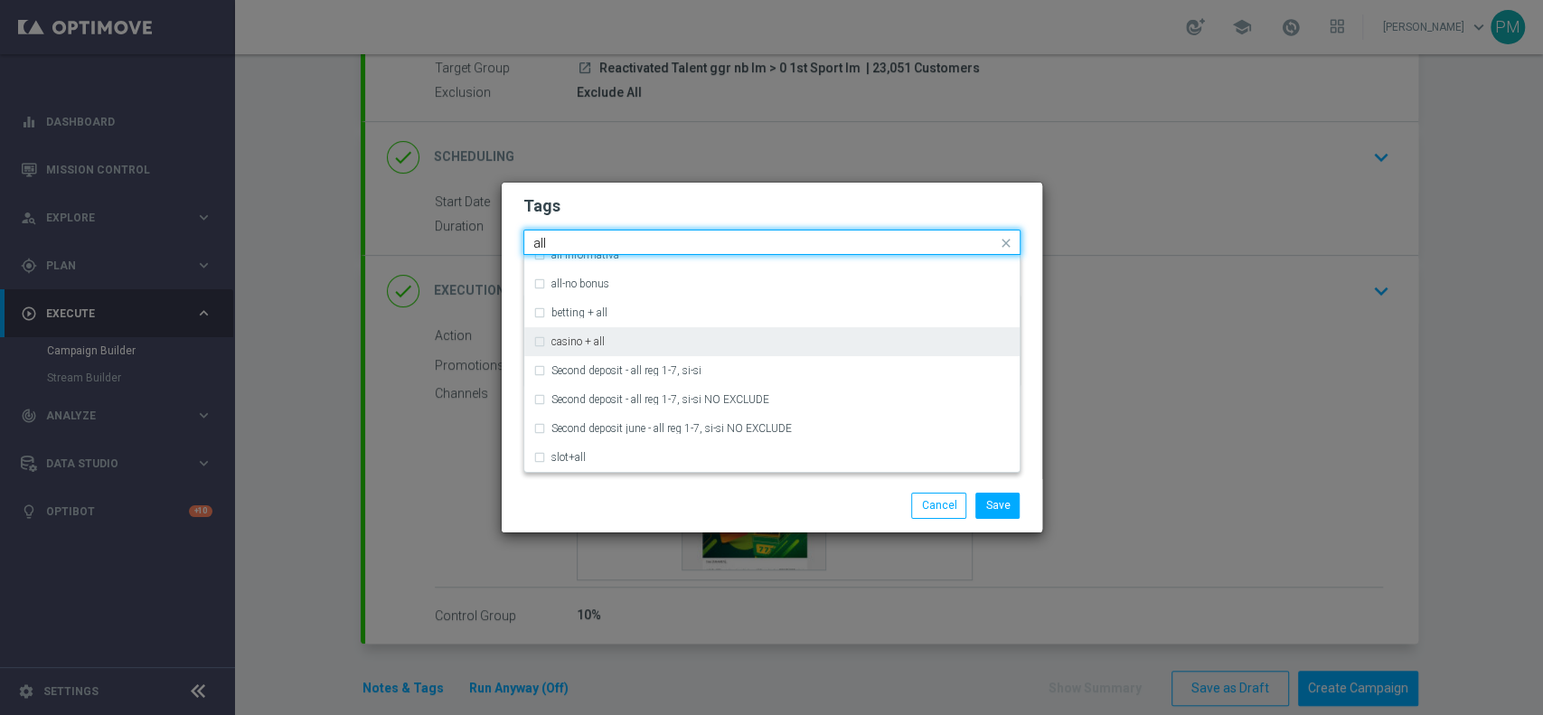
scroll to position [0, 0]
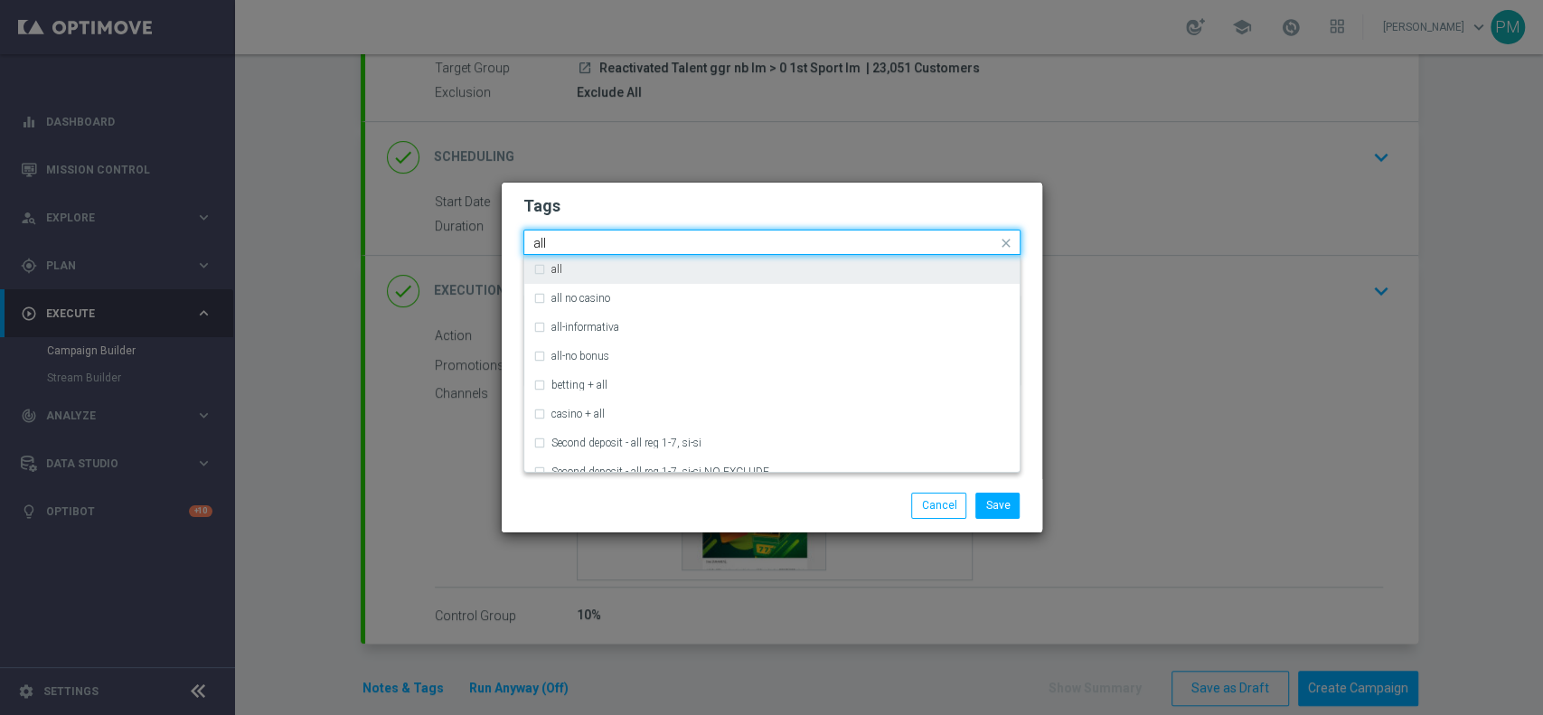
click at [627, 272] on div "all" at bounding box center [780, 269] width 459 height 11
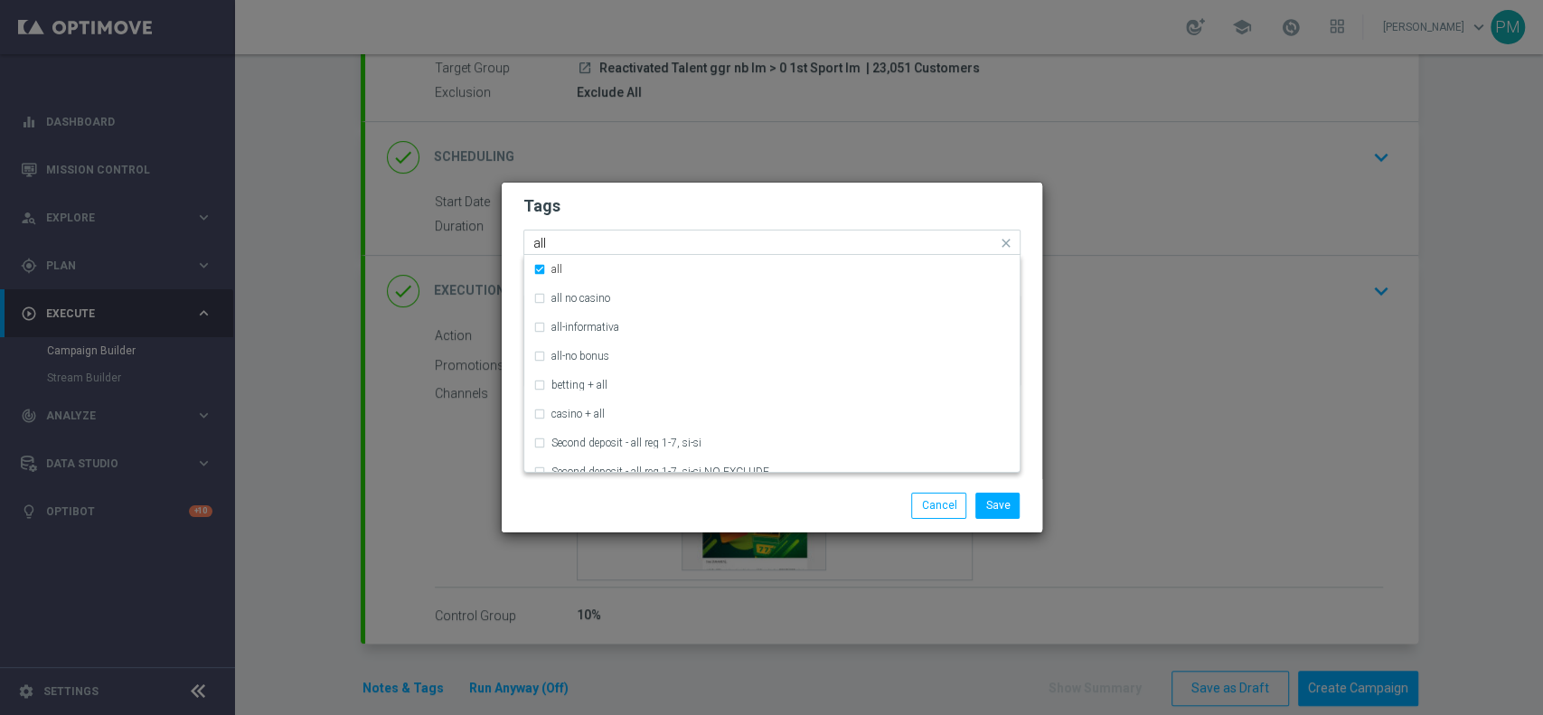
click at [541, 248] on input "all" at bounding box center [765, 243] width 464 height 15
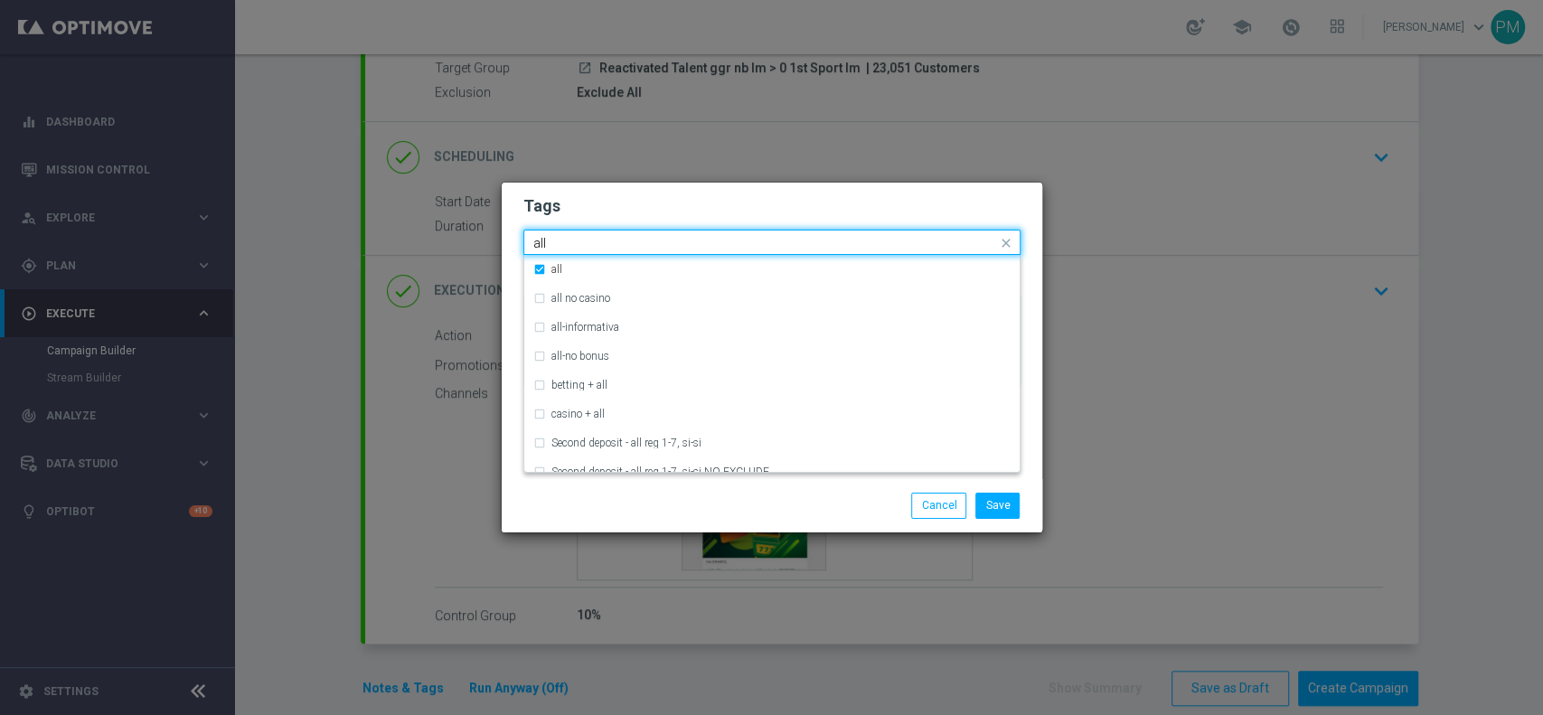
click at [541, 248] on input "all" at bounding box center [765, 243] width 464 height 15
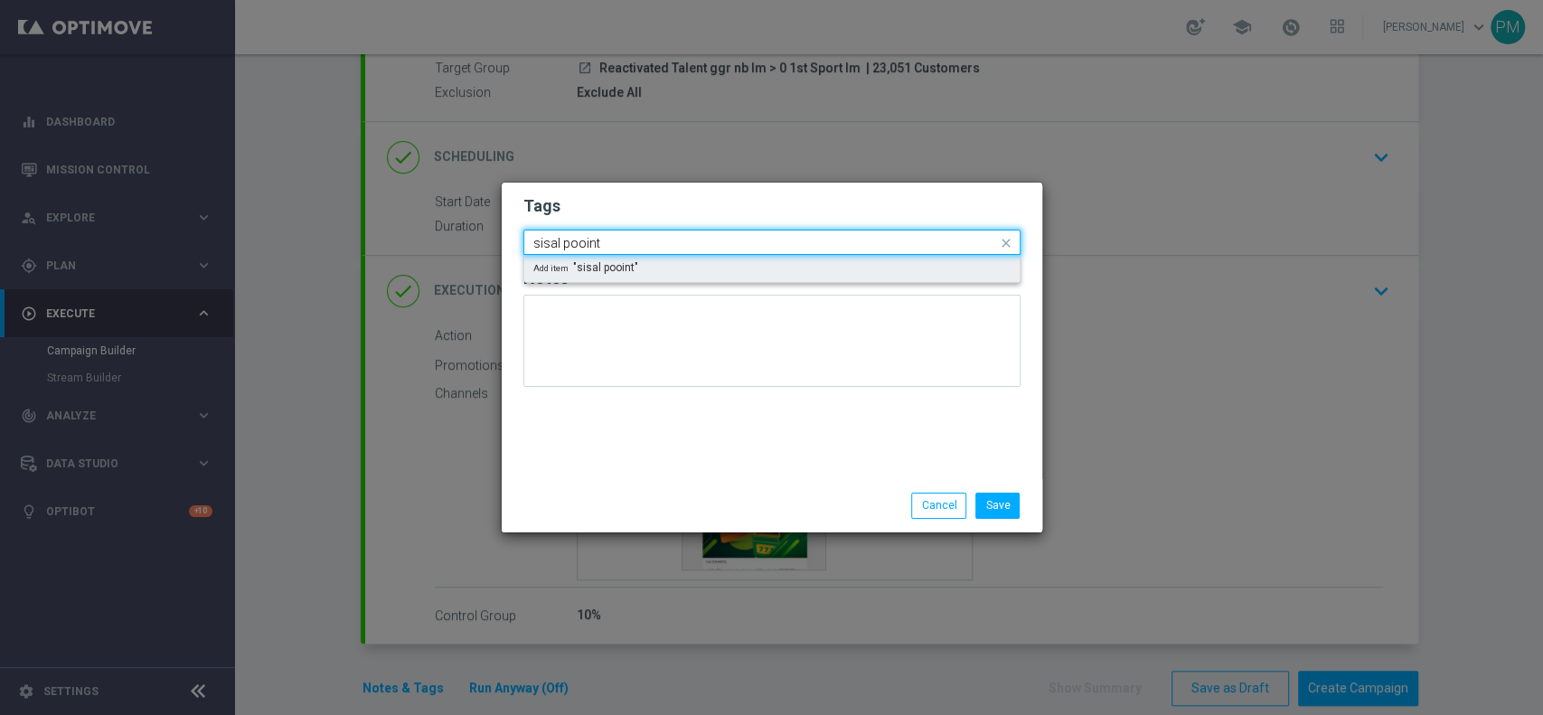
click at [573, 242] on input "sisal pooint" at bounding box center [765, 243] width 464 height 15
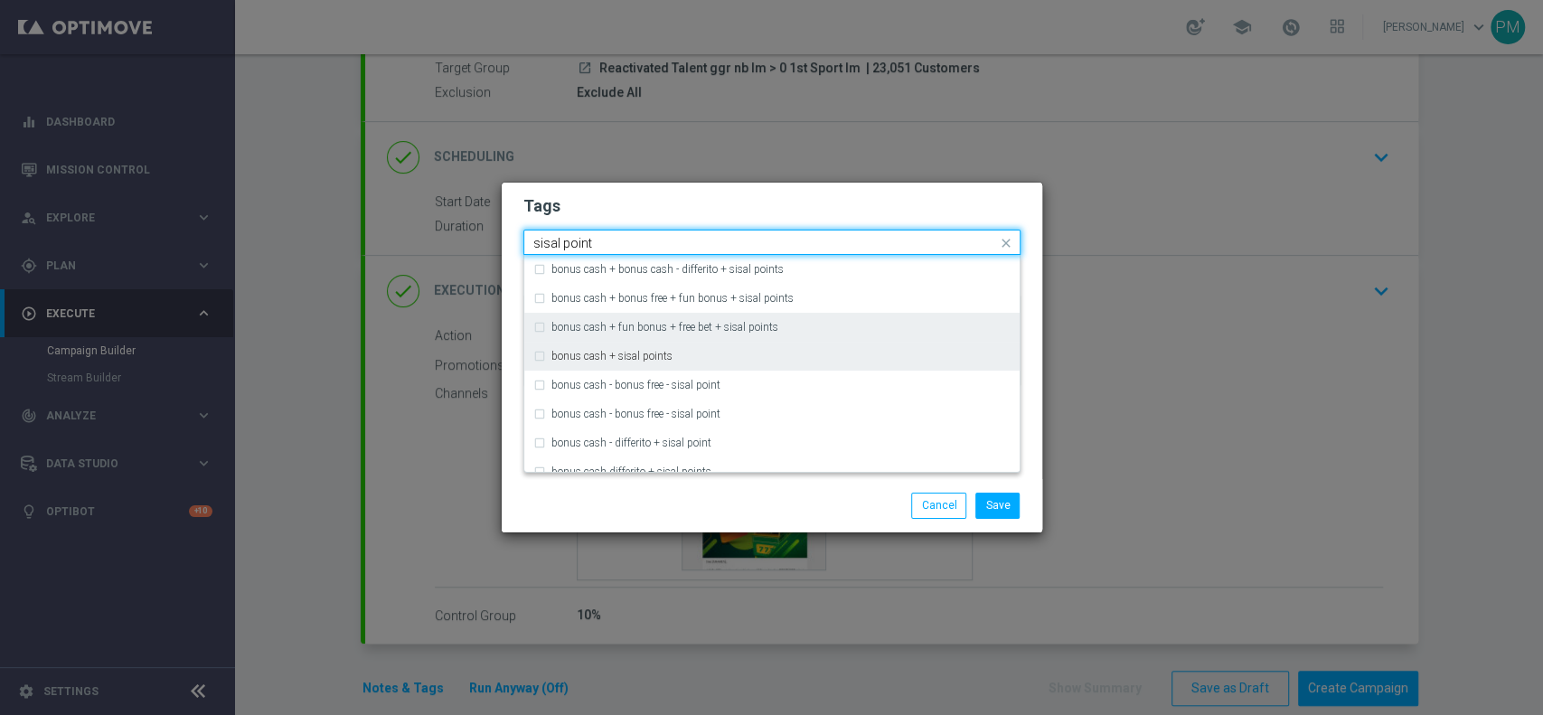
scroll to position [159, 0]
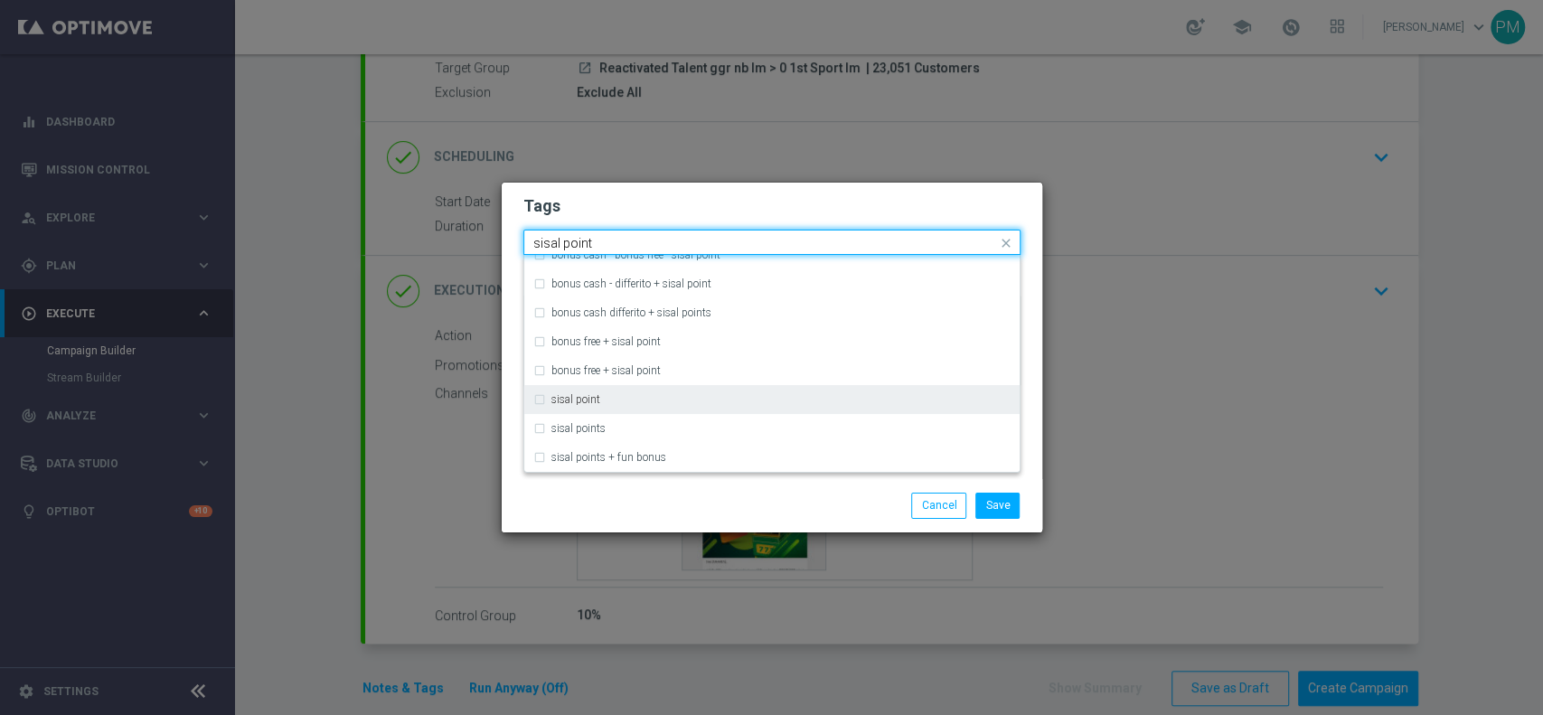
click at [626, 401] on div "sisal point" at bounding box center [780, 399] width 459 height 11
type input "sisal point"
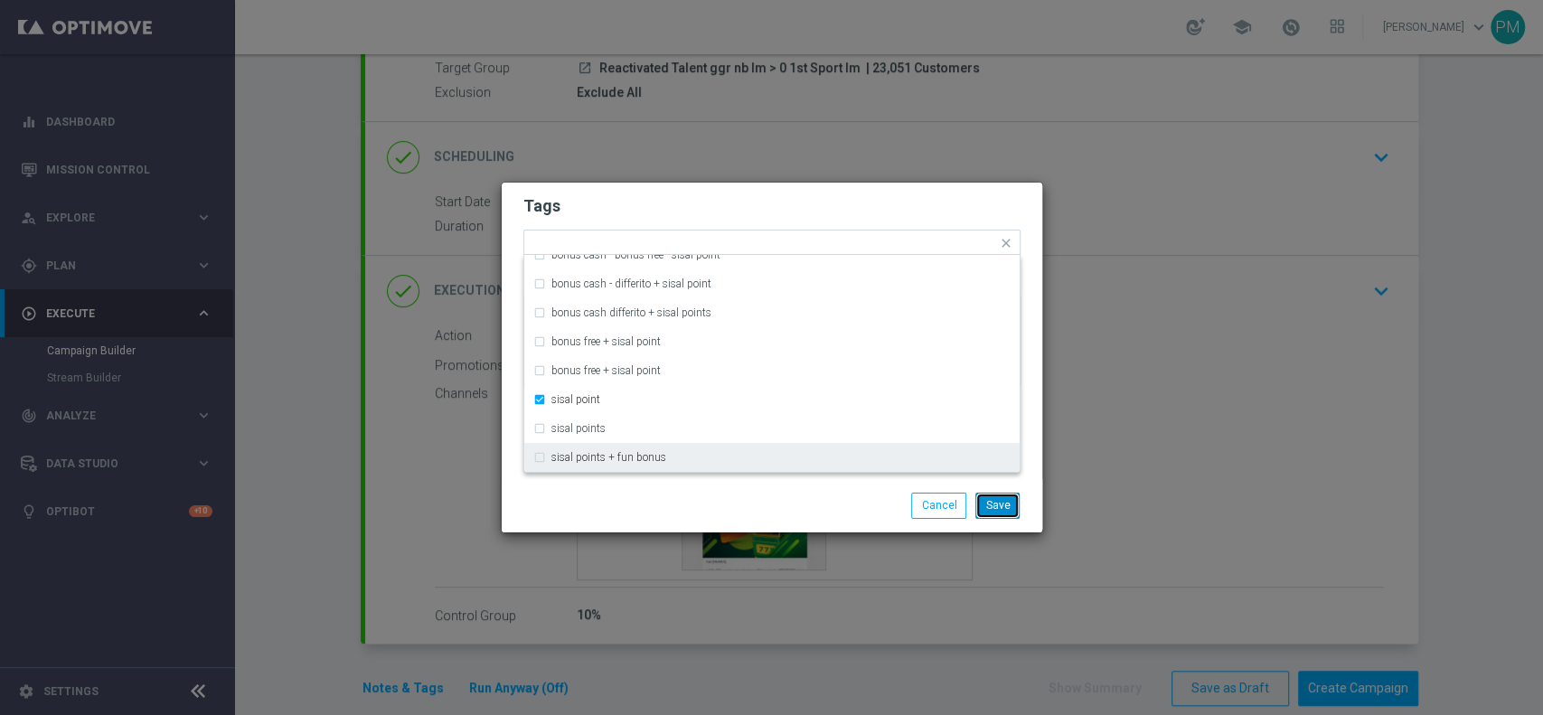
click at [999, 516] on button "Save" at bounding box center [997, 505] width 44 height 25
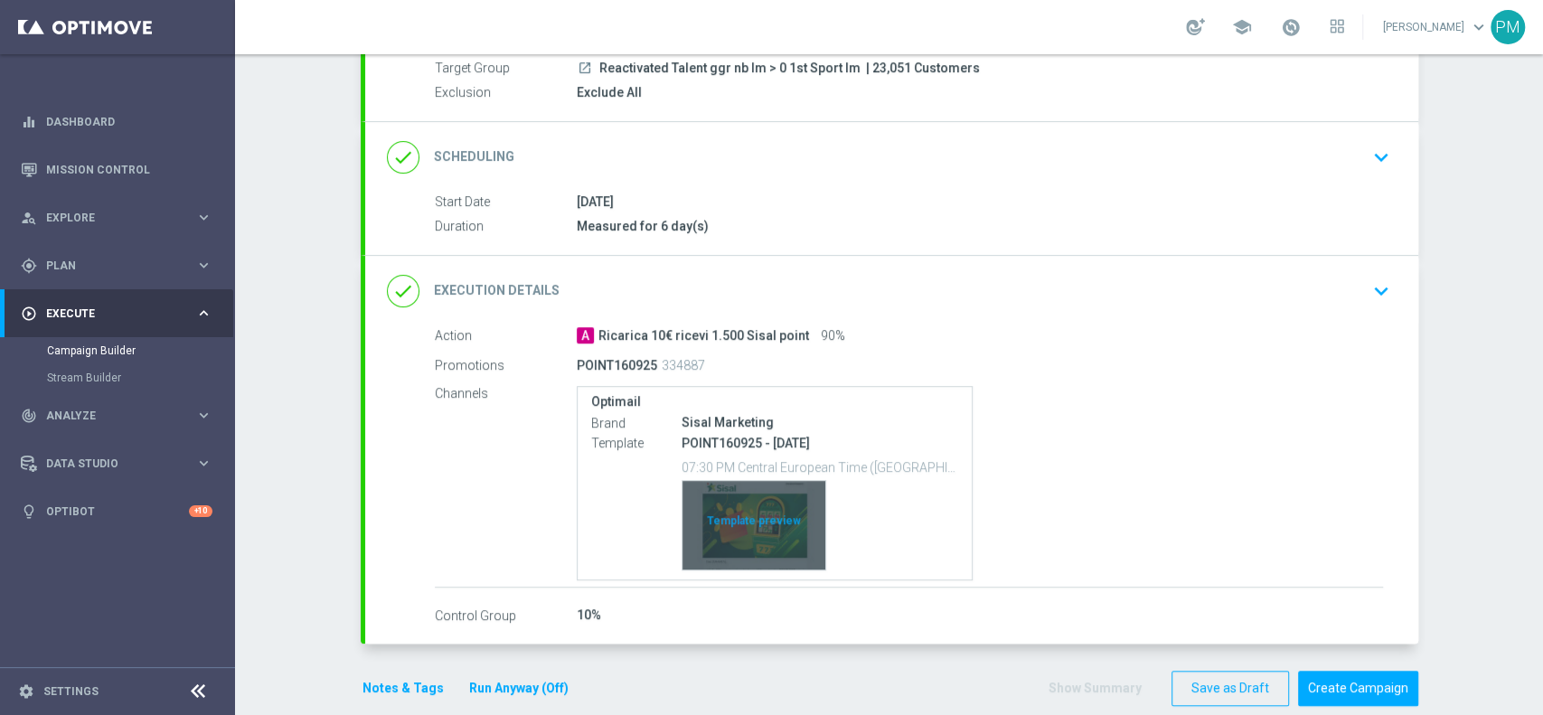
click at [730, 491] on div "Template preview" at bounding box center [753, 525] width 143 height 89
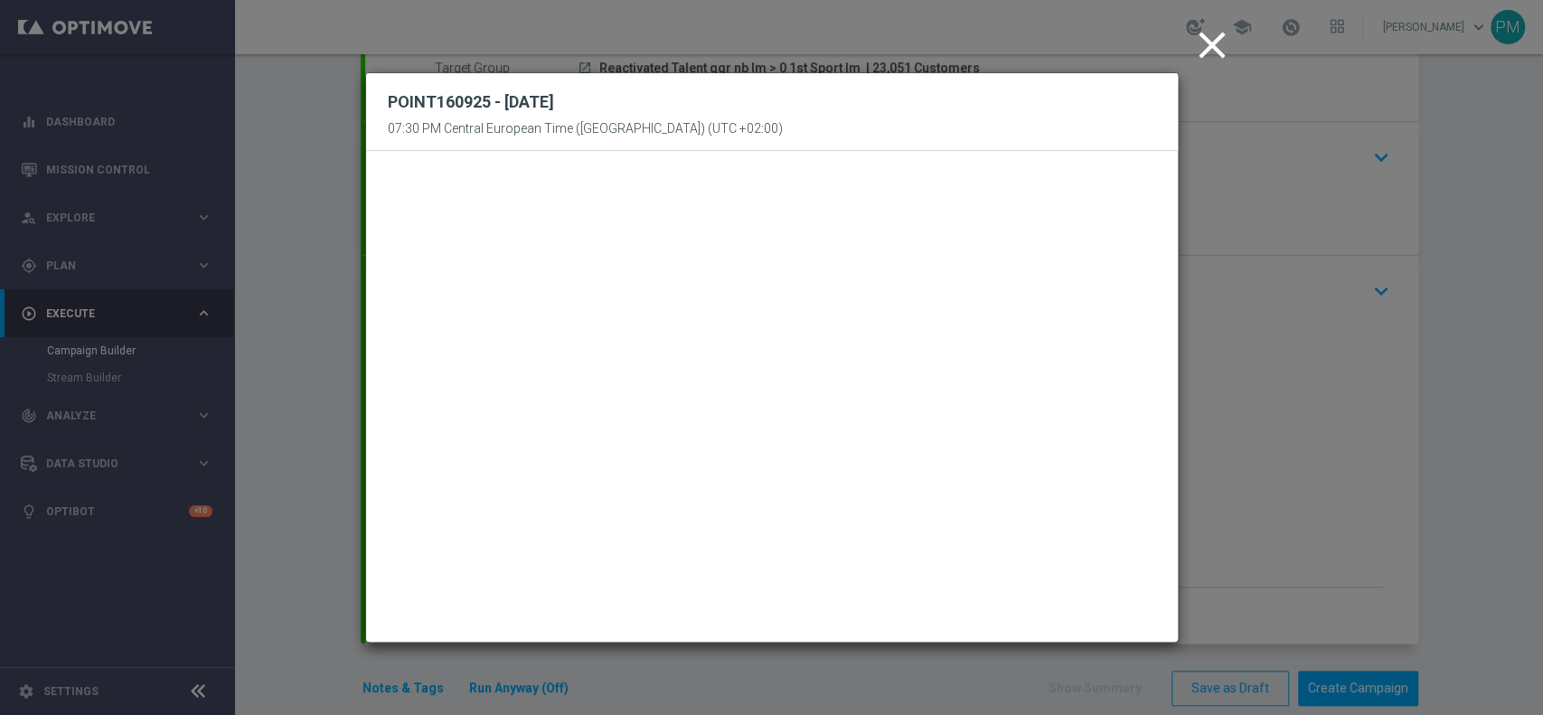
click at [1206, 47] on icon "close" at bounding box center [1211, 45] width 45 height 45
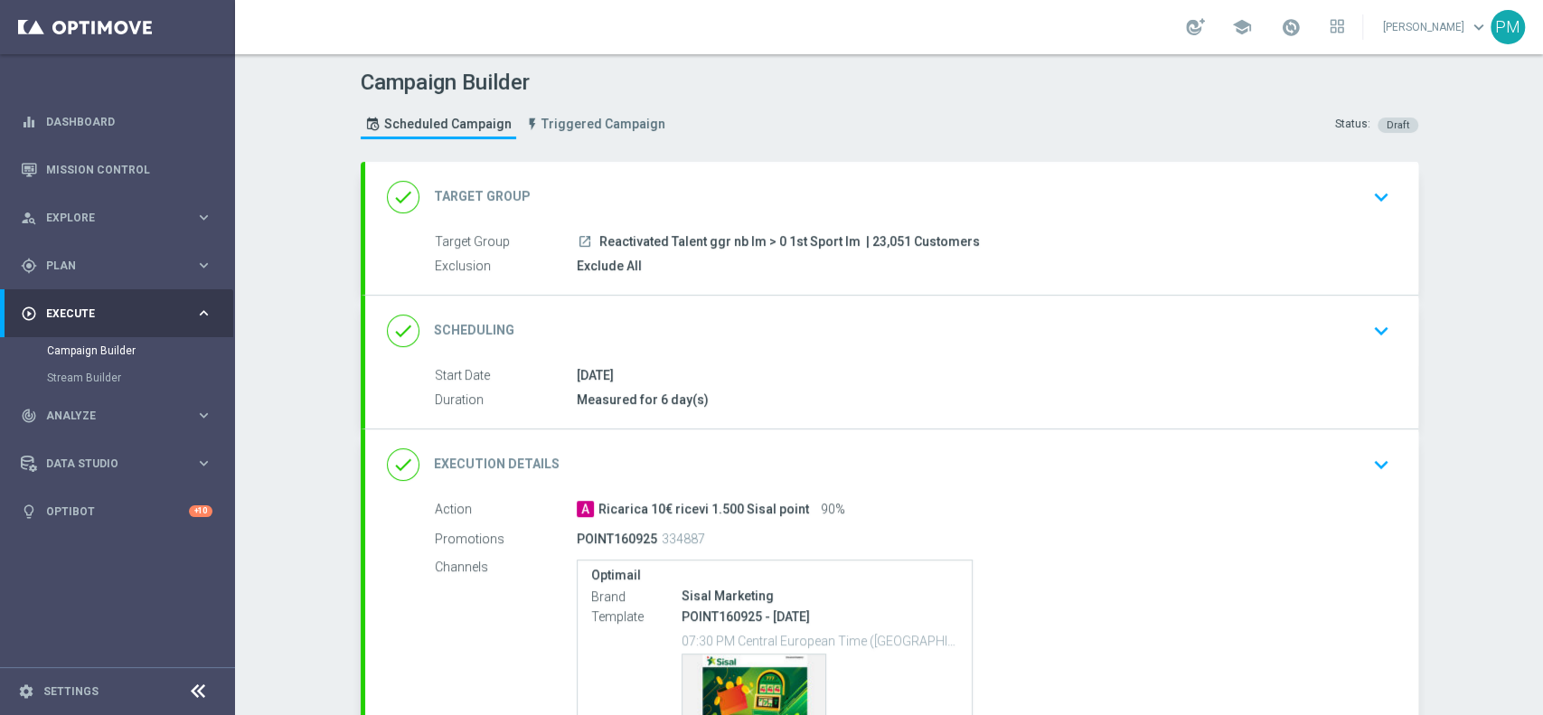
scroll to position [0, 0]
click at [939, 326] on div "done Scheduling keyboard_arrow_down" at bounding box center [891, 331] width 1009 height 34
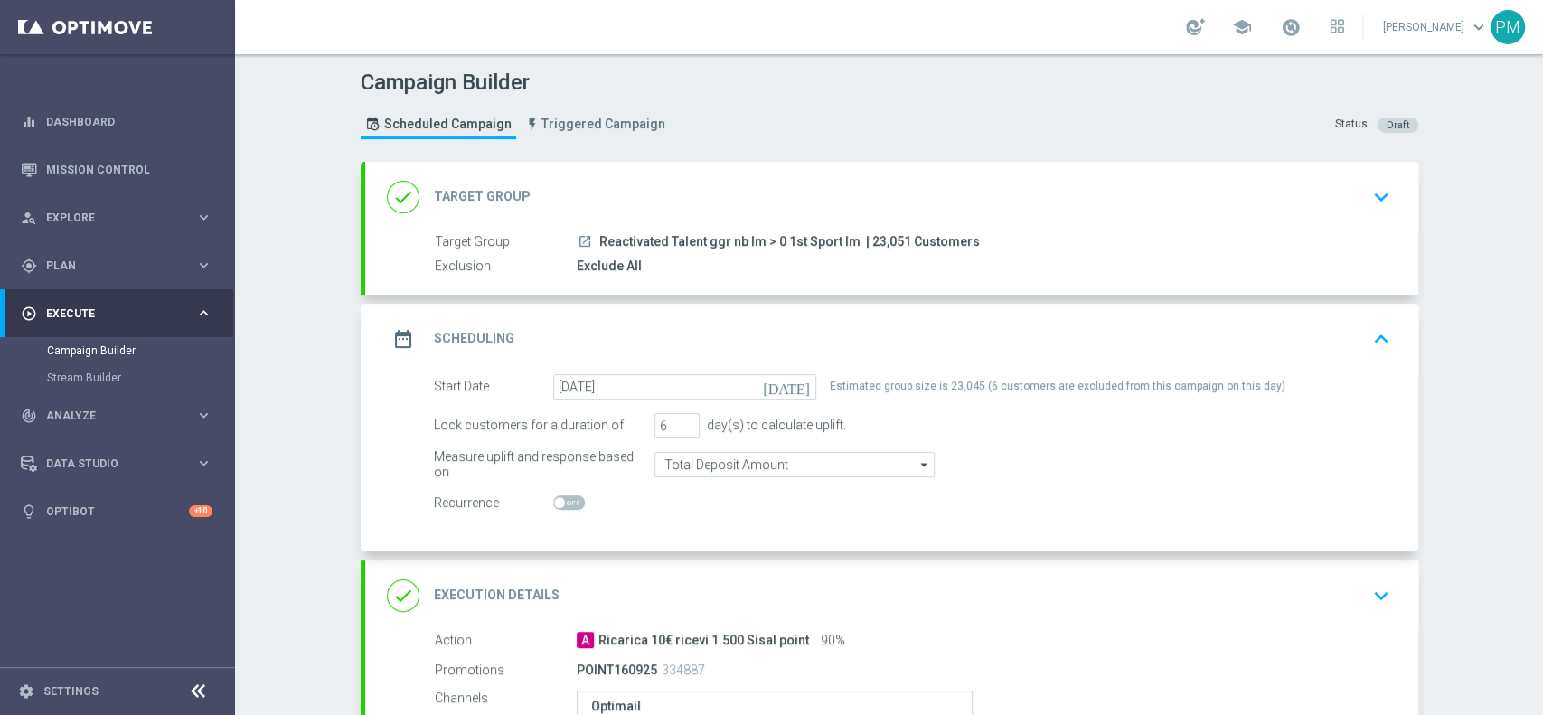
scroll to position [329, 0]
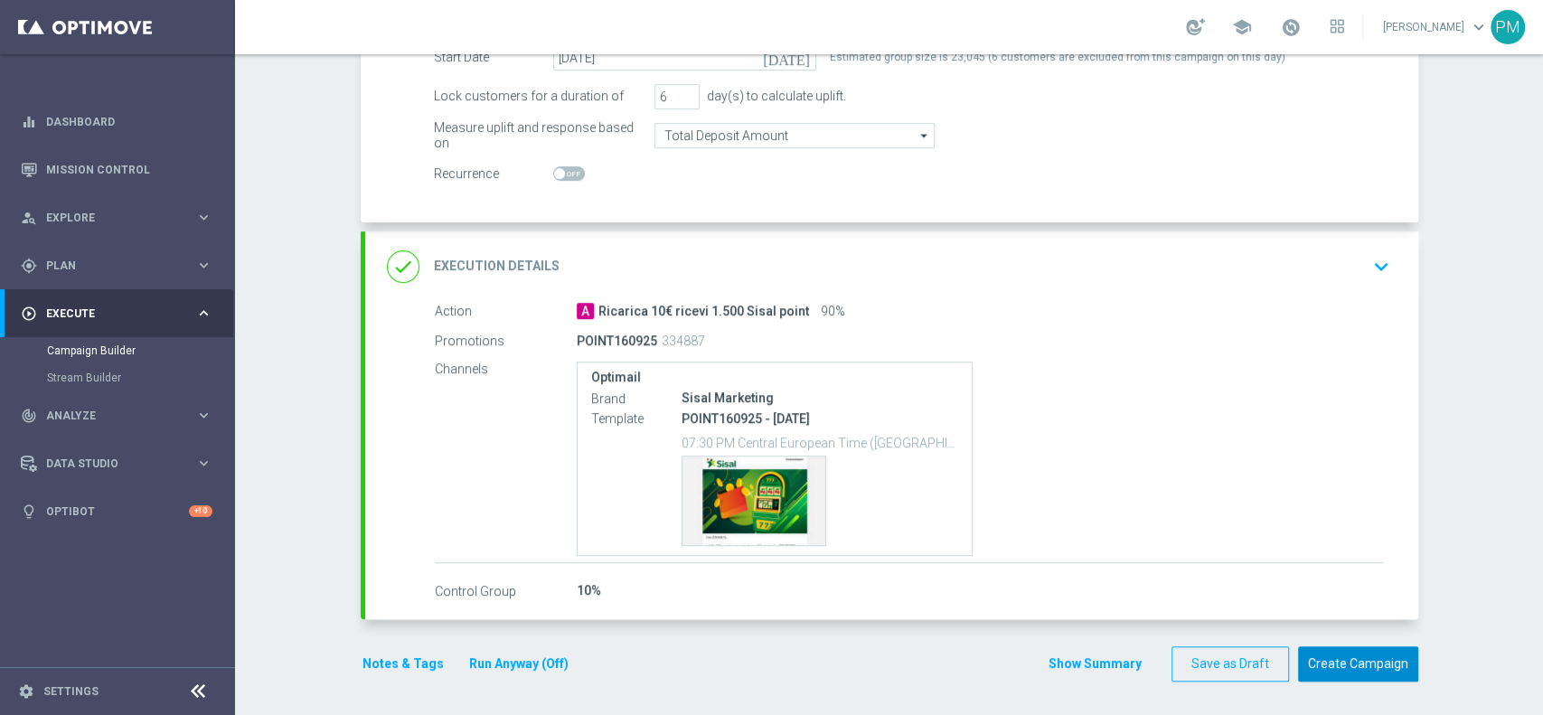
click at [1317, 661] on button "Create Campaign" at bounding box center [1358, 663] width 120 height 35
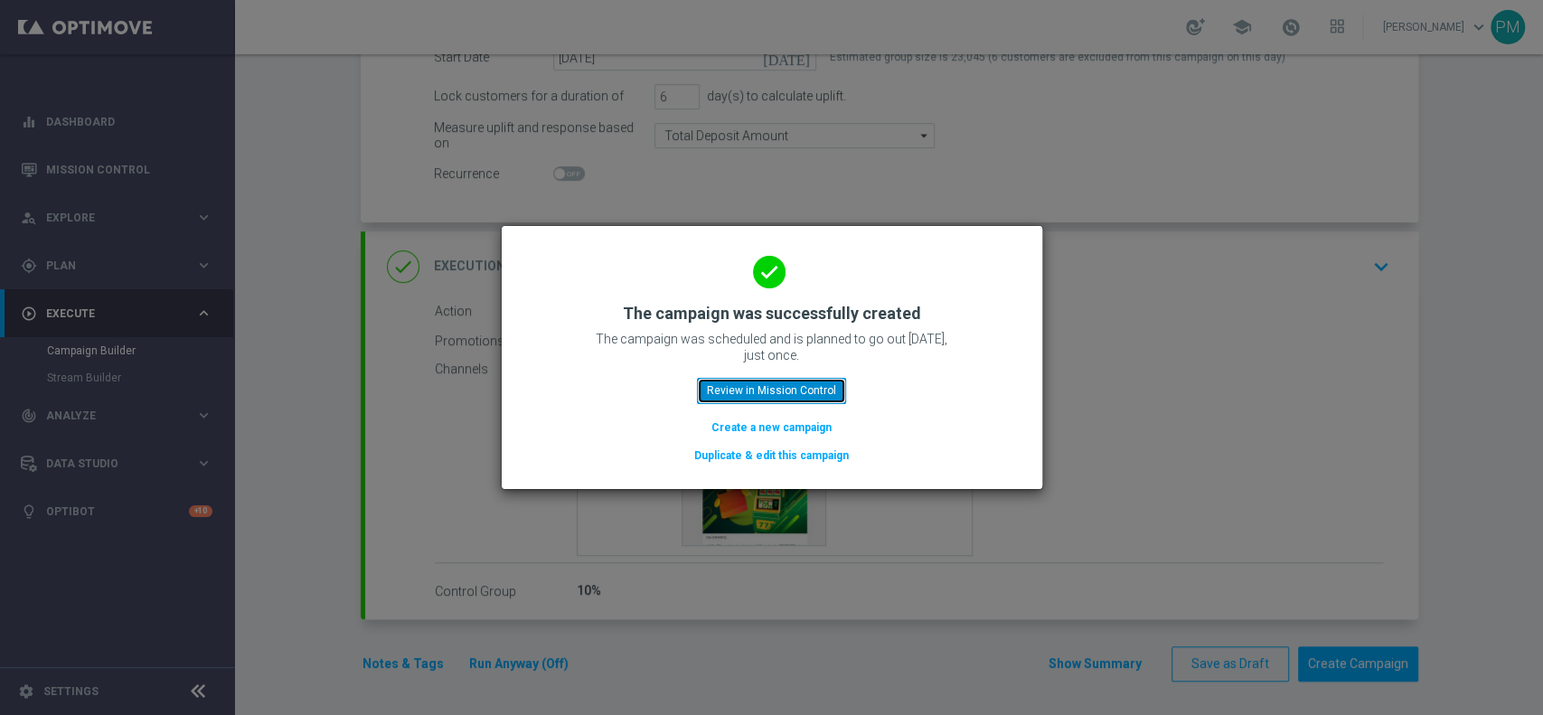
click at [740, 384] on button "Review in Mission Control" at bounding box center [771, 390] width 149 height 25
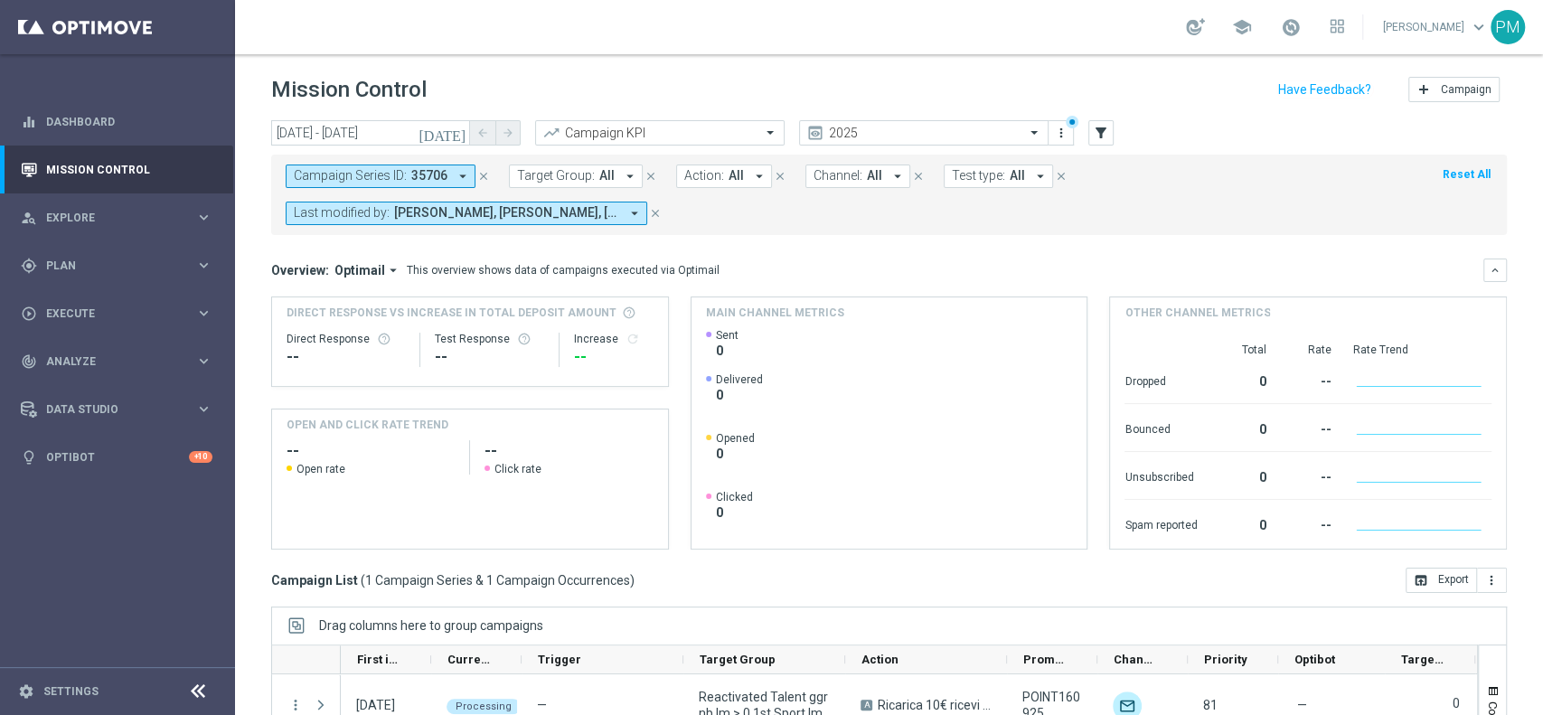
click at [483, 177] on icon "close" at bounding box center [483, 176] width 13 height 13
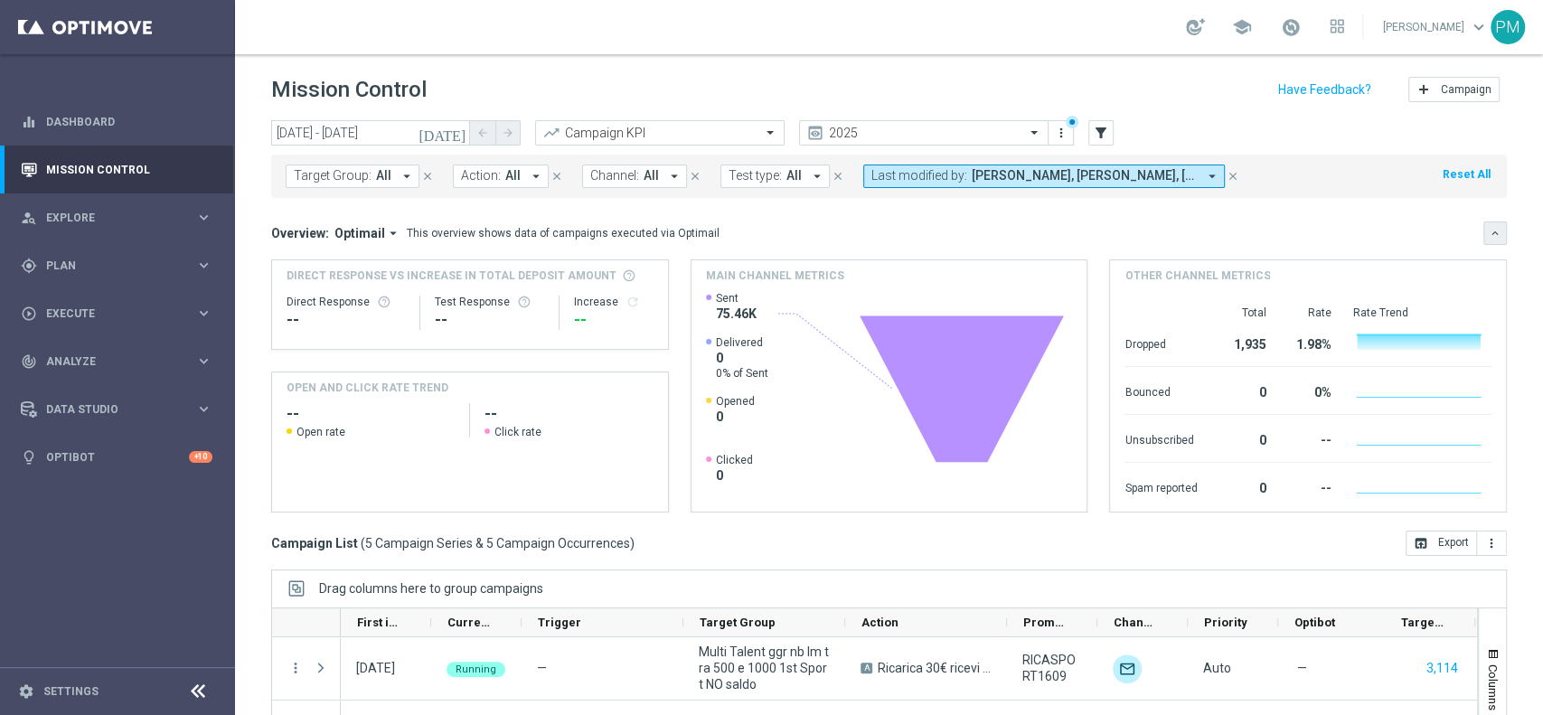
click at [1483, 231] on button "keyboard_arrow_down" at bounding box center [1494, 232] width 23 height 23
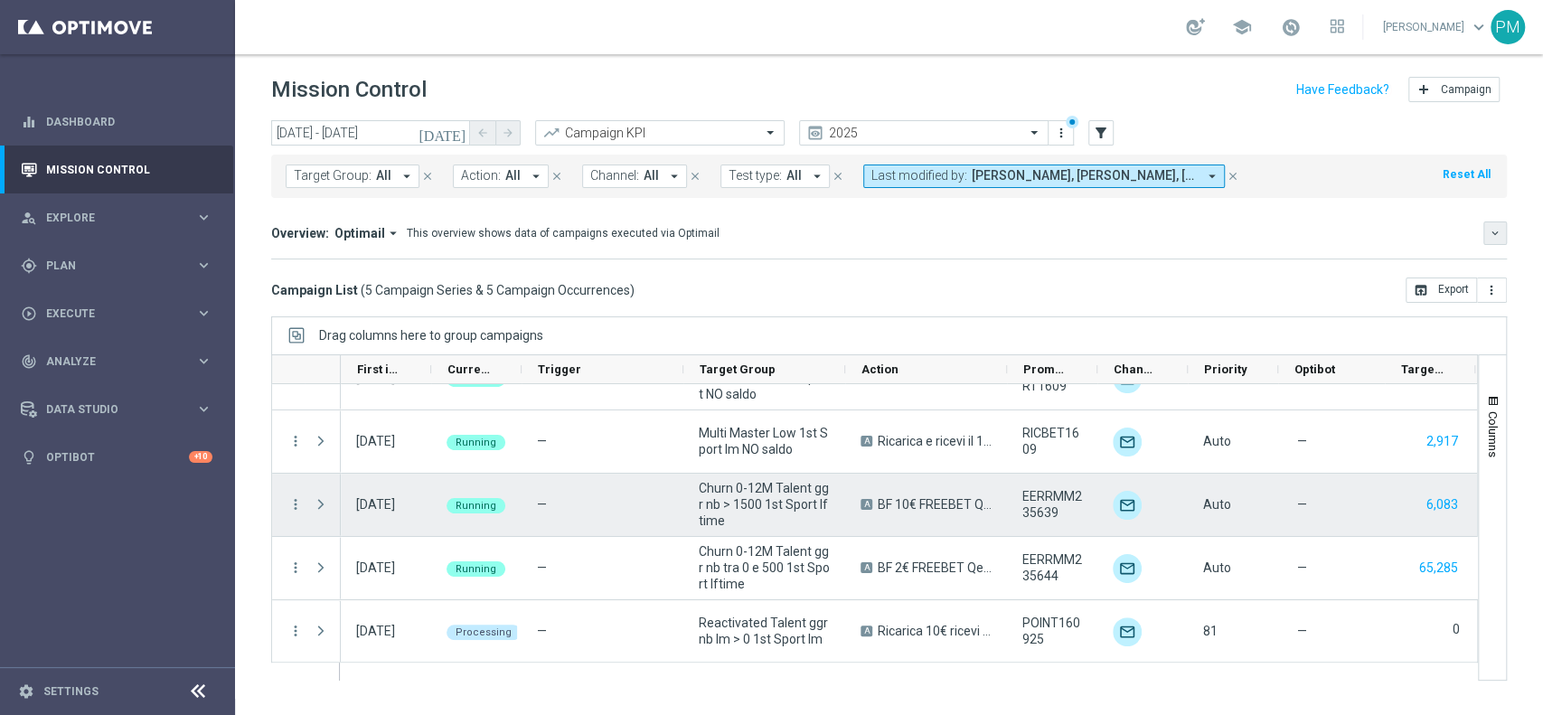
scroll to position [4, 0]
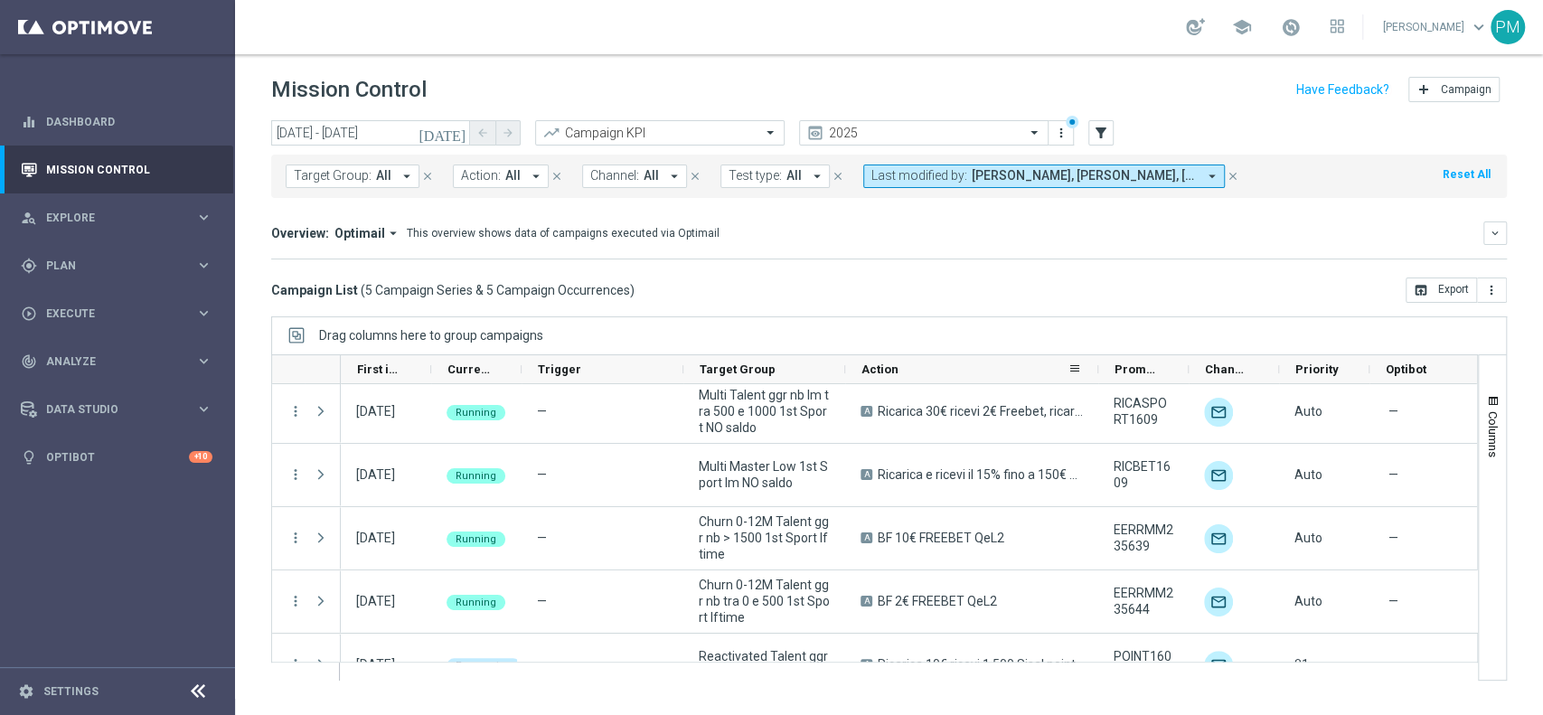
drag, startPoint x: 1005, startPoint y: 367, endPoint x: 1096, endPoint y: 368, distance: 91.3
click at [1096, 368] on div at bounding box center [1097, 369] width 7 height 28
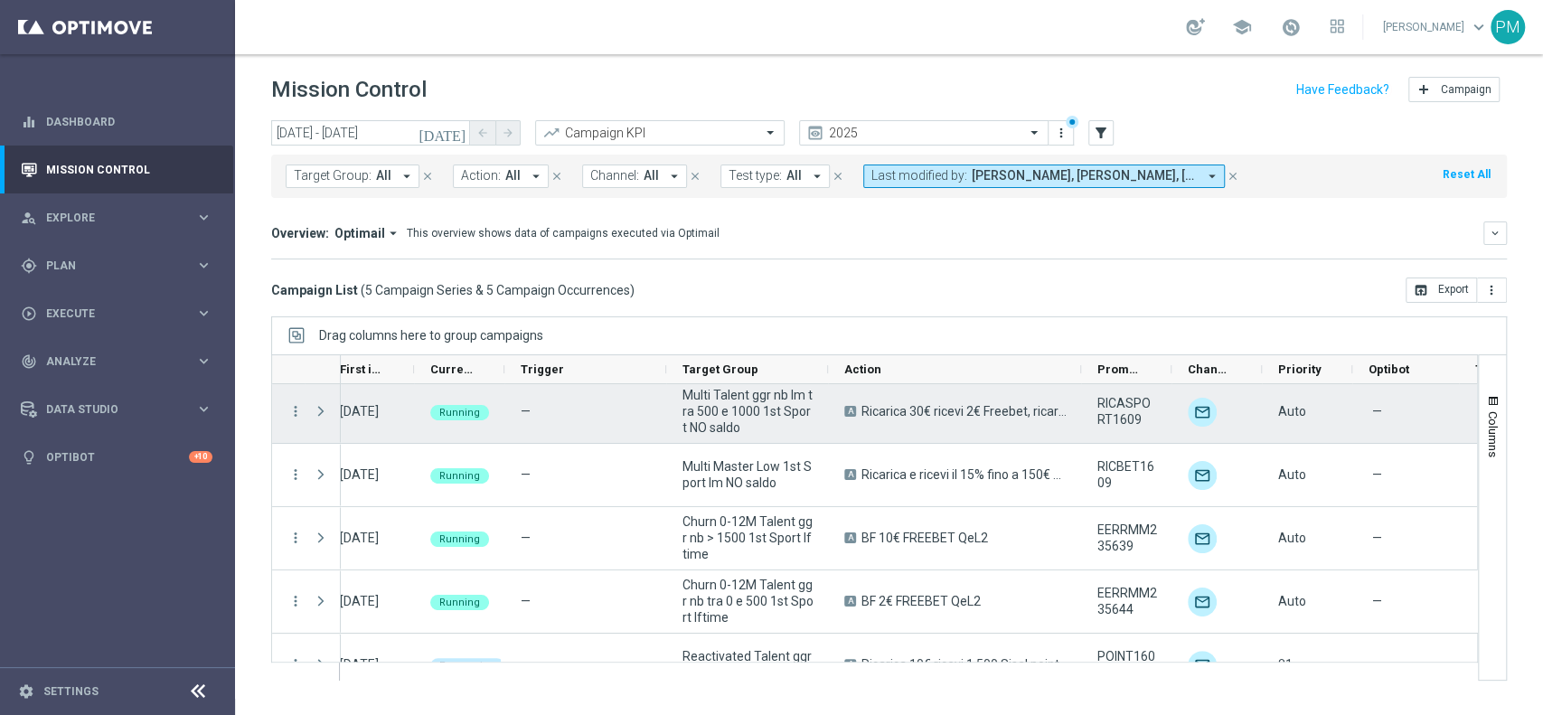
scroll to position [0, 0]
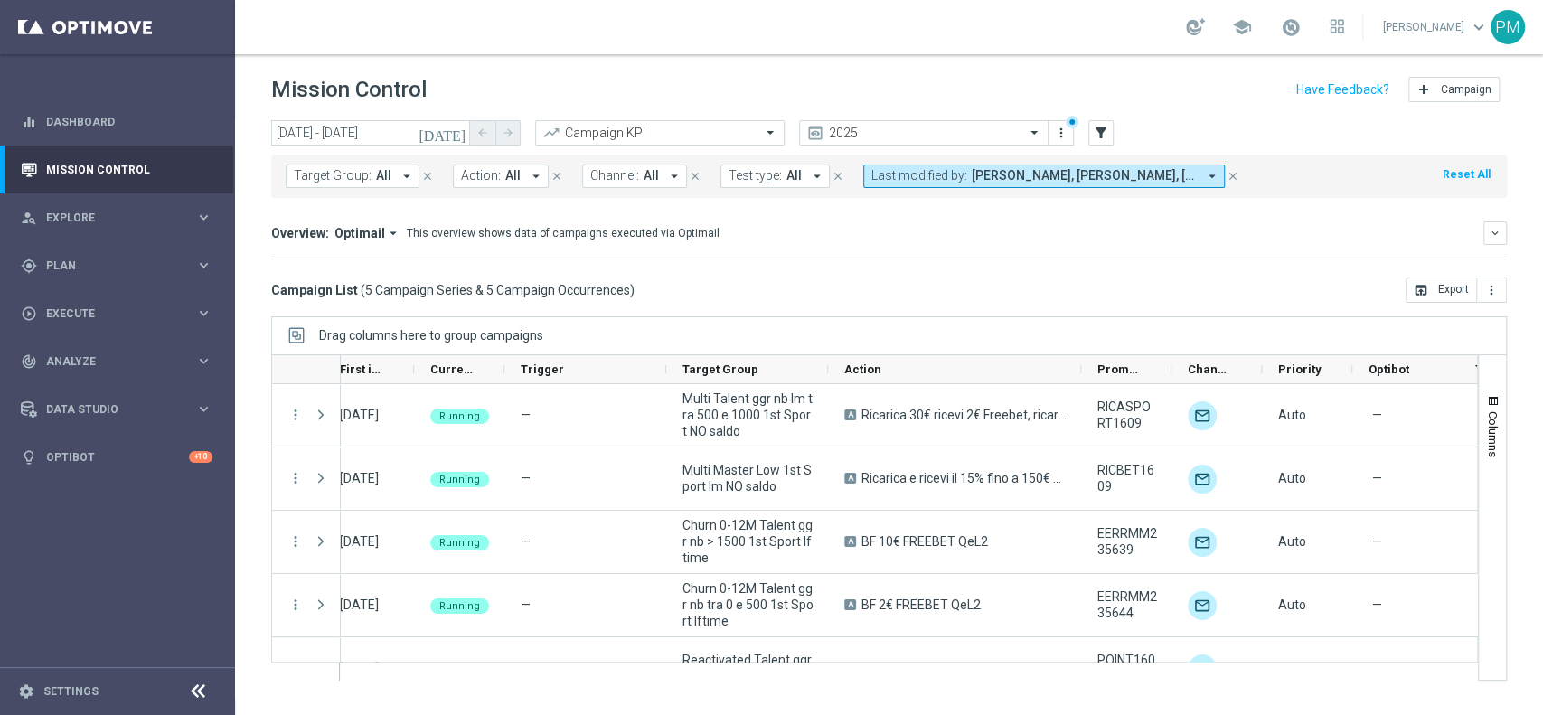
click at [1204, 170] on icon "arrow_drop_down" at bounding box center [1212, 176] width 16 height 16
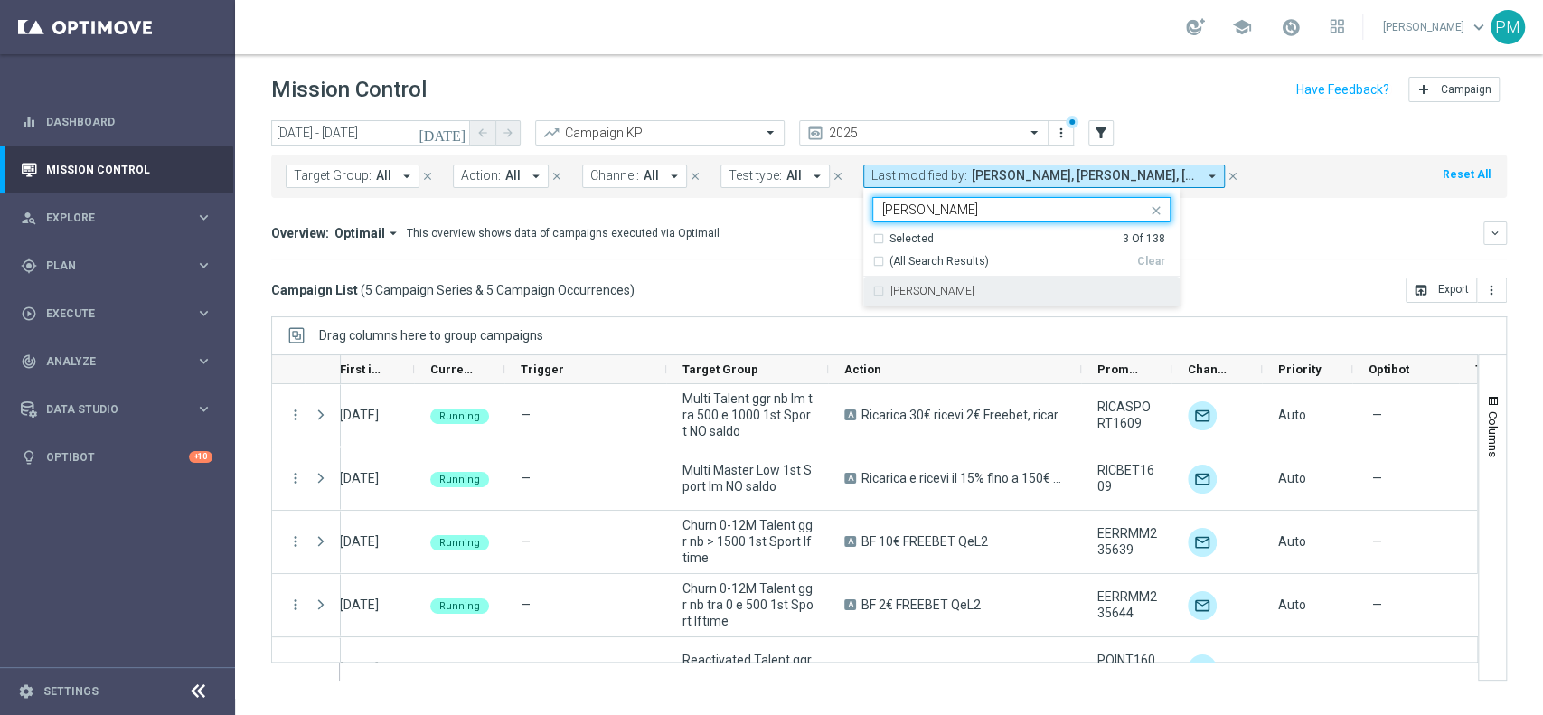
click at [974, 289] on label "[PERSON_NAME]" at bounding box center [932, 291] width 84 height 11
type input "[PERSON_NAME]"
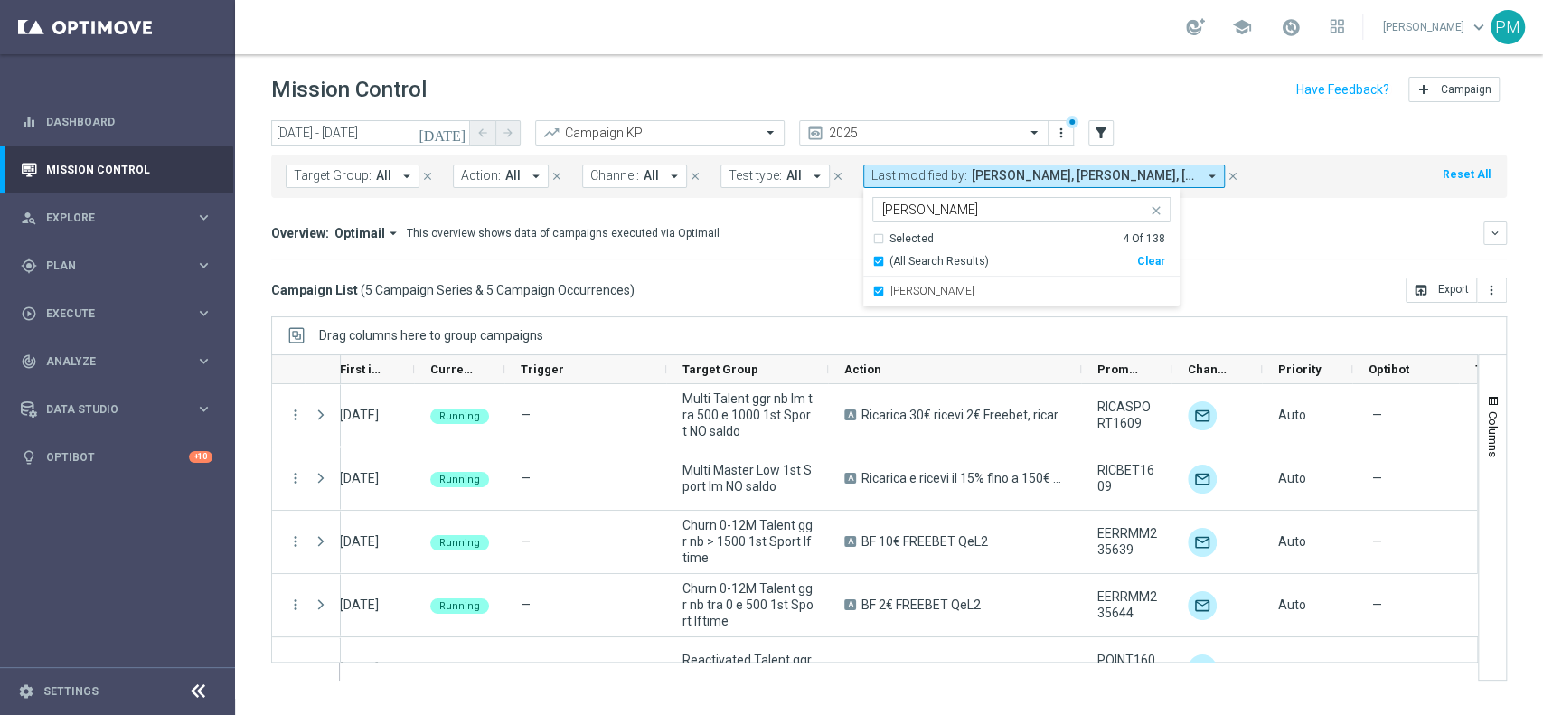
click at [1254, 222] on div "Overview: Optimail arrow_drop_down This overview shows data of campaigns execut…" at bounding box center [888, 232] width 1235 height 23
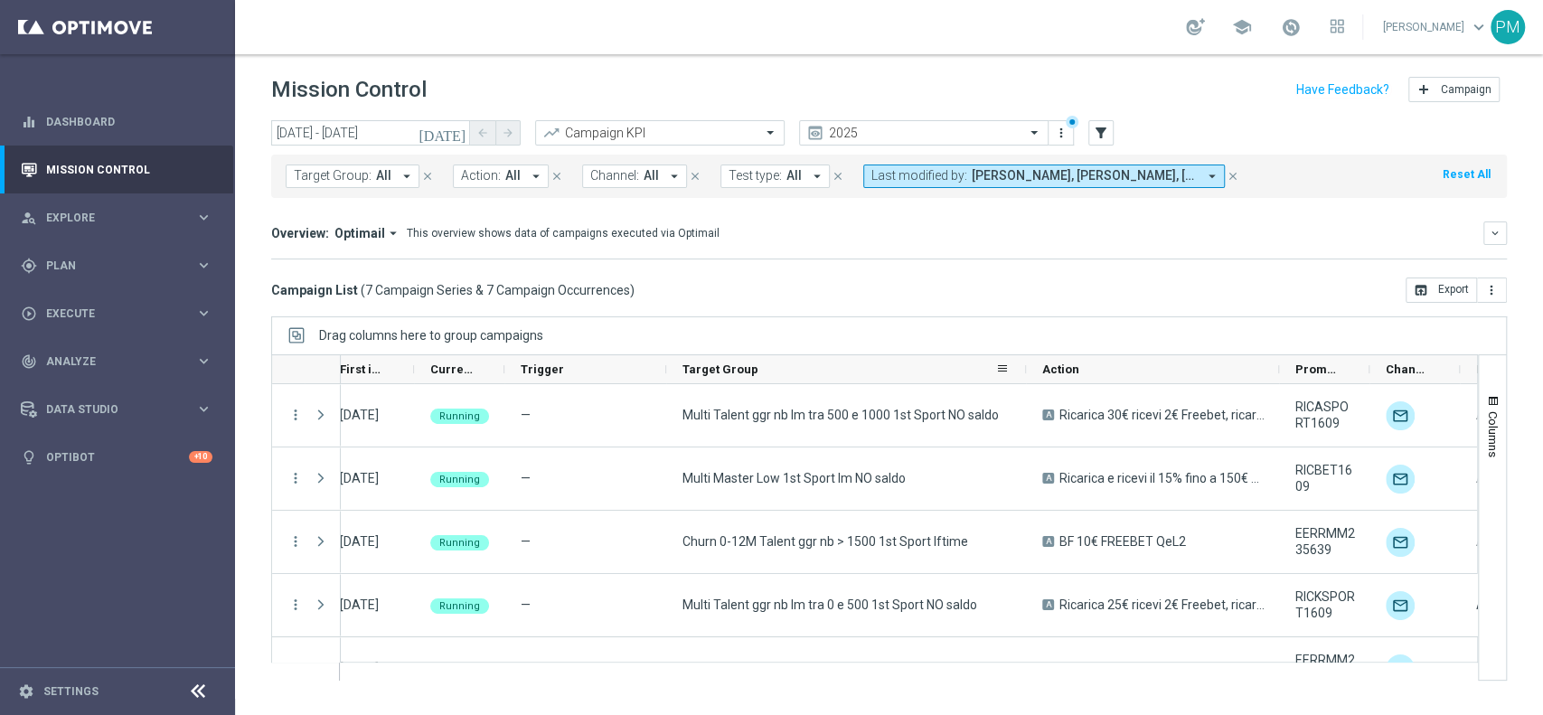
drag, startPoint x: 825, startPoint y: 371, endPoint x: 1023, endPoint y: 367, distance: 197.9
click at [1023, 367] on div at bounding box center [1025, 369] width 7 height 28
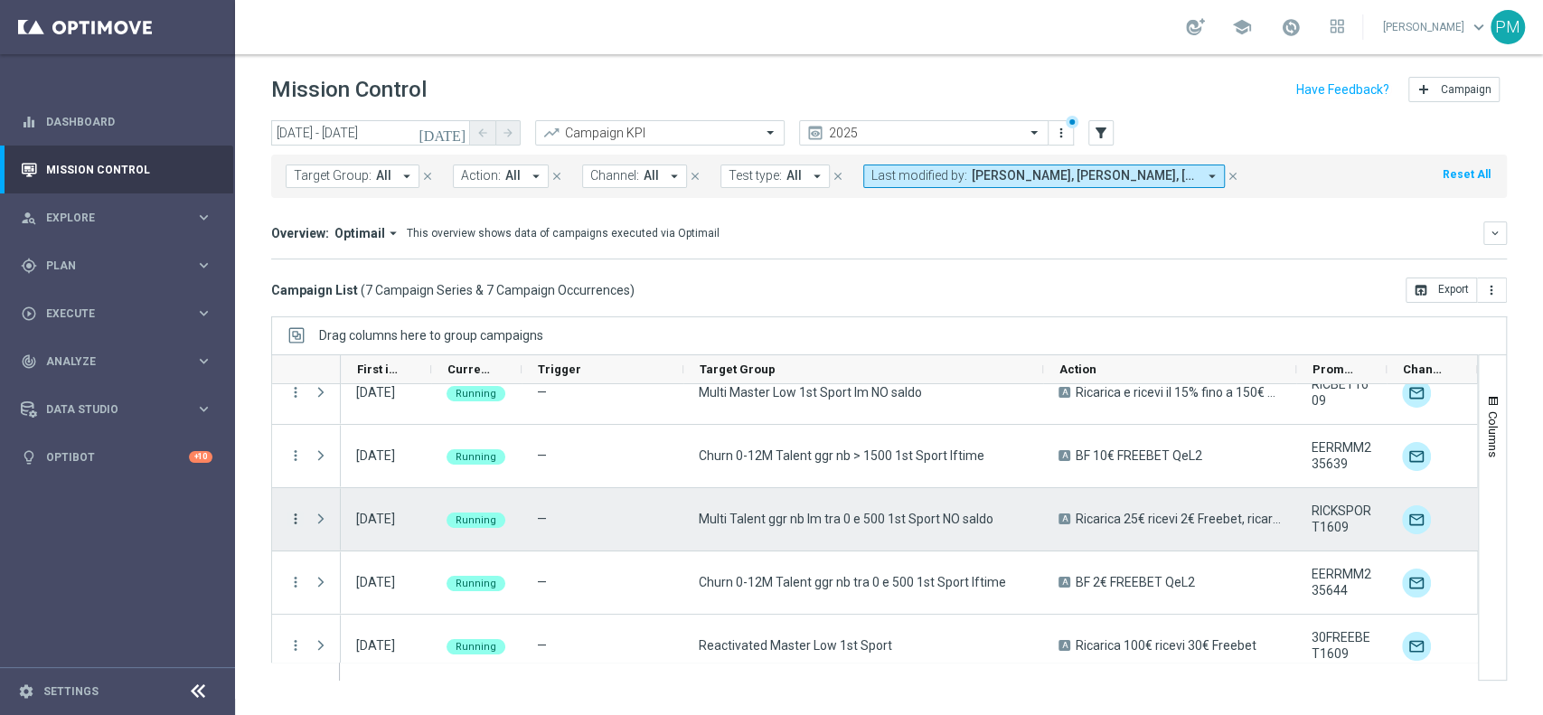
click at [299, 513] on icon "more_vert" at bounding box center [295, 519] width 16 height 16
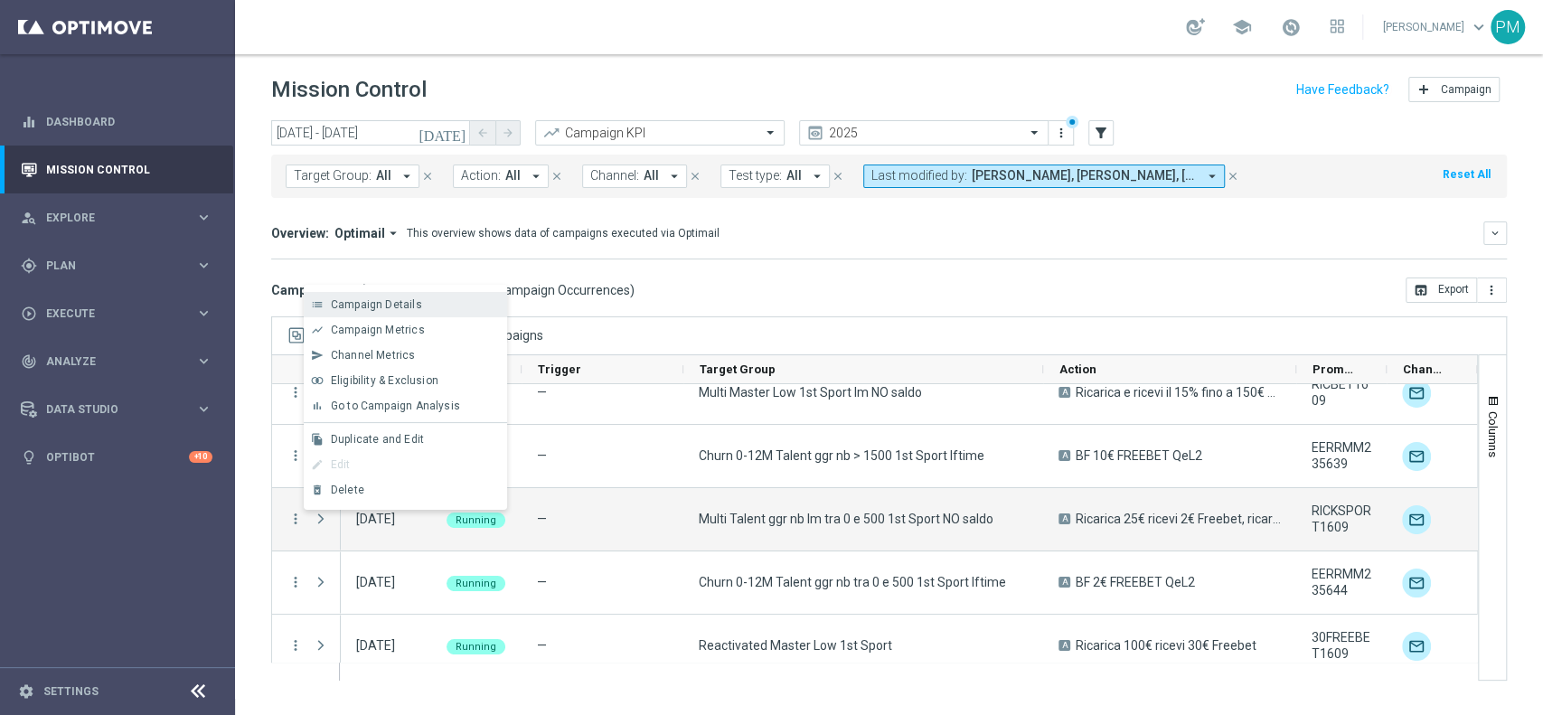
click at [366, 300] on span "Campaign Details" at bounding box center [376, 304] width 91 height 13
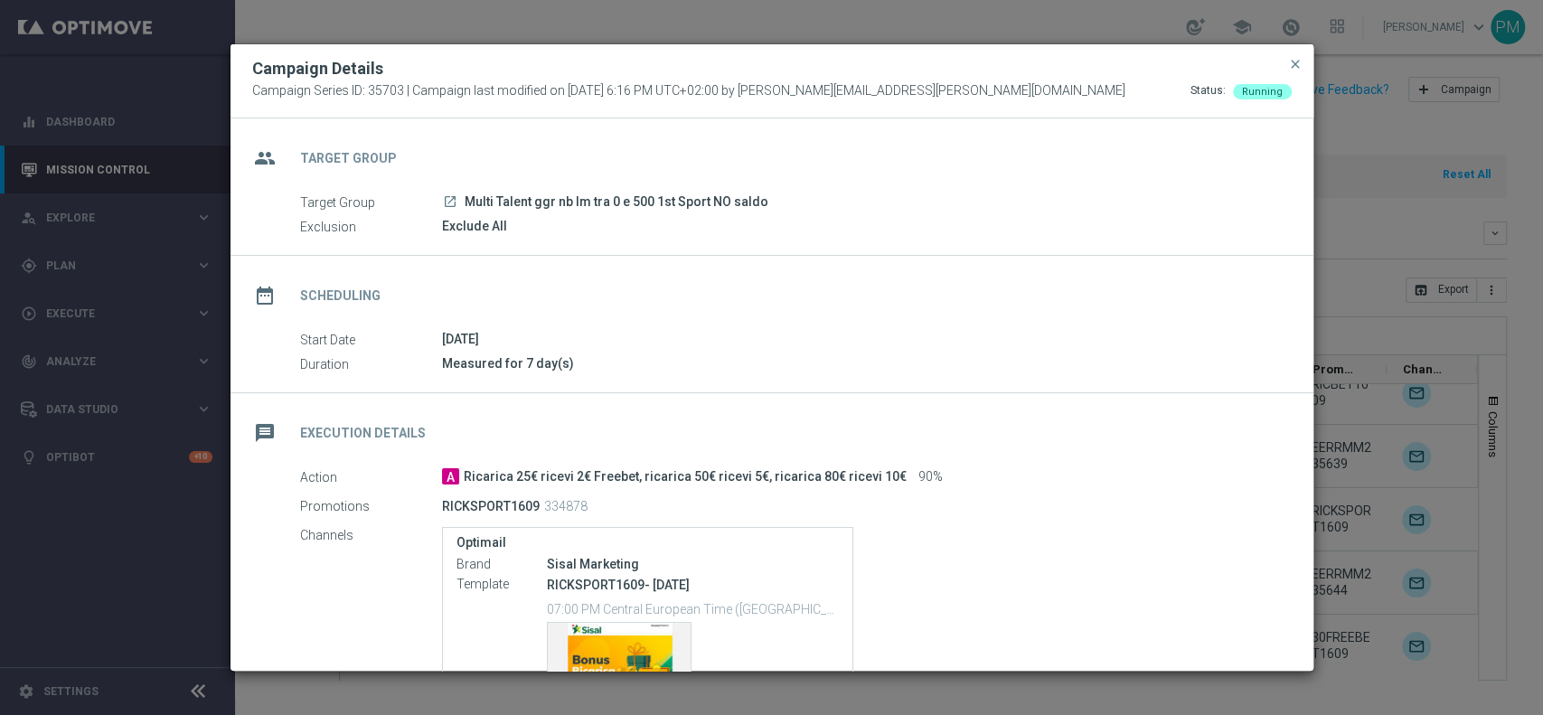
click at [774, 296] on div "date_range Scheduling" at bounding box center [771, 293] width 1083 height 74
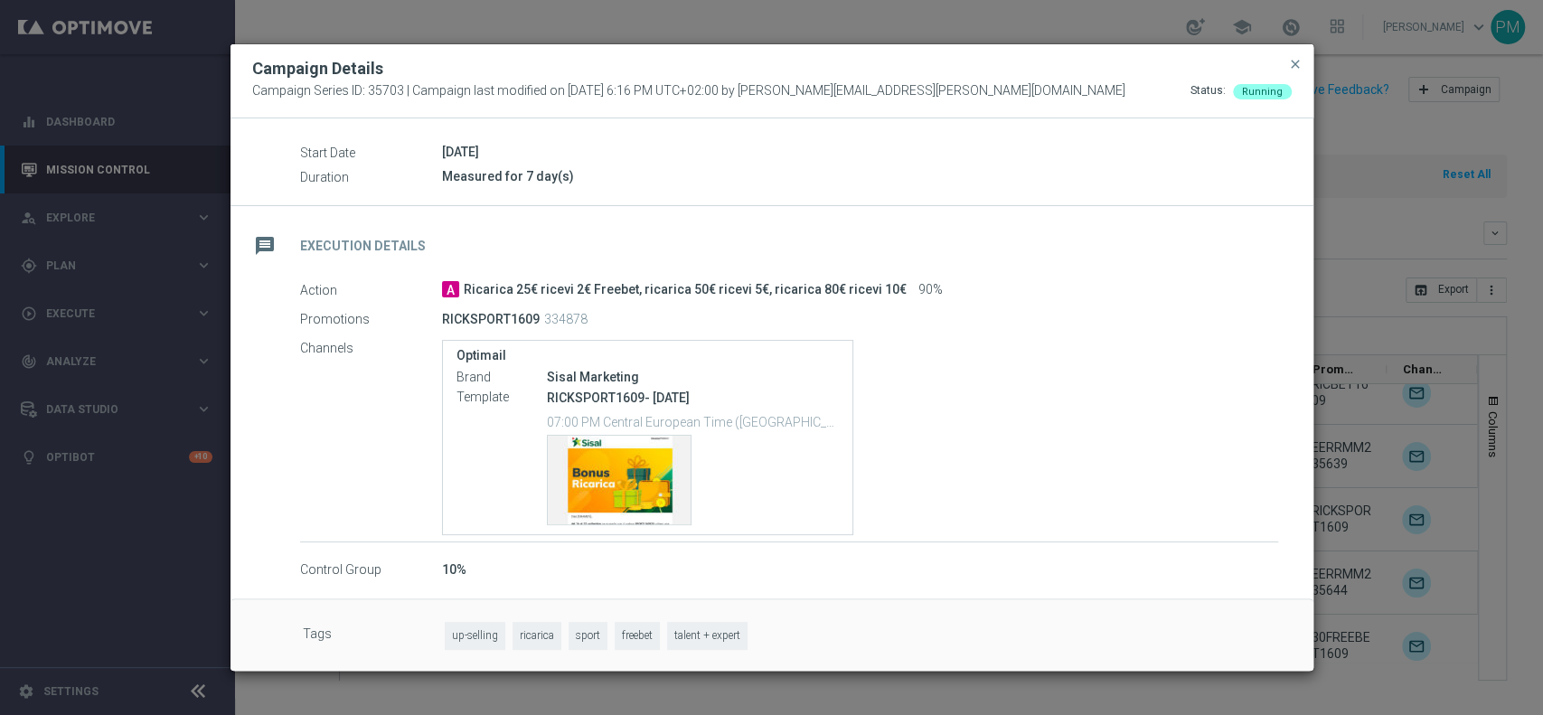
scroll to position [192, 0]
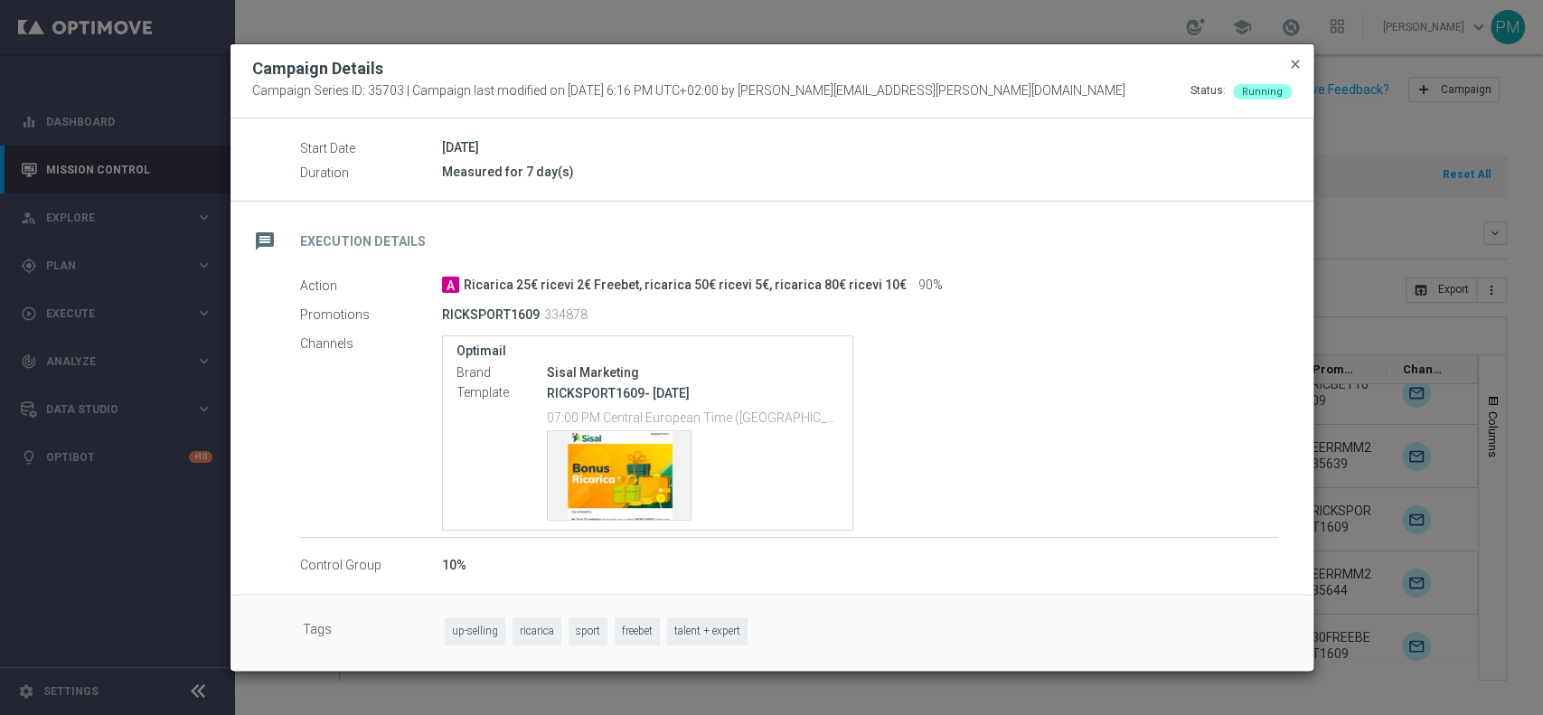
click at [1290, 64] on span "close" at bounding box center [1295, 64] width 14 height 14
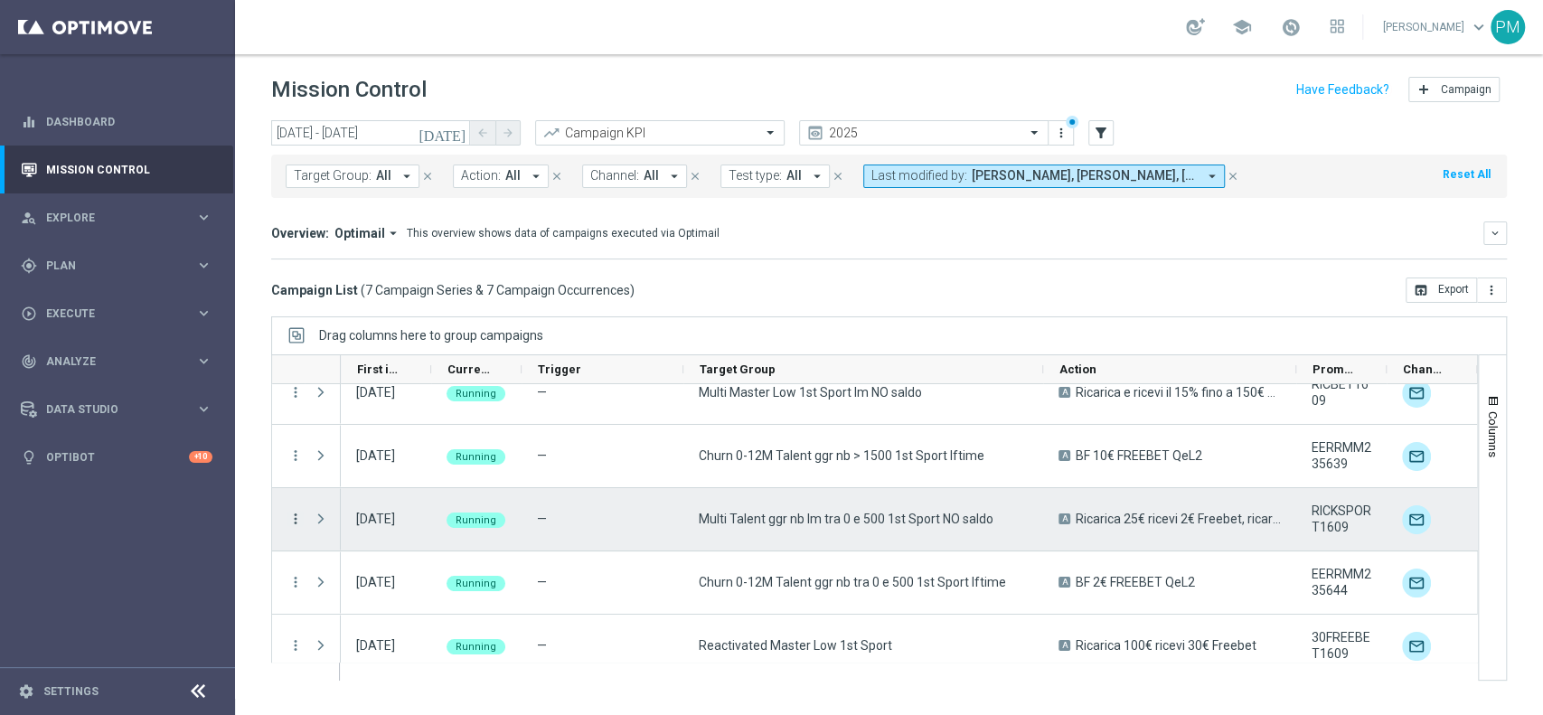
click at [293, 518] on icon "more_vert" at bounding box center [295, 519] width 16 height 16
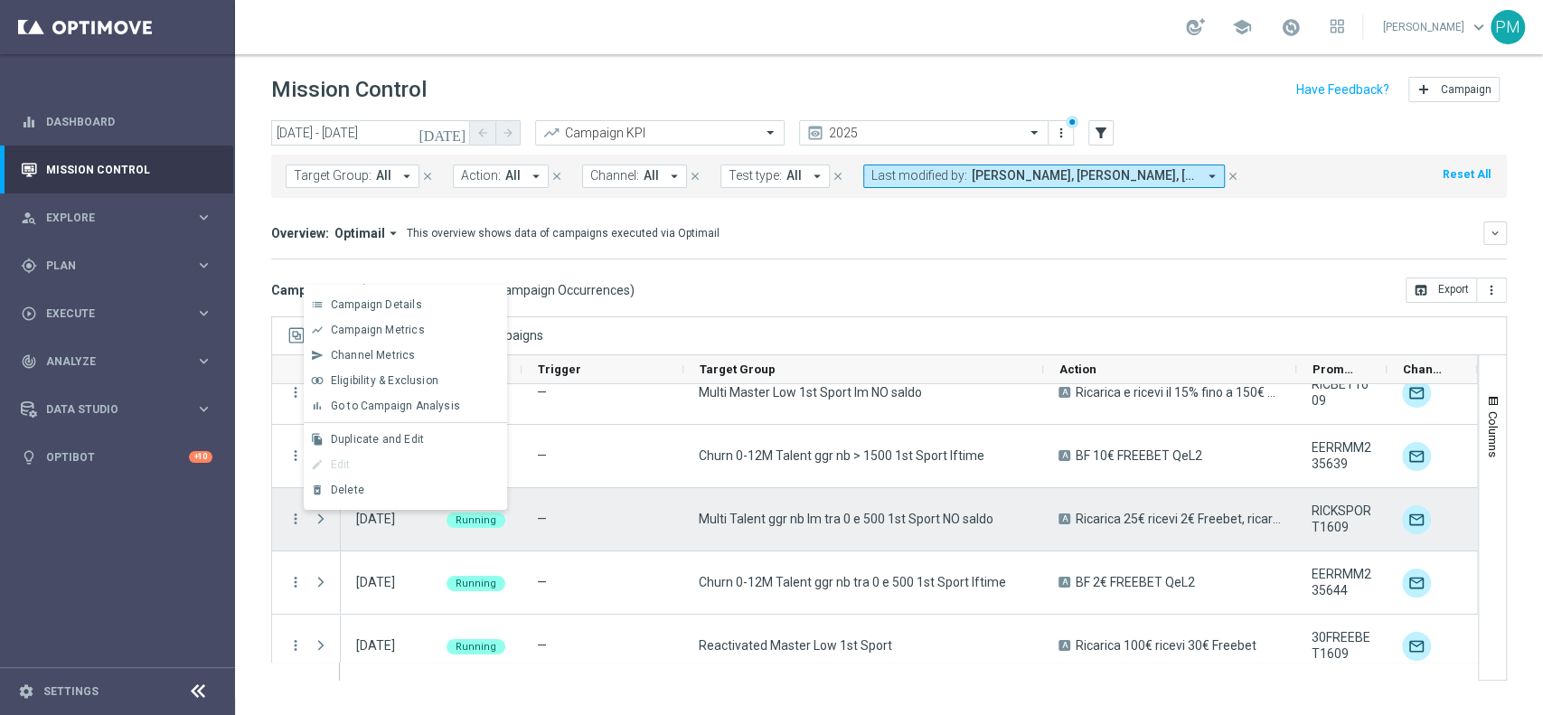
scroll to position [164, 0]
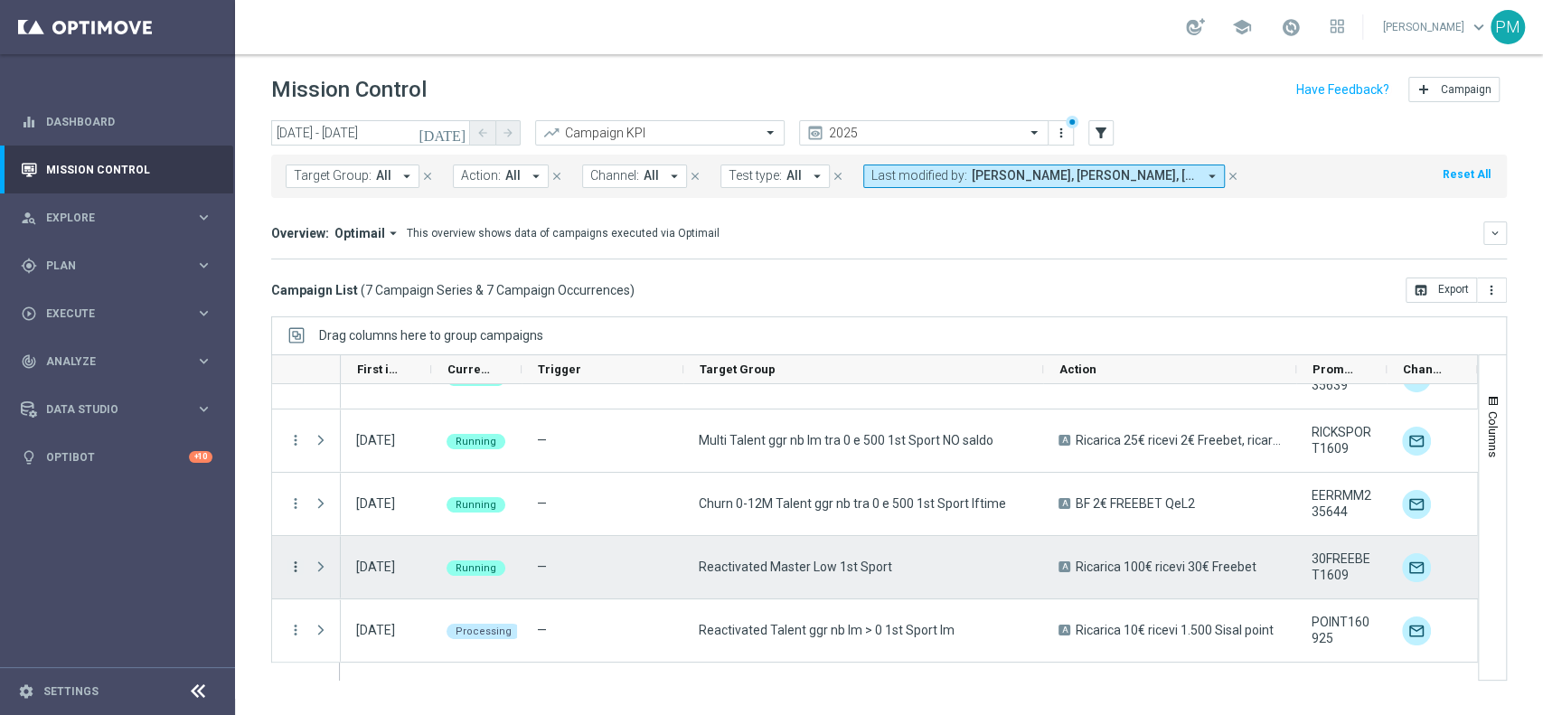
click at [290, 564] on icon "more_vert" at bounding box center [295, 566] width 16 height 16
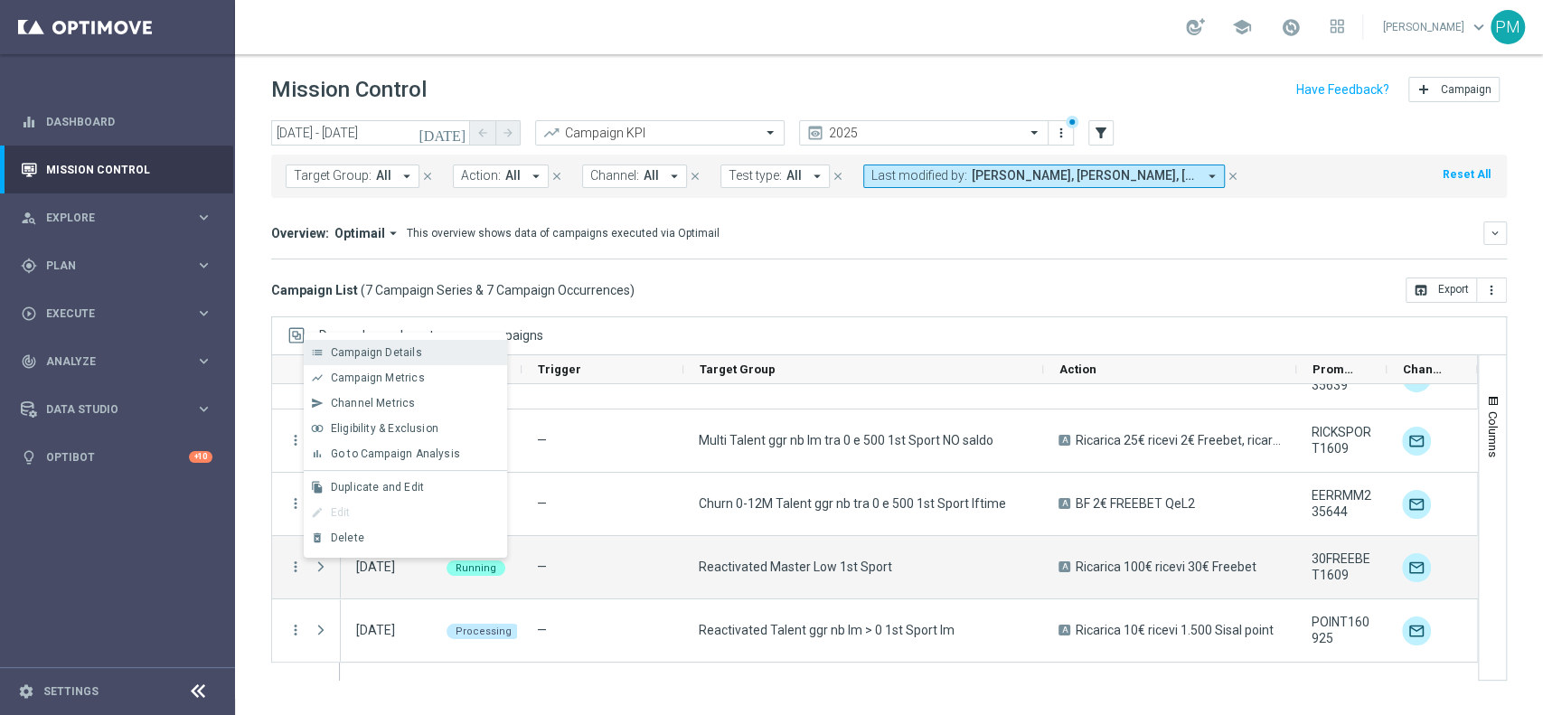
click at [413, 358] on span "Campaign Details" at bounding box center [376, 352] width 91 height 13
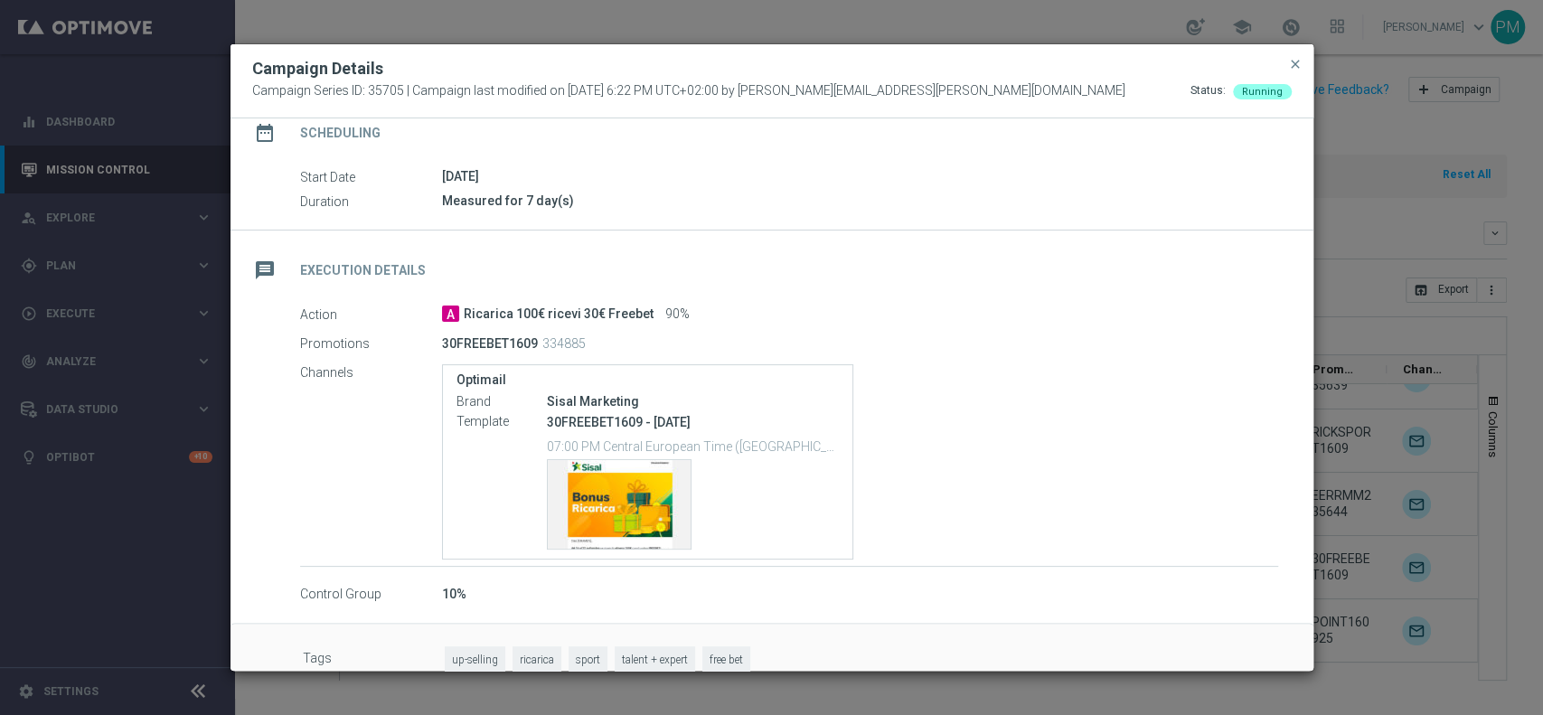
scroll to position [164, 0]
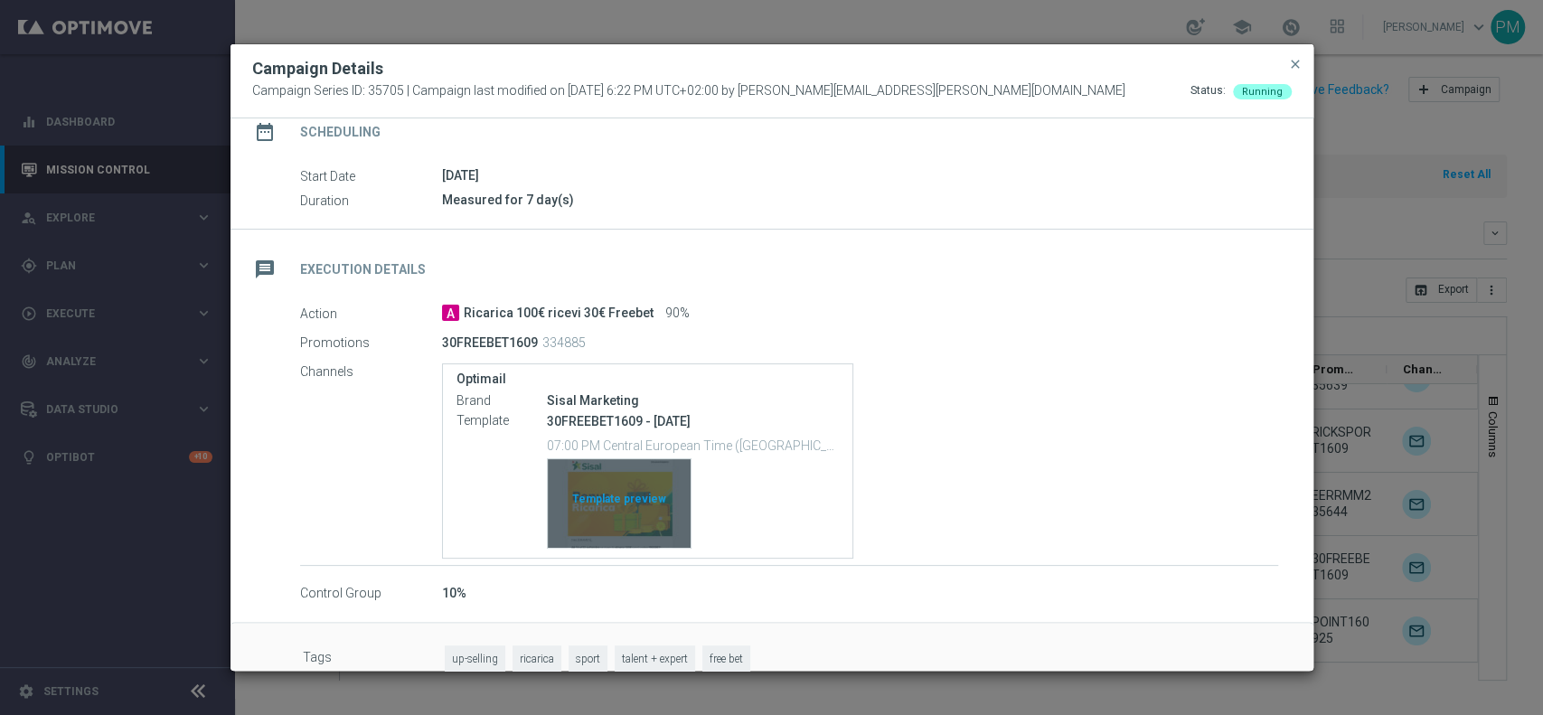
click at [635, 513] on div "Template preview" at bounding box center [619, 503] width 143 height 89
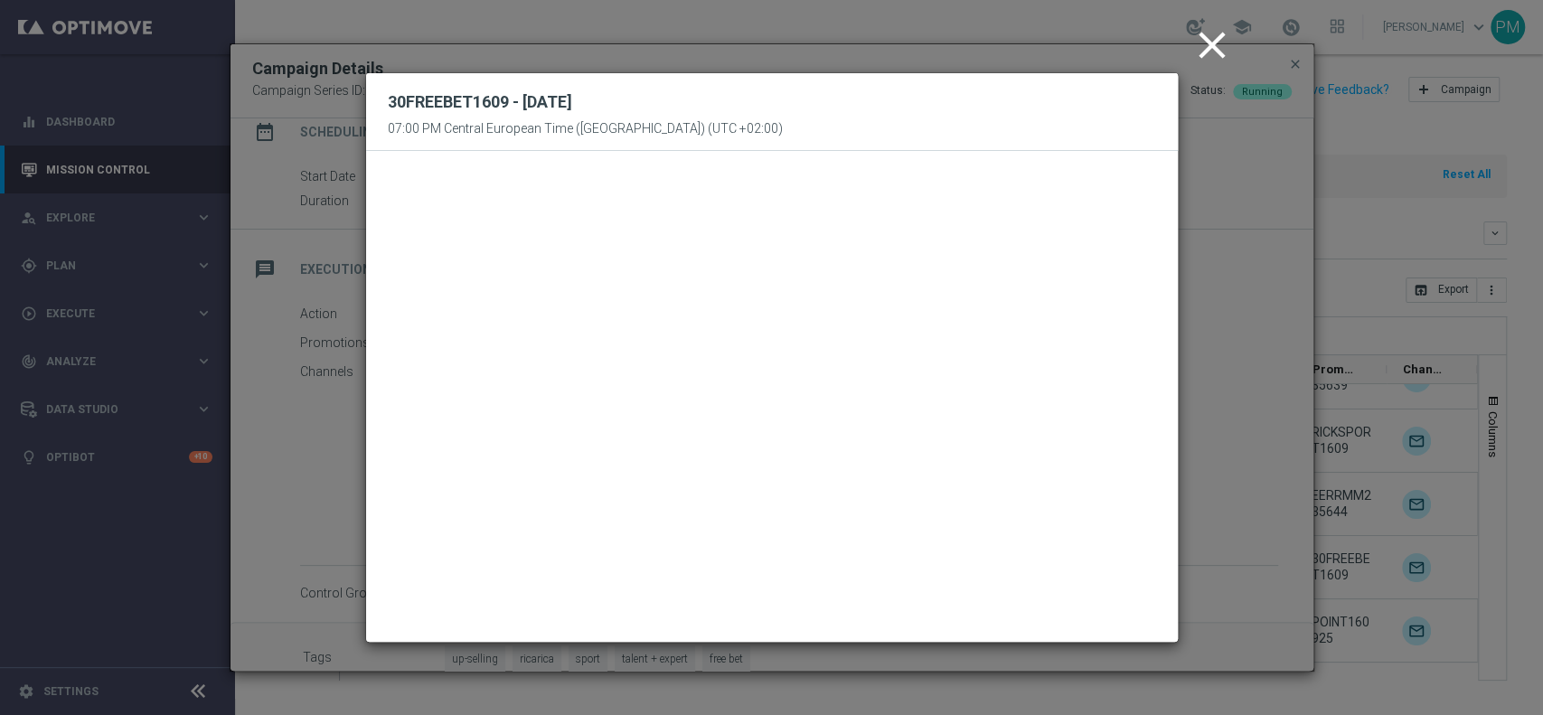
click at [1204, 46] on icon "close" at bounding box center [1211, 45] width 45 height 45
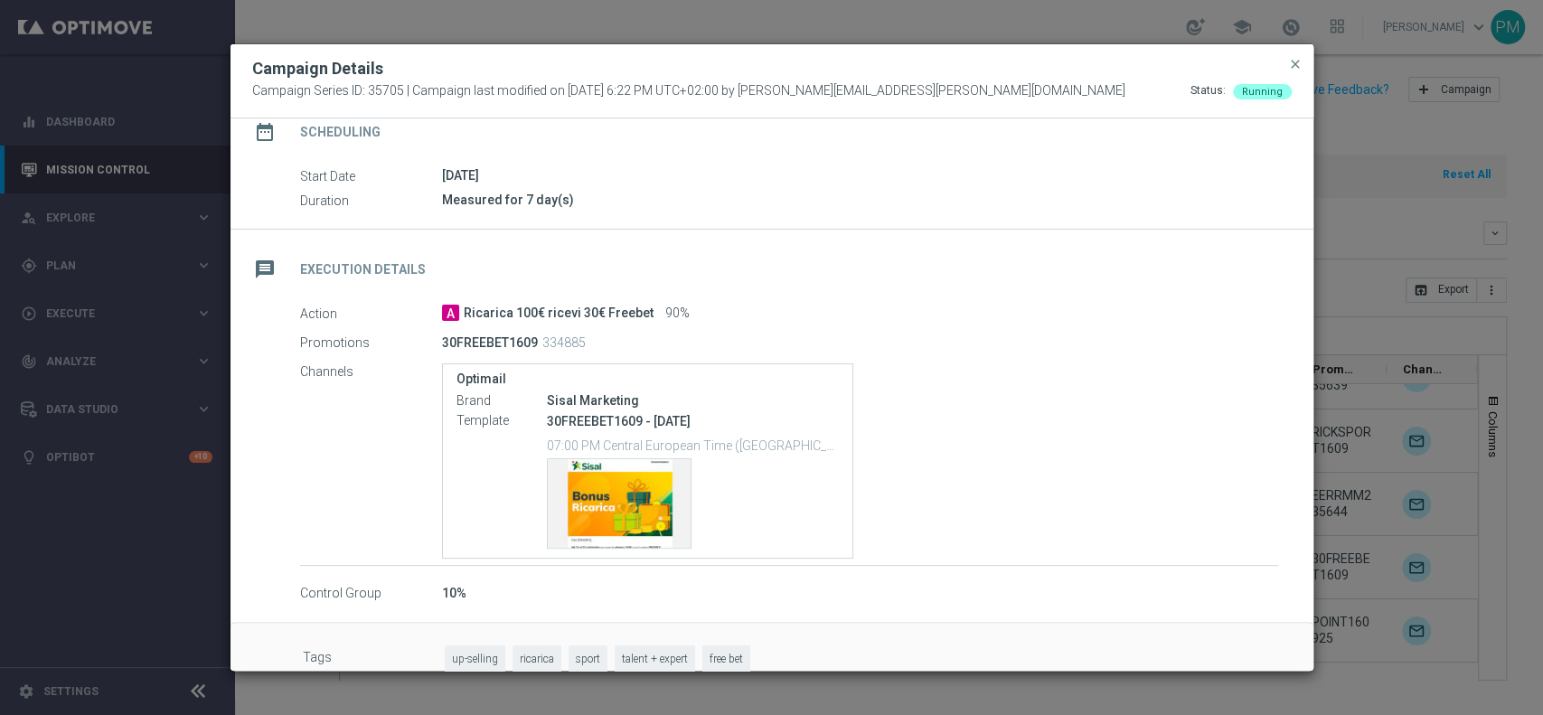
scroll to position [192, 0]
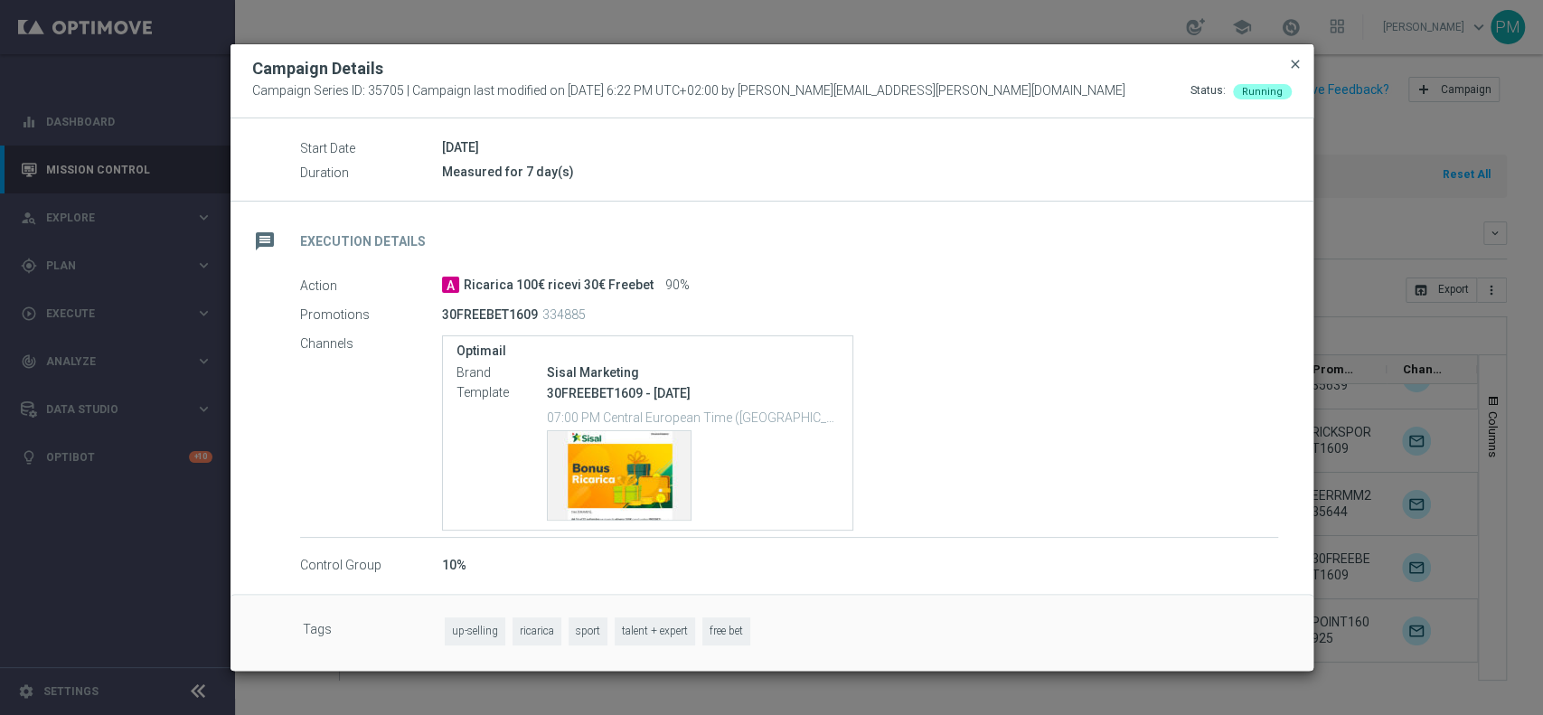
click at [1294, 66] on span "close" at bounding box center [1295, 64] width 14 height 14
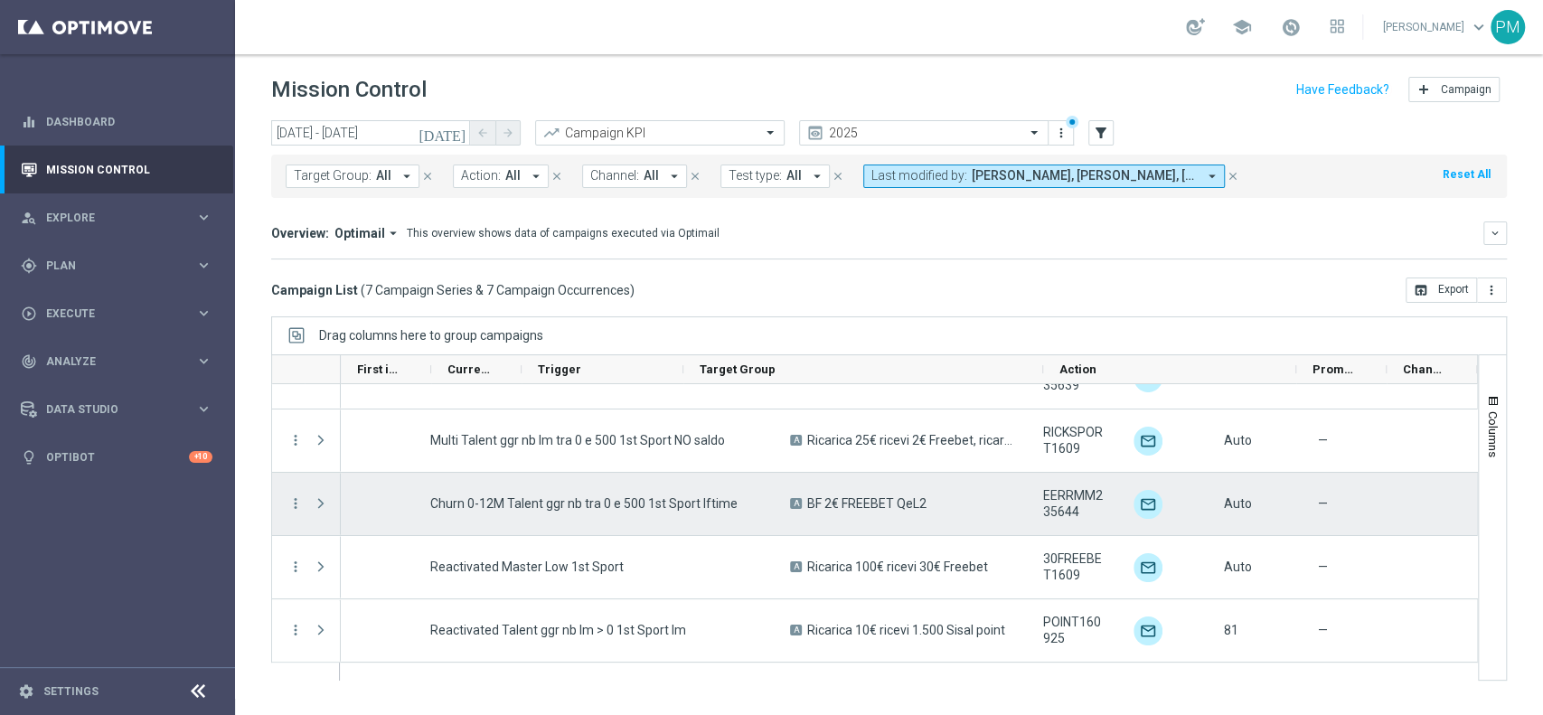
scroll to position [0, 0]
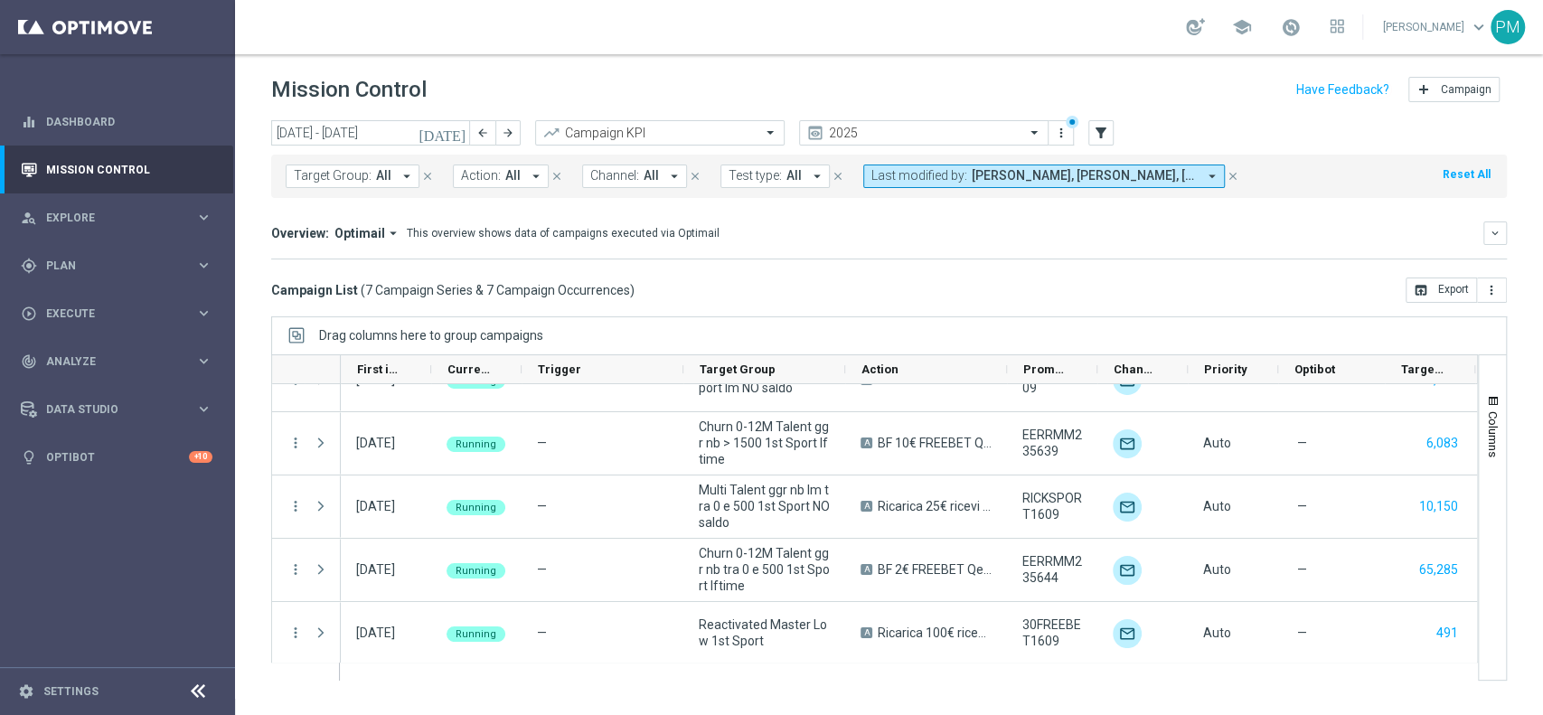
scroll to position [164, 0]
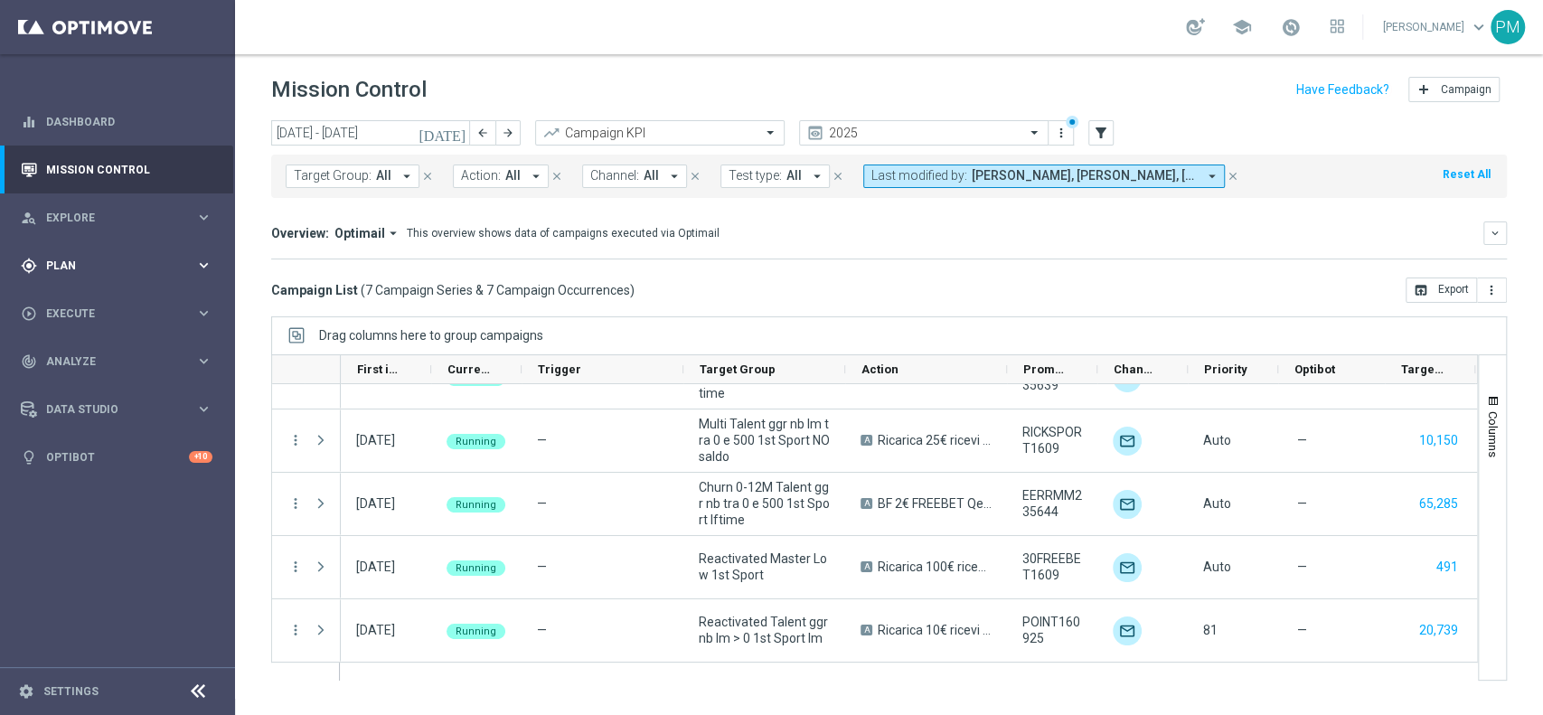
click at [110, 260] on span "Plan" at bounding box center [120, 265] width 149 height 11
click at [82, 354] on span "Templates" at bounding box center [112, 357] width 129 height 11
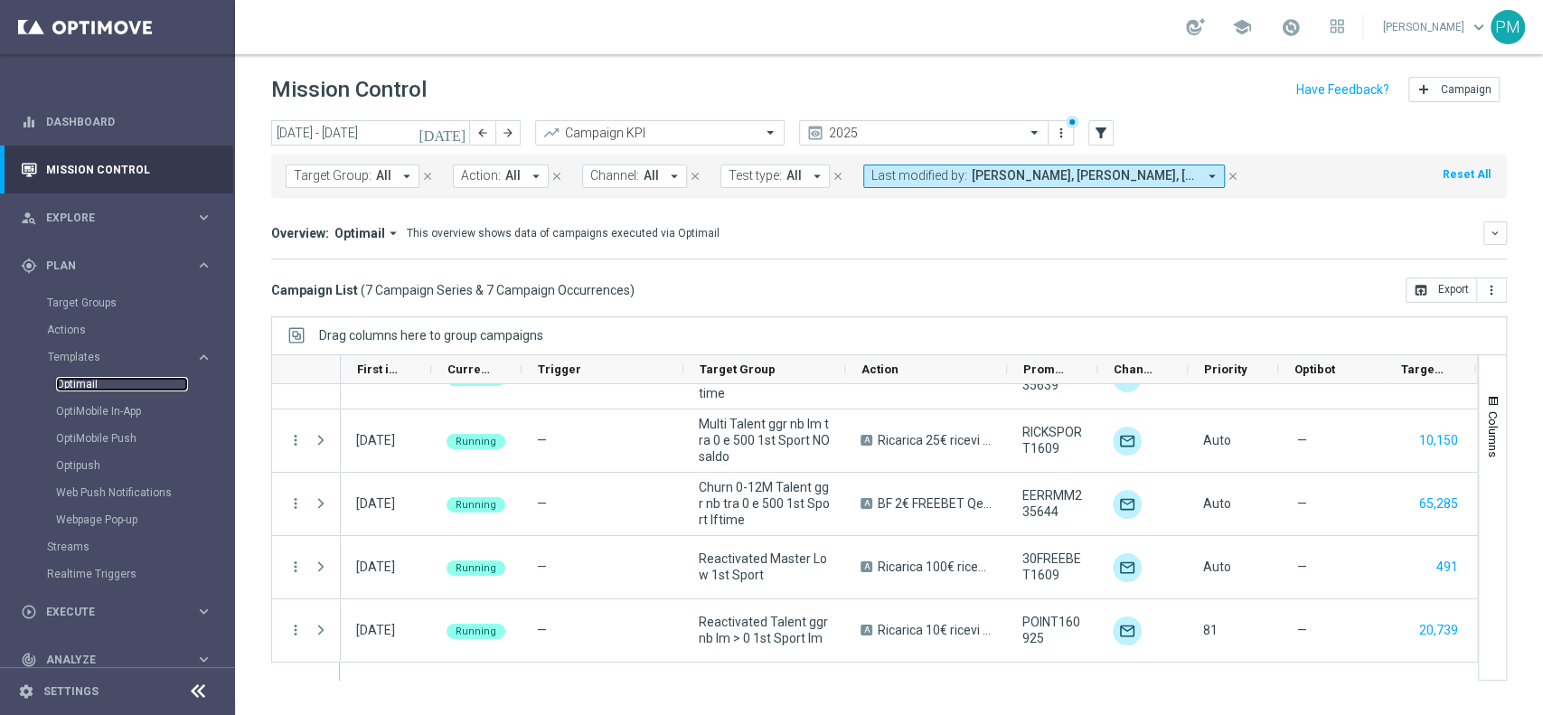
click at [87, 383] on link "Optimail" at bounding box center [122, 384] width 132 height 14
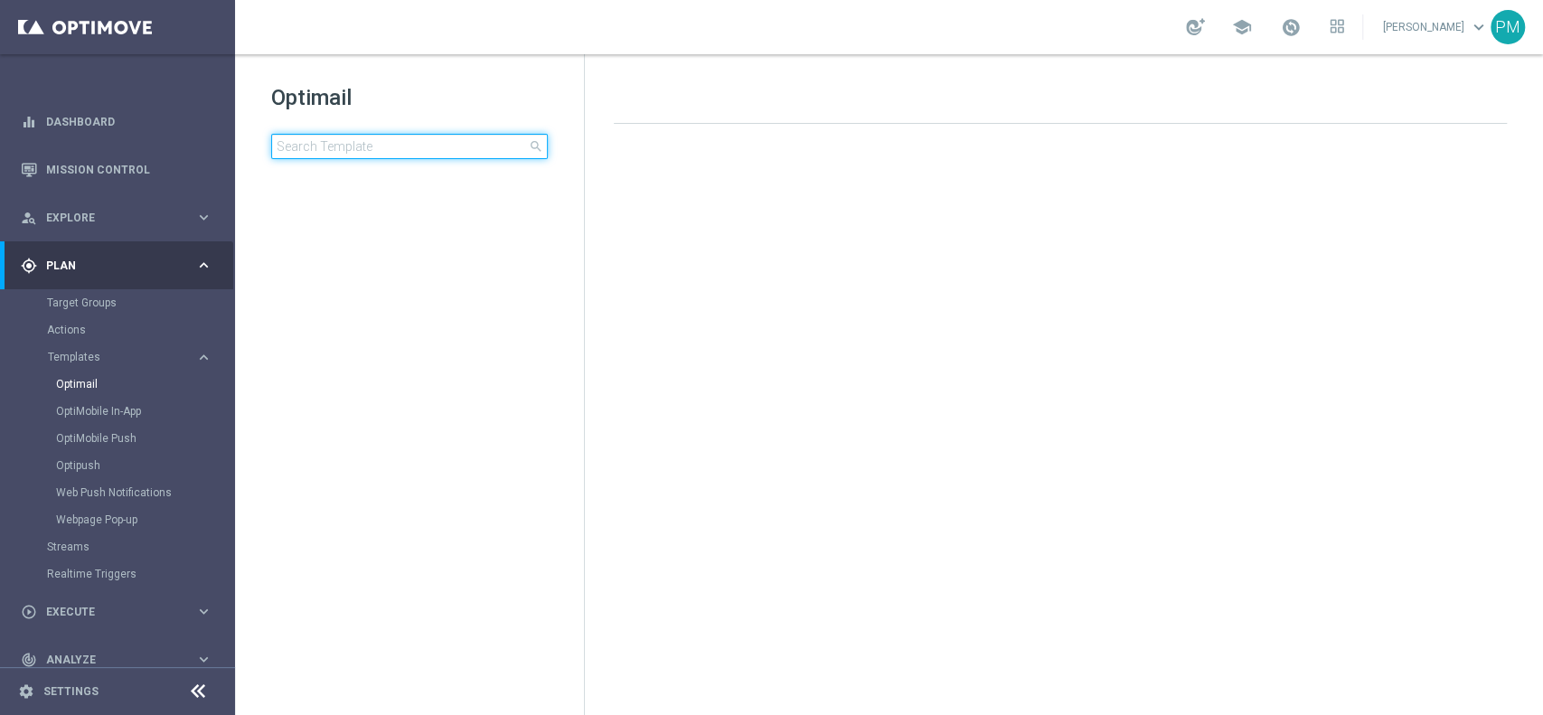
click at [421, 149] on input at bounding box center [409, 146] width 277 height 25
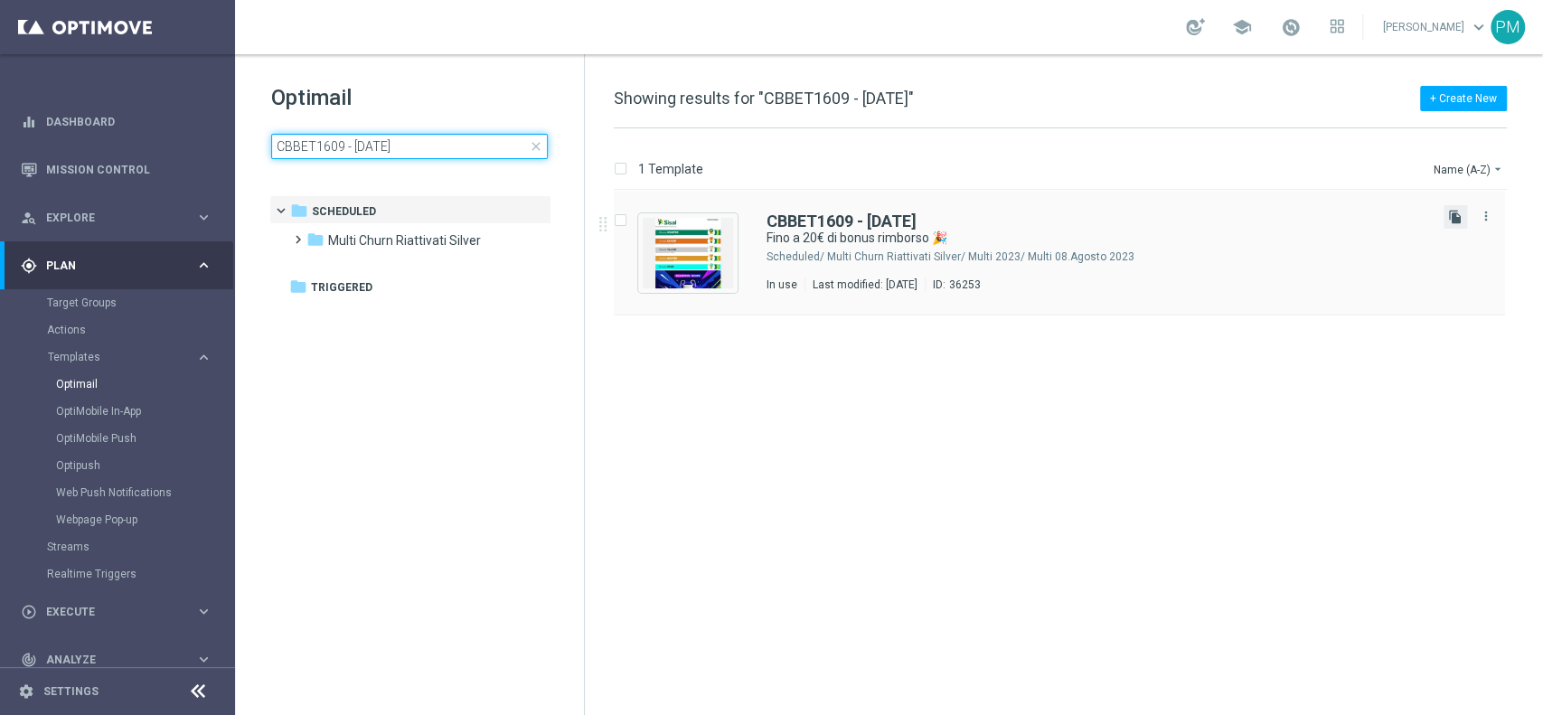
type input "CBBET1609 - 2025-09-16"
click at [1459, 219] on icon "file_copy" at bounding box center [1455, 217] width 14 height 14
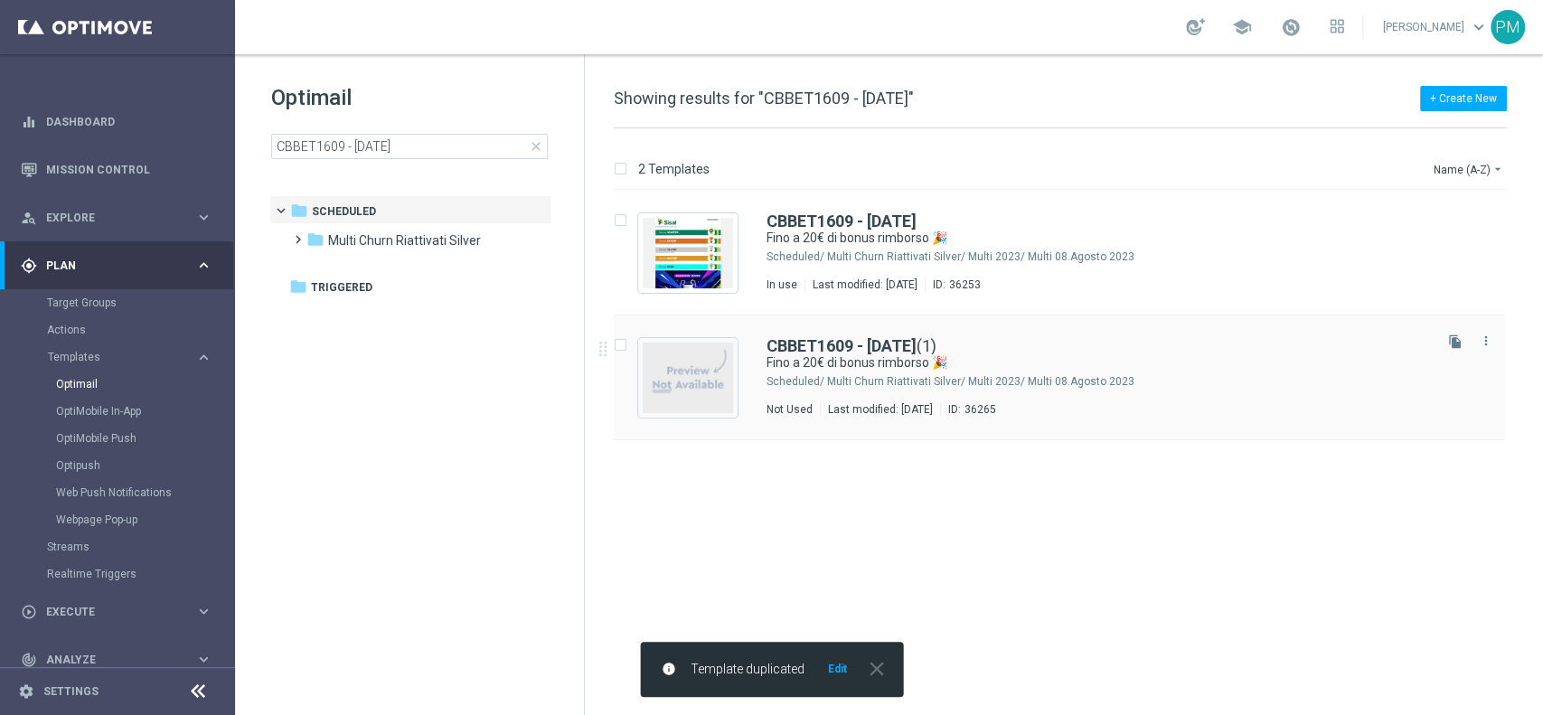
click at [832, 336] on div "CBBET1609 - 2025-09-16 (1) Fino a 20€ di bonus rimborso 🎉 Scheduled/ Multi Chur…" at bounding box center [1059, 377] width 891 height 125
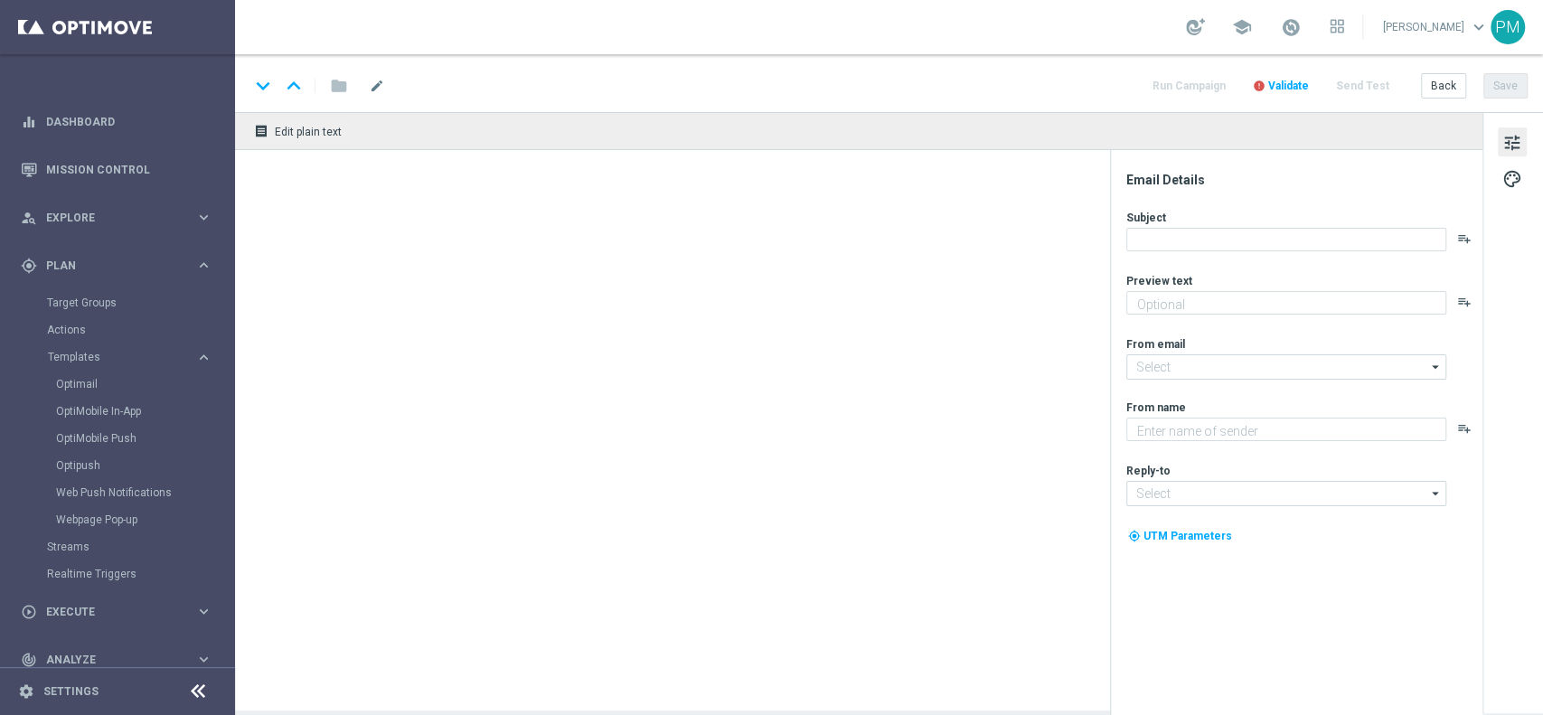
type textarea "valido su Sport!"
type input "[EMAIL_ADDRESS][DOMAIN_NAME]"
type textarea "Sisal"
type input "[EMAIL_ADDRESS][DOMAIN_NAME]"
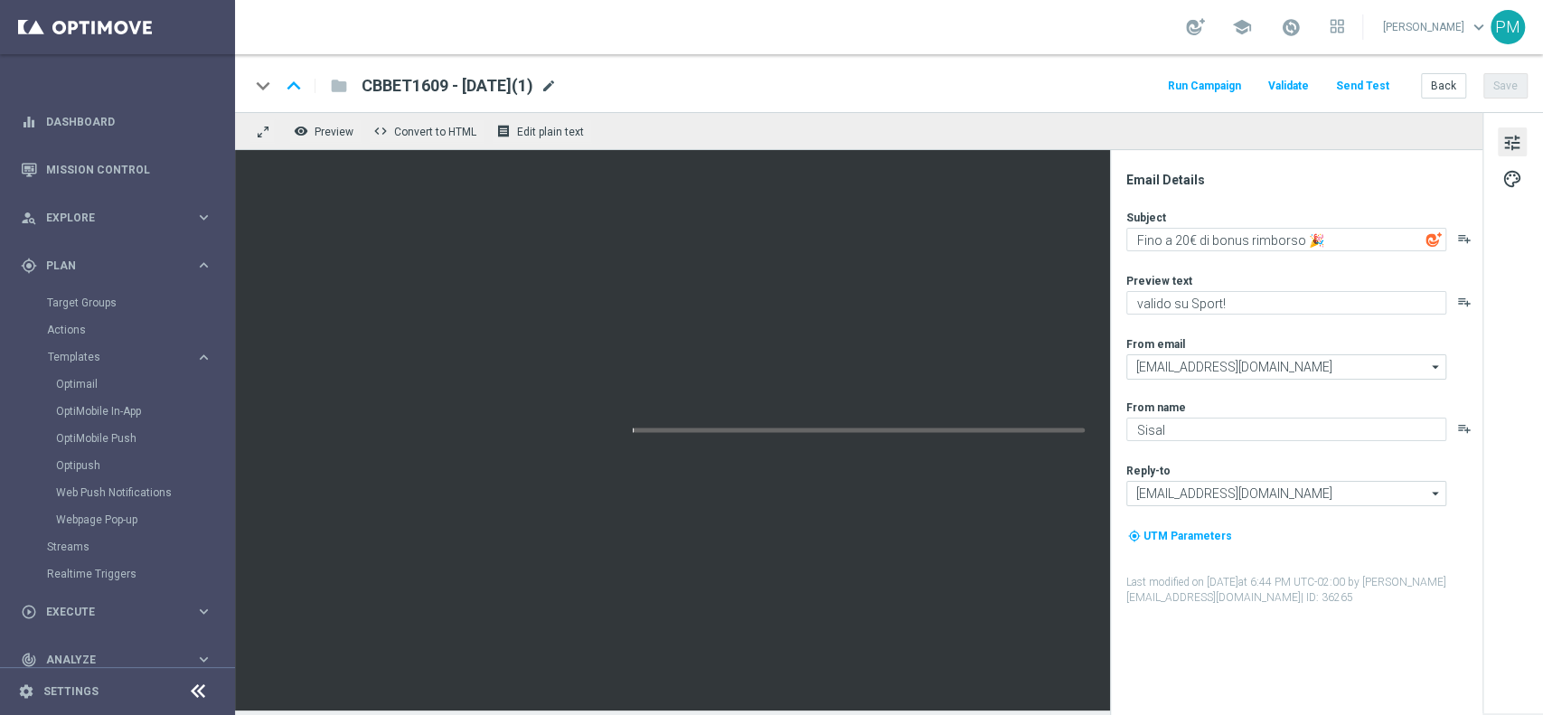
click at [557, 80] on span "mode_edit" at bounding box center [548, 86] width 16 height 16
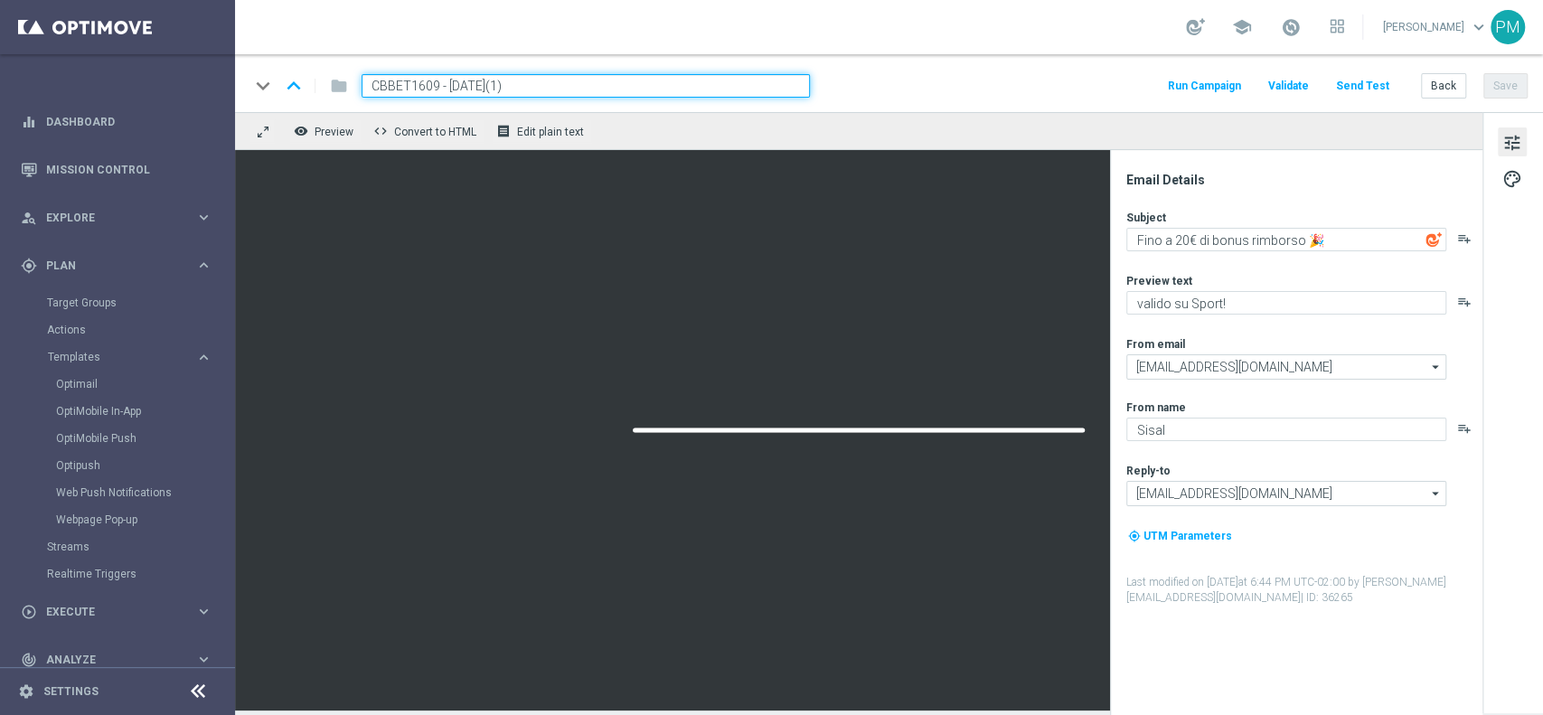
click at [397, 85] on input "CBBET1609 - 2025-09-16(1)" at bounding box center [585, 85] width 448 height 23
paste input "SPORT160925"
click at [563, 82] on input "CBSPORT160925 - 2025-09-16(1)" at bounding box center [585, 85] width 448 height 23
type input "CBSPORT160925 - 2025-09-16"
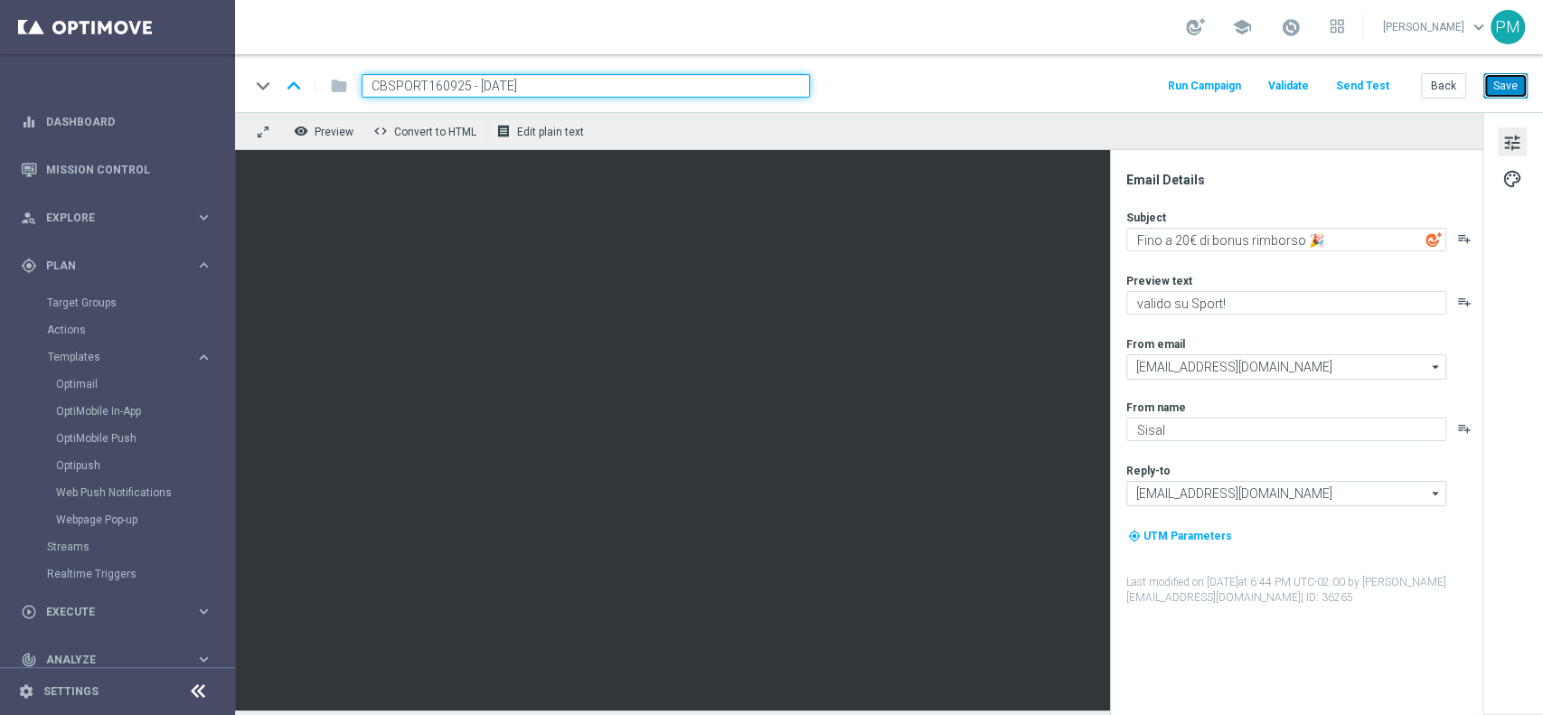
click at [1504, 84] on button "Save" at bounding box center [1505, 85] width 44 height 25
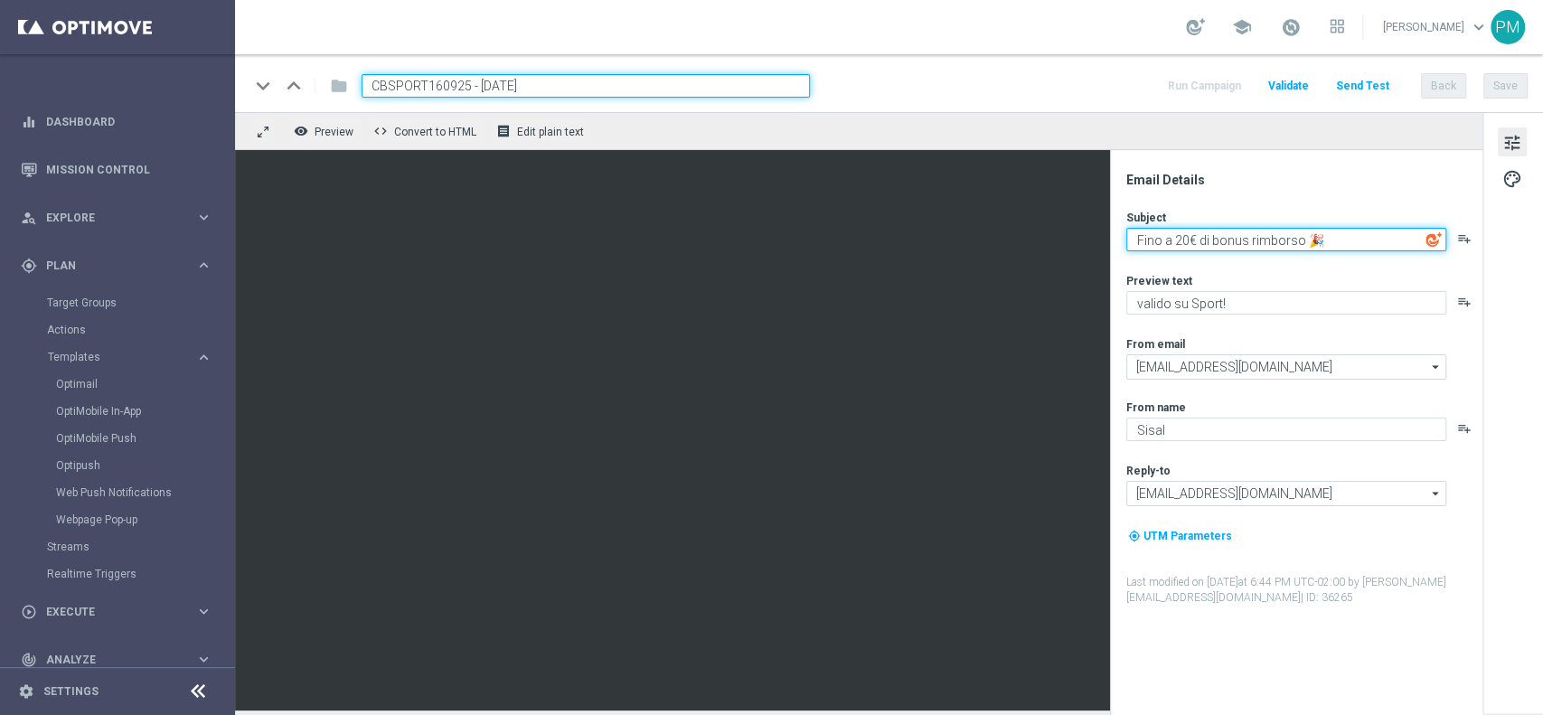
click at [1182, 239] on textarea "Fino a 20€ di bonus rimborso 🎉" at bounding box center [1286, 239] width 320 height 23
type textarea "Fino a 150€ di bonus rimborso 🎉"
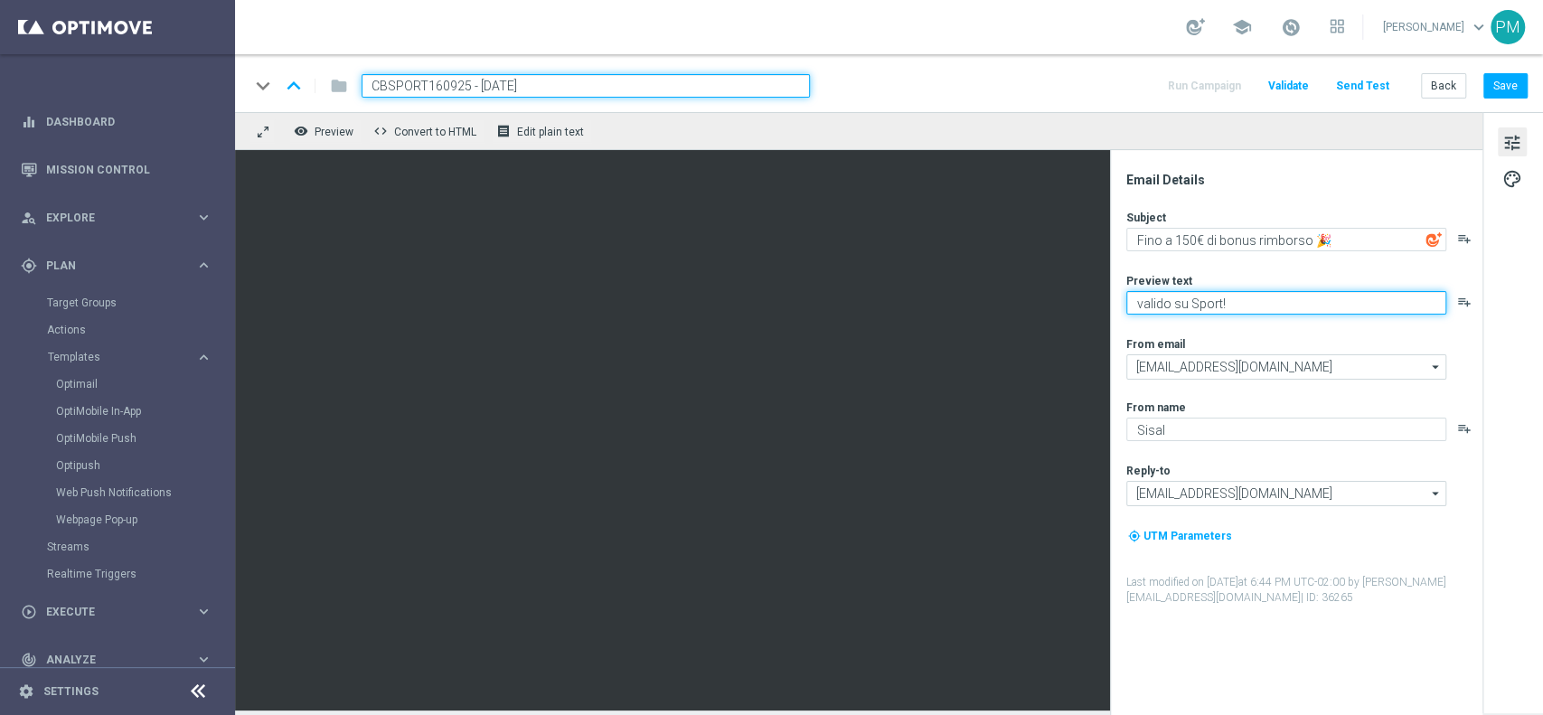
click at [1183, 302] on textarea "valido su Sport!" at bounding box center [1286, 302] width 320 height 23
type textarea "valido su tutto lo Sport!"
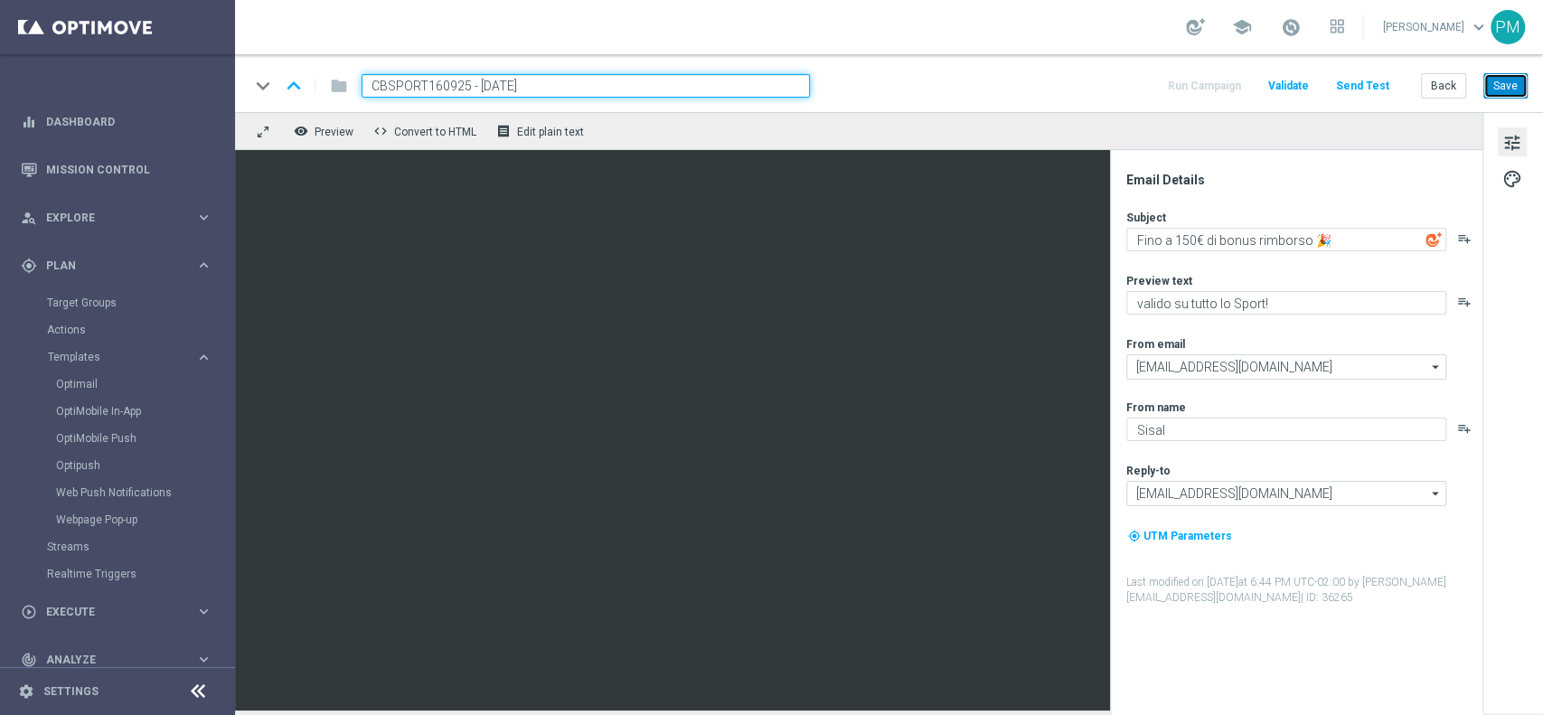
click at [1510, 79] on button "Save" at bounding box center [1505, 85] width 44 height 25
click at [539, 80] on input "CBSPORT160925 - 2025-09-16" at bounding box center [585, 85] width 448 height 23
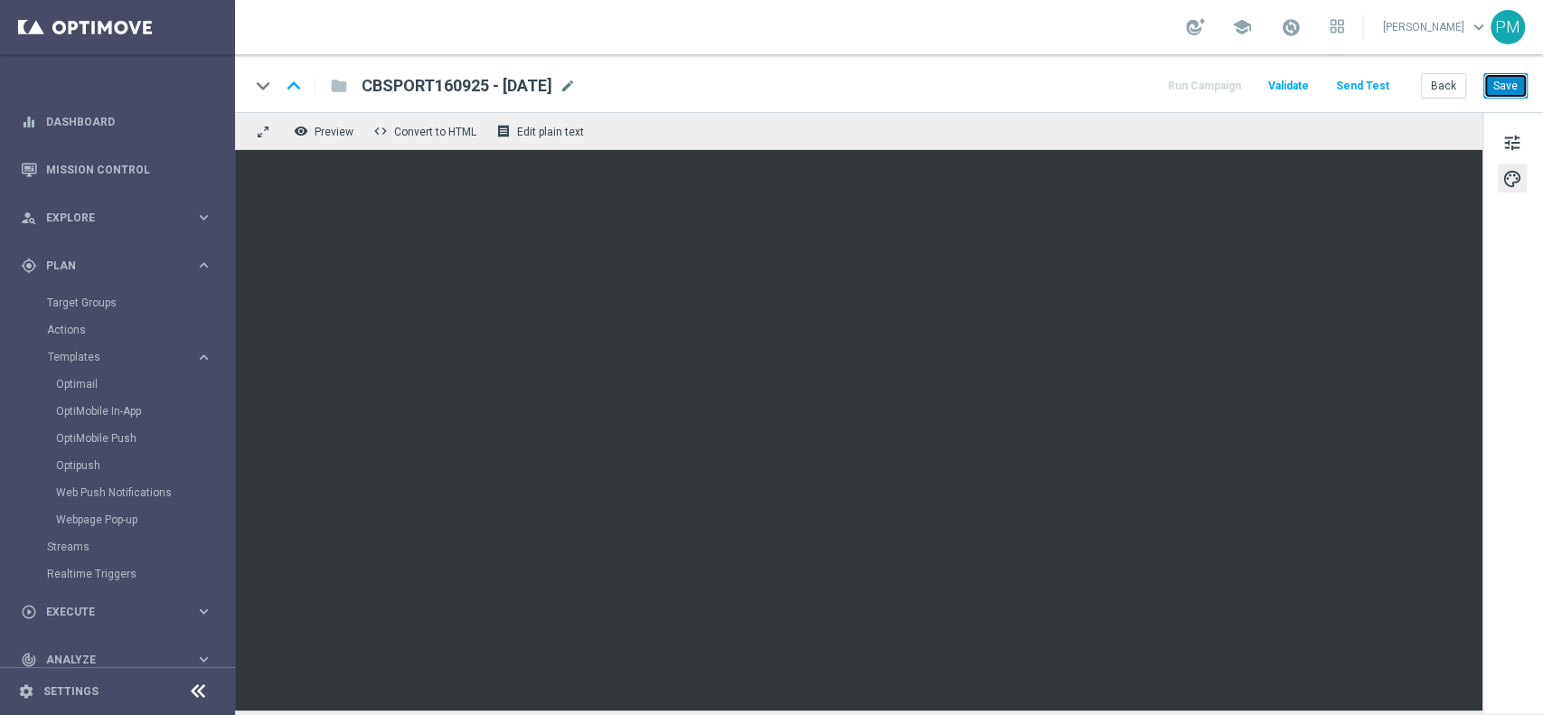
click at [1508, 81] on button "Save" at bounding box center [1505, 85] width 44 height 25
click at [1511, 90] on button "Save" at bounding box center [1505, 85] width 44 height 25
click at [1503, 94] on button "Save" at bounding box center [1505, 85] width 44 height 25
click at [1511, 88] on button "Save" at bounding box center [1505, 85] width 44 height 25
click at [87, 302] on link "Target Groups" at bounding box center [117, 303] width 141 height 14
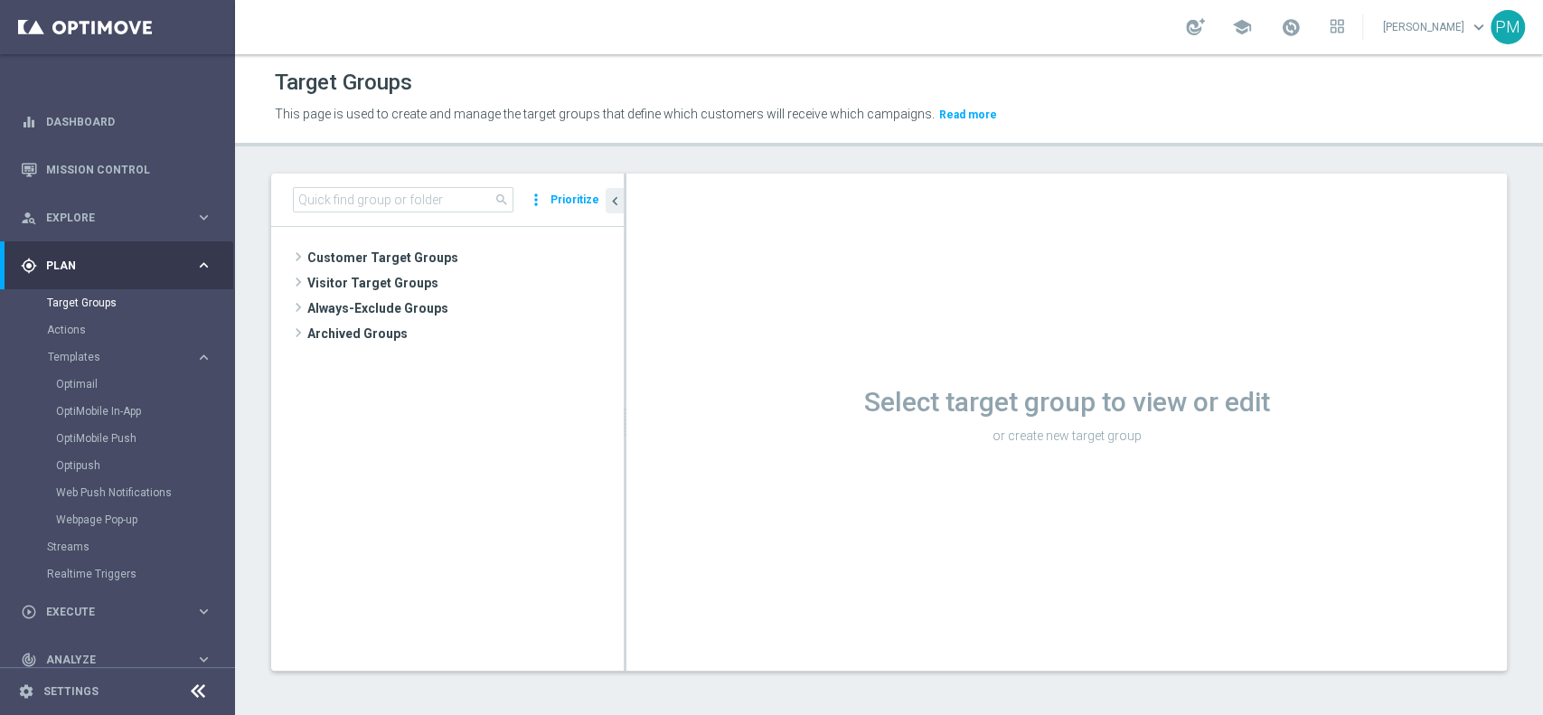
click at [369, 214] on div "search more_vert Prioritize" at bounding box center [447, 200] width 352 height 53
click at [384, 203] on input at bounding box center [403, 199] width 220 height 25
paste input "Multi Master Low 1st Sport lm saldo"
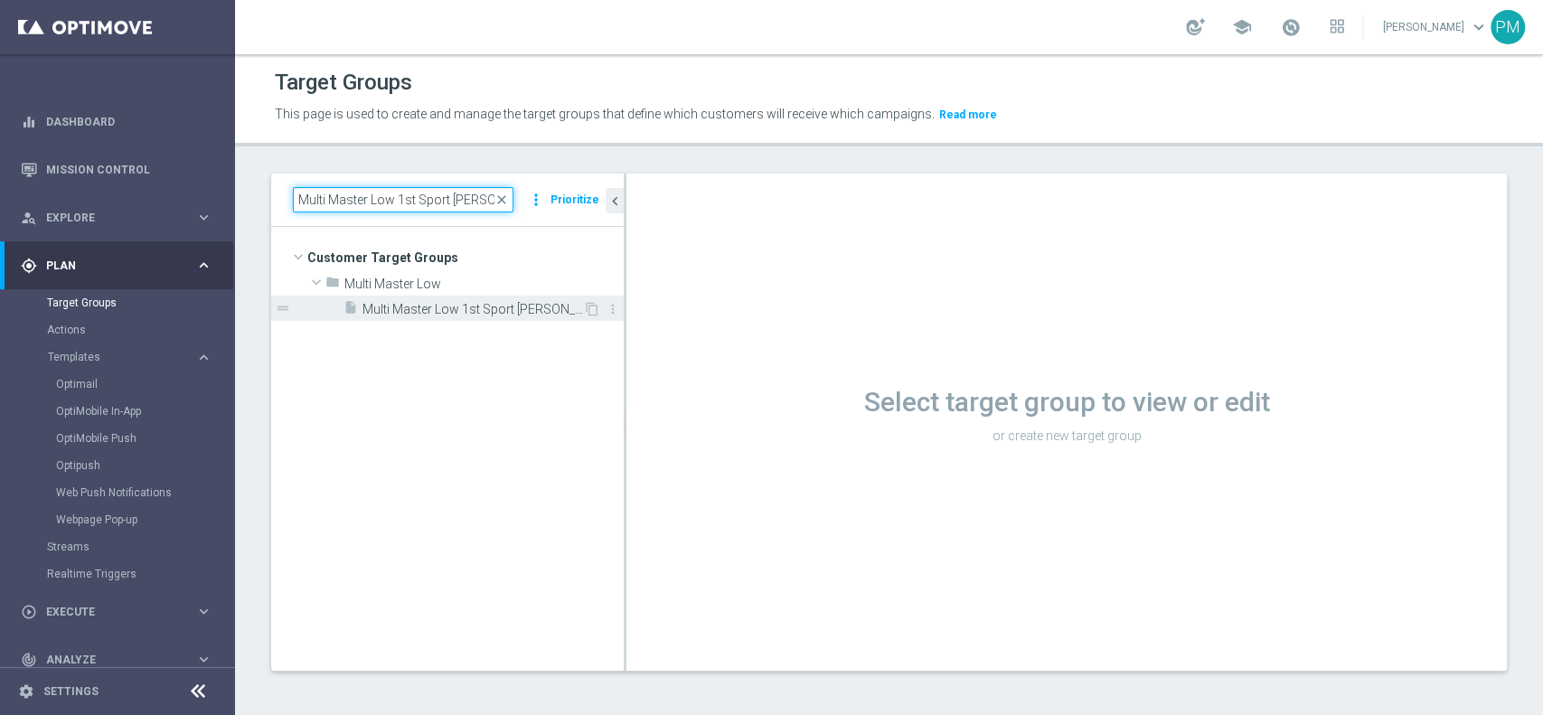
type input "Multi Master Low 1st Sport lm saldo"
click at [445, 314] on span "Multi Master Low 1st Sport lm saldo" at bounding box center [472, 309] width 220 height 15
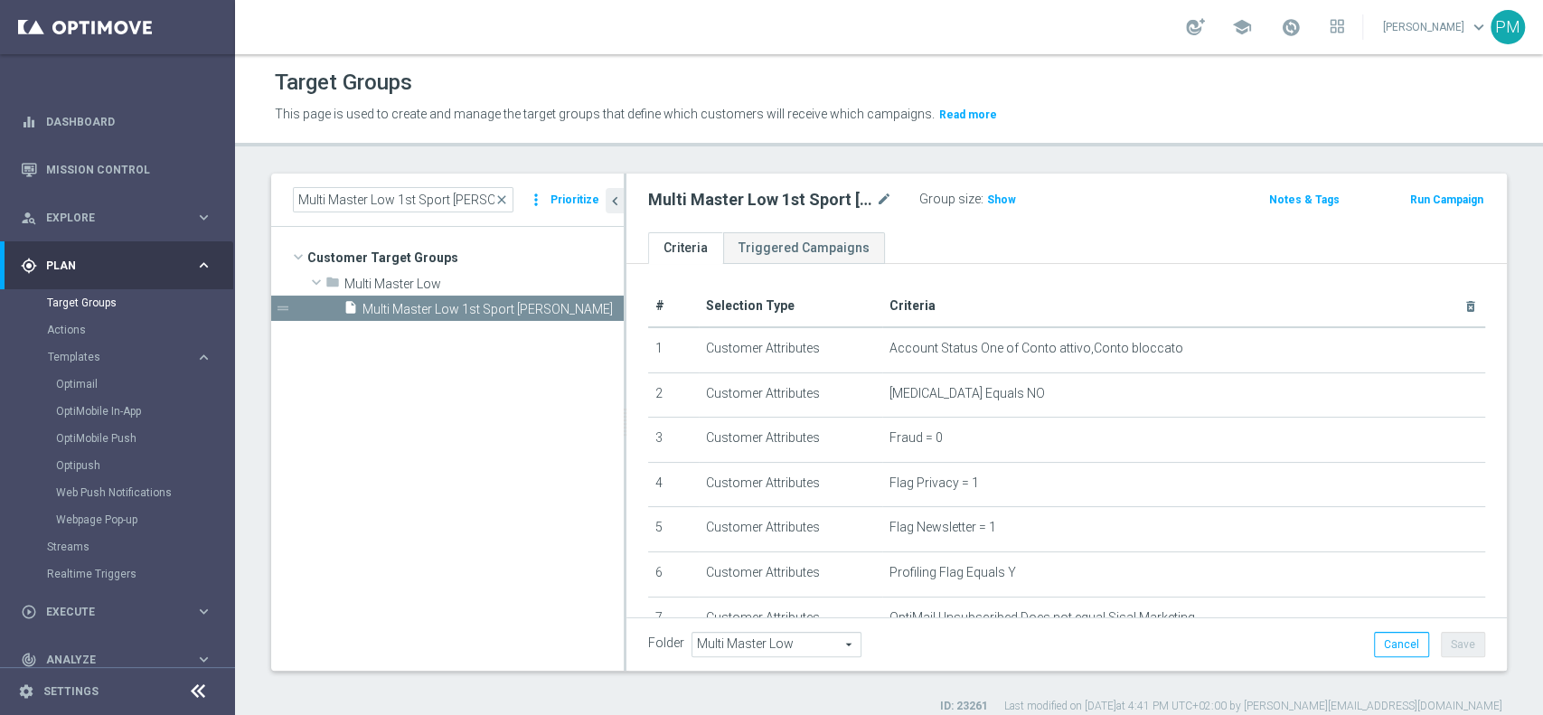
click at [1449, 192] on button "Run Campaign" at bounding box center [1446, 200] width 77 height 20
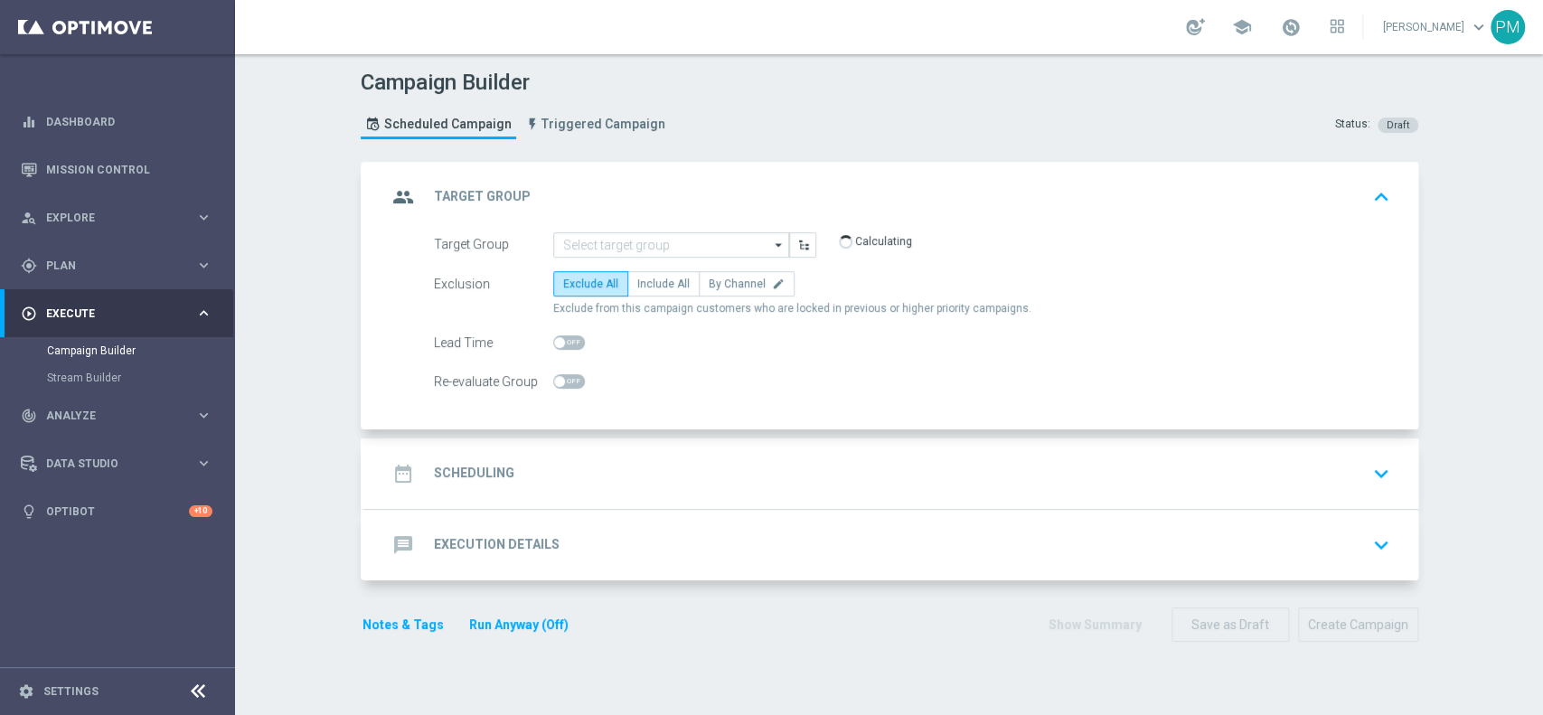
type input "Multi Master Low 1st Sport lm saldo"
click at [656, 453] on div "date_range Scheduling keyboard_arrow_down" at bounding box center [891, 473] width 1053 height 70
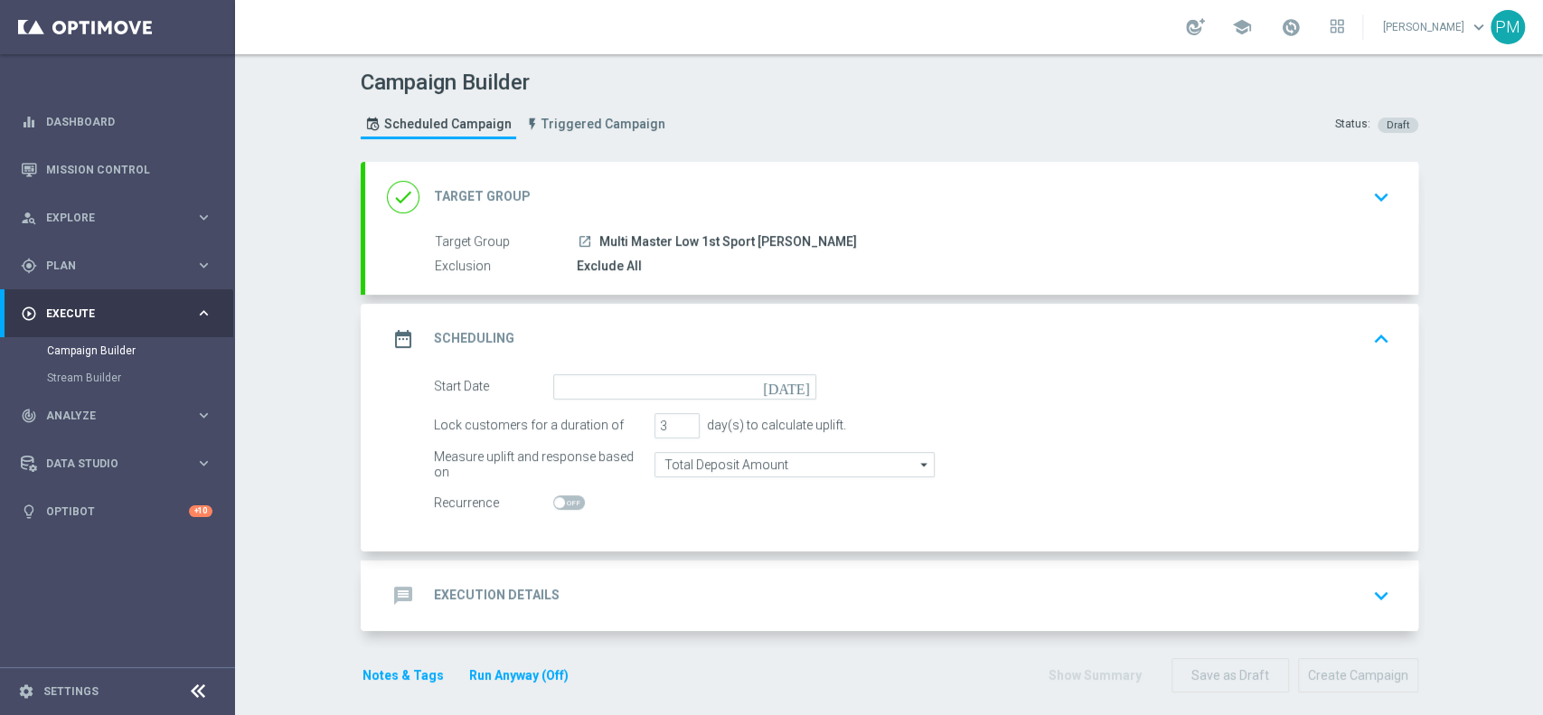
scroll to position [12, 0]
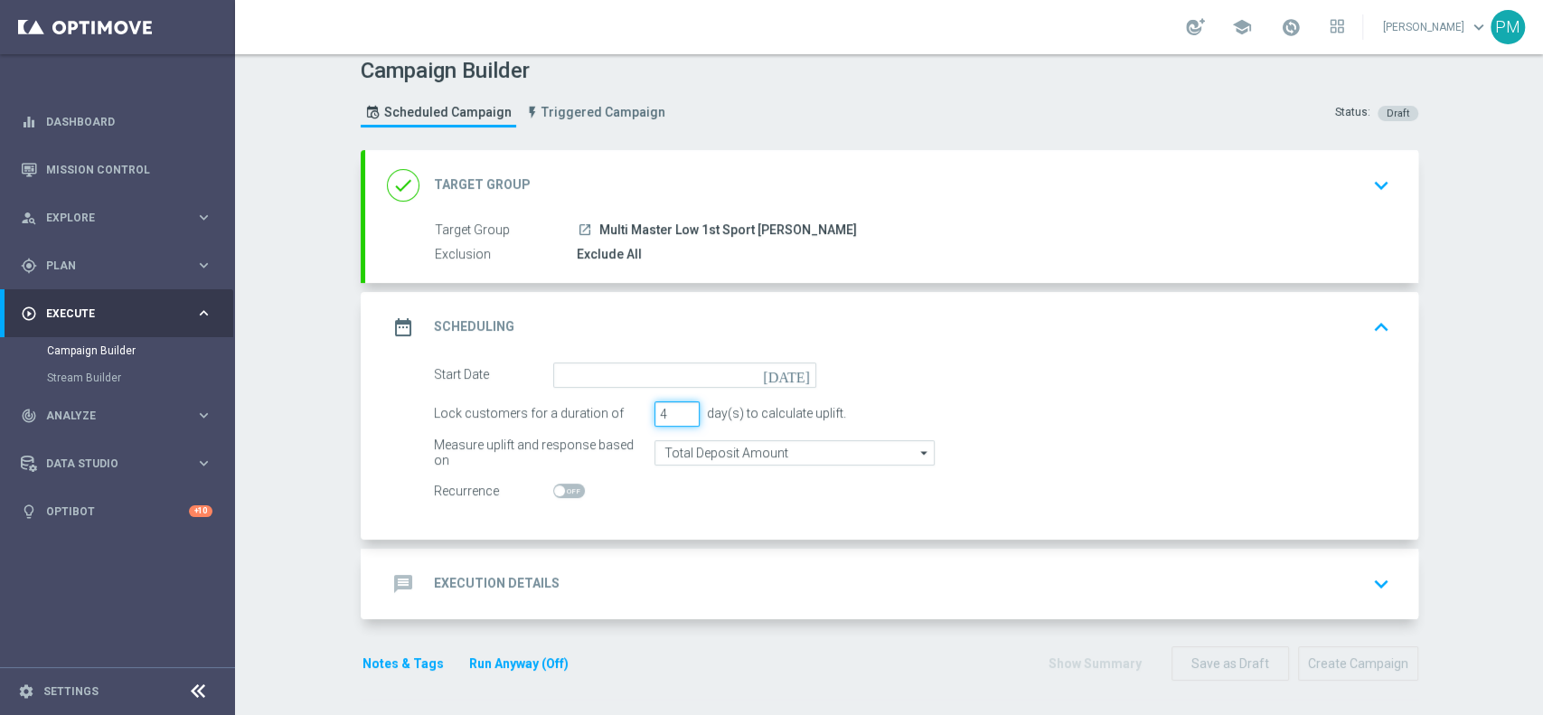
click at [678, 407] on input "4" at bounding box center [676, 413] width 45 height 25
click at [678, 407] on input "5" at bounding box center [676, 413] width 45 height 25
type input "6"
click at [678, 407] on input "6" at bounding box center [676, 413] width 45 height 25
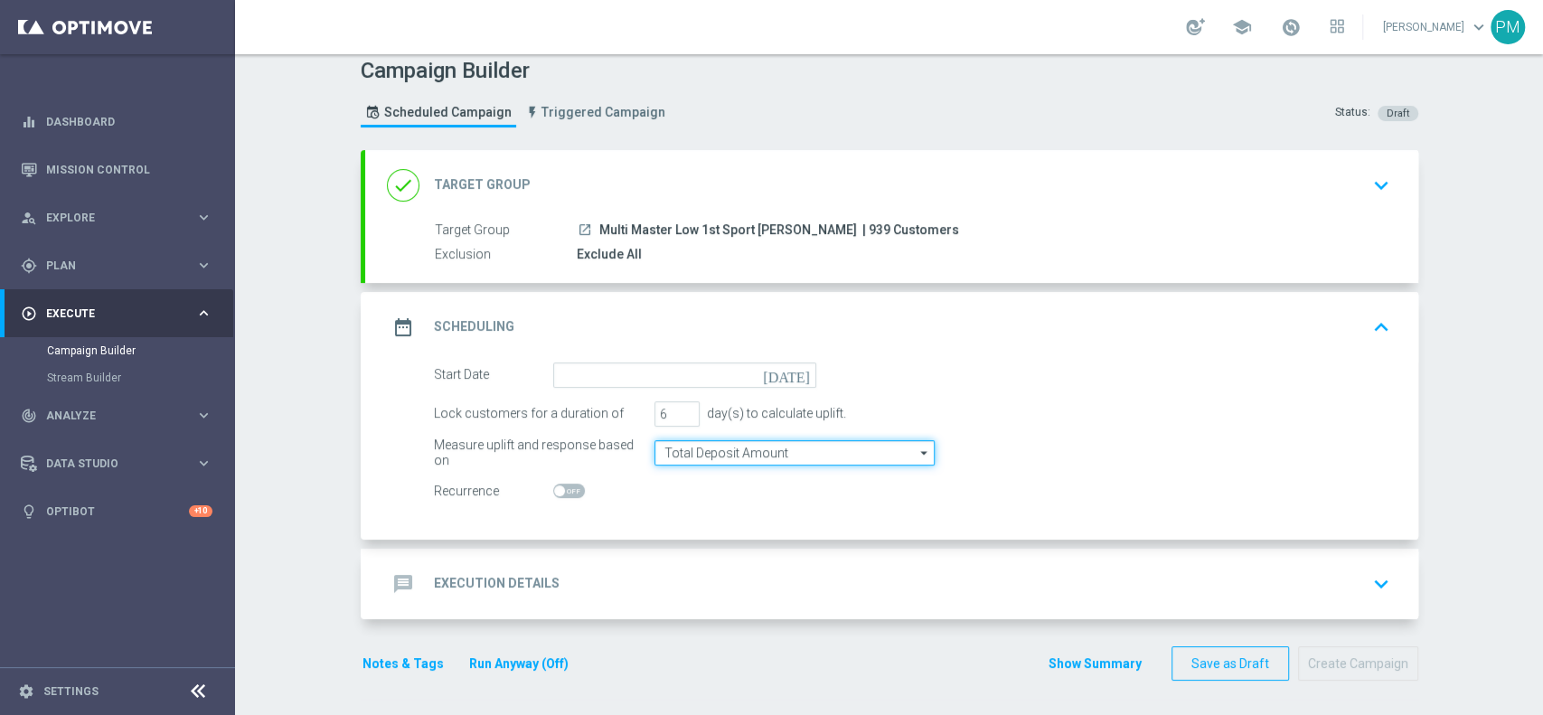
click at [691, 456] on input "Total Deposit Amount" at bounding box center [794, 452] width 280 height 25
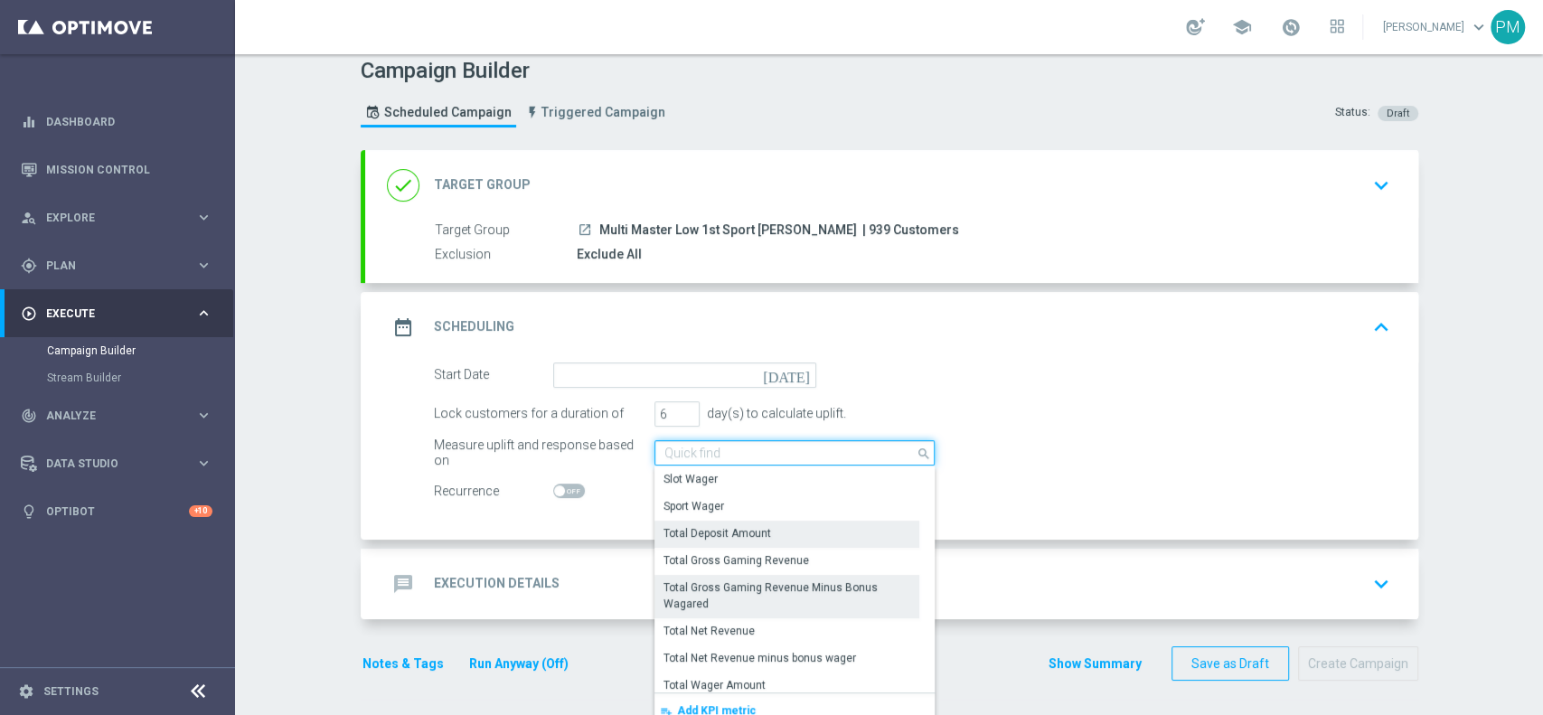
scroll to position [351, 0]
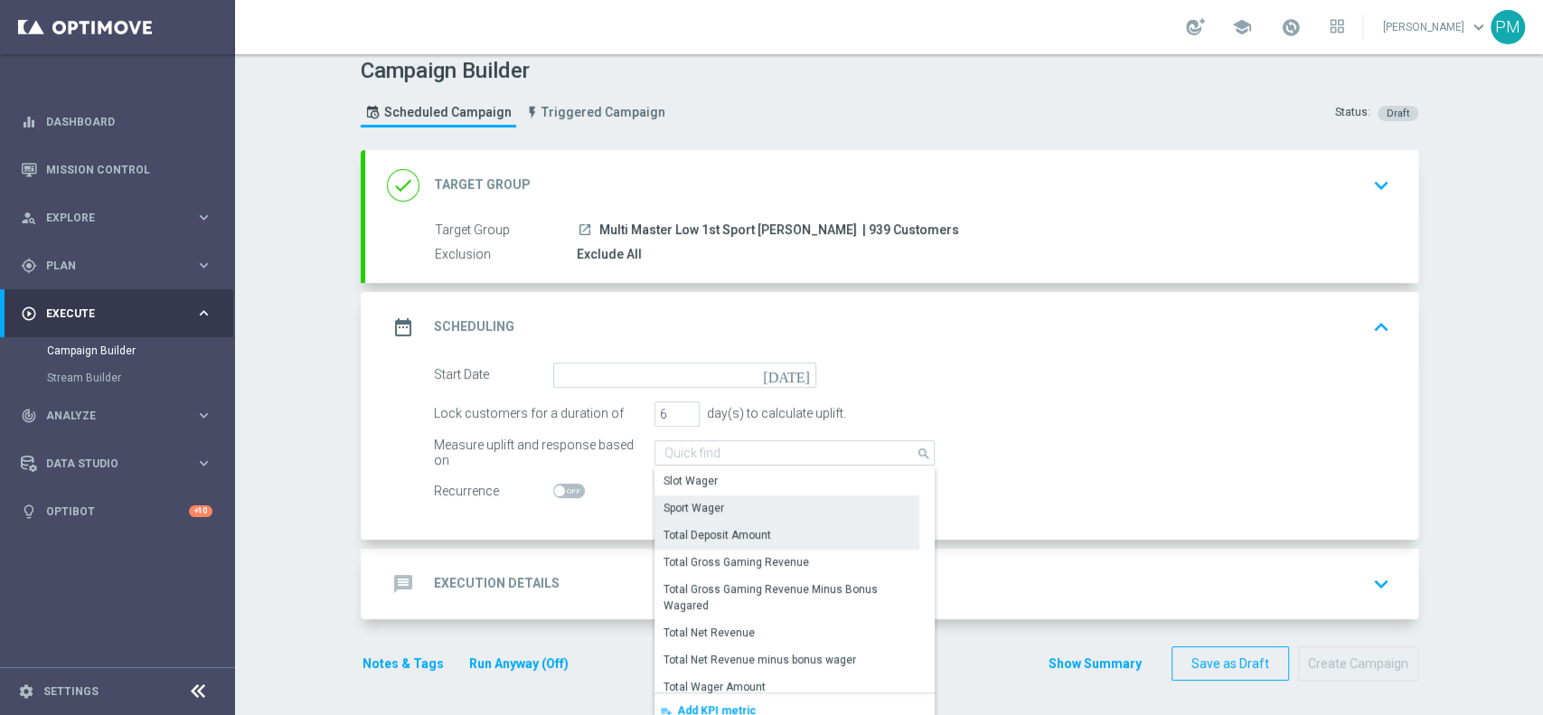
click at [719, 510] on div "Sport Wager" at bounding box center [786, 507] width 265 height 25
type input "Sport Wager"
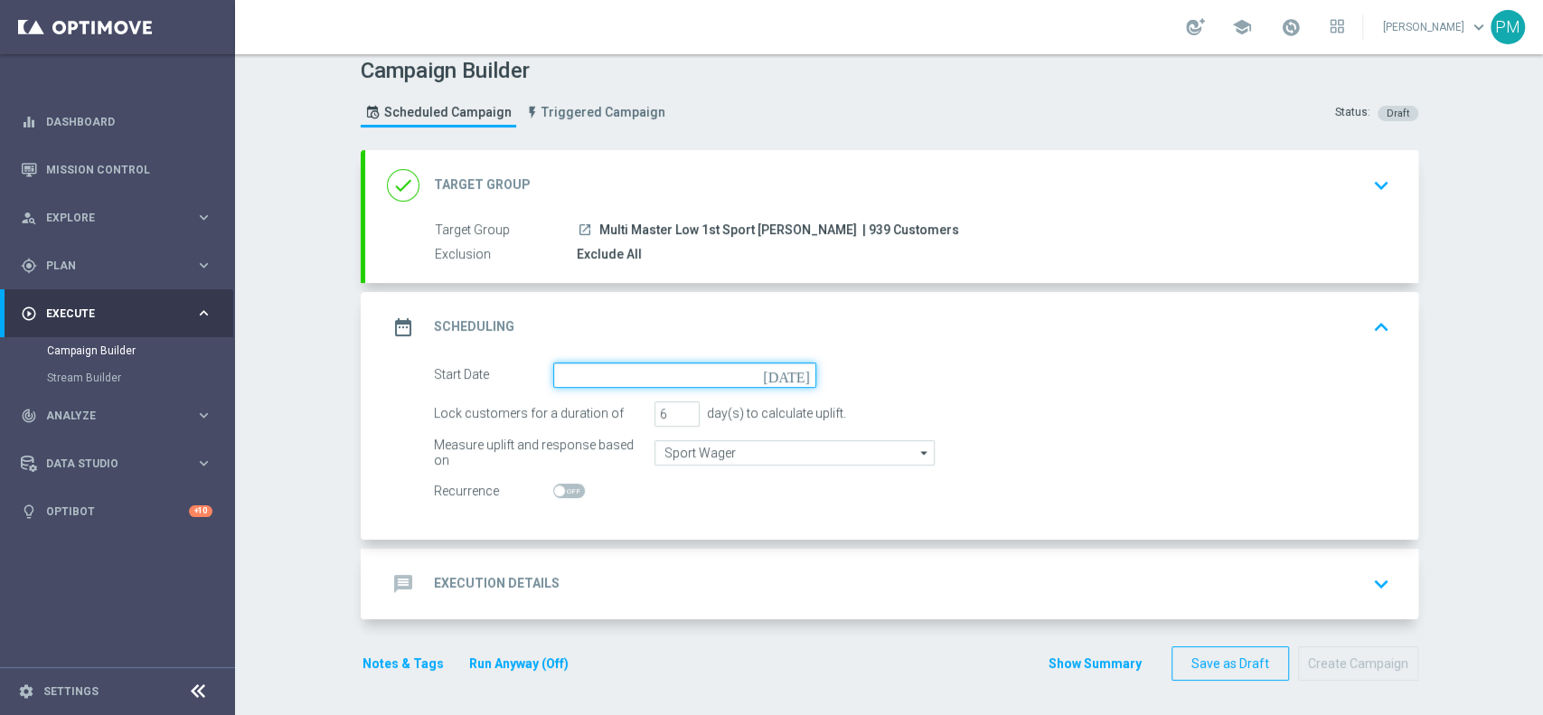
click at [656, 380] on input at bounding box center [684, 374] width 263 height 25
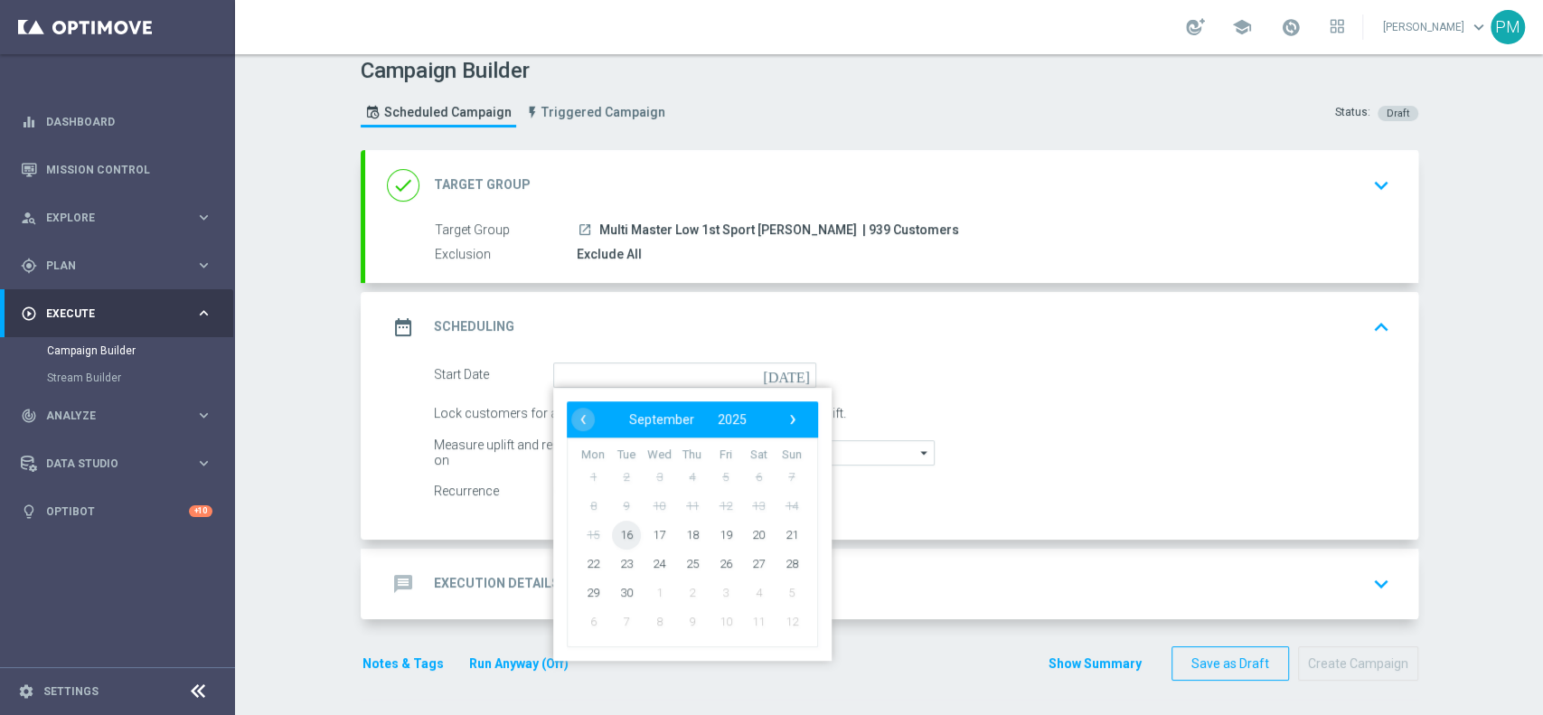
click at [615, 525] on span "16" at bounding box center [625, 534] width 29 height 29
type input "[DATE]"
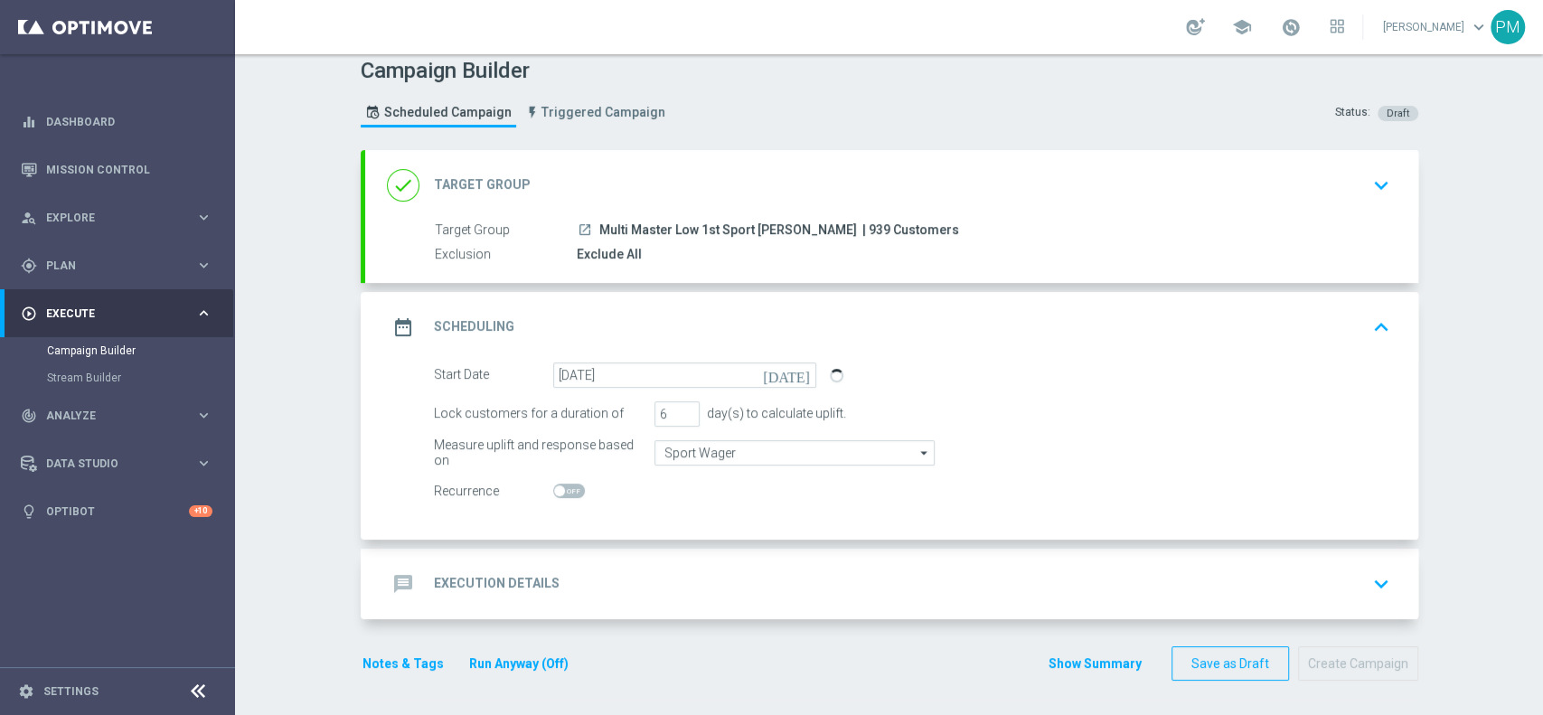
click at [636, 593] on div "message Execution Details keyboard_arrow_down" at bounding box center [891, 584] width 1009 height 34
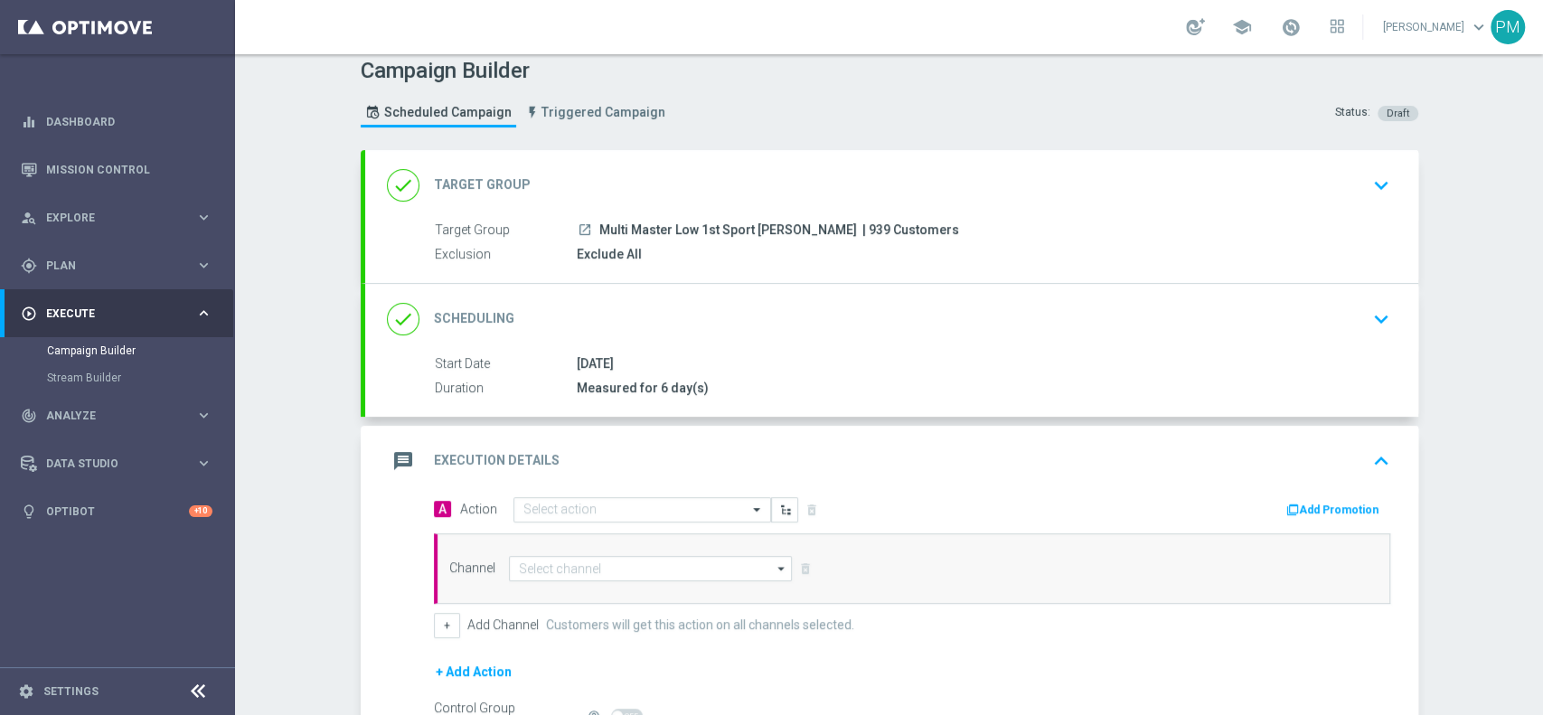
click at [702, 324] on div "done Scheduling keyboard_arrow_down" at bounding box center [891, 319] width 1009 height 34
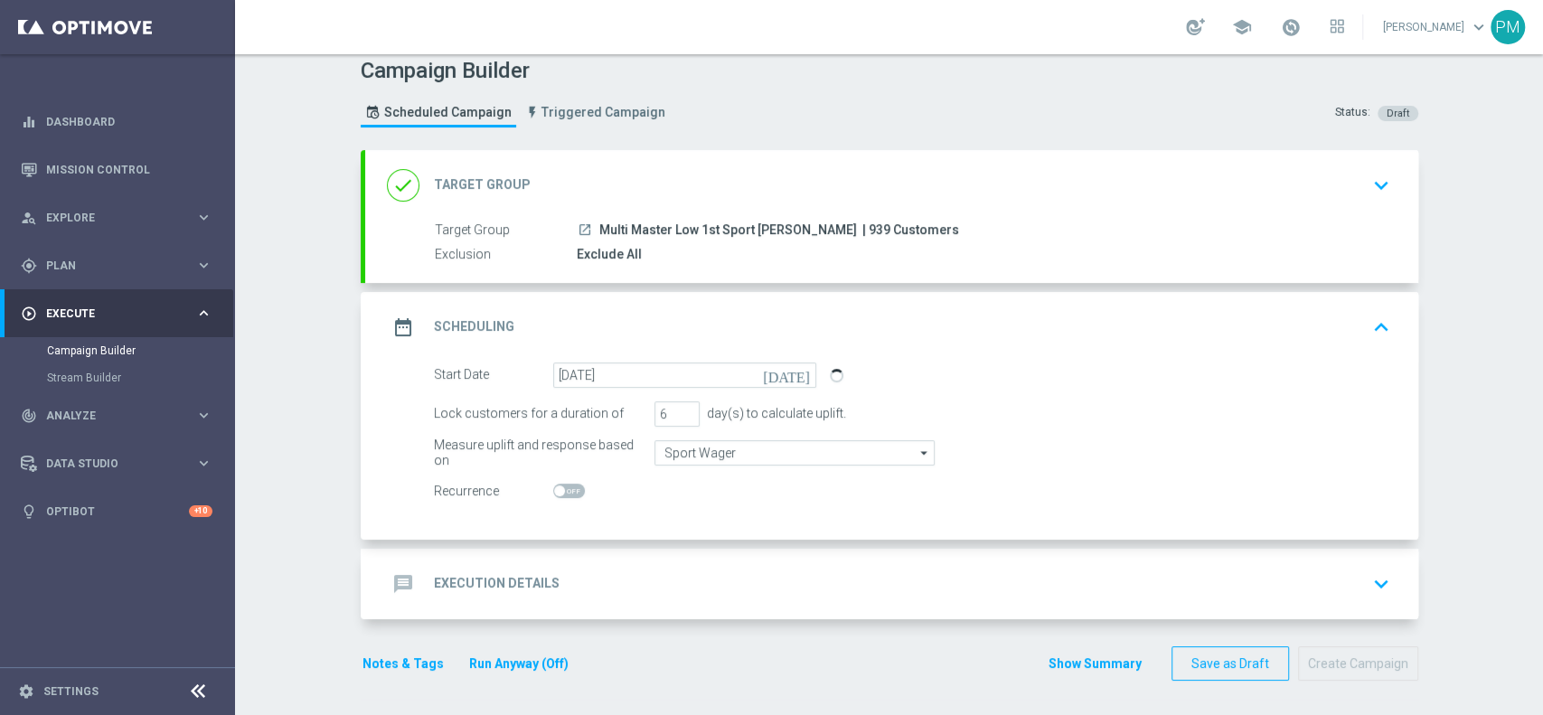
click at [632, 560] on div "message Execution Details keyboard_arrow_down" at bounding box center [891, 584] width 1053 height 70
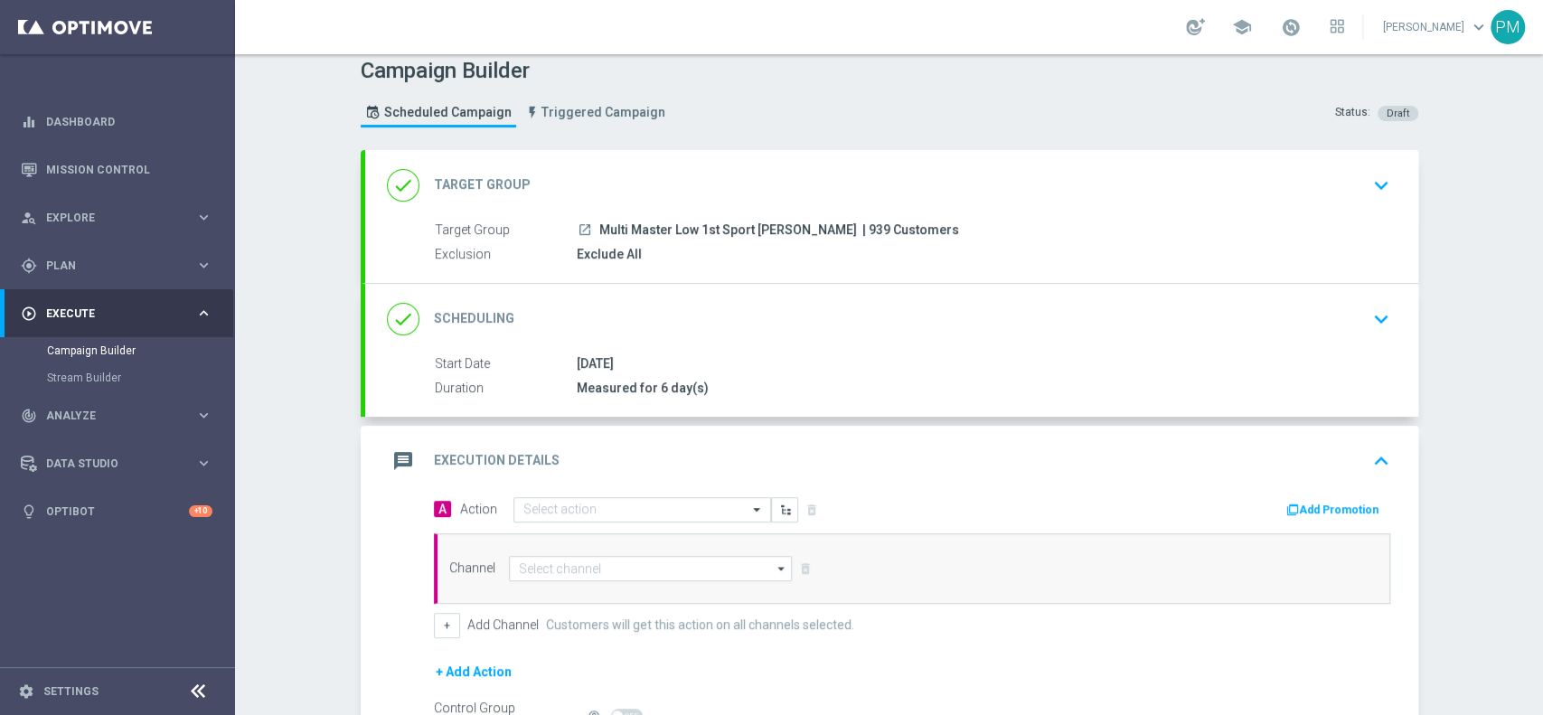
scroll to position [217, 0]
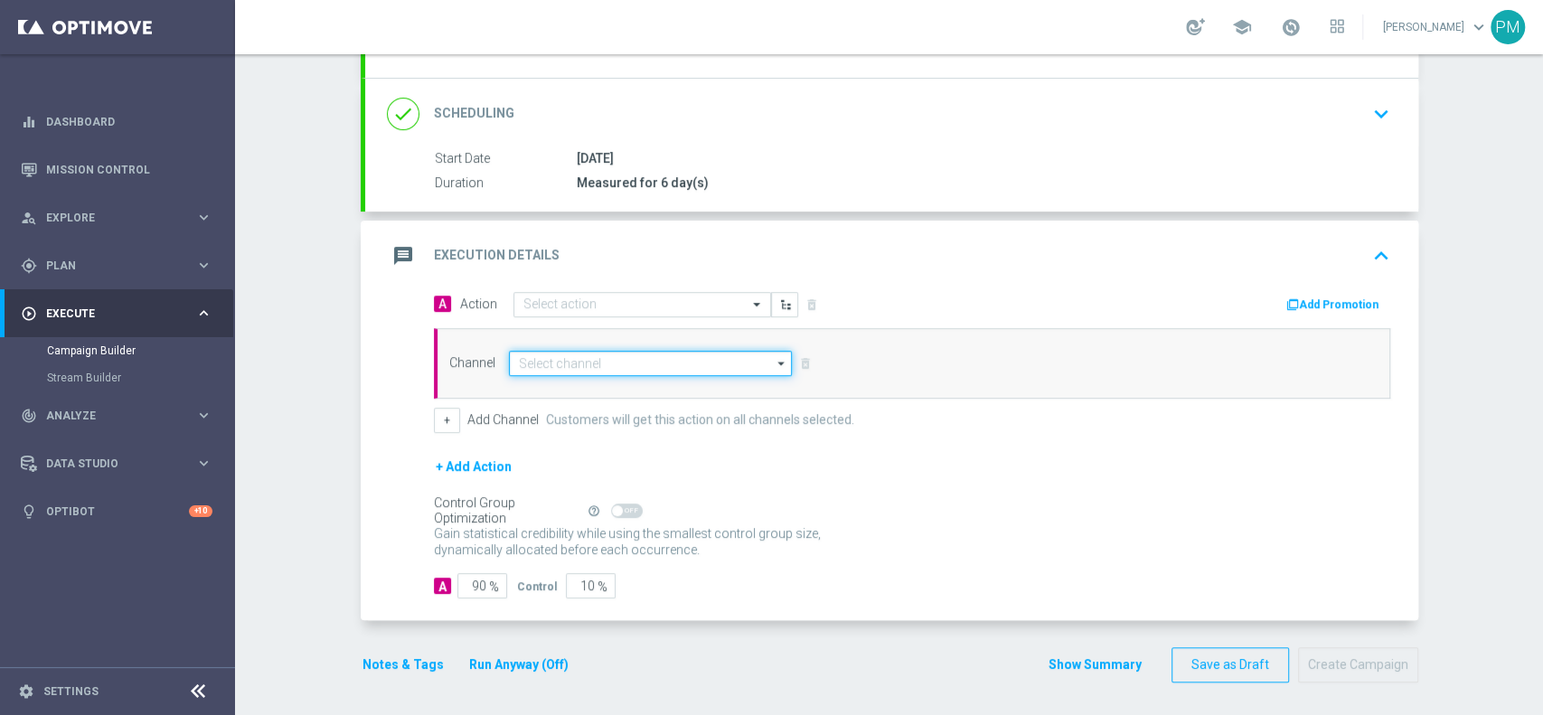
click at [568, 361] on input at bounding box center [651, 363] width 284 height 25
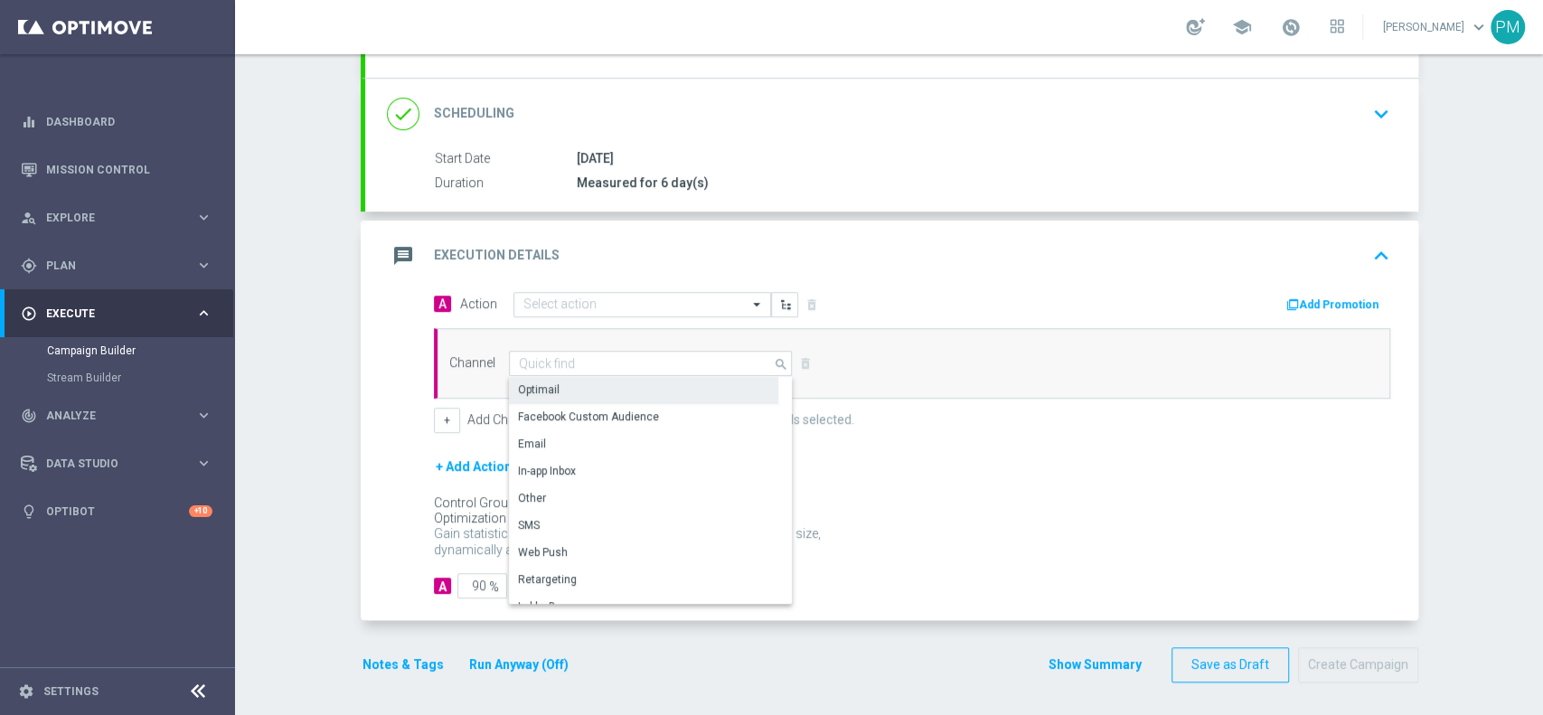
click at [567, 380] on div "Optimail" at bounding box center [643, 389] width 269 height 25
type input "Optimail"
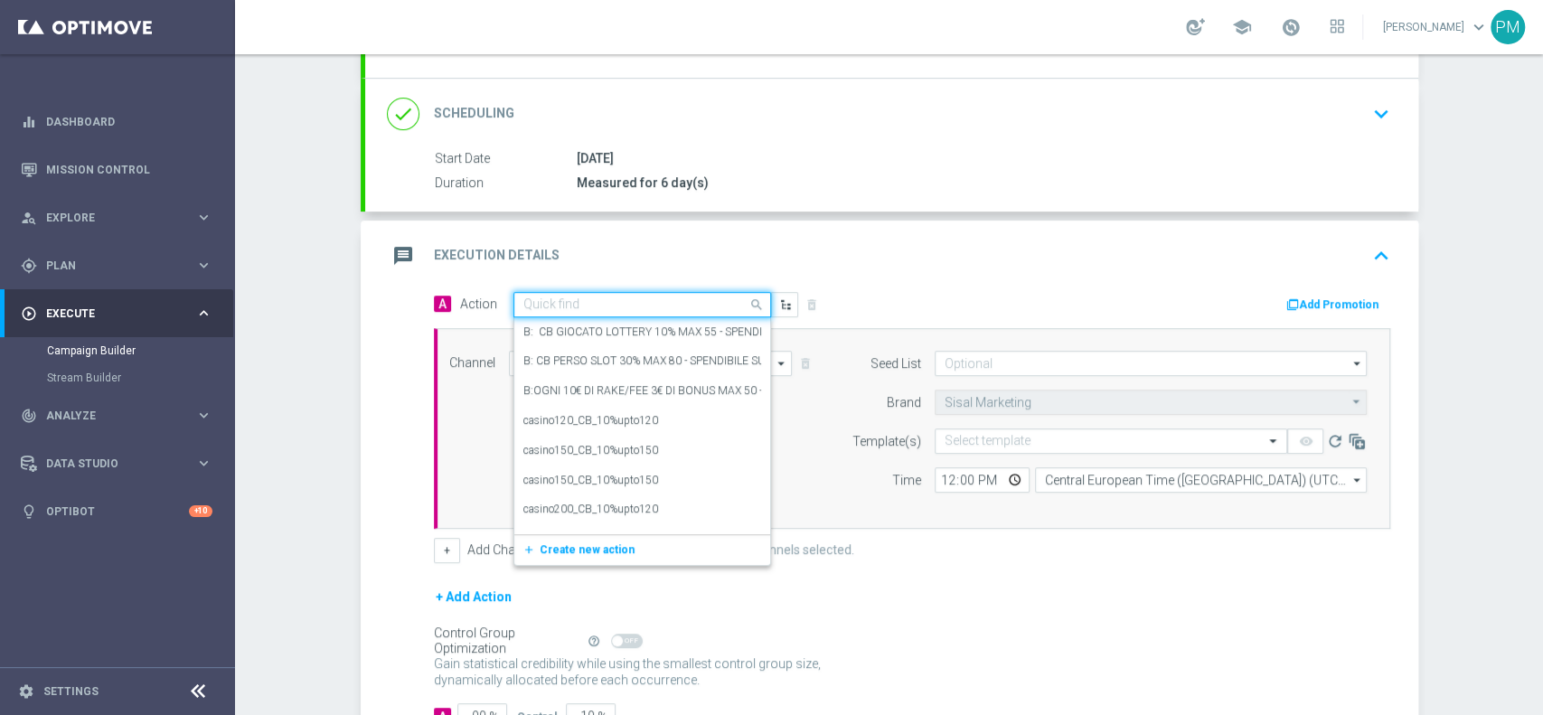
click at [575, 301] on input "text" at bounding box center [624, 304] width 202 height 15
paste input "cashback Sport 20% fino a 150€ QeL3"
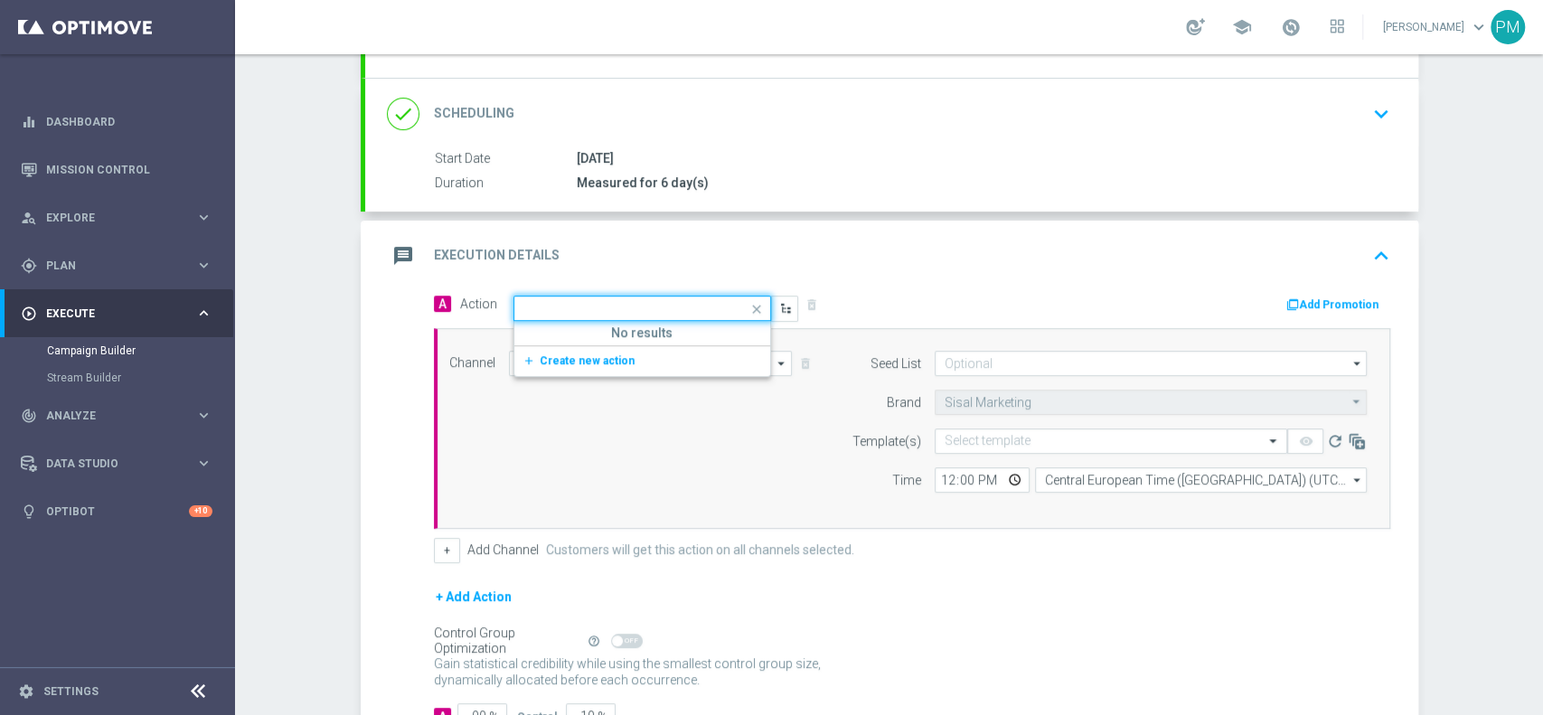
type input "cashback Sport 20% fino a 150€ QeL3"
click at [934, 477] on input "12:00" at bounding box center [981, 479] width 95 height 25
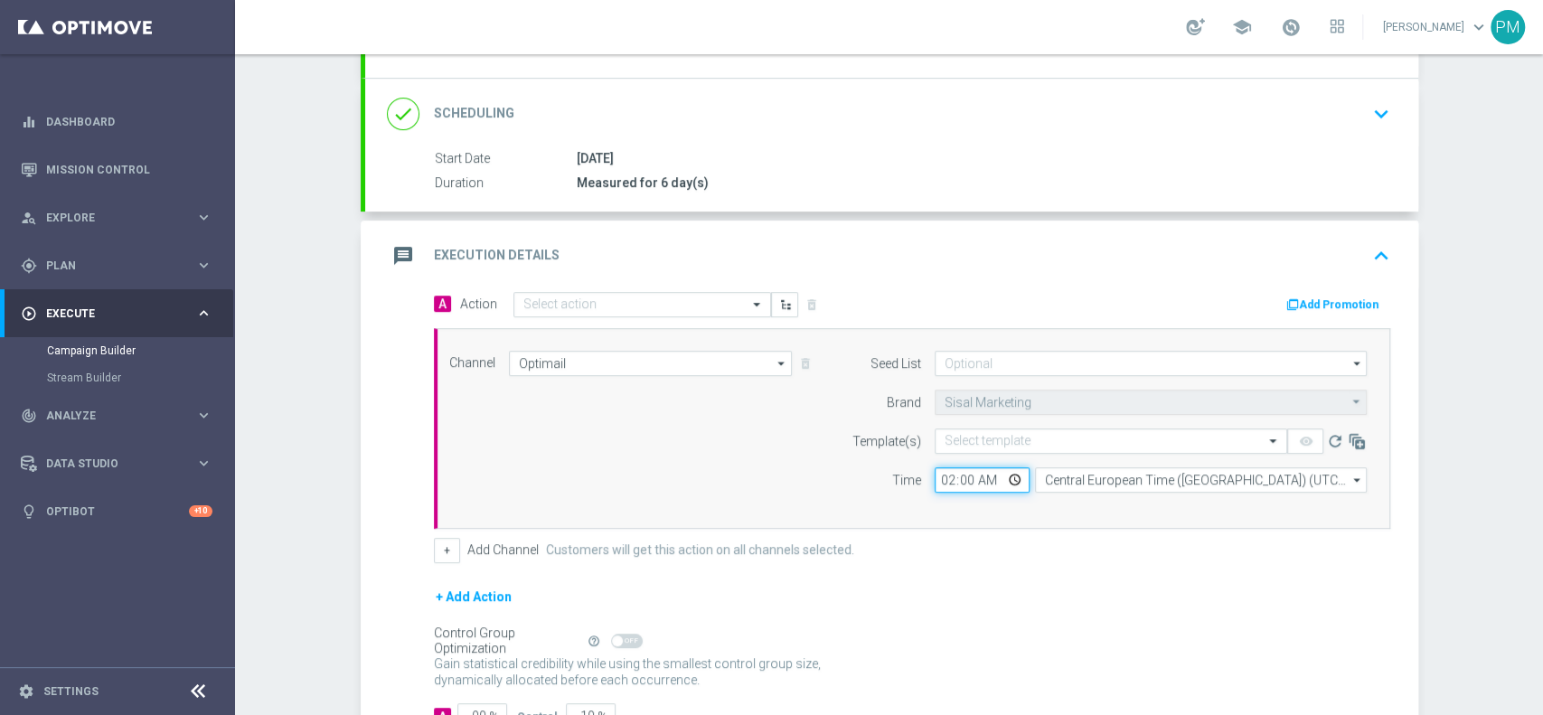
type input "20:00"
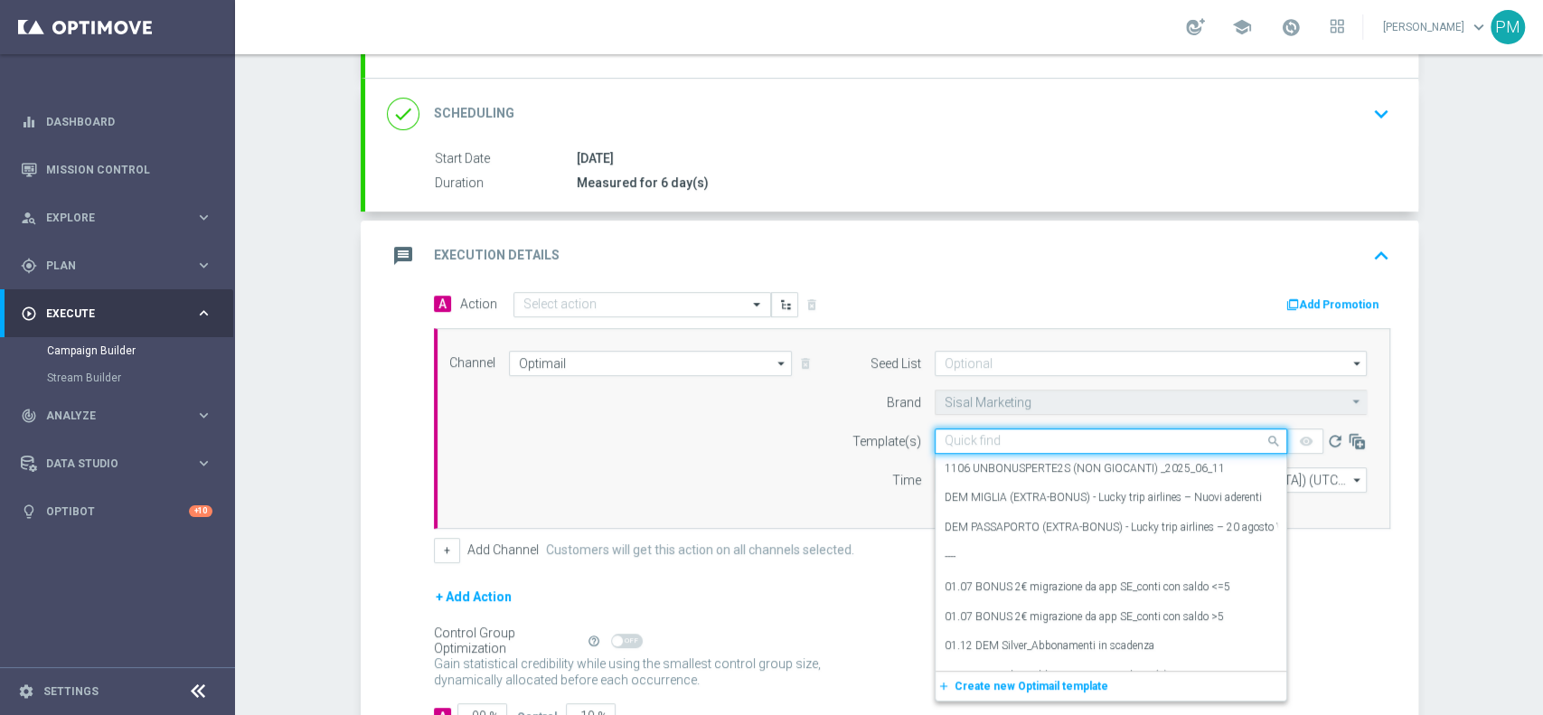
click at [1028, 439] on input "text" at bounding box center [1092, 441] width 296 height 15
paste input "CBSPORT160925"
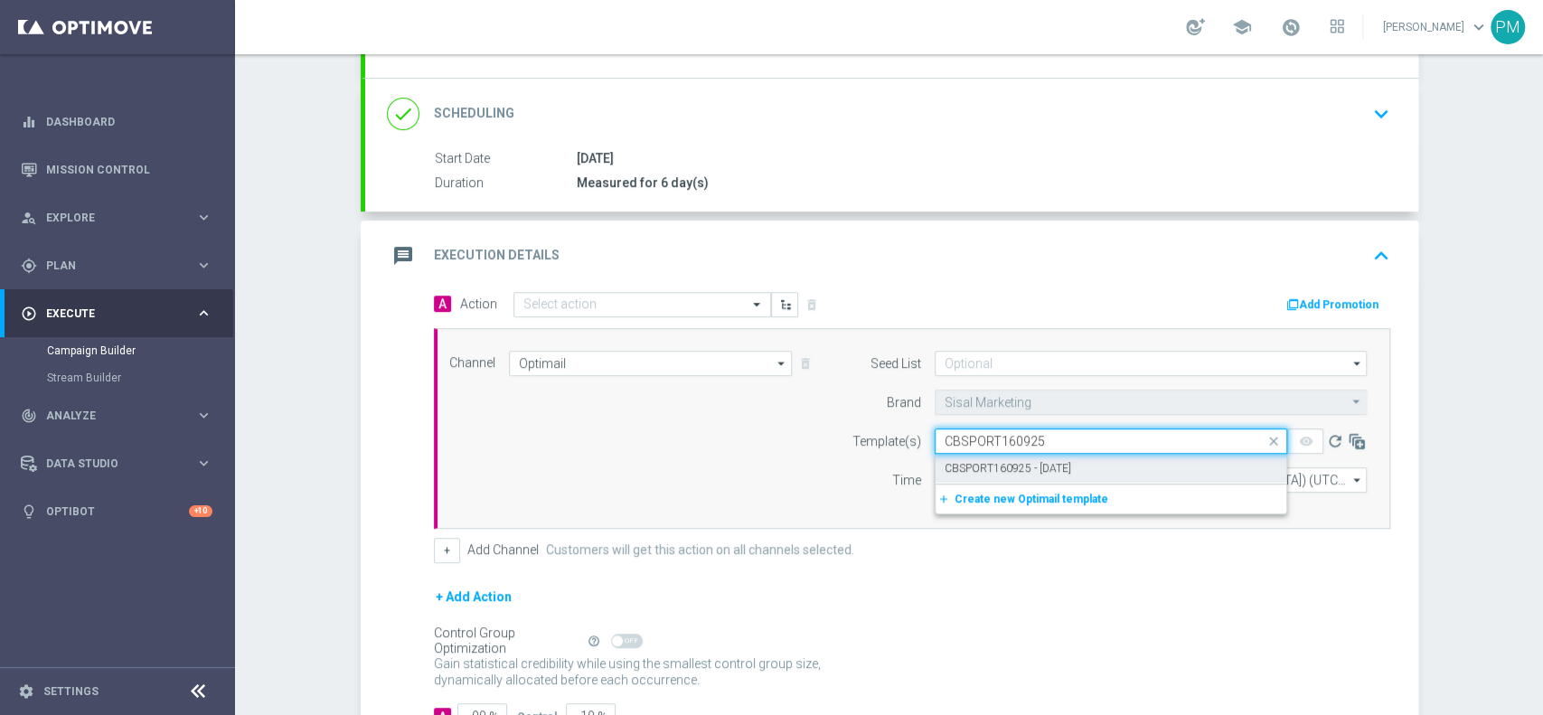
click at [1030, 463] on label "CBSPORT160925 - 2025-09-16" at bounding box center [1007, 468] width 127 height 15
type input "CBSPORT160925"
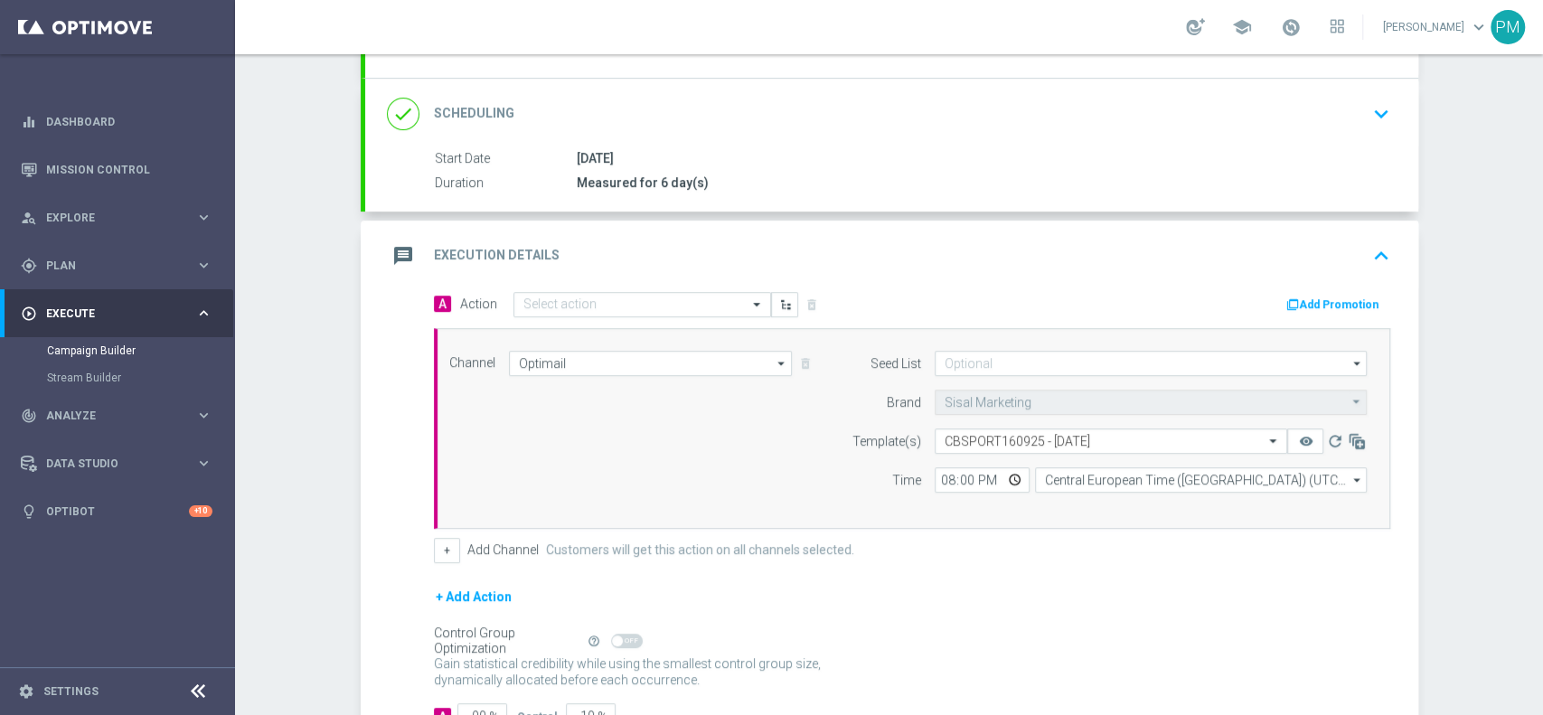
click at [1340, 295] on button "Add Promotion" at bounding box center [1334, 305] width 100 height 20
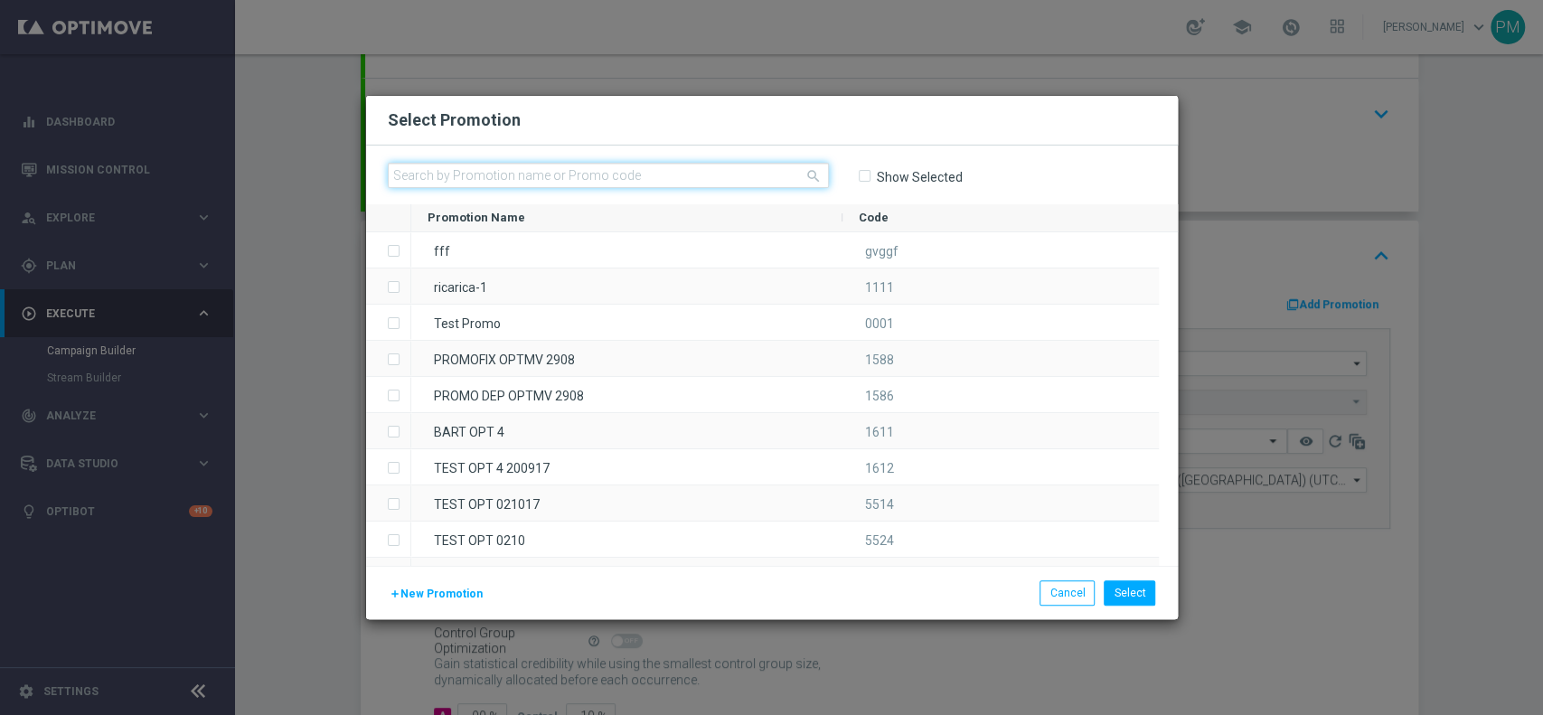
click at [743, 178] on input "text" at bounding box center [608, 175] width 441 height 25
paste input "CBSPORT160925"
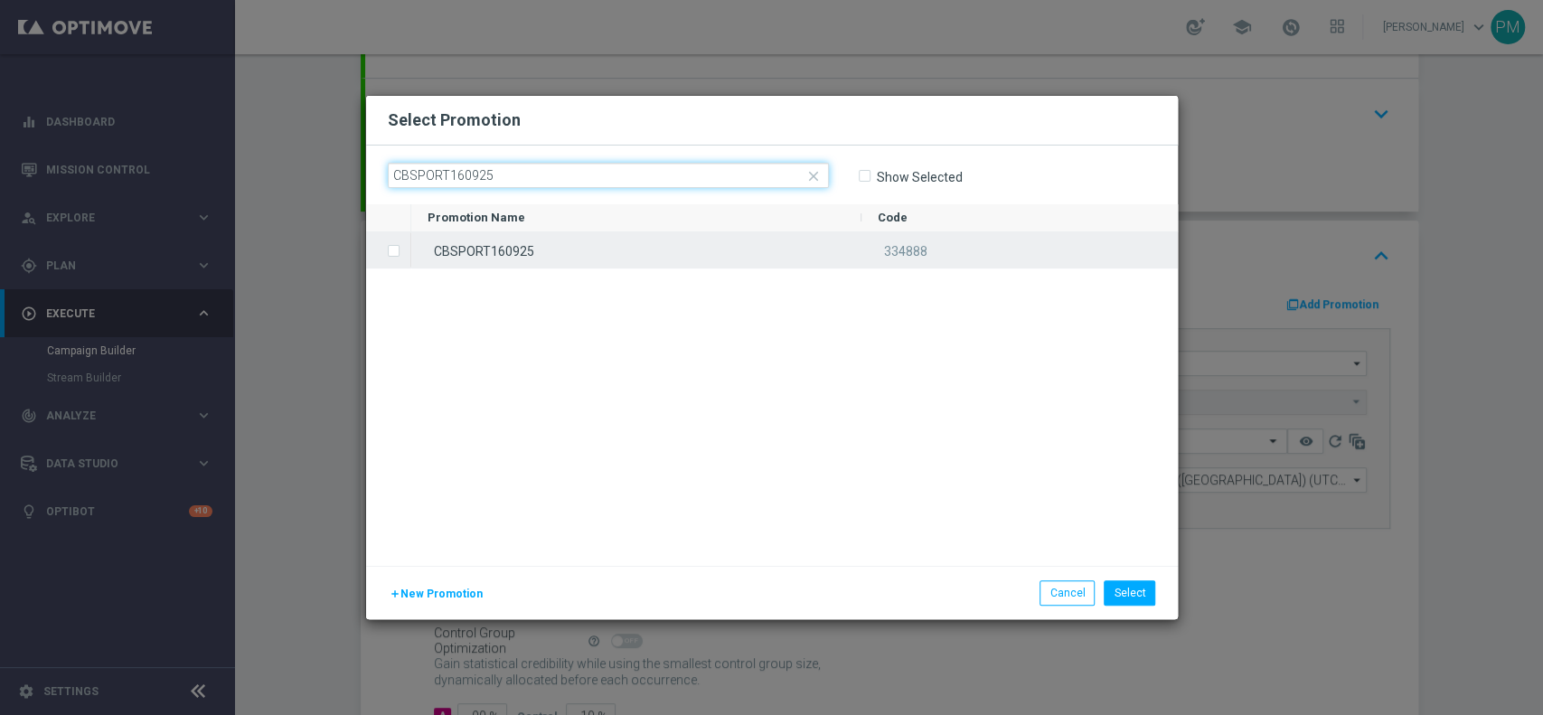
type input "CBSPORT160925"
click at [716, 253] on div "CBSPORT160925" at bounding box center [636, 249] width 450 height 35
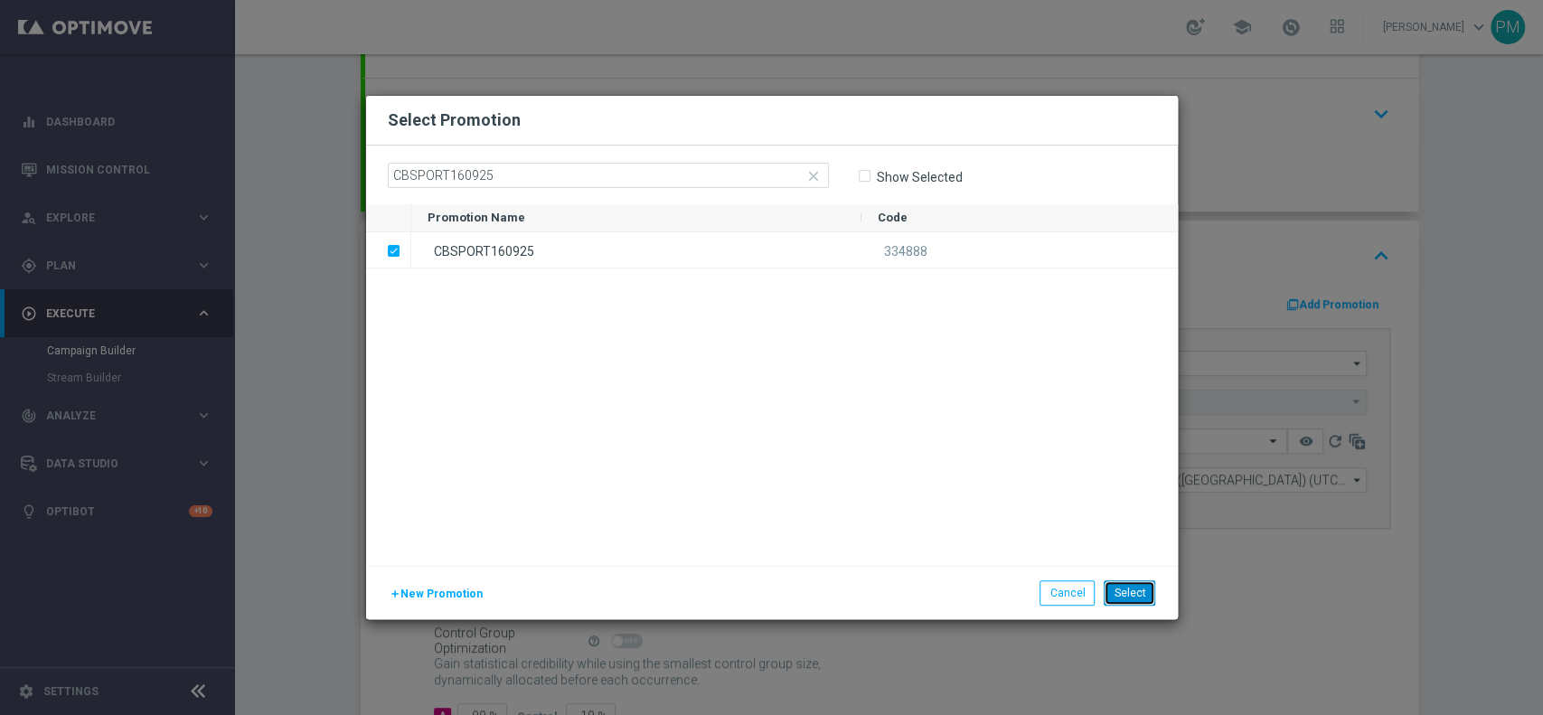
click at [1125, 590] on button "Select" at bounding box center [1129, 592] width 52 height 25
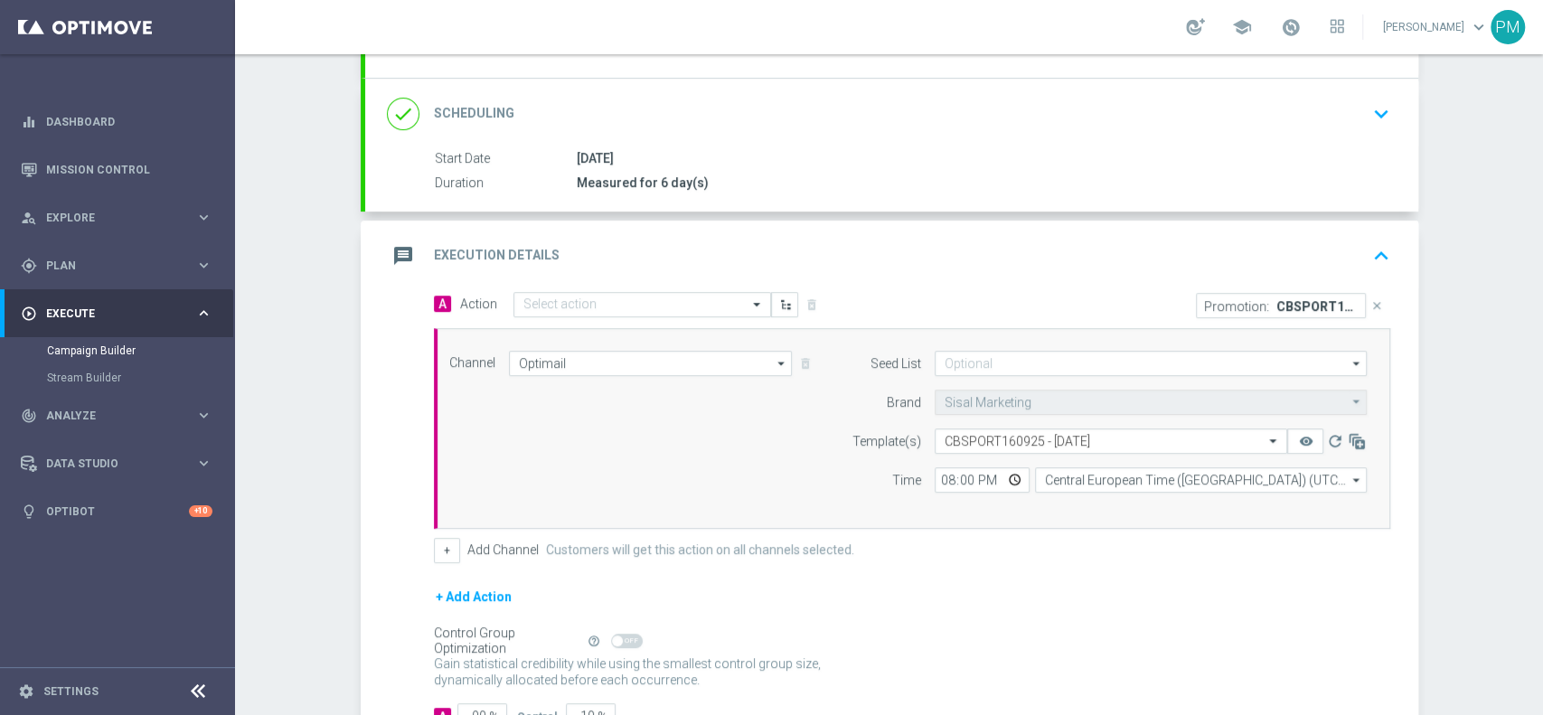
click at [1113, 255] on div "message Execution Details keyboard_arrow_up" at bounding box center [891, 256] width 1009 height 34
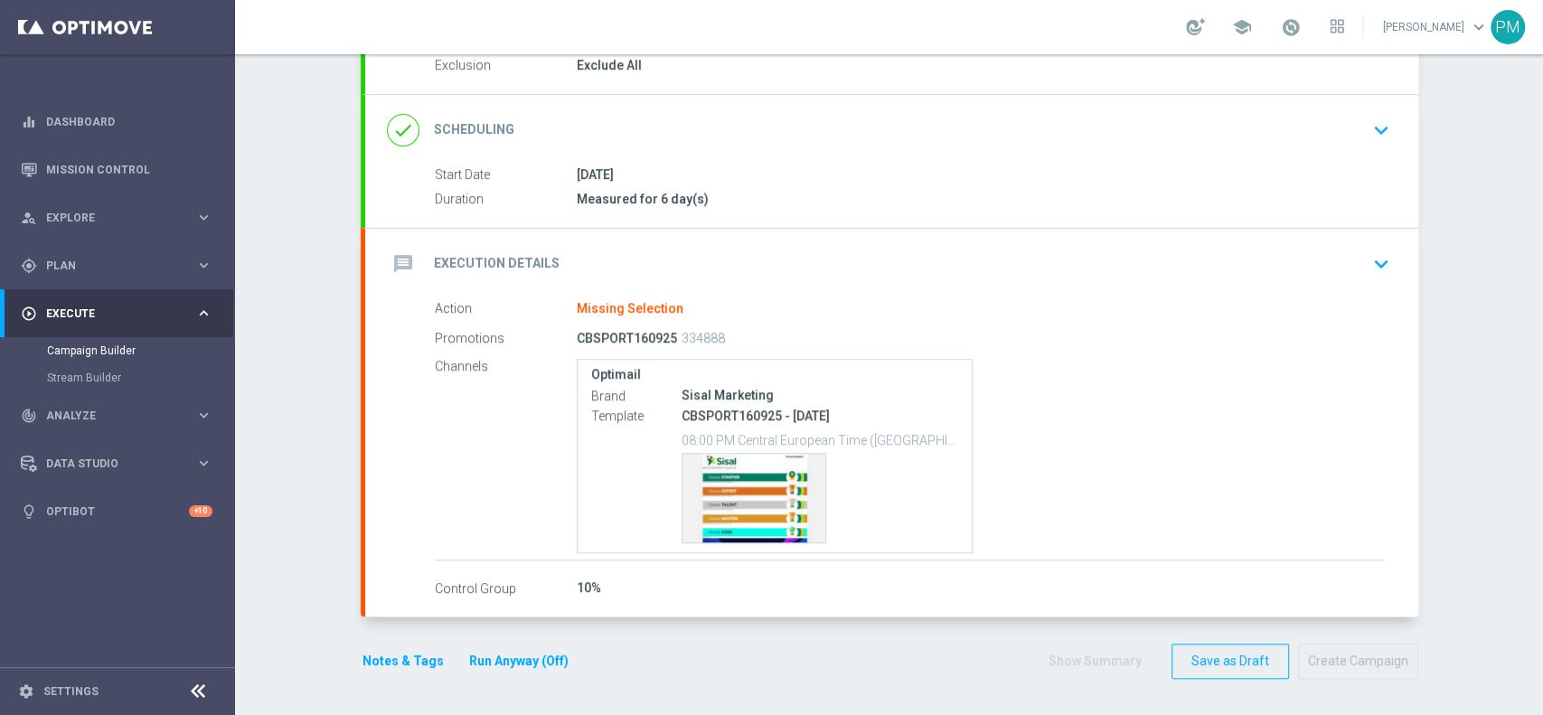
scroll to position [198, 0]
click at [868, 282] on div "message Execution Details keyboard_arrow_down" at bounding box center [891, 266] width 1053 height 70
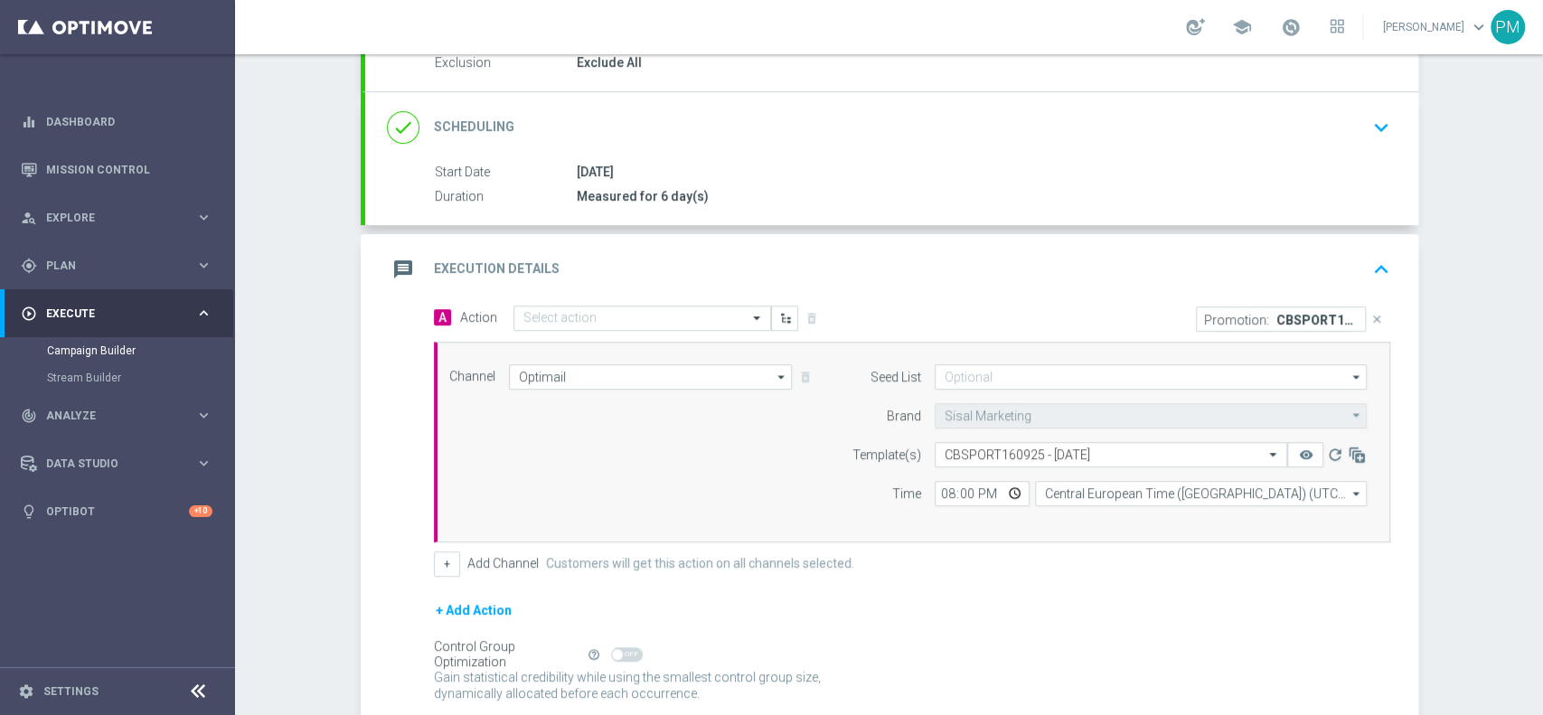
scroll to position [217, 0]
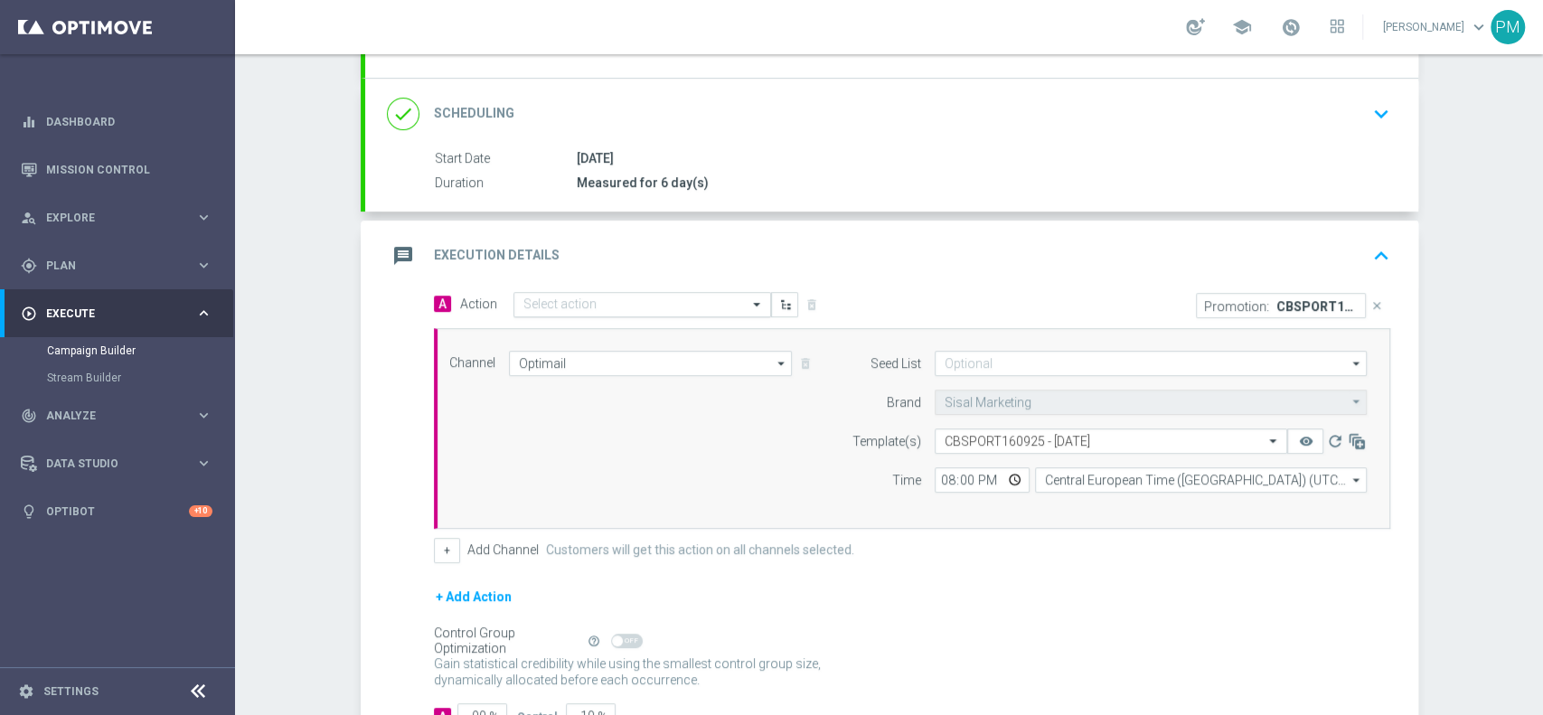
click at [568, 301] on input "text" at bounding box center [624, 304] width 202 height 15
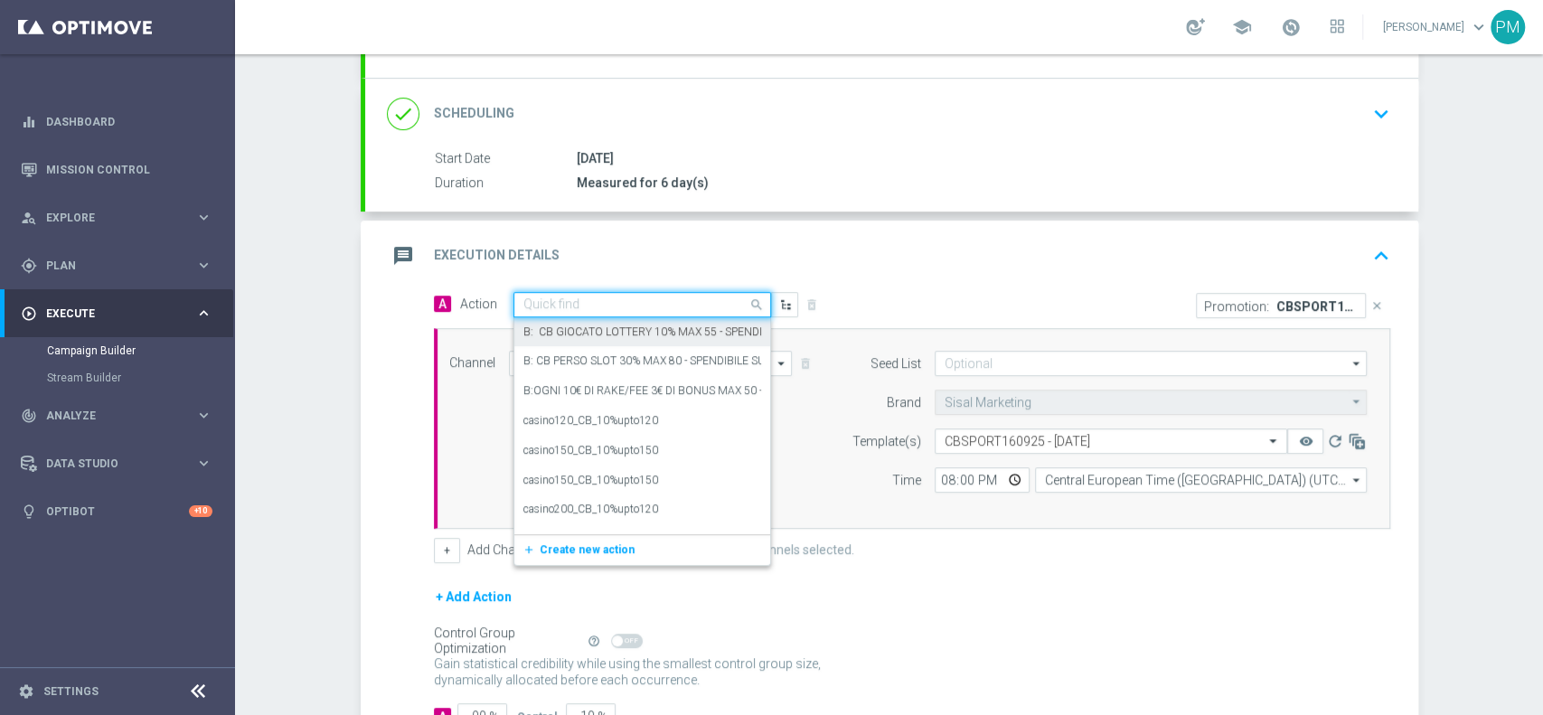
paste input "cashback Sport 20% fino a 150€ QeL3"
type input "cashback Sport 20% fino a 150€ QeL3"
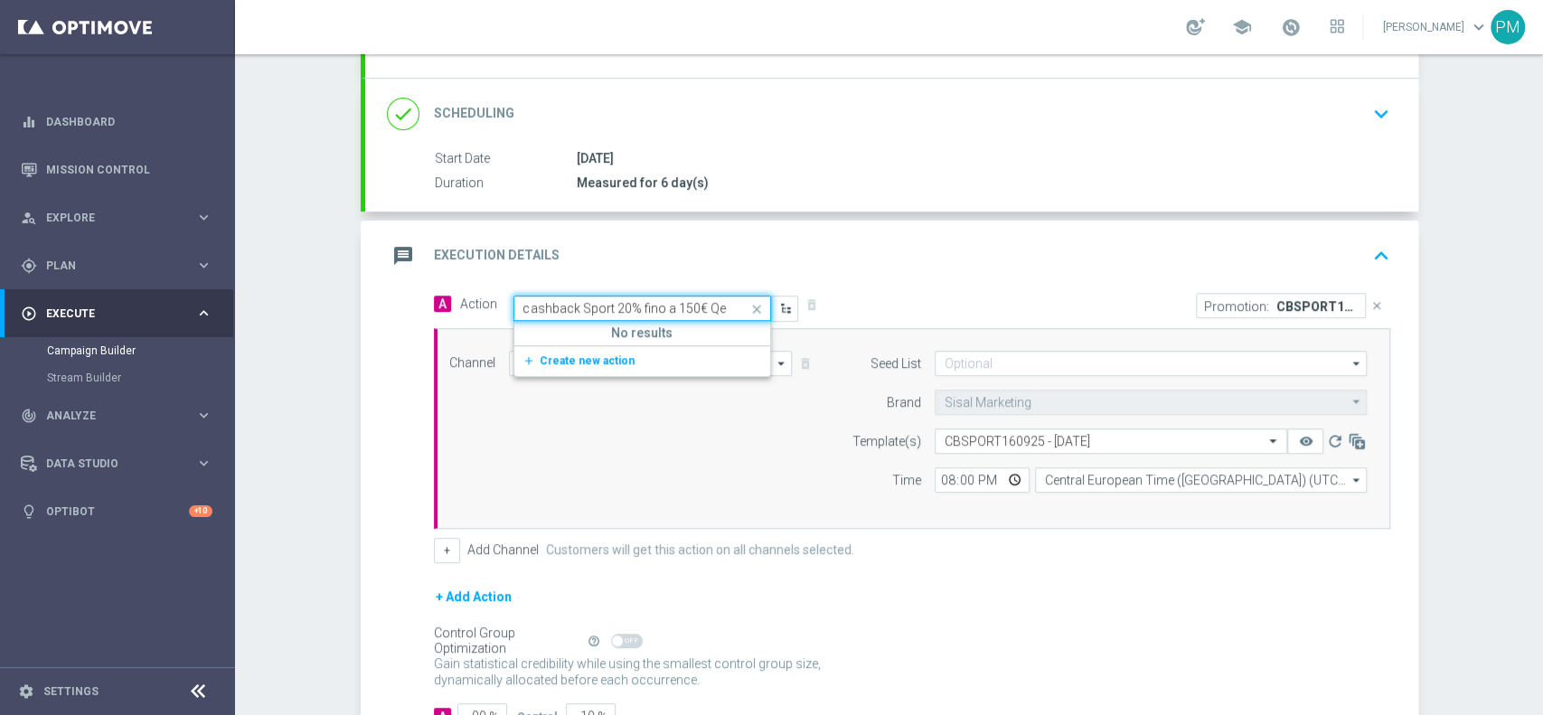
scroll to position [0, 7]
click at [591, 354] on span "Create new action" at bounding box center [586, 360] width 95 height 13
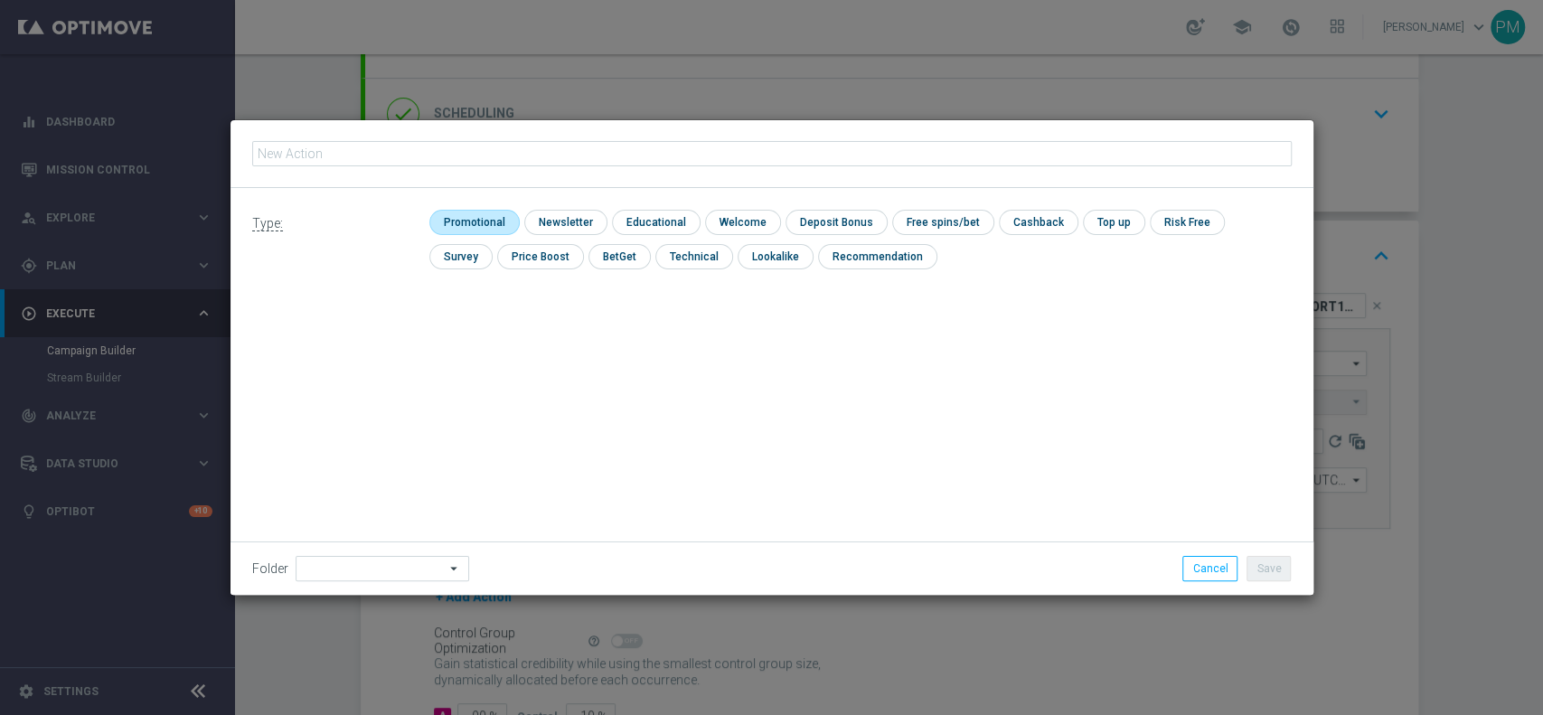
click at [483, 211] on input "checkbox" at bounding box center [472, 222] width 86 height 24
checkbox input "true"
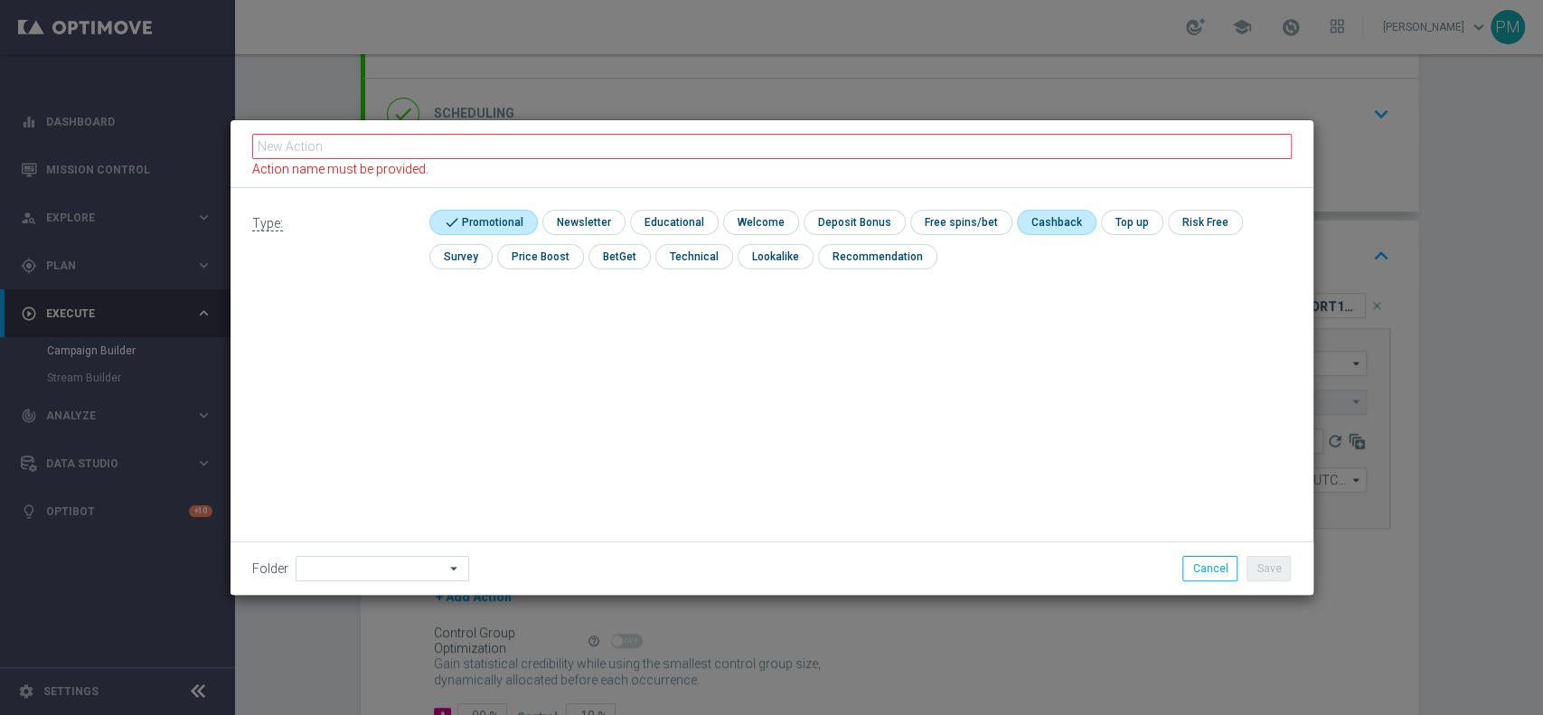
click at [1054, 215] on input "checkbox" at bounding box center [1055, 222] width 76 height 24
checkbox input "true"
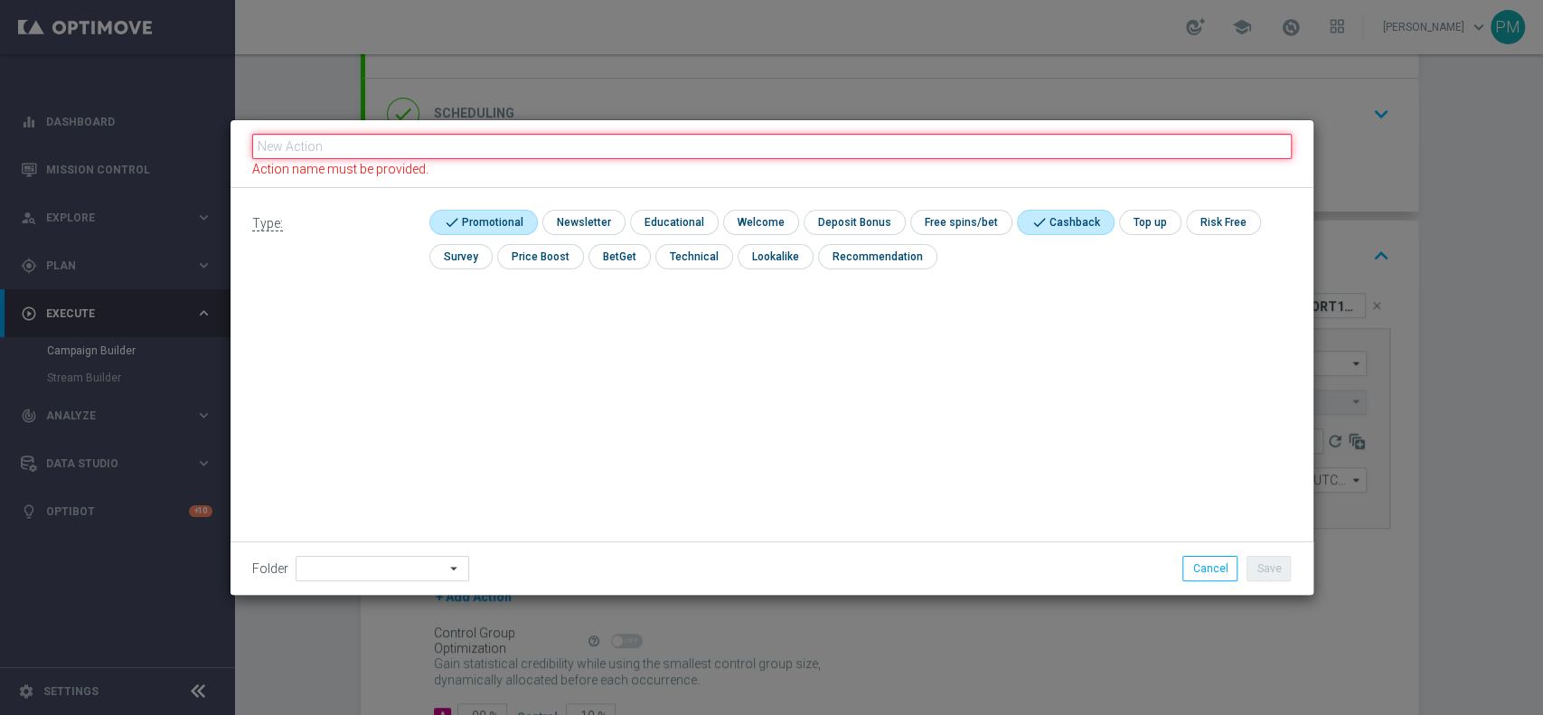
click at [1025, 153] on input "text" at bounding box center [771, 146] width 1039 height 25
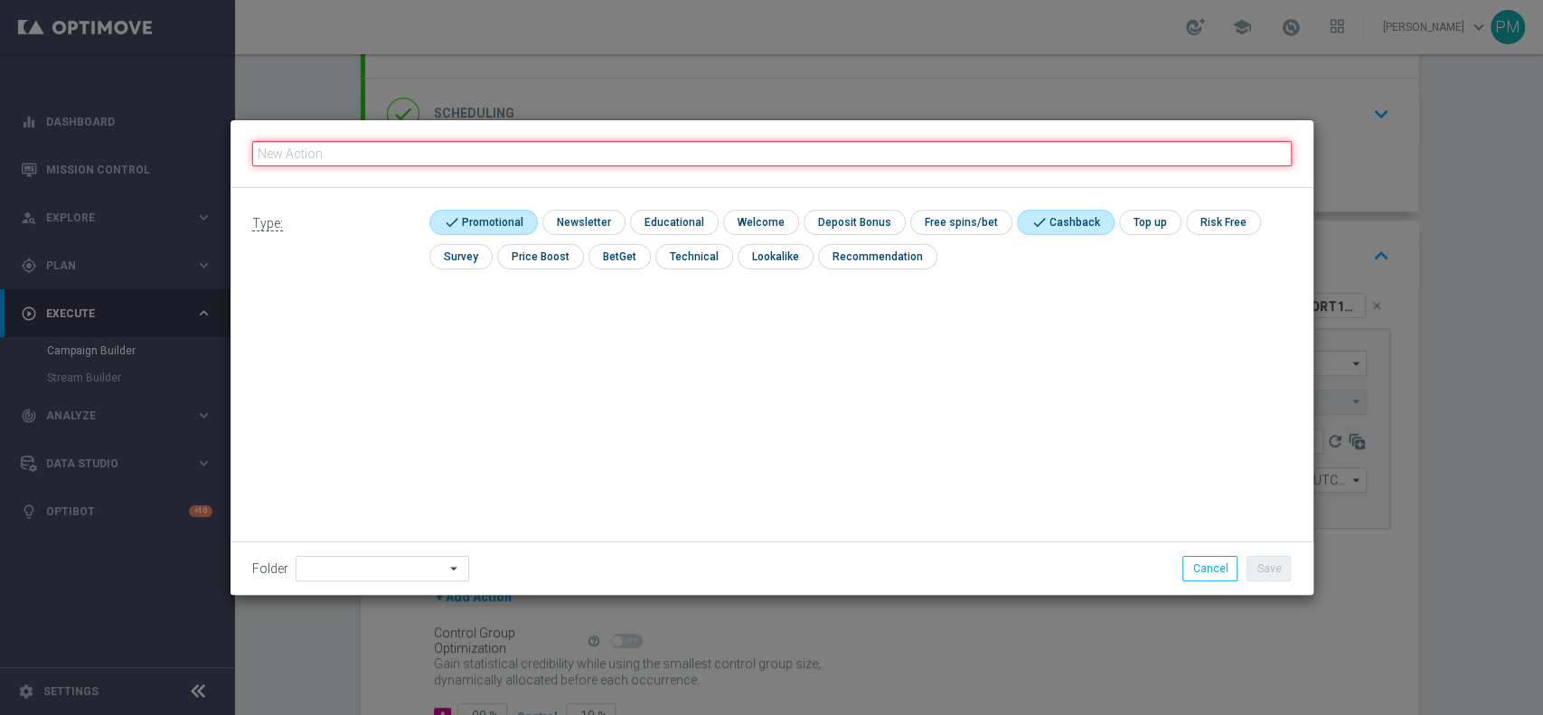
click at [1025, 153] on input "text" at bounding box center [771, 153] width 1039 height 25
paste input "cashback Sport 20% fino a 150€ QeL3"
type input "cashback Sport 20% fino a 150€ QeL3"
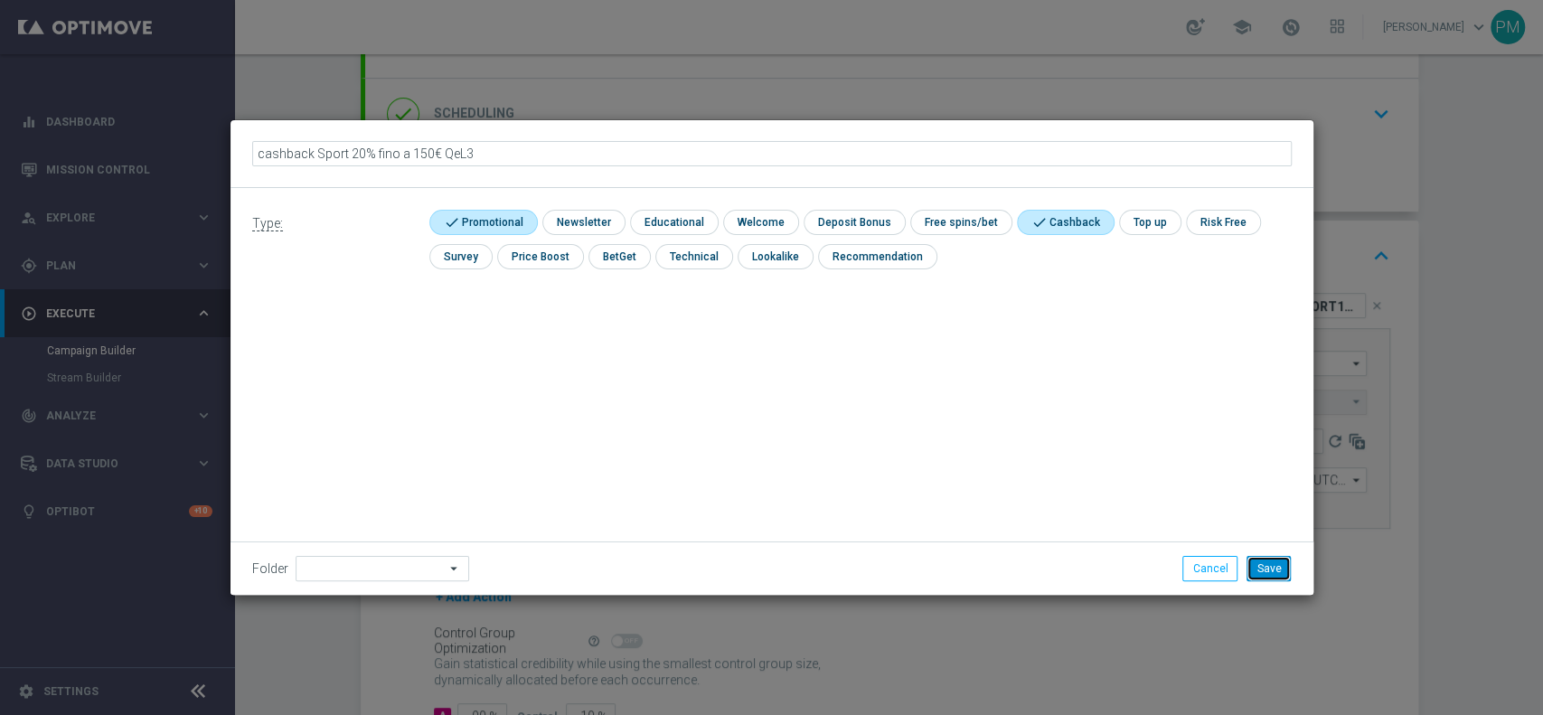
click at [1283, 575] on button "Save" at bounding box center [1268, 568] width 44 height 25
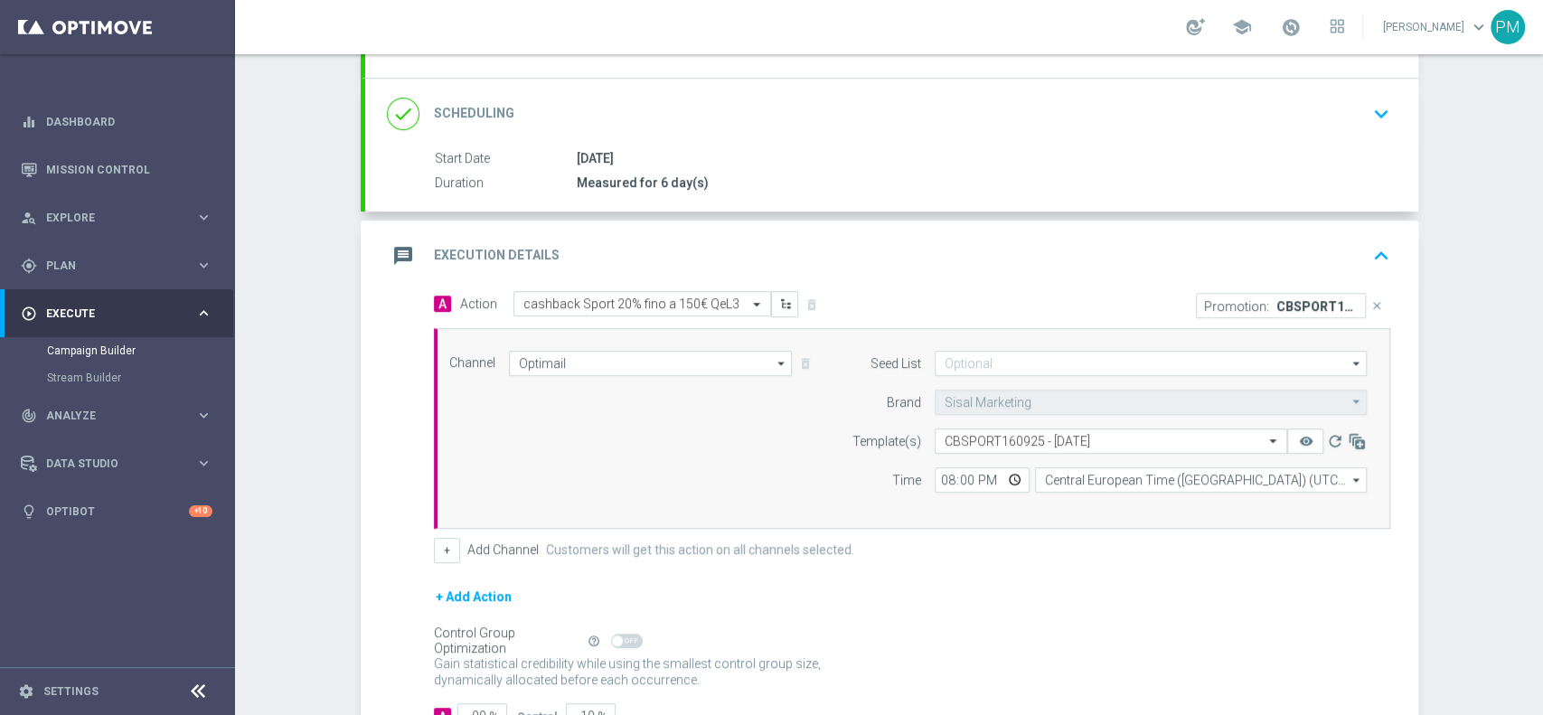
click at [1069, 246] on div "message Execution Details keyboard_arrow_up" at bounding box center [891, 256] width 1009 height 34
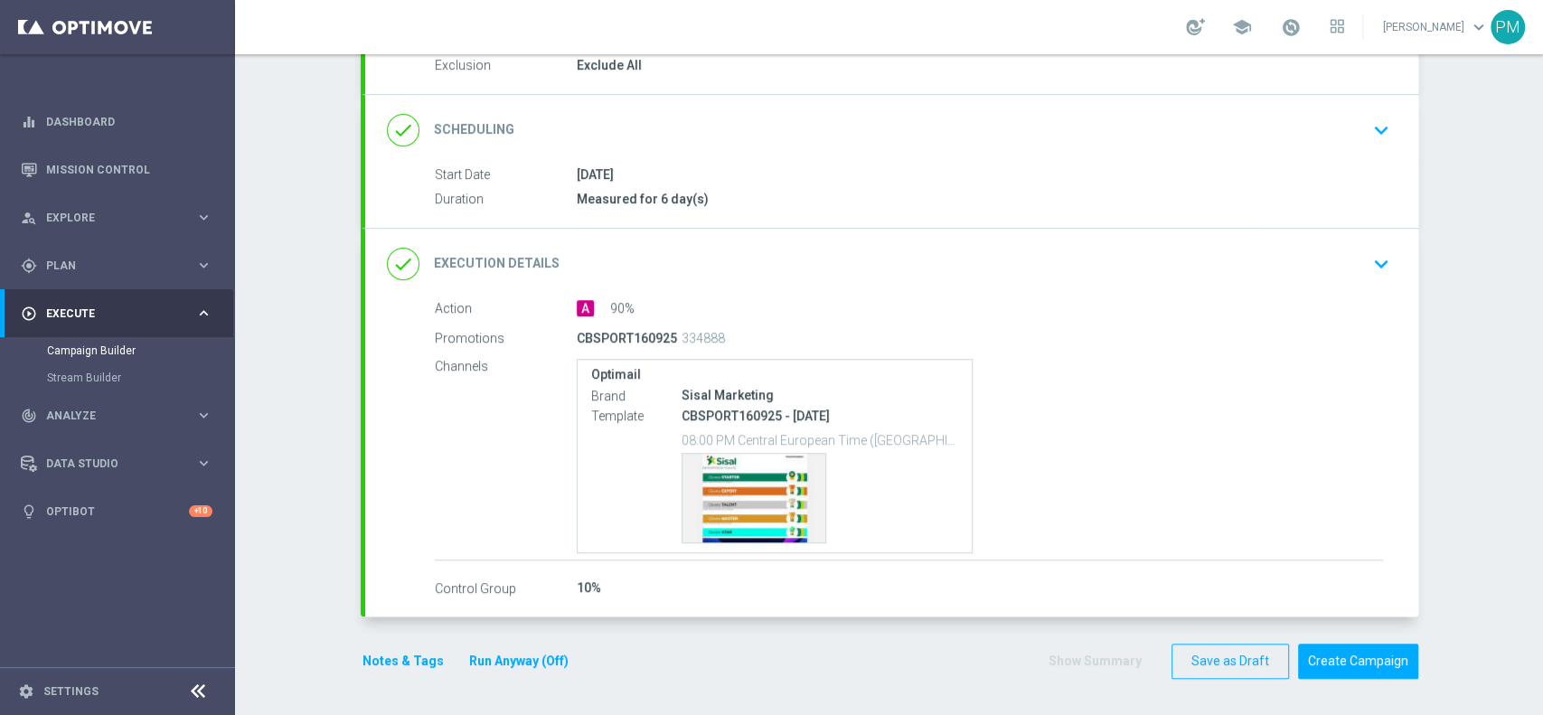
scroll to position [198, 0]
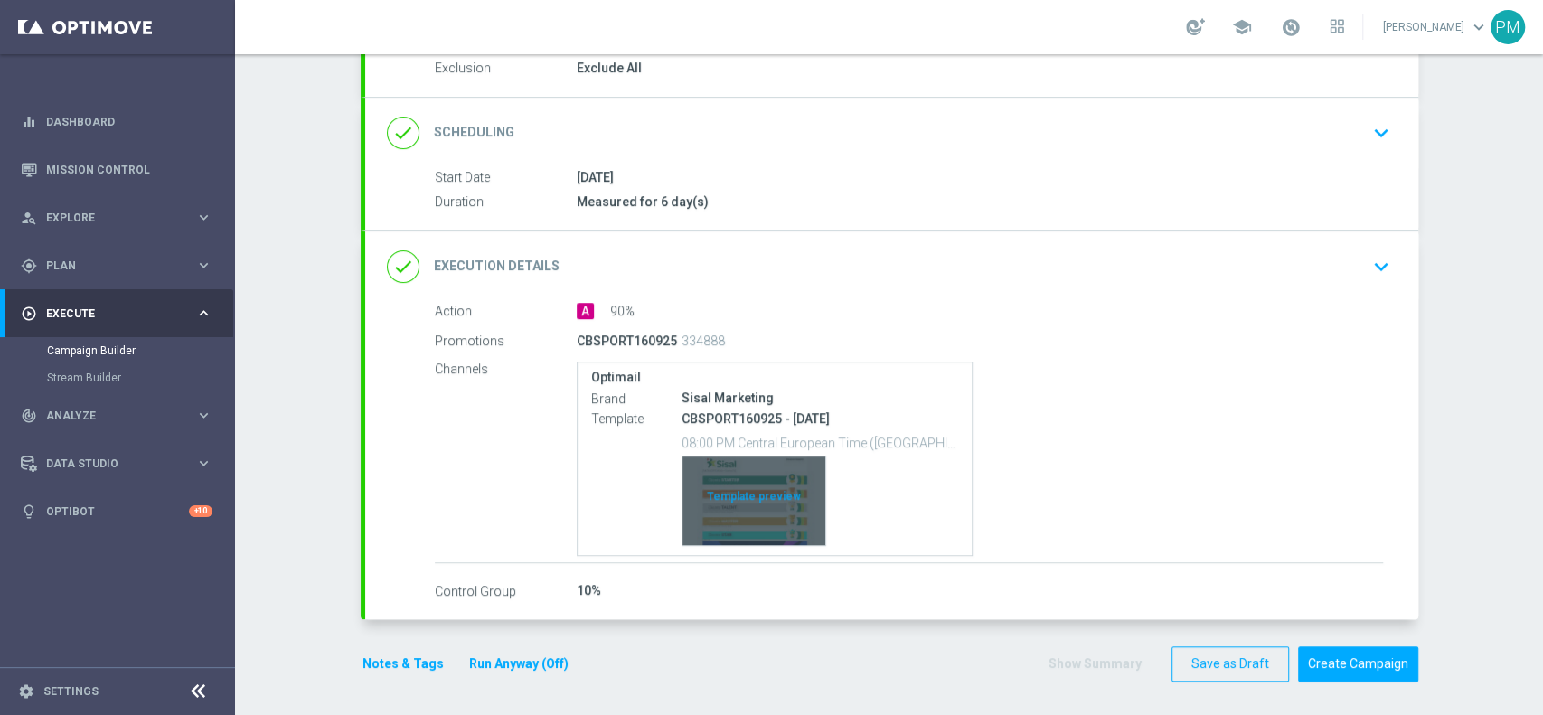
click at [740, 475] on div "Template preview" at bounding box center [753, 500] width 143 height 89
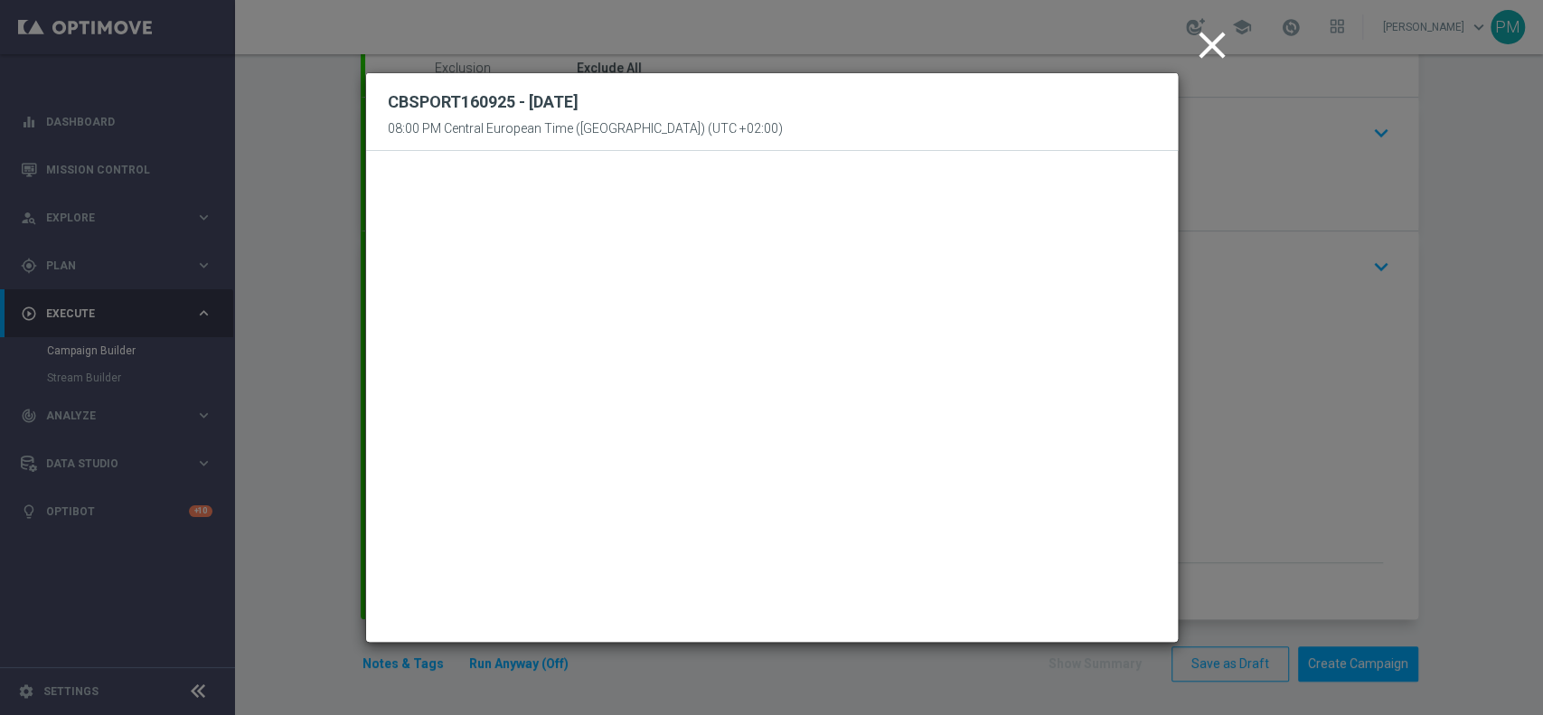
click at [1203, 61] on icon "close" at bounding box center [1211, 45] width 45 height 45
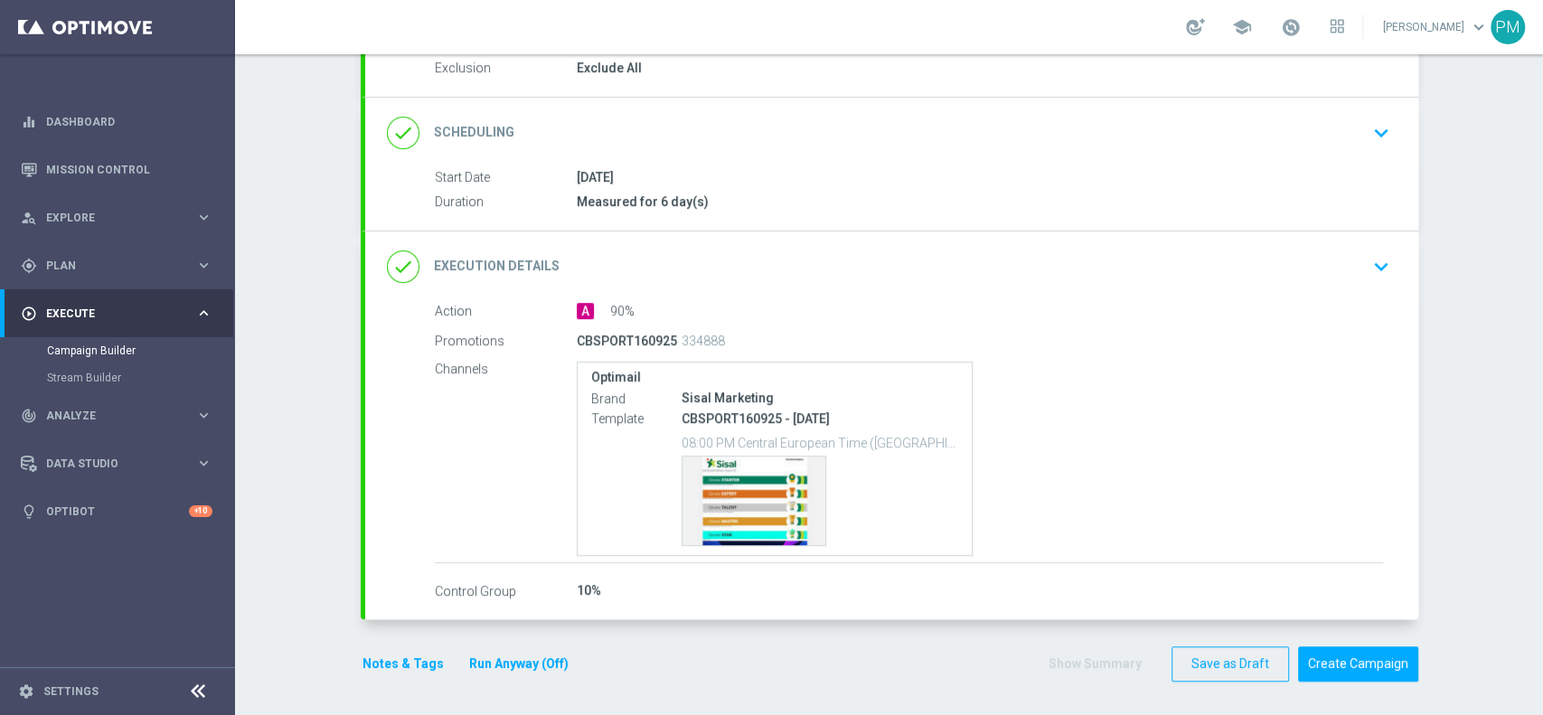
click at [369, 652] on button "Notes & Tags" at bounding box center [403, 663] width 85 height 23
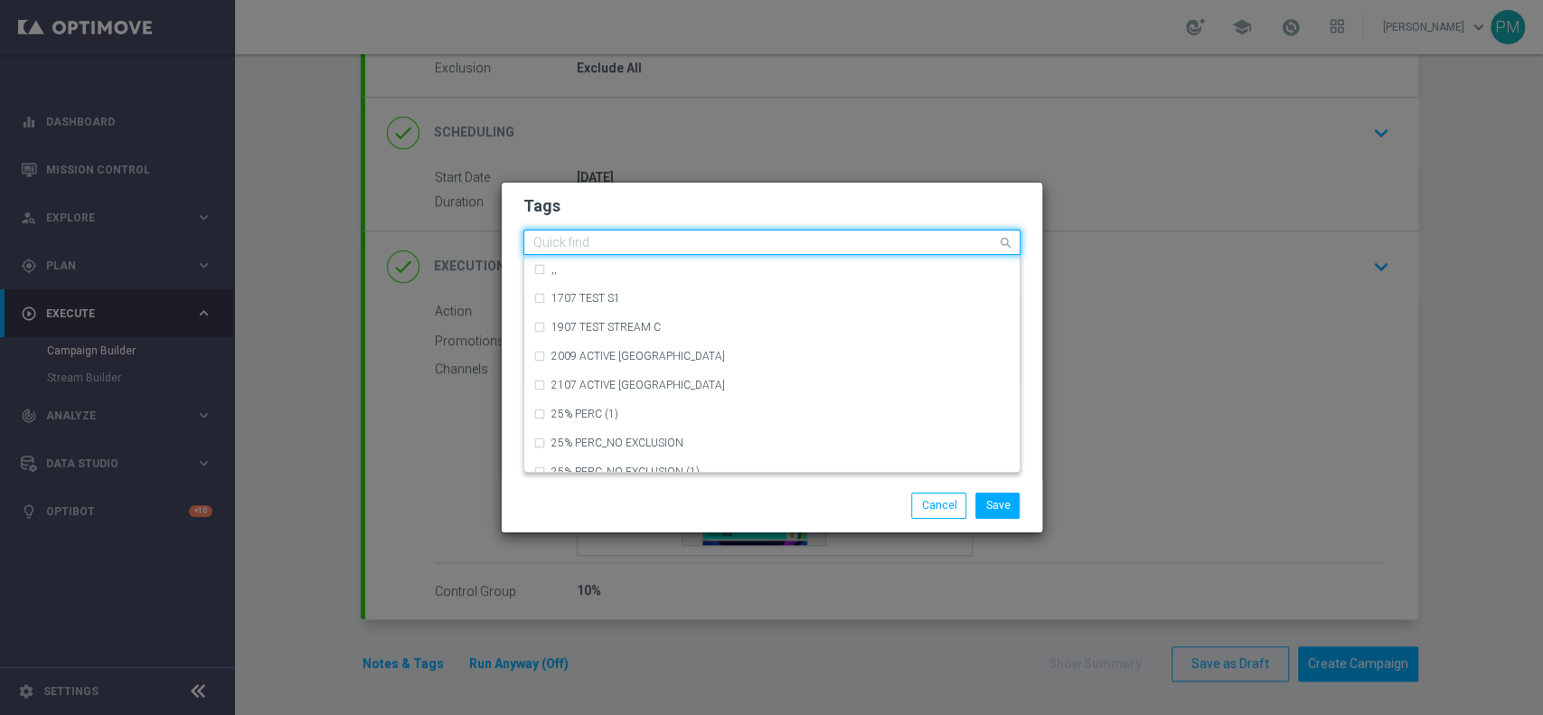
click at [659, 238] on input "text" at bounding box center [765, 243] width 464 height 15
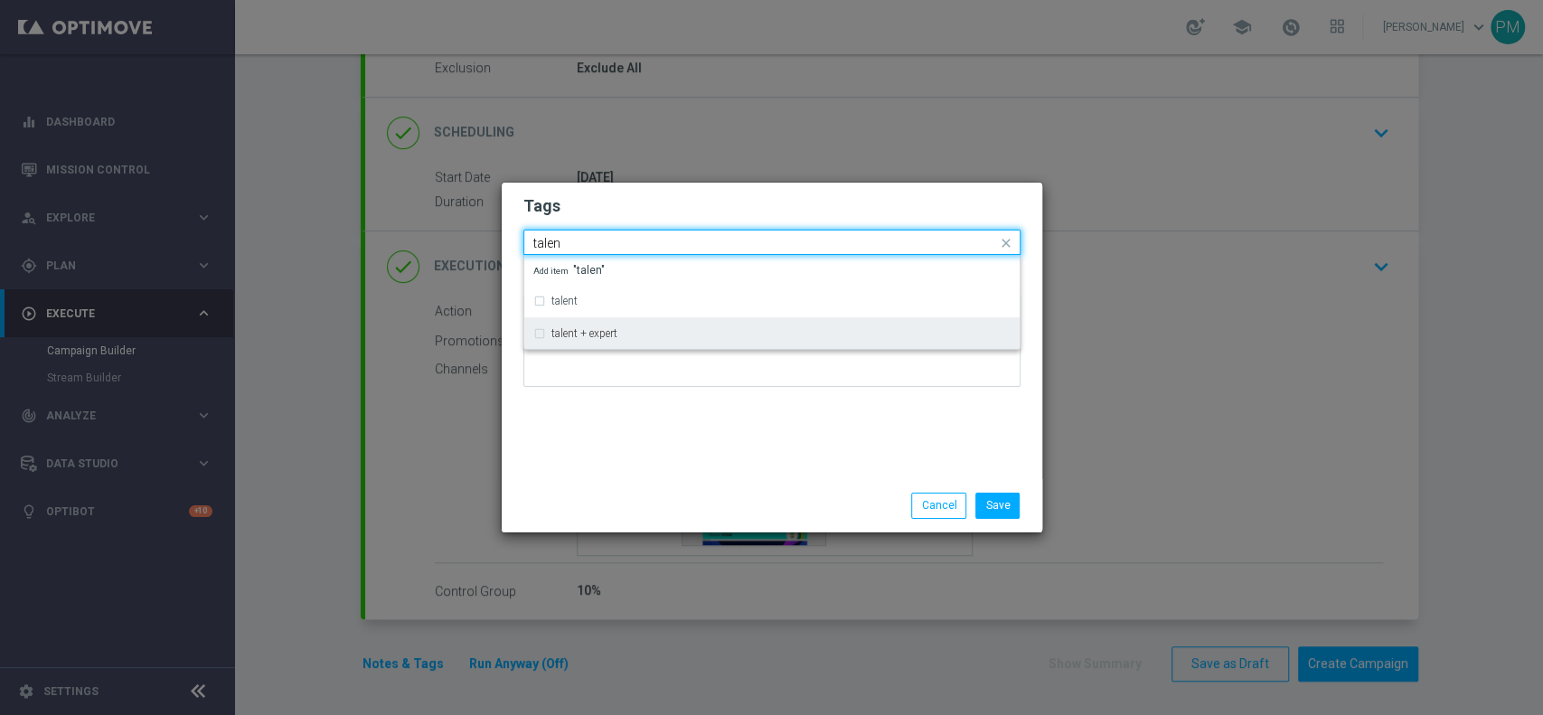
click at [610, 325] on div "talent + expert" at bounding box center [771, 333] width 477 height 29
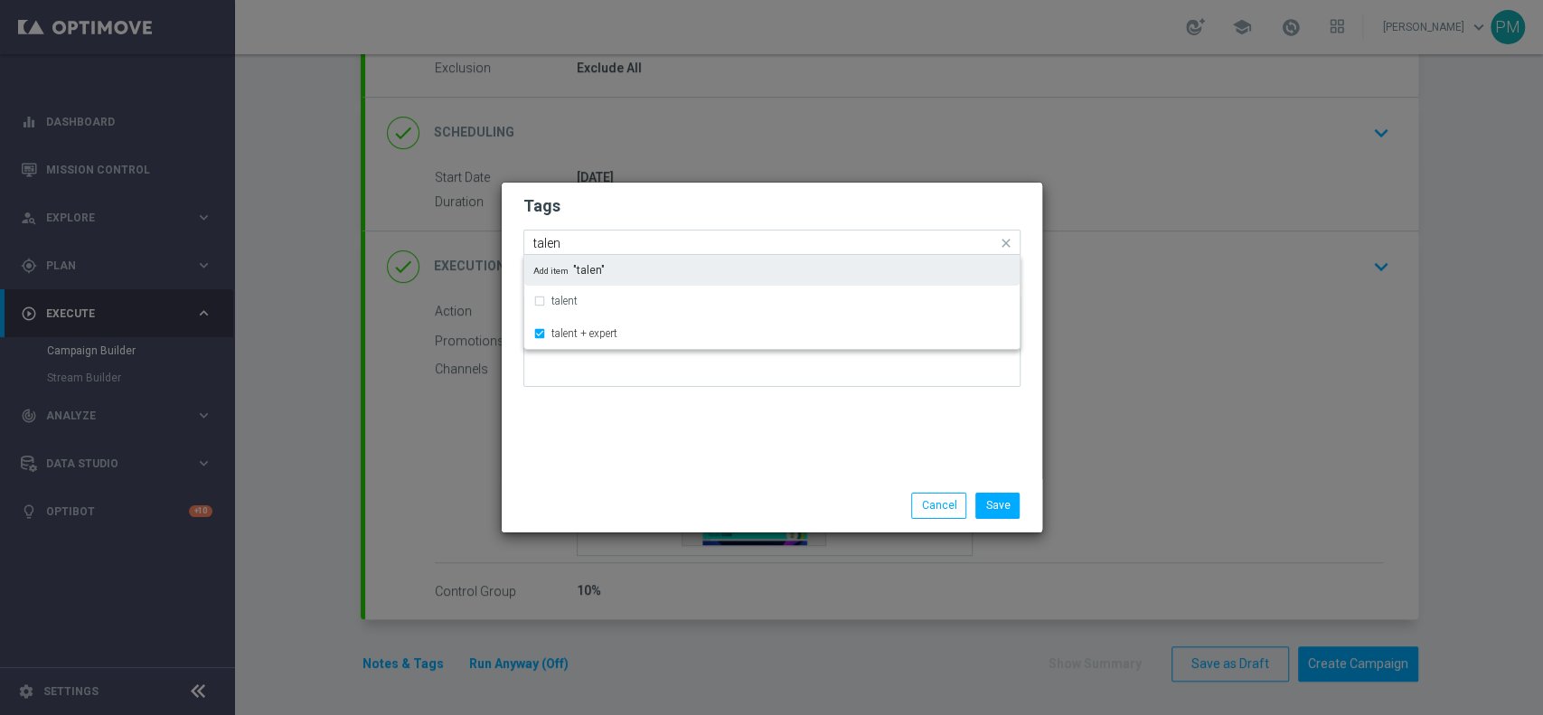
click at [591, 241] on input "talen" at bounding box center [765, 243] width 464 height 15
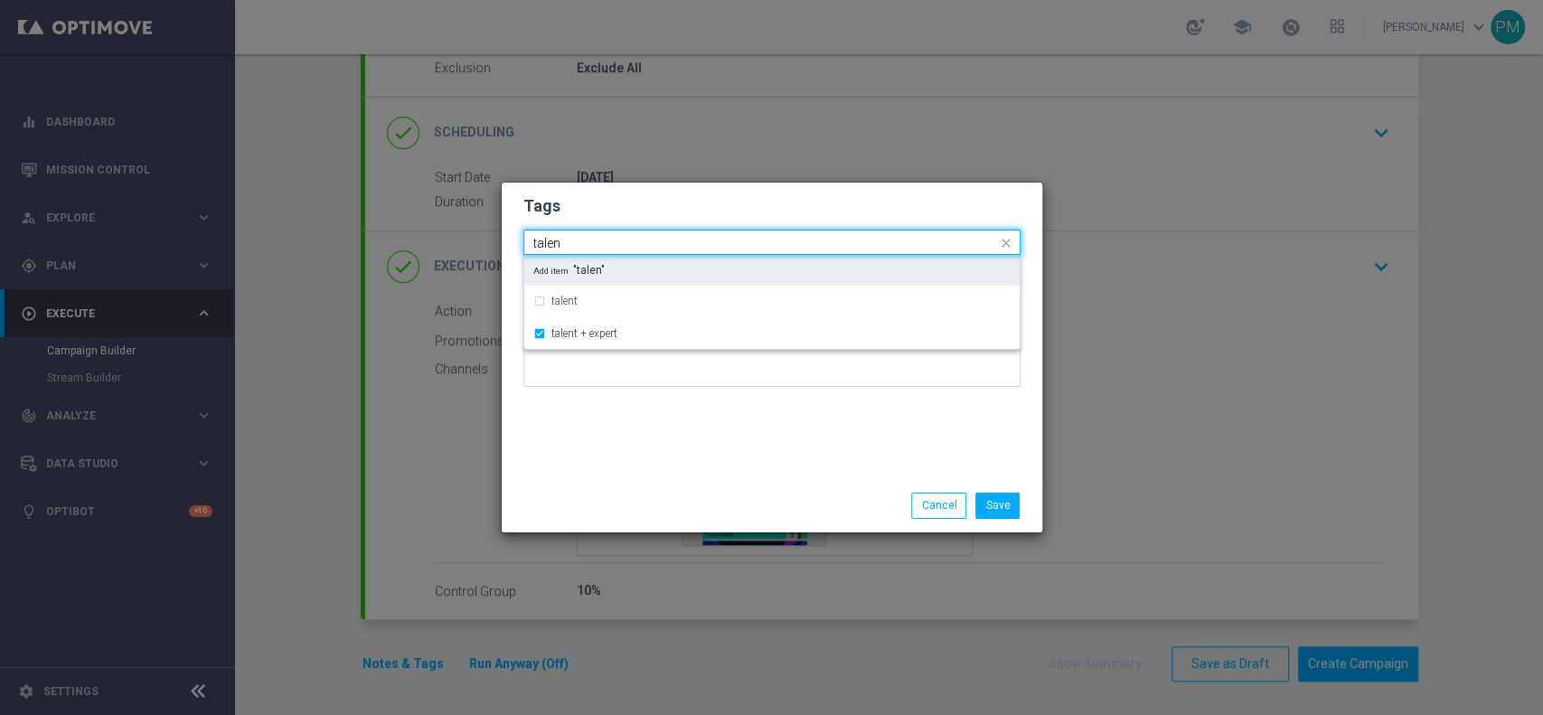
click at [591, 241] on input "talen" at bounding box center [765, 243] width 464 height 15
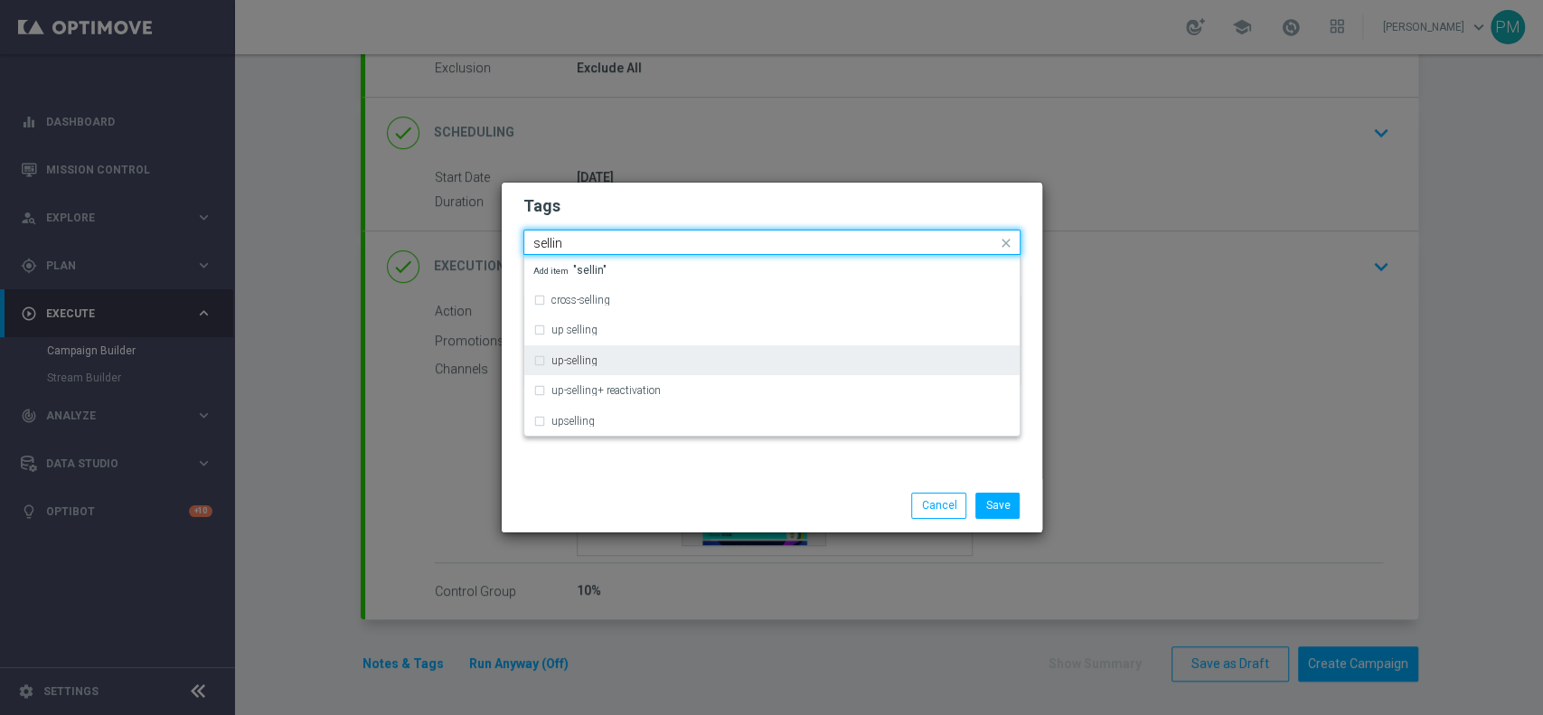
click at [601, 355] on div "up-selling" at bounding box center [780, 360] width 459 height 11
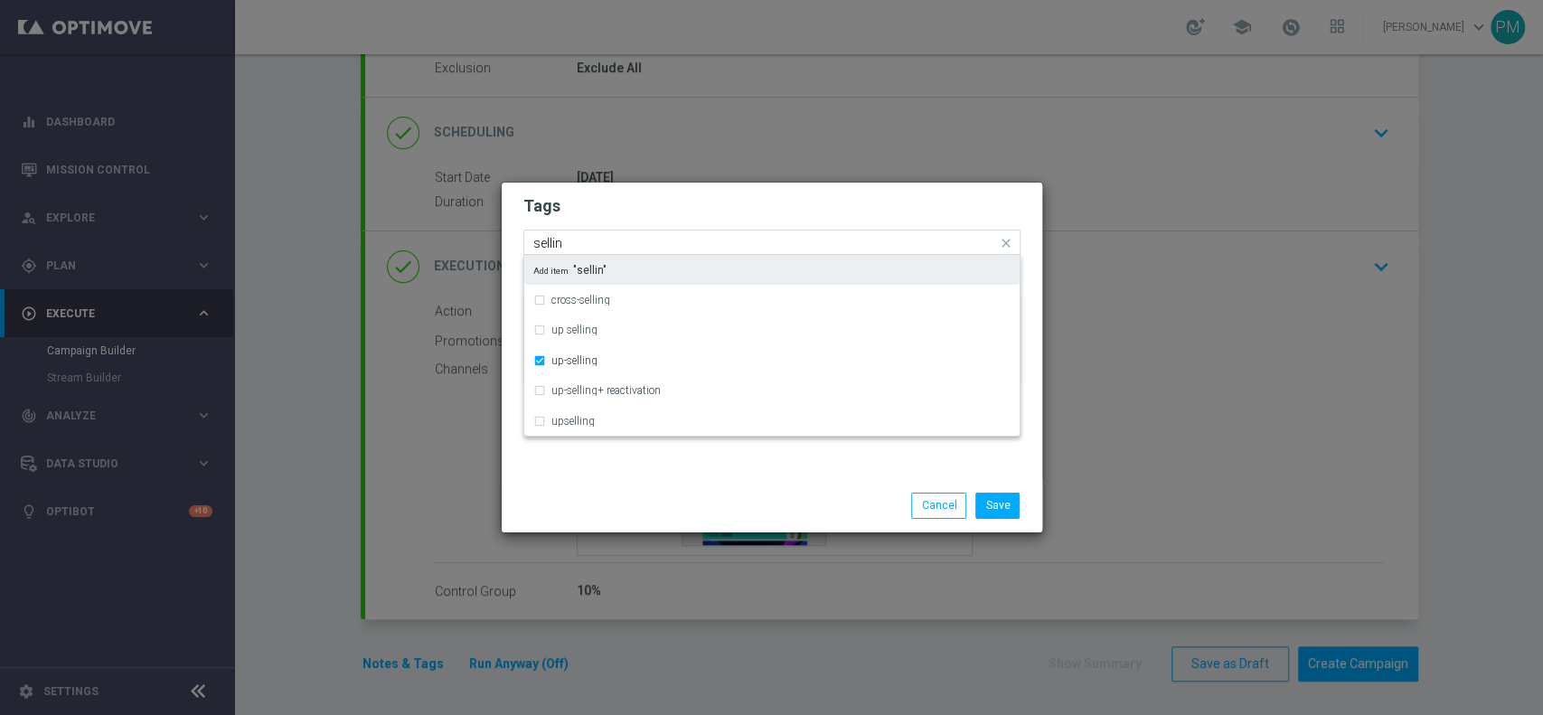
click at [547, 247] on input "sellin" at bounding box center [765, 243] width 464 height 15
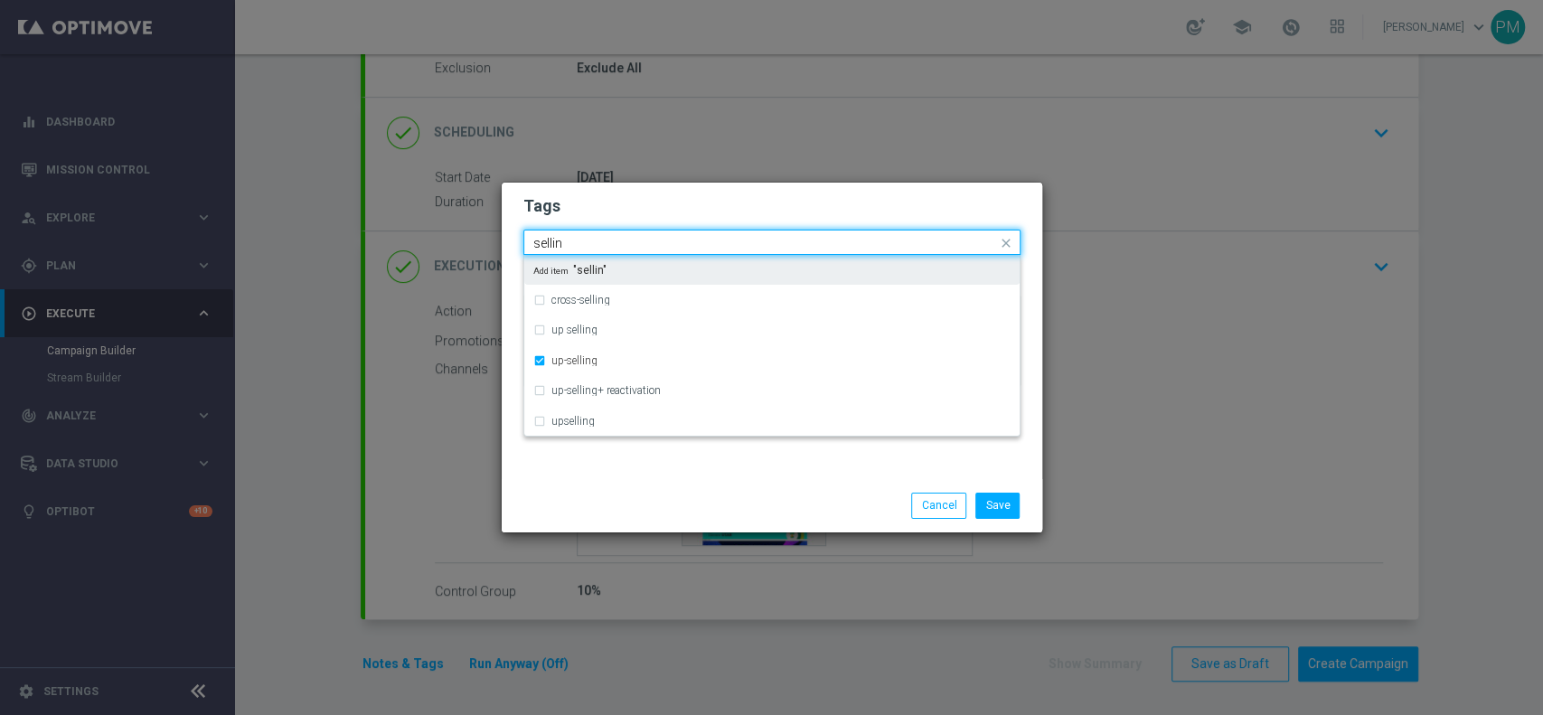
click at [547, 247] on input "sellin" at bounding box center [765, 243] width 464 height 15
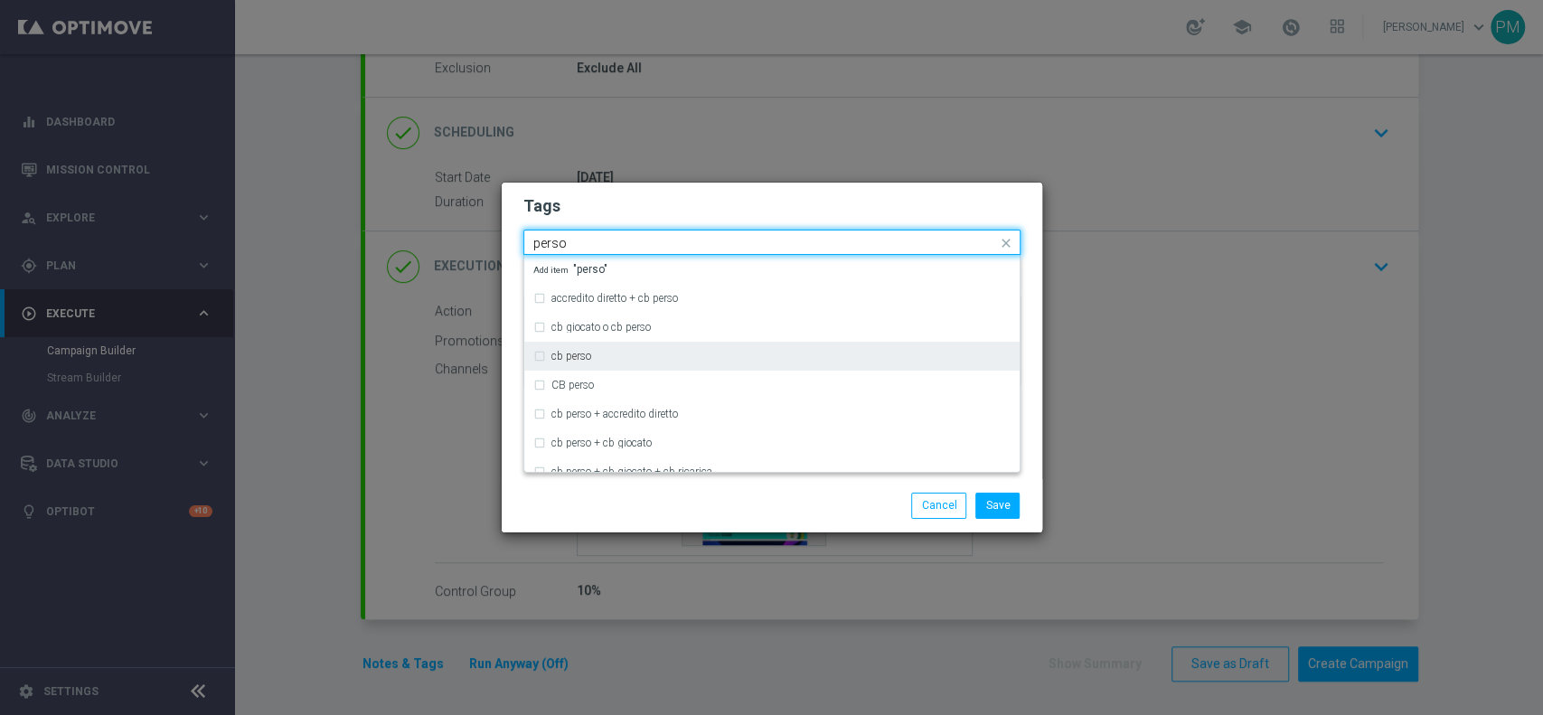
drag, startPoint x: 568, startPoint y: 355, endPoint x: 569, endPoint y: 336, distance: 19.0
click at [568, 355] on label "cb perso" at bounding box center [571, 356] width 40 height 11
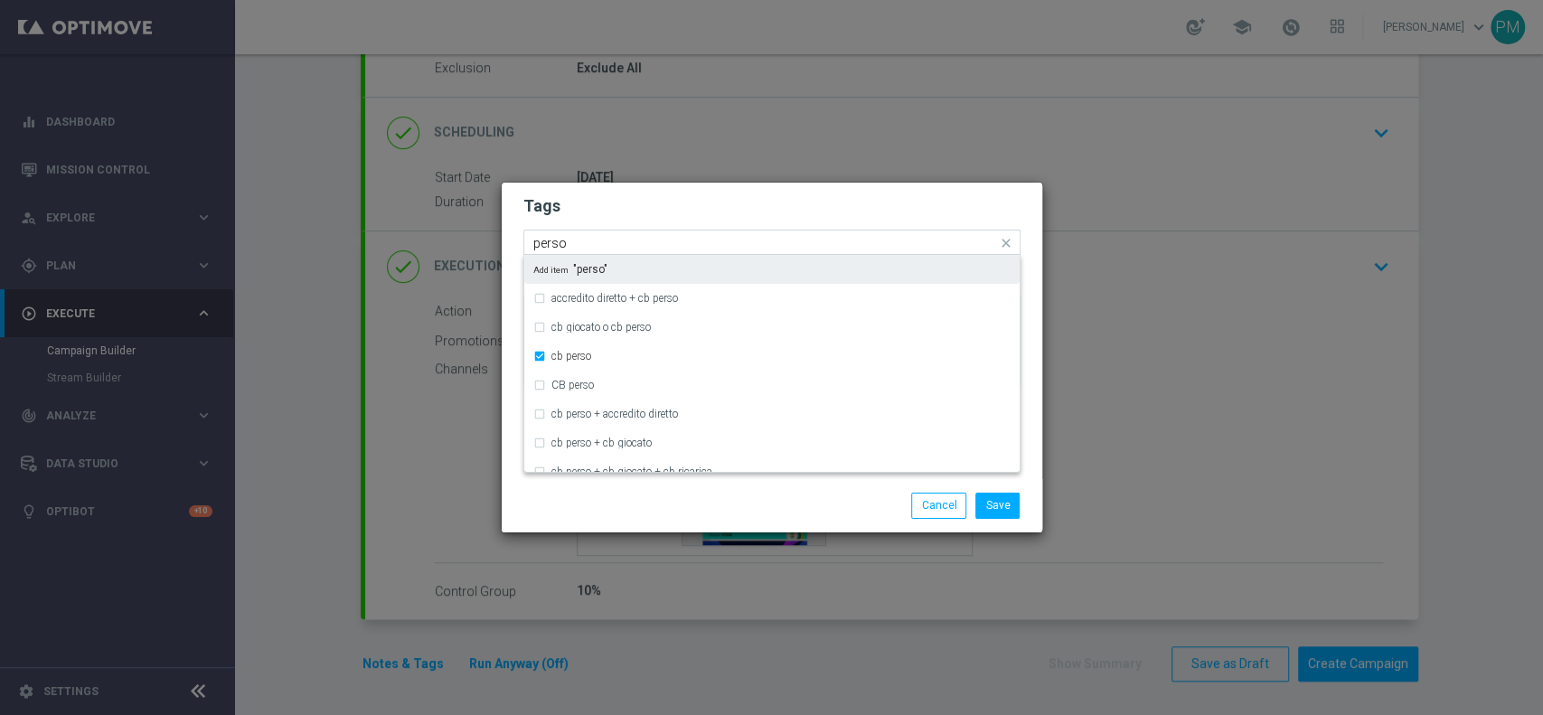
click at [557, 240] on input "perso" at bounding box center [765, 243] width 464 height 15
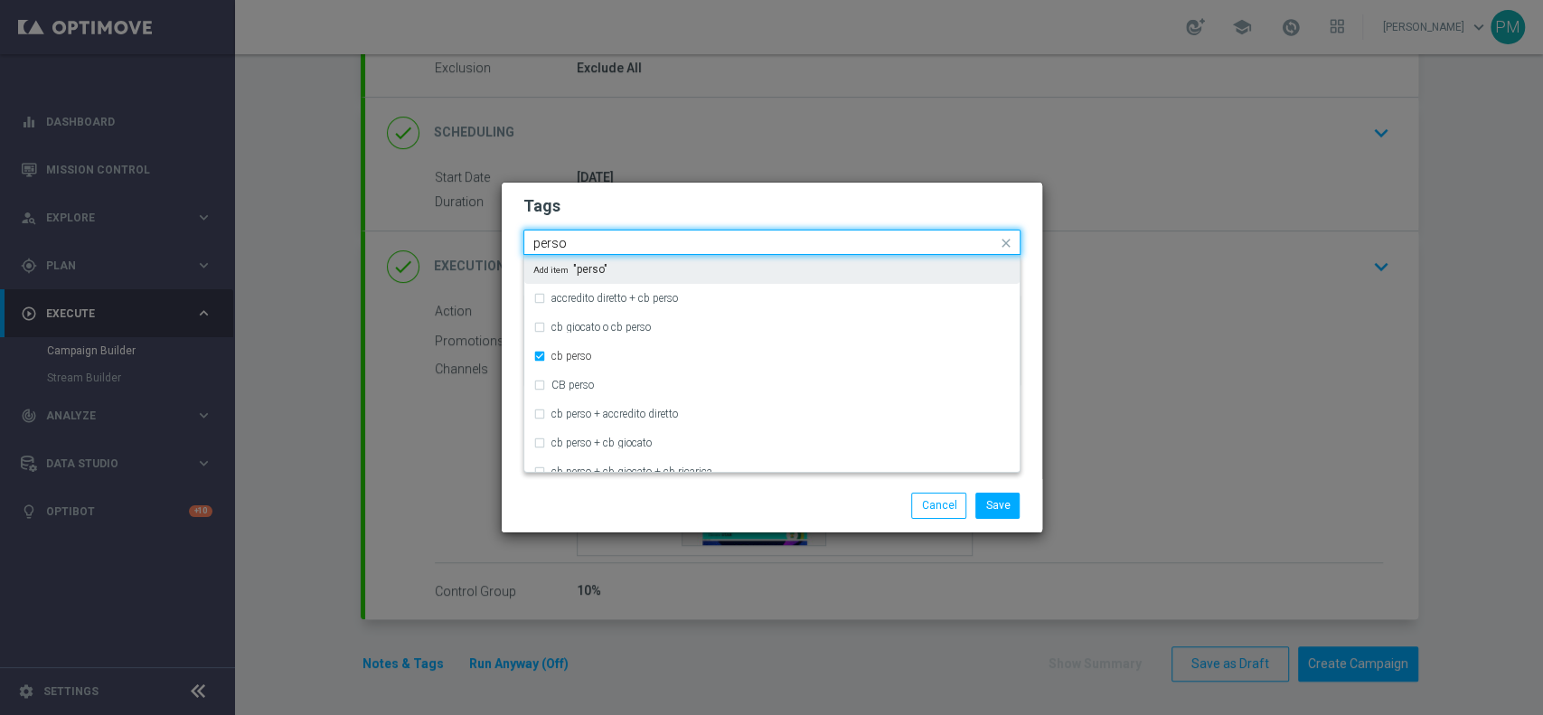
click at [557, 240] on input "perso" at bounding box center [765, 243] width 464 height 15
click at [602, 271] on div "betting" at bounding box center [780, 269] width 459 height 11
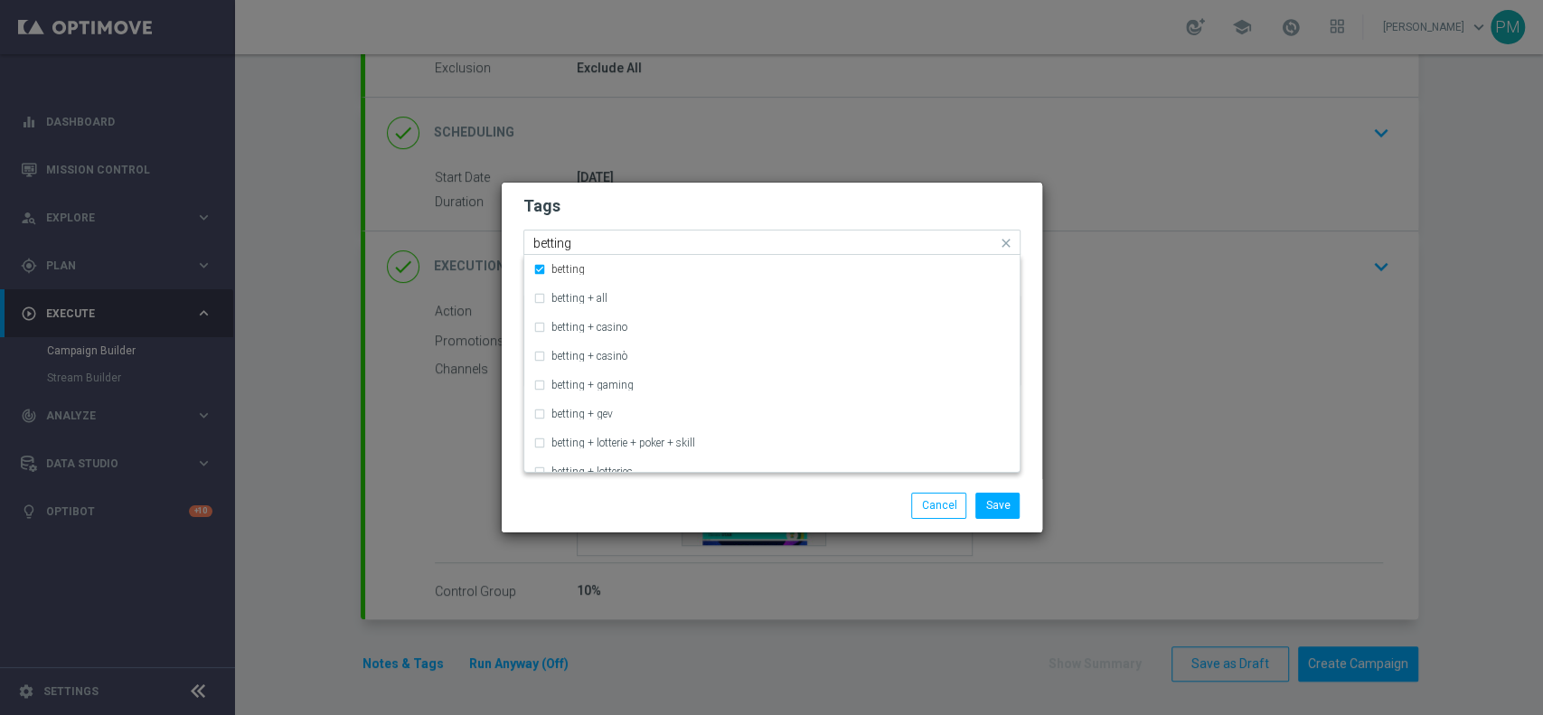
click at [554, 241] on input "betting" at bounding box center [765, 243] width 464 height 15
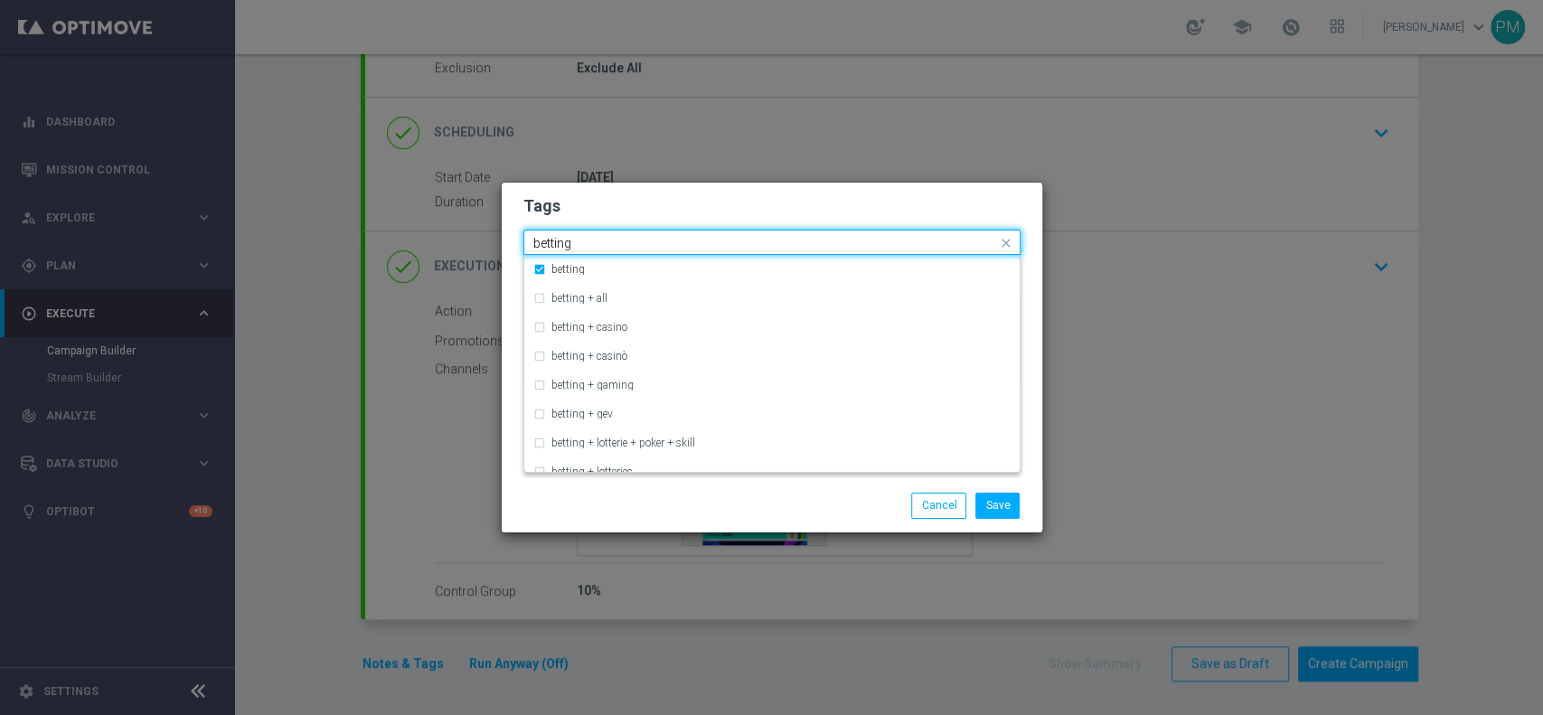
click at [554, 241] on input "betting" at bounding box center [765, 243] width 464 height 15
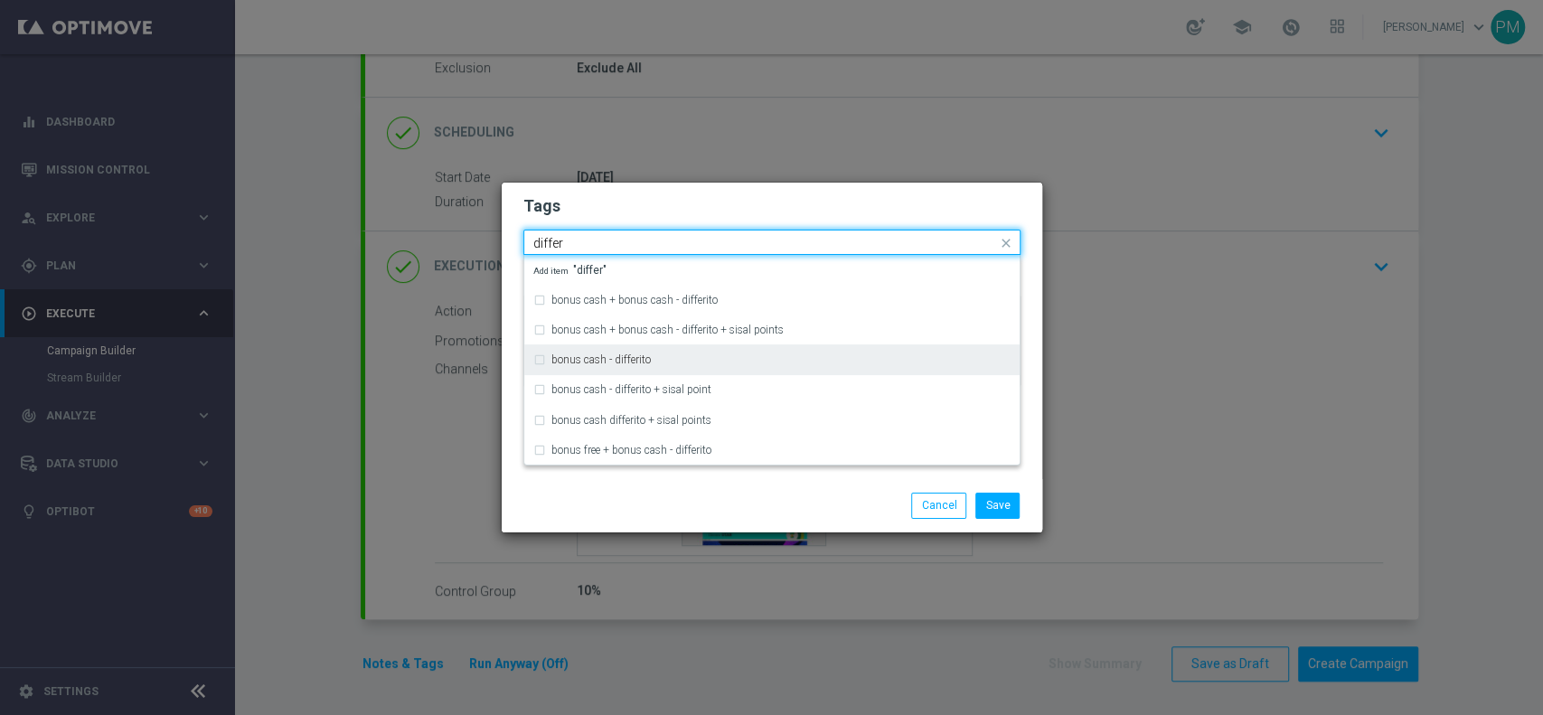
click at [638, 371] on div "bonus cash - differito" at bounding box center [771, 359] width 477 height 29
type input "differ"
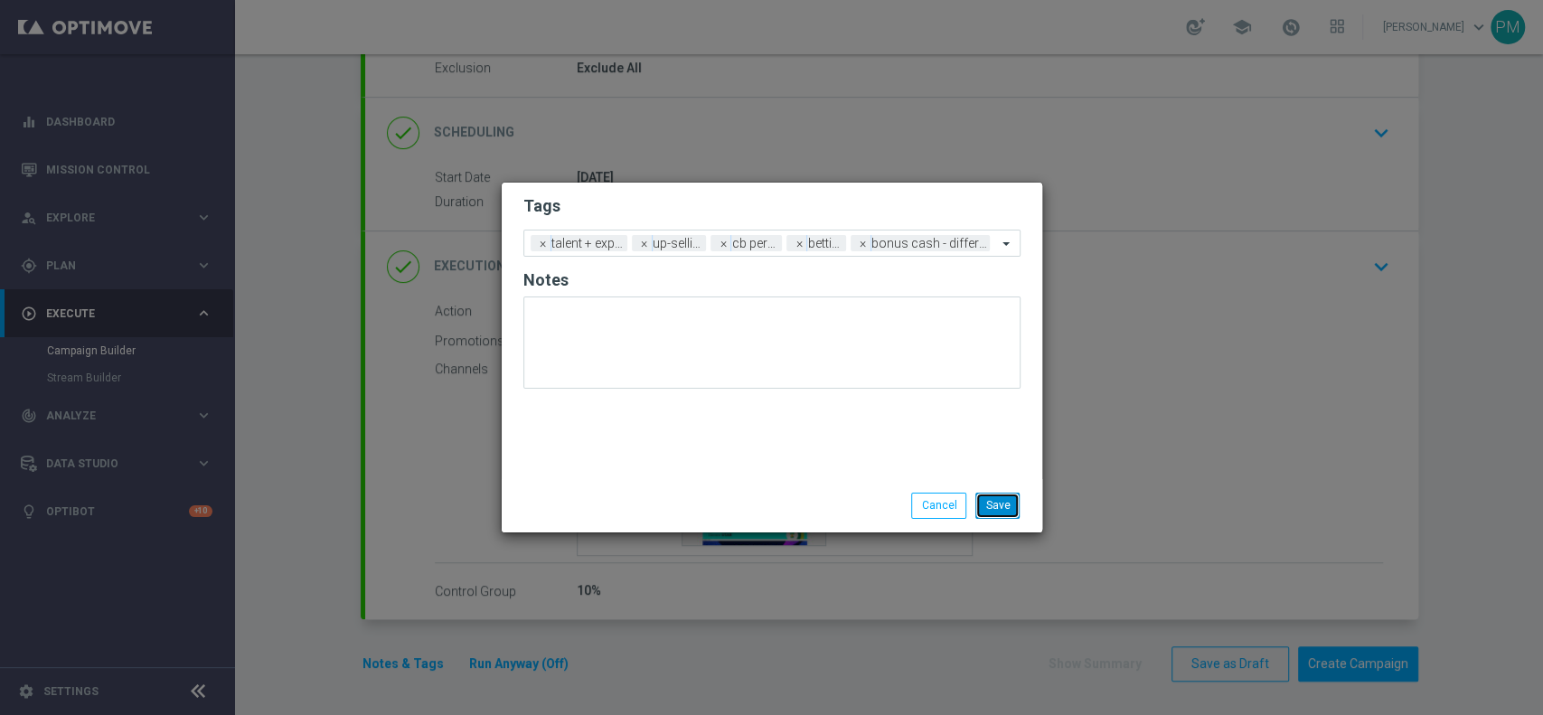
click at [993, 515] on button "Save" at bounding box center [997, 505] width 44 height 25
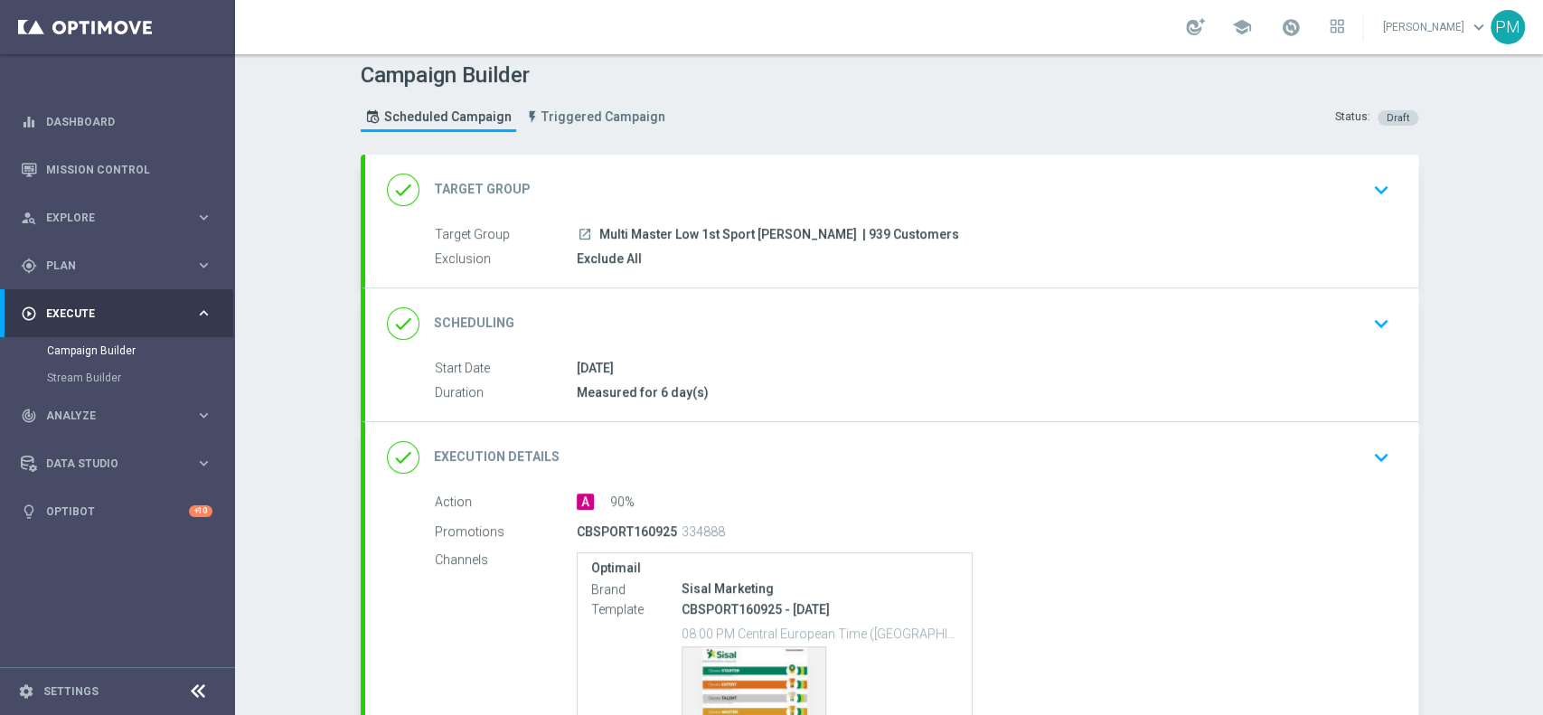
scroll to position [5, 0]
click at [831, 313] on div "done Scheduling keyboard_arrow_down" at bounding box center [891, 325] width 1009 height 34
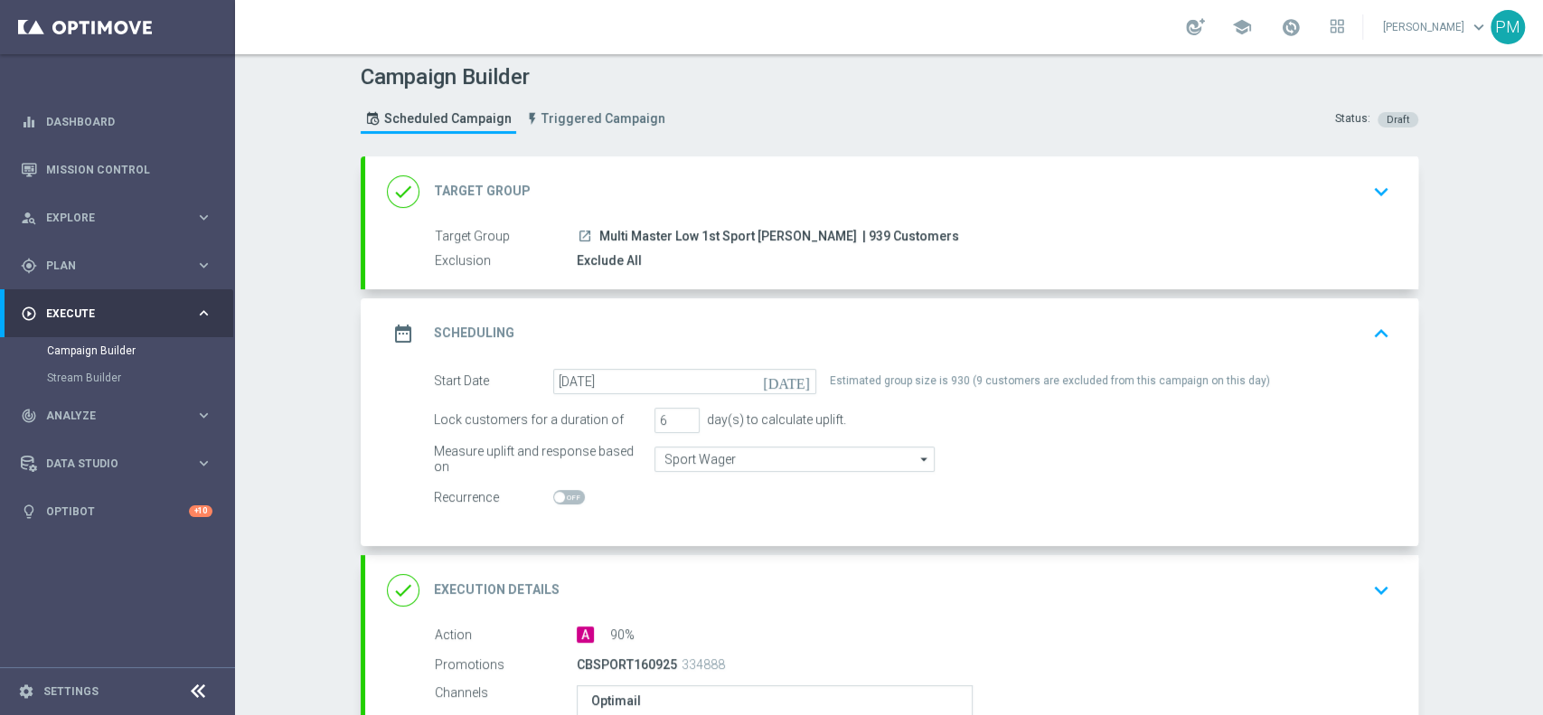
scroll to position [329, 0]
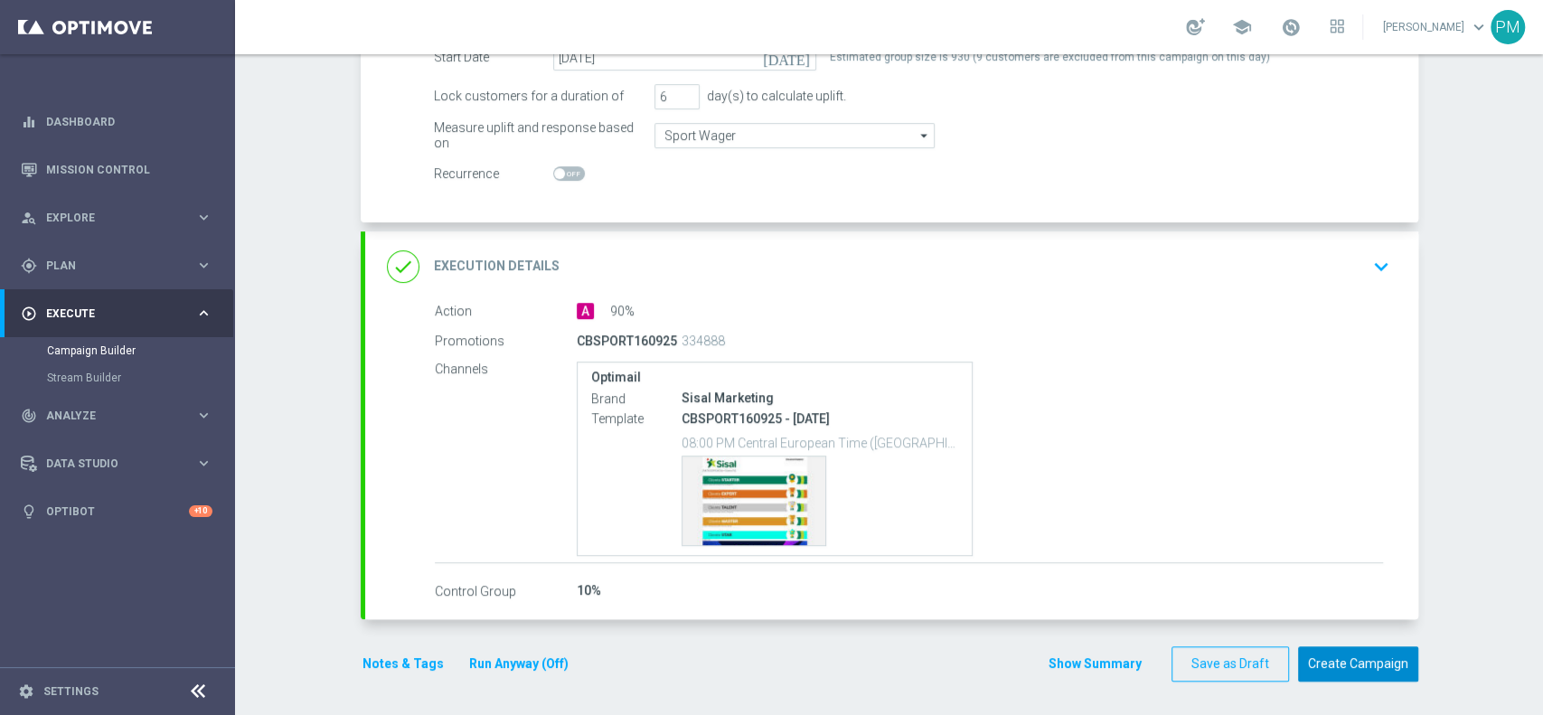
click at [1318, 668] on button "Create Campaign" at bounding box center [1358, 663] width 120 height 35
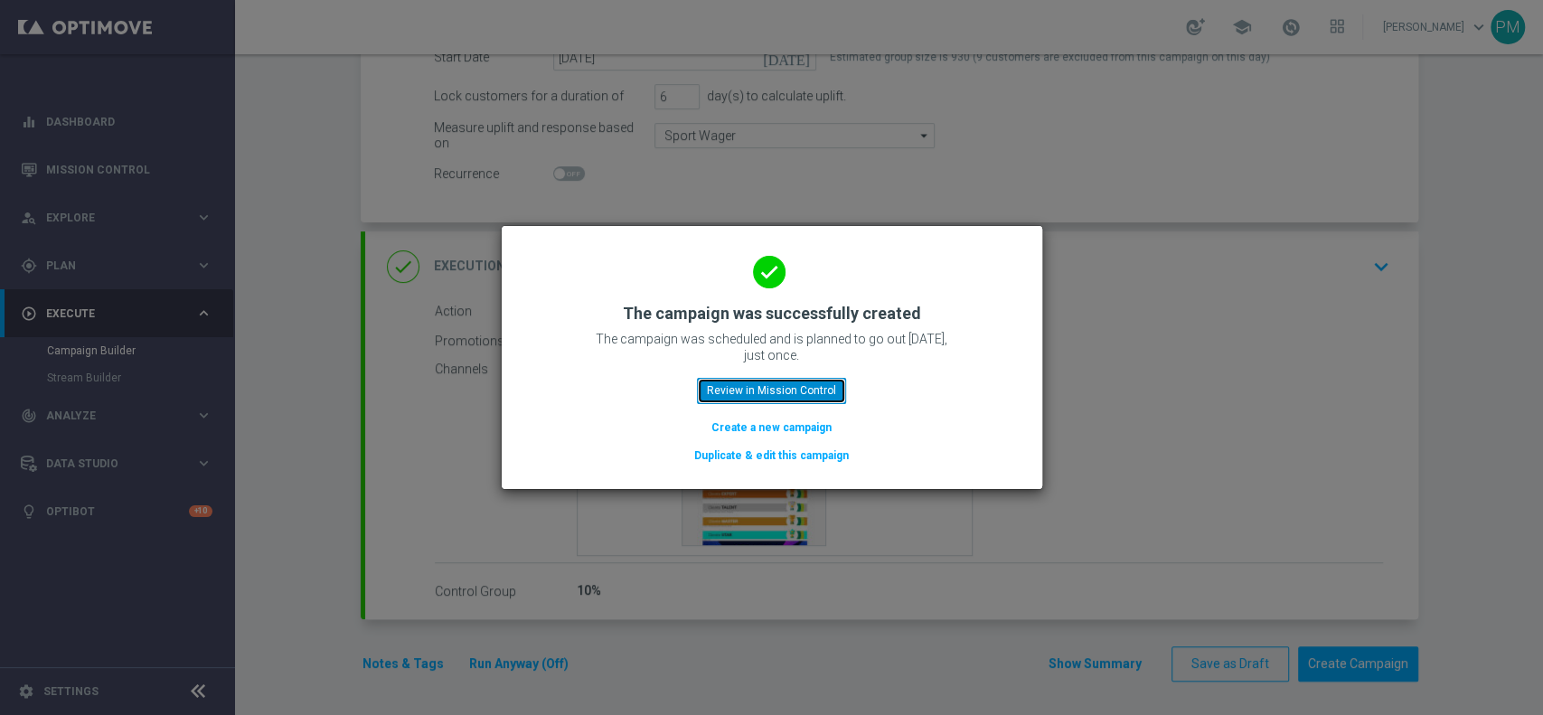
click at [776, 385] on button "Review in Mission Control" at bounding box center [771, 390] width 149 height 25
